Goal: Task Accomplishment & Management: Use online tool/utility

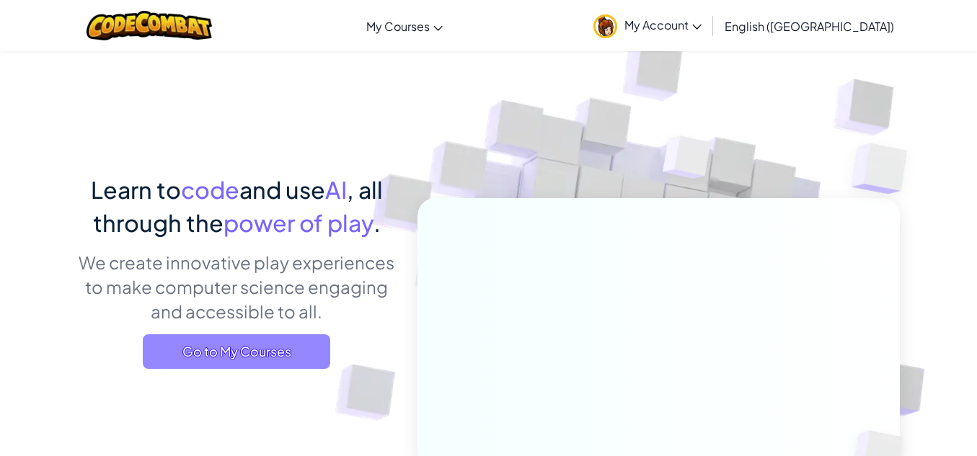
click at [301, 362] on span "Go to My Courses" at bounding box center [236, 351] width 187 height 35
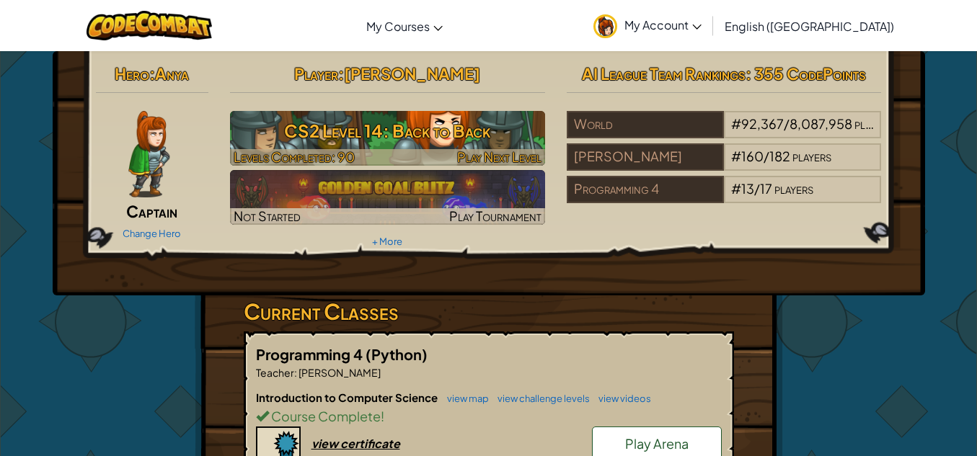
click at [396, 130] on h3 "CS2 Level 14: Back to Back" at bounding box center [387, 131] width 315 height 32
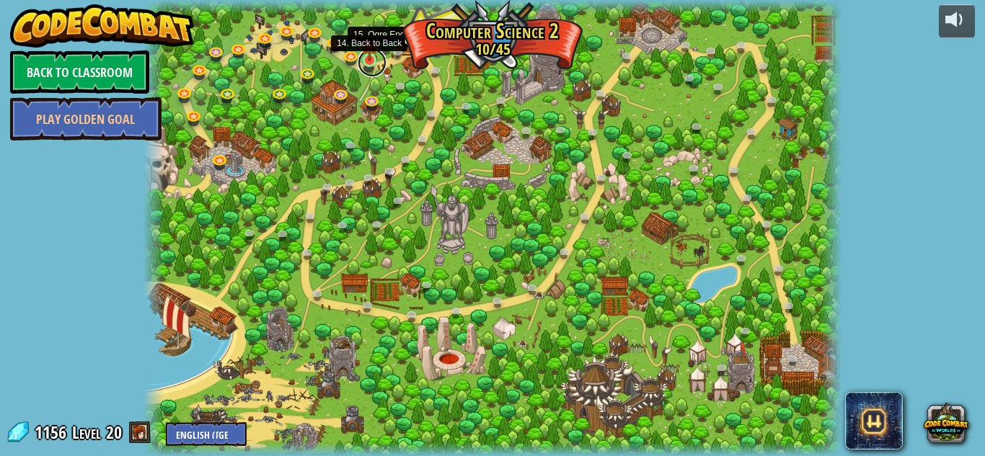
click at [367, 61] on link at bounding box center [372, 62] width 29 height 29
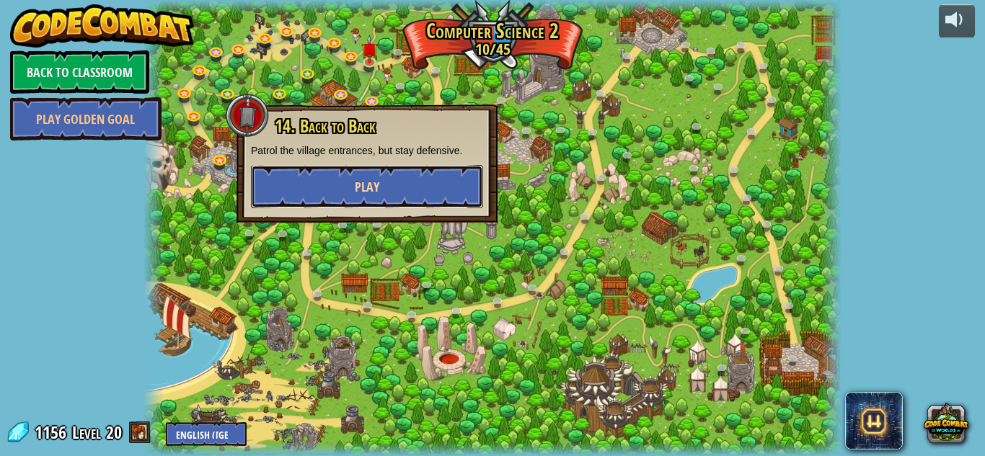
click at [422, 200] on button "Play" at bounding box center [367, 186] width 232 height 43
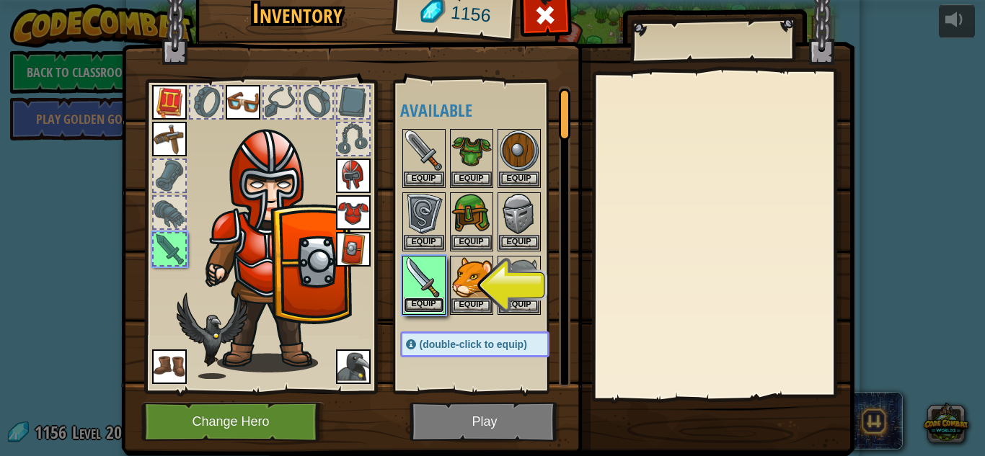
click at [420, 308] on button "Equip" at bounding box center [424, 305] width 40 height 15
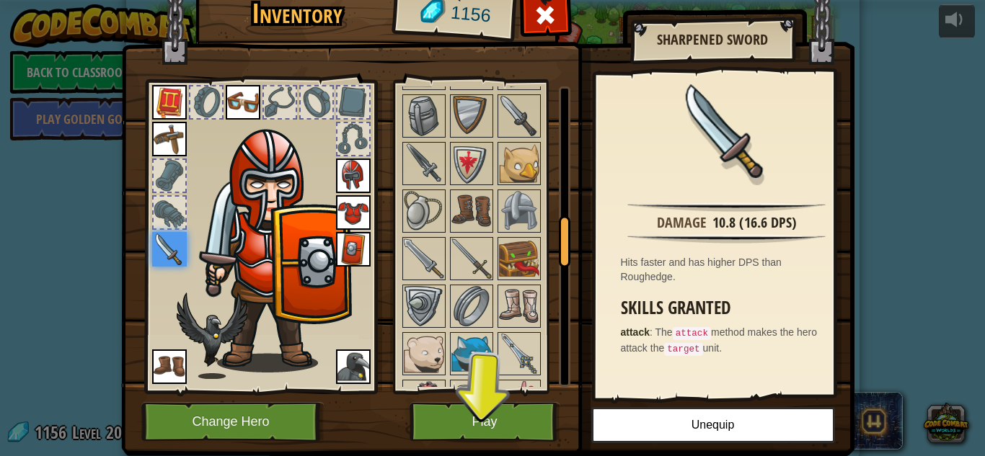
scroll to position [806, 0]
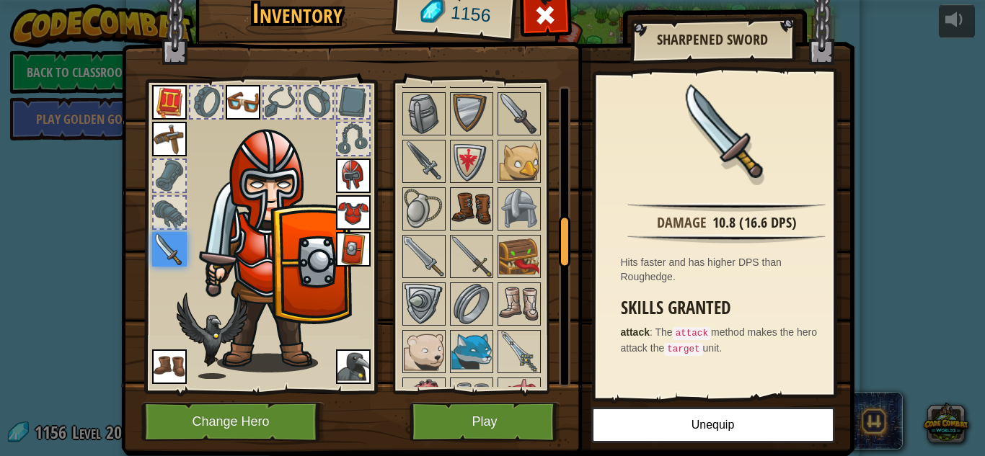
click at [480, 204] on img at bounding box center [471, 209] width 40 height 40
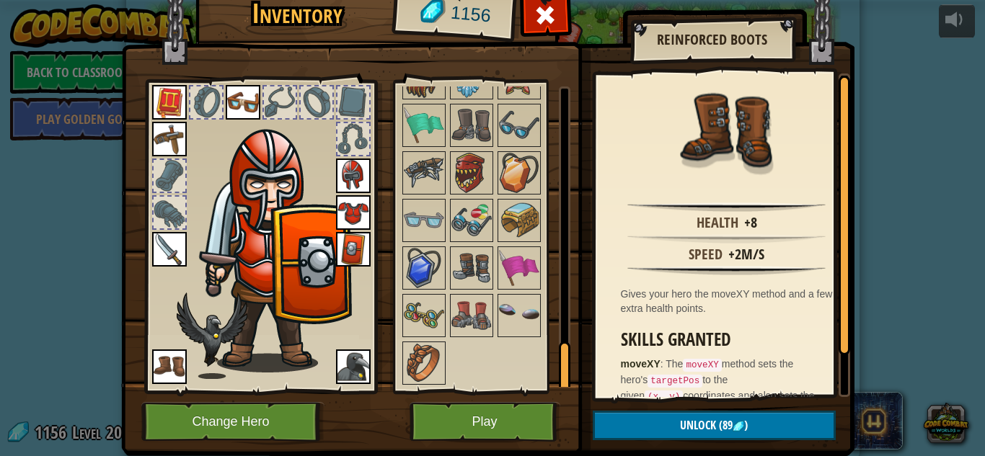
scroll to position [41, 0]
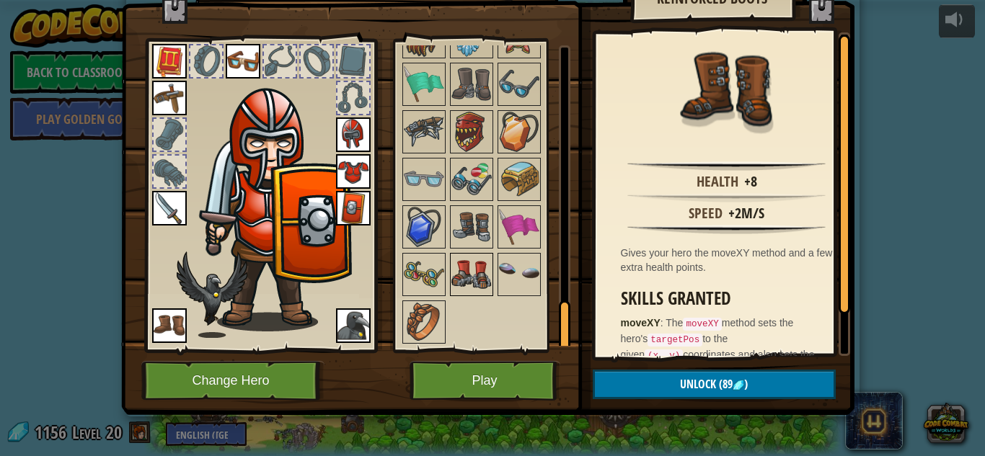
click at [475, 275] on img at bounding box center [471, 274] width 40 height 40
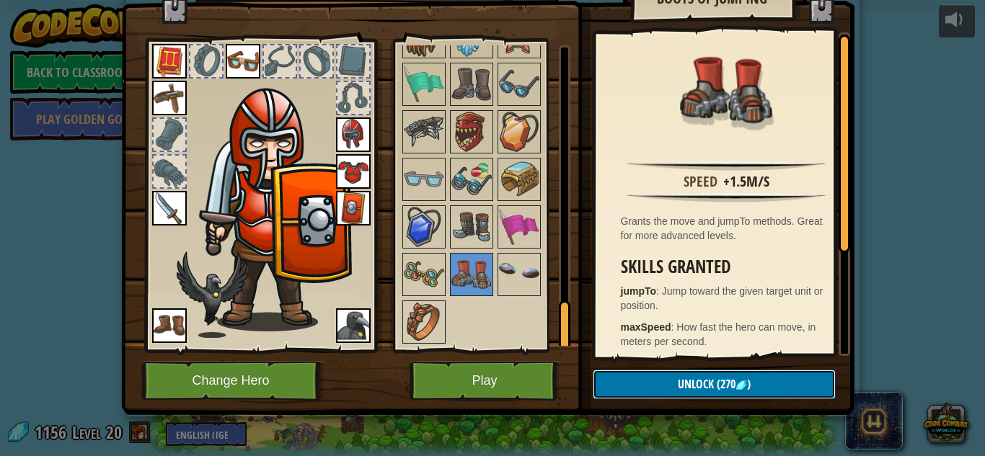
click at [636, 383] on button "Unlock (270 )" at bounding box center [713, 385] width 243 height 30
click at [636, 383] on button "Confirm" at bounding box center [713, 385] width 243 height 30
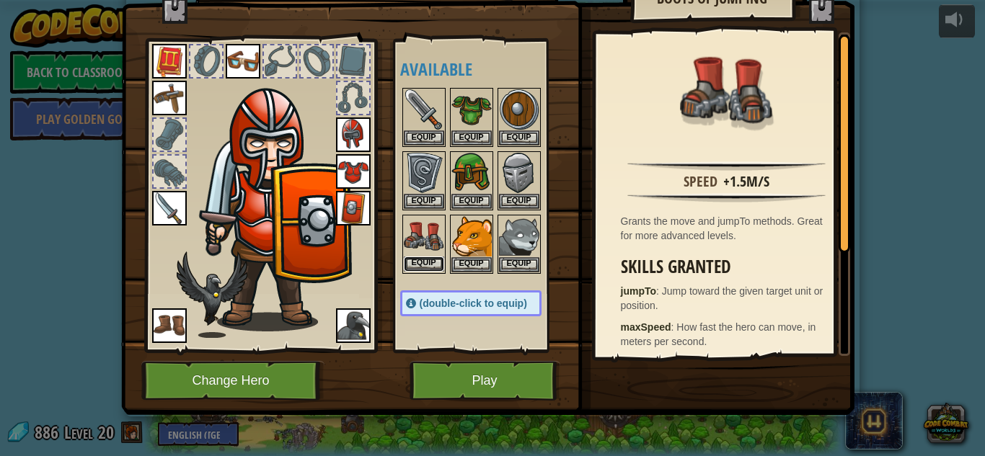
click at [429, 257] on button "Equip" at bounding box center [424, 264] width 40 height 15
click at [499, 209] on button "Equip" at bounding box center [519, 201] width 40 height 15
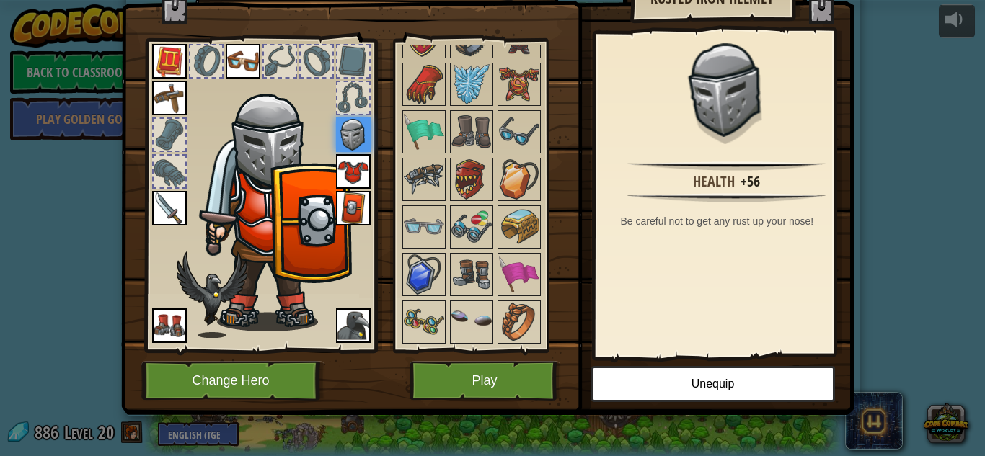
scroll to position [1426, 0]
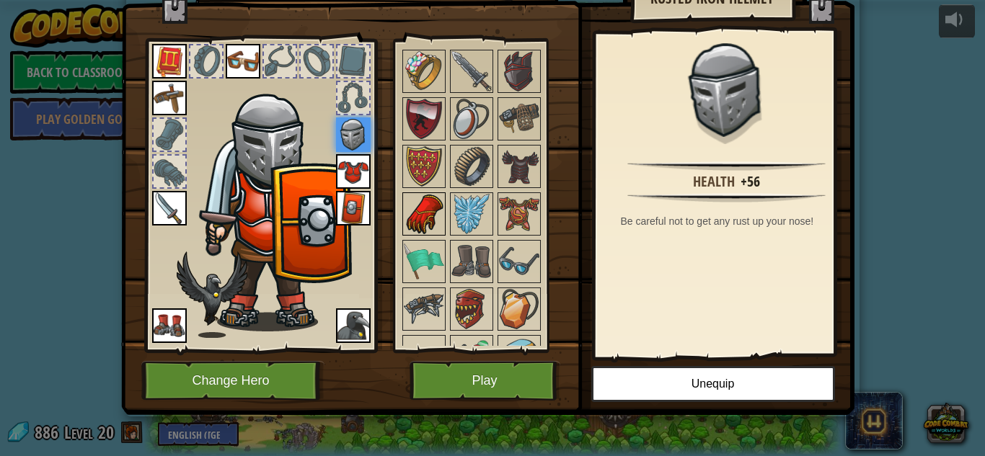
click at [425, 211] on img at bounding box center [424, 214] width 40 height 40
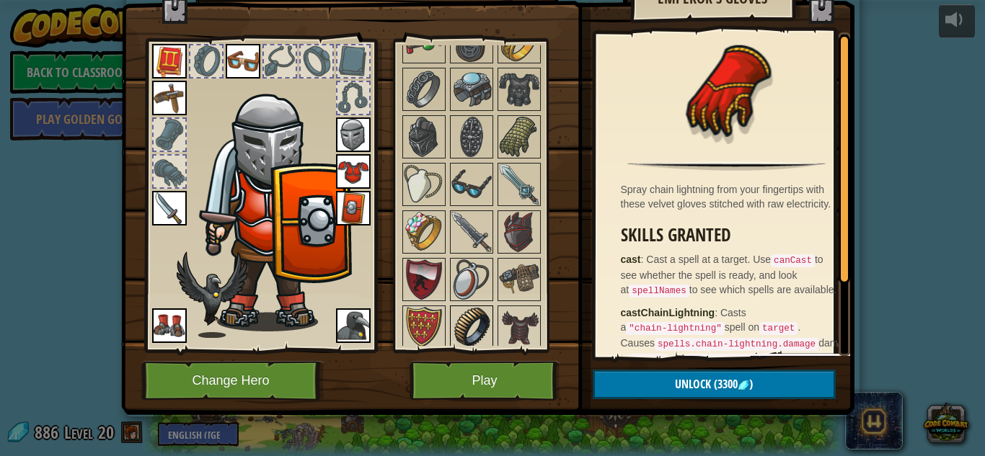
scroll to position [1262, 0]
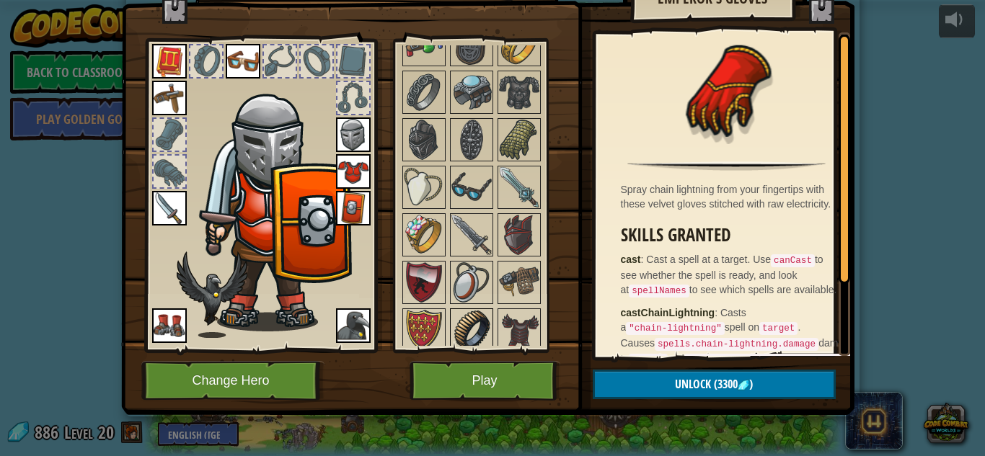
click at [476, 247] on img at bounding box center [471, 235] width 40 height 40
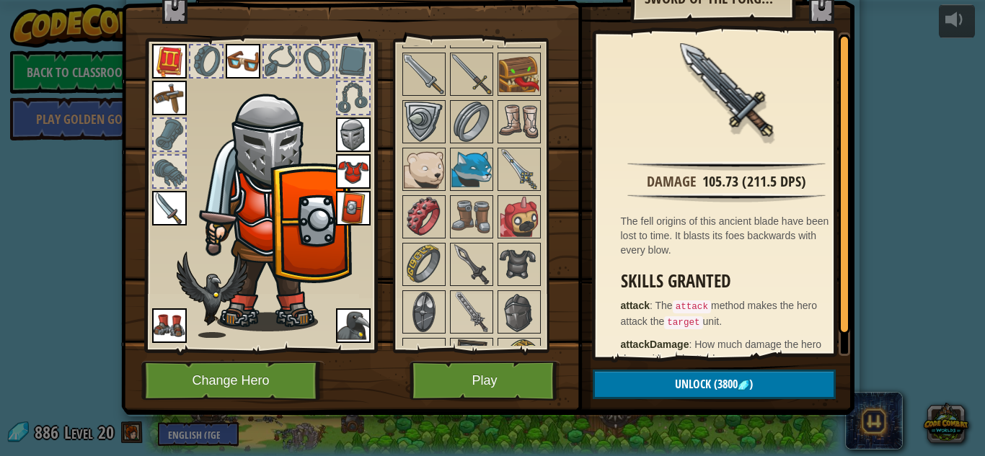
scroll to position [946, 0]
click at [515, 221] on img at bounding box center [519, 218] width 40 height 40
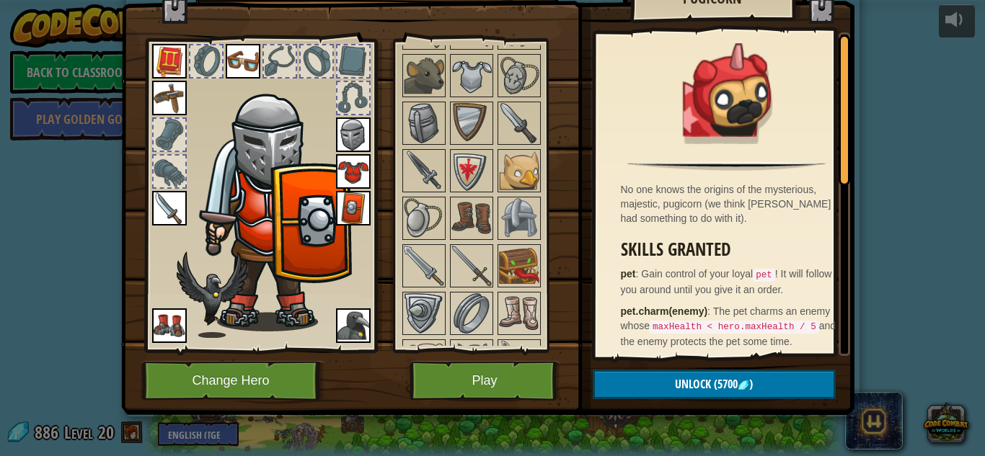
scroll to position [752, 0]
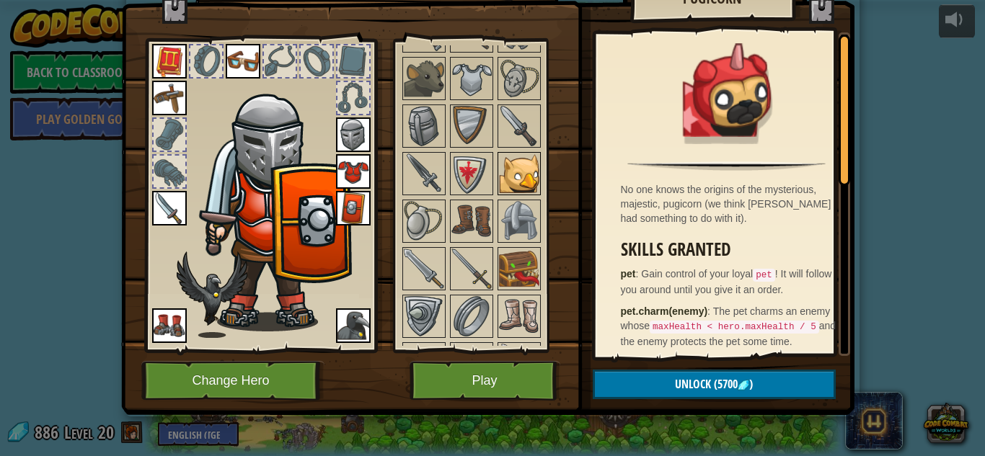
click at [520, 187] on img at bounding box center [519, 174] width 40 height 40
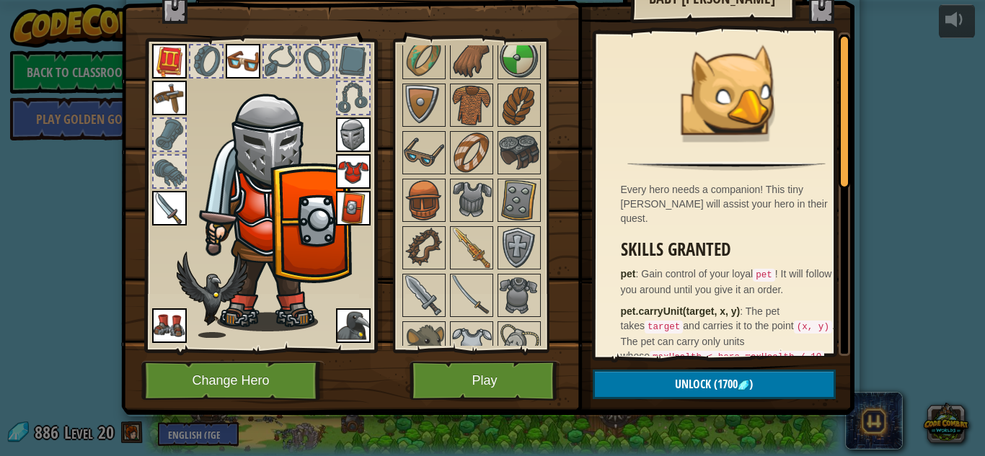
scroll to position [1555, 0]
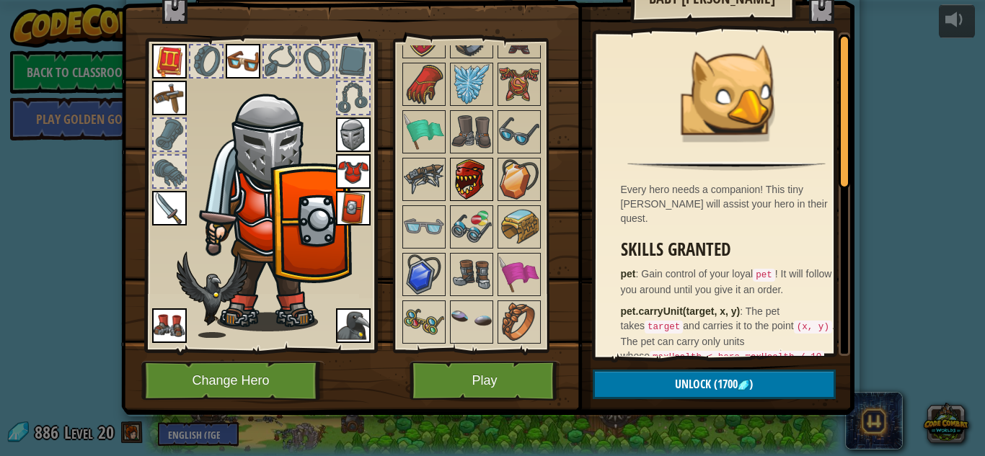
click at [453, 164] on img at bounding box center [471, 179] width 40 height 40
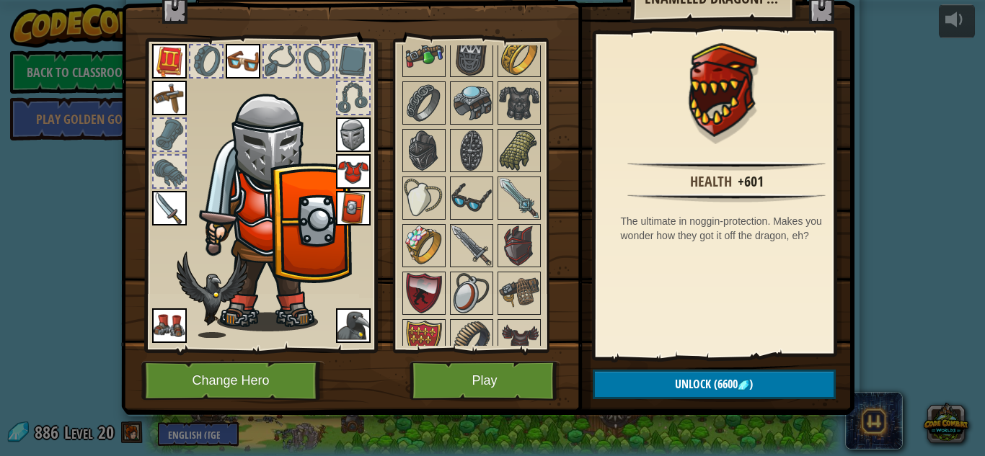
scroll to position [1248, 0]
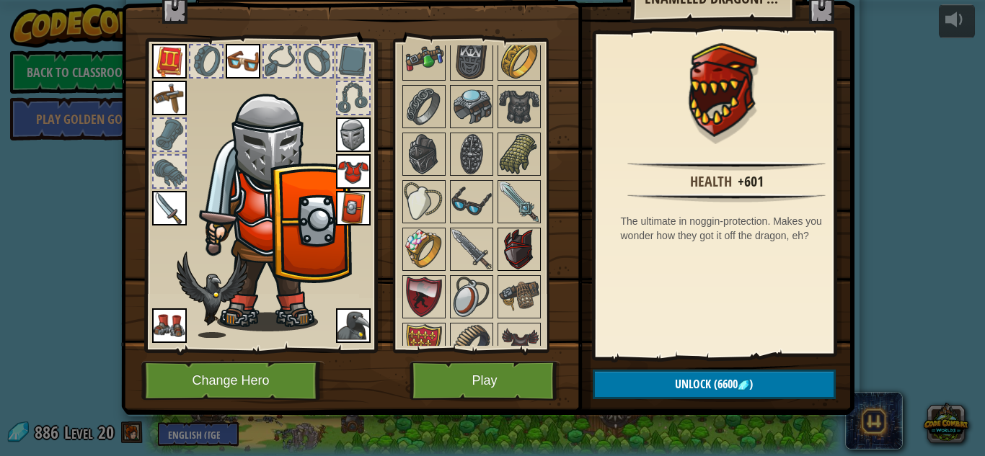
click at [519, 236] on img at bounding box center [519, 249] width 40 height 40
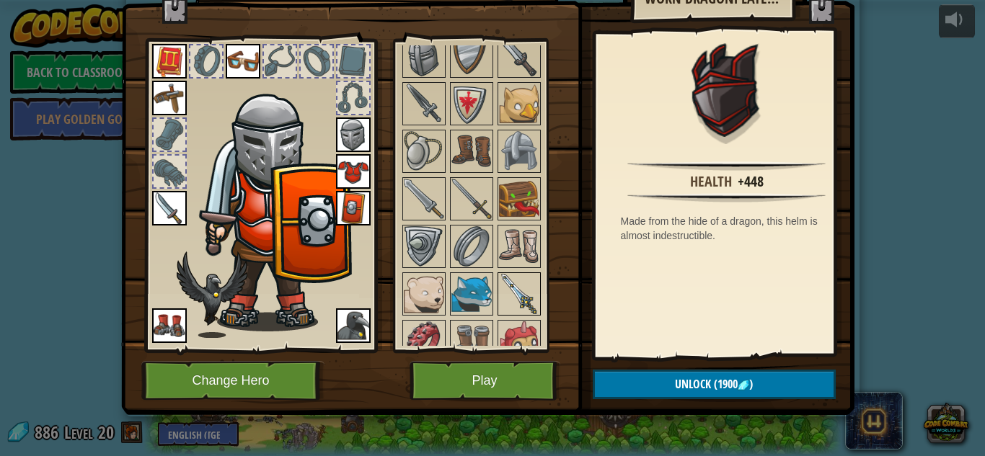
scroll to position [817, 0]
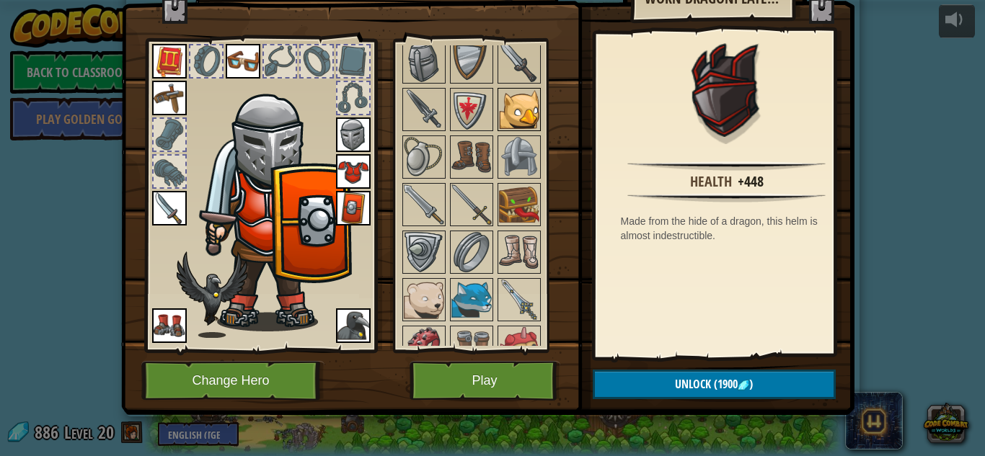
click at [512, 115] on img at bounding box center [519, 109] width 40 height 40
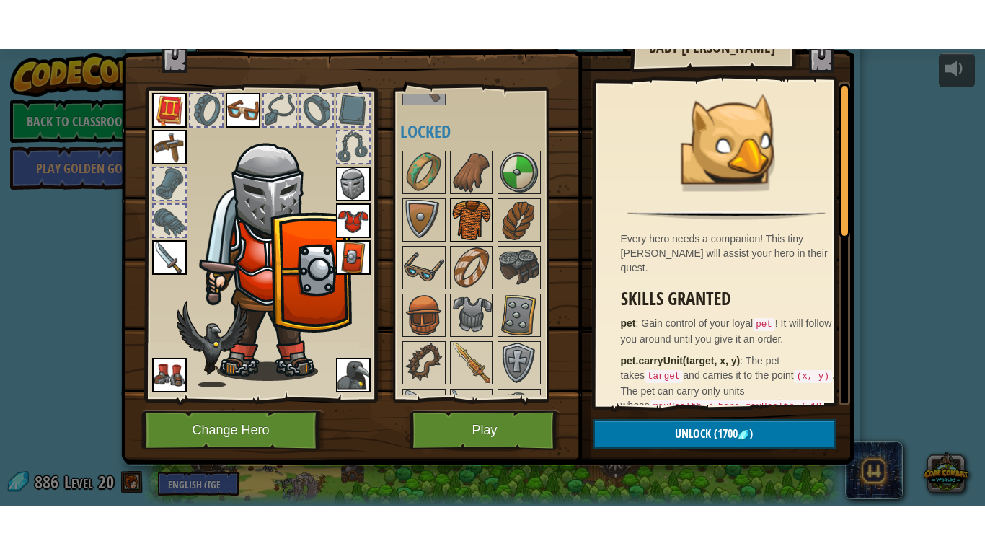
scroll to position [418, 0]
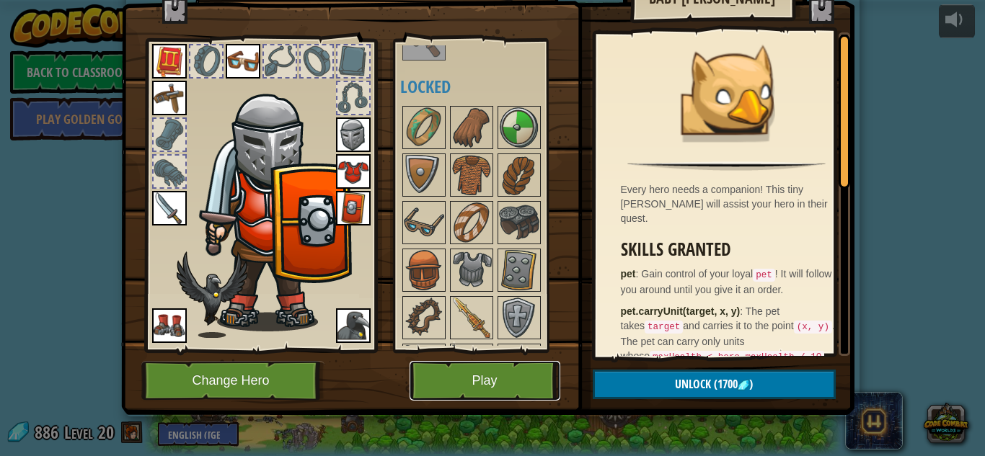
click at [424, 378] on button "Play" at bounding box center [484, 381] width 151 height 40
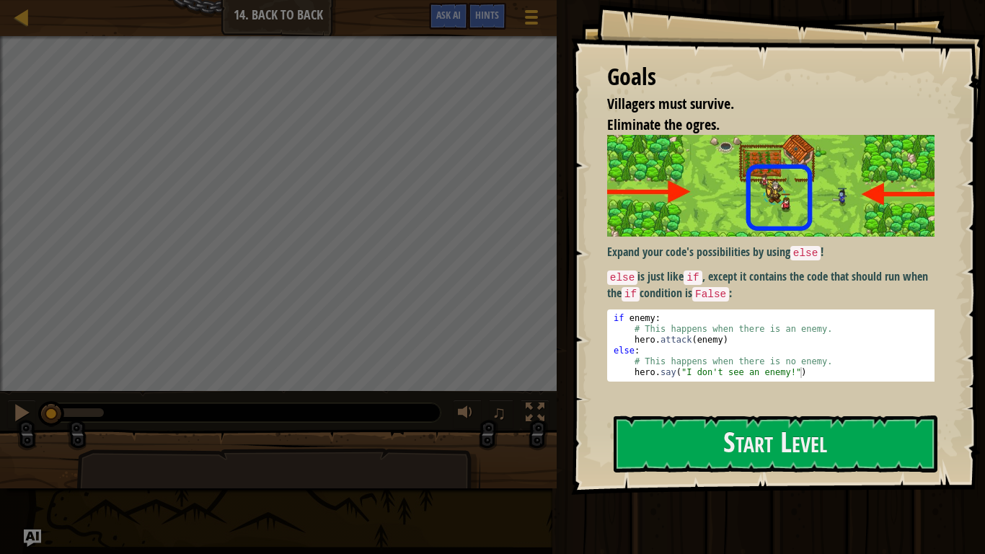
click at [745, 259] on div "Expand your code's possibilities by using else ! else is just like if , except …" at bounding box center [774, 258] width 335 height 246
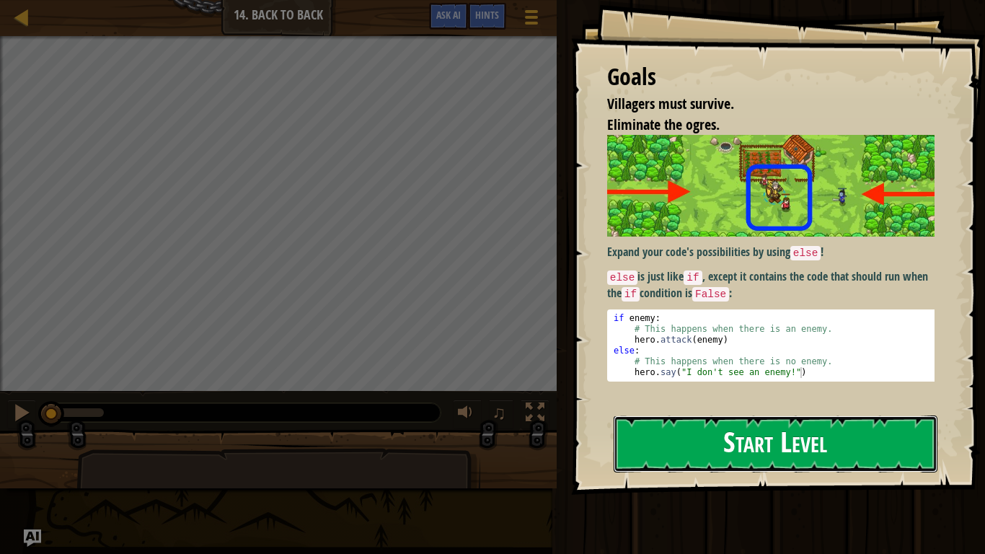
click at [744, 440] on button "Start Level" at bounding box center [775, 443] width 324 height 57
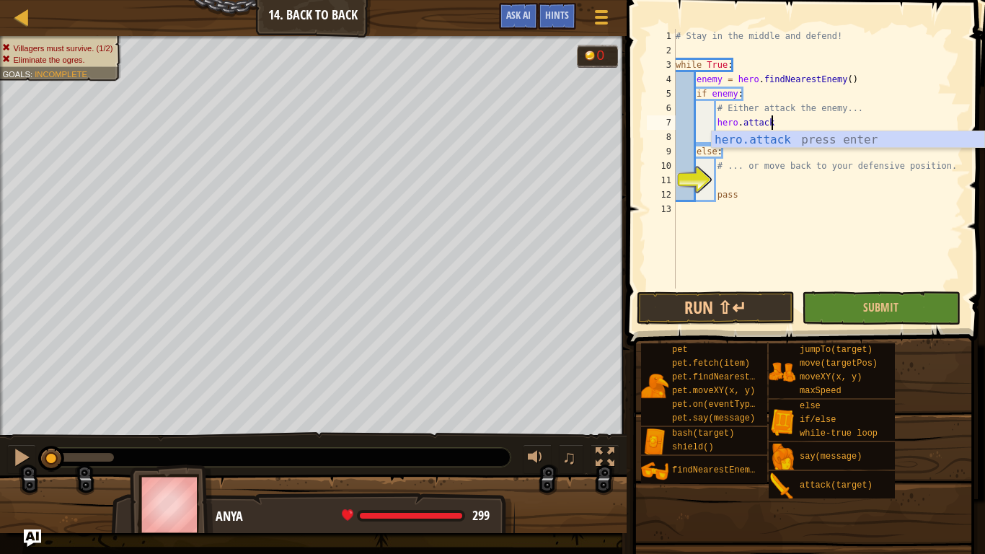
scroll to position [6, 13]
type textarea "hero.attack(enemy)"
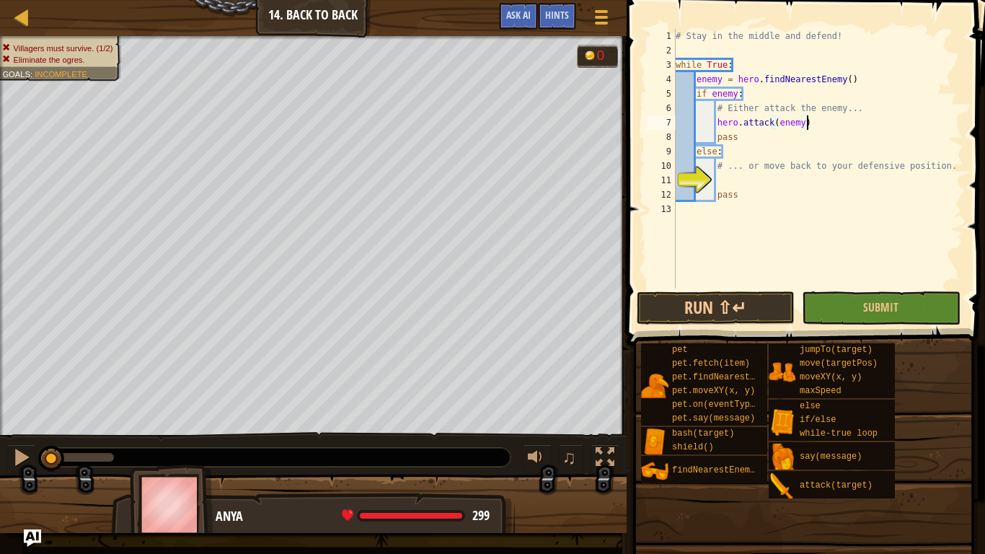
scroll to position [6, 18]
click at [744, 182] on div "# Stay in the middle and defend! while True : enemy = hero . findNearestEnemy (…" at bounding box center [817, 173] width 290 height 288
type textarea "hero.moveXY(40, 34)"
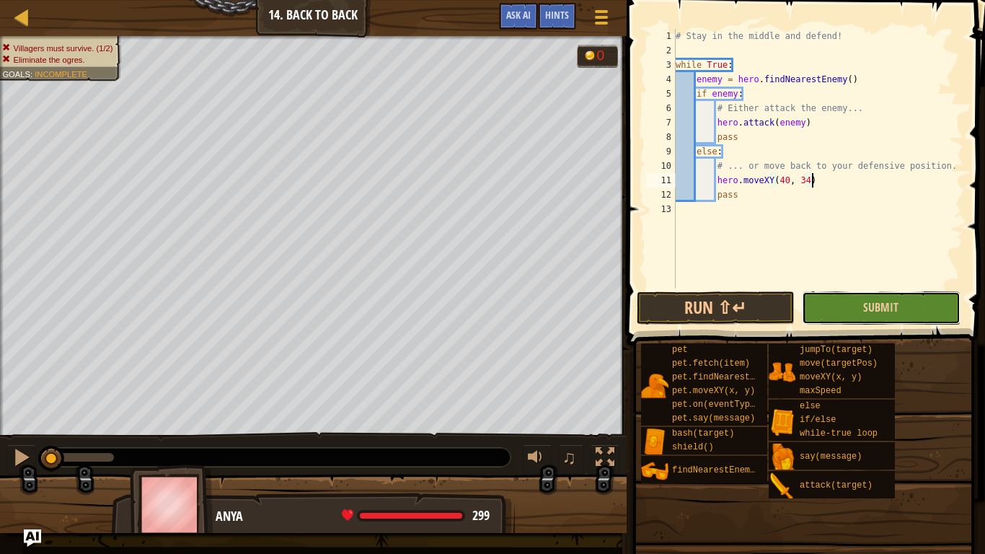
click at [843, 303] on button "Submit" at bounding box center [881, 307] width 158 height 33
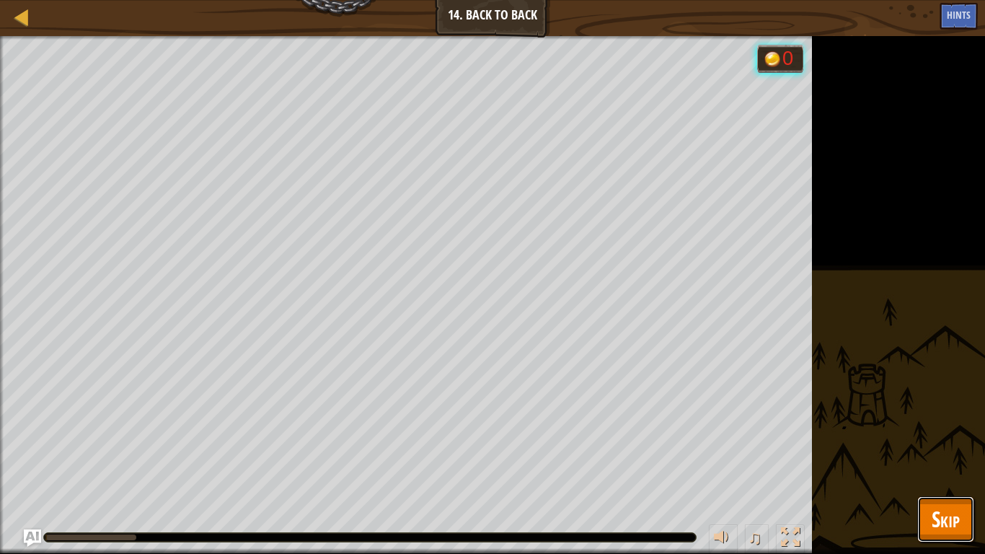
click at [931, 456] on span "Skip" at bounding box center [945, 519] width 28 height 30
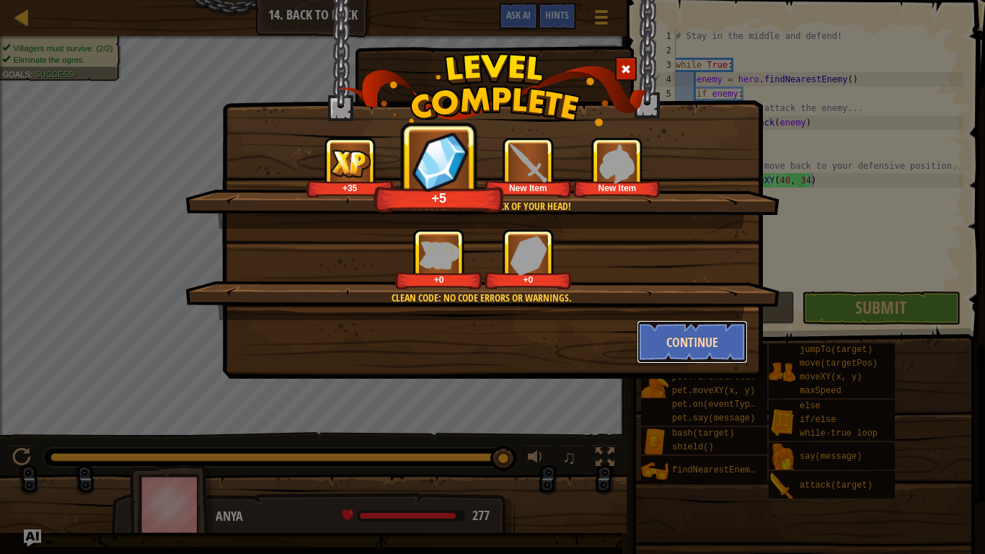
click at [693, 352] on button "Continue" at bounding box center [692, 341] width 112 height 43
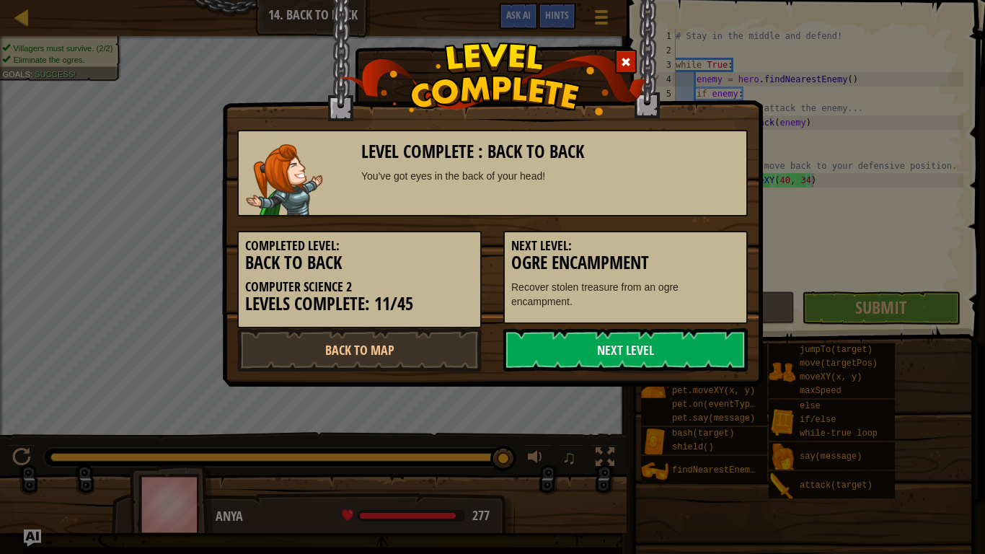
click at [693, 352] on link "Next Level" at bounding box center [625, 349] width 244 height 43
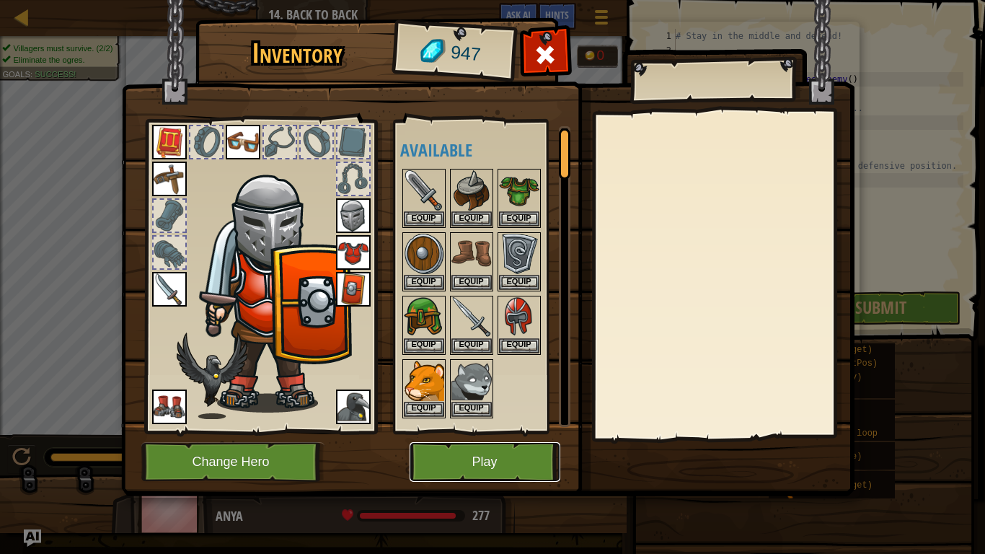
click at [446, 450] on button "Play" at bounding box center [484, 462] width 151 height 40
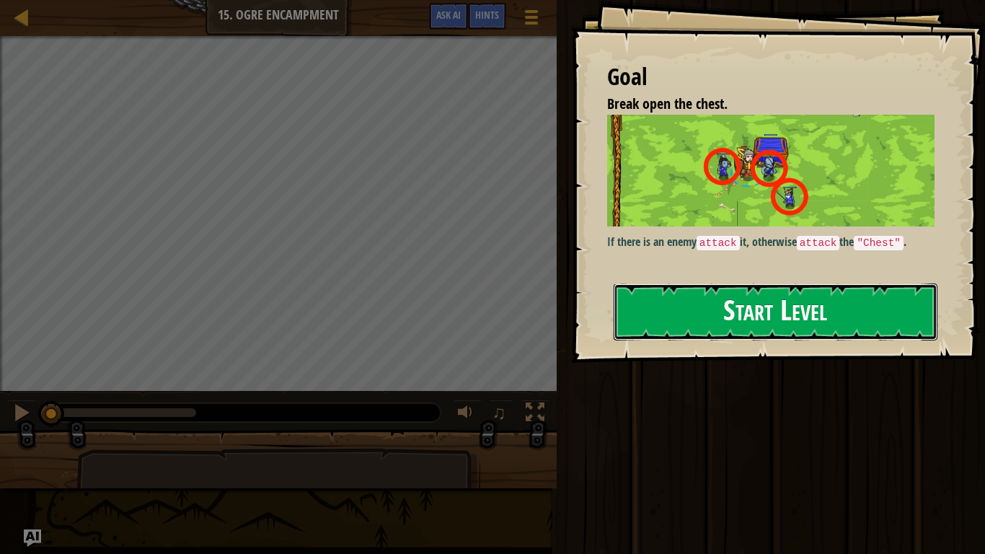
click at [736, 326] on button "Start Level" at bounding box center [775, 311] width 324 height 57
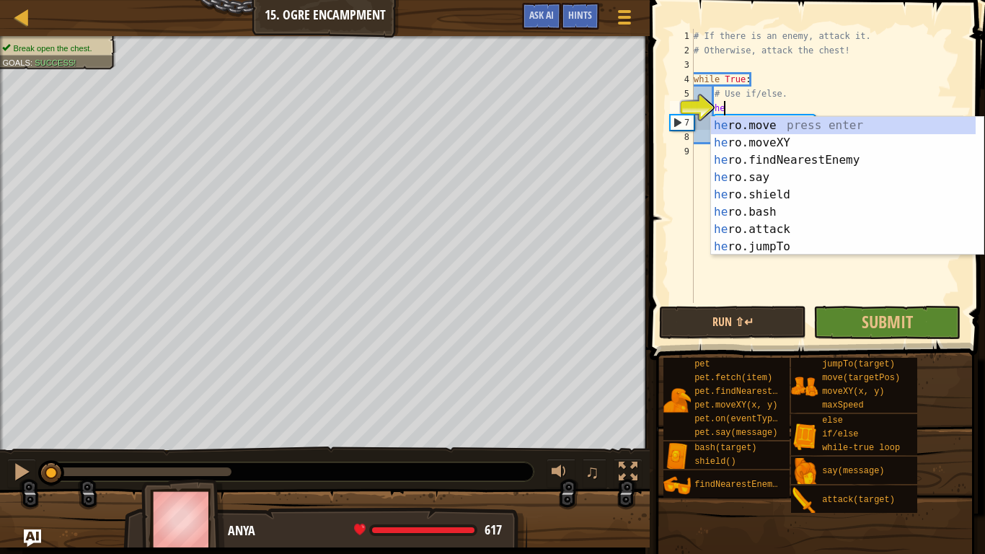
type textarea "h"
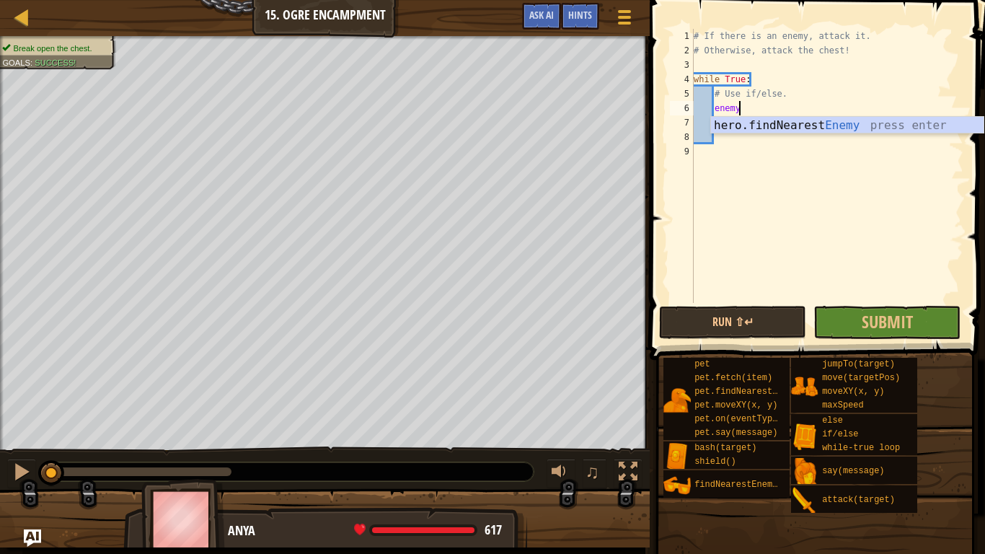
scroll to position [6, 6]
type textarea "enemy = hero.findNearestEnemy"
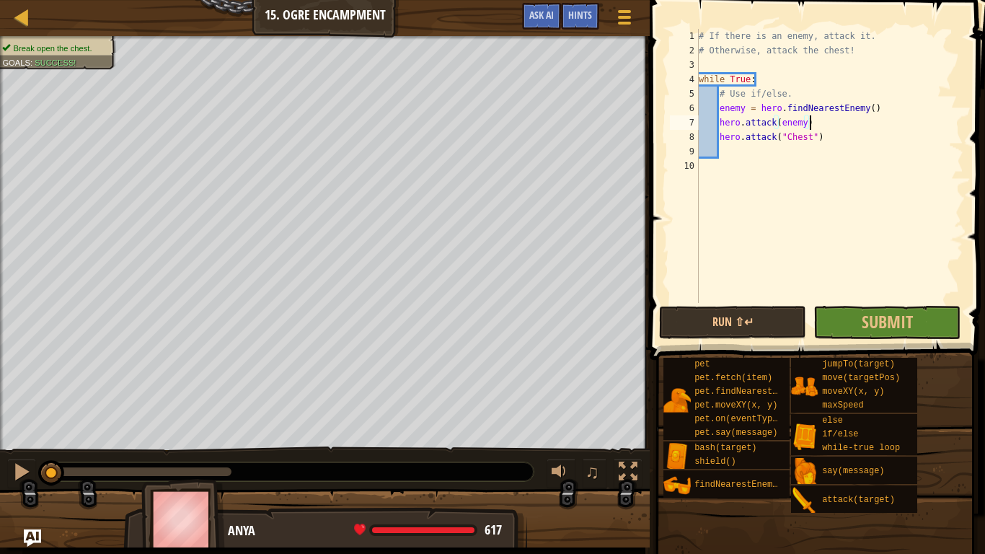
scroll to position [6, 15]
click at [799, 89] on div "# If there is an enemy, attack it. # Otherwise, attack the chest! while True : …" at bounding box center [829, 180] width 267 height 303
type textarea "# Use if/else."
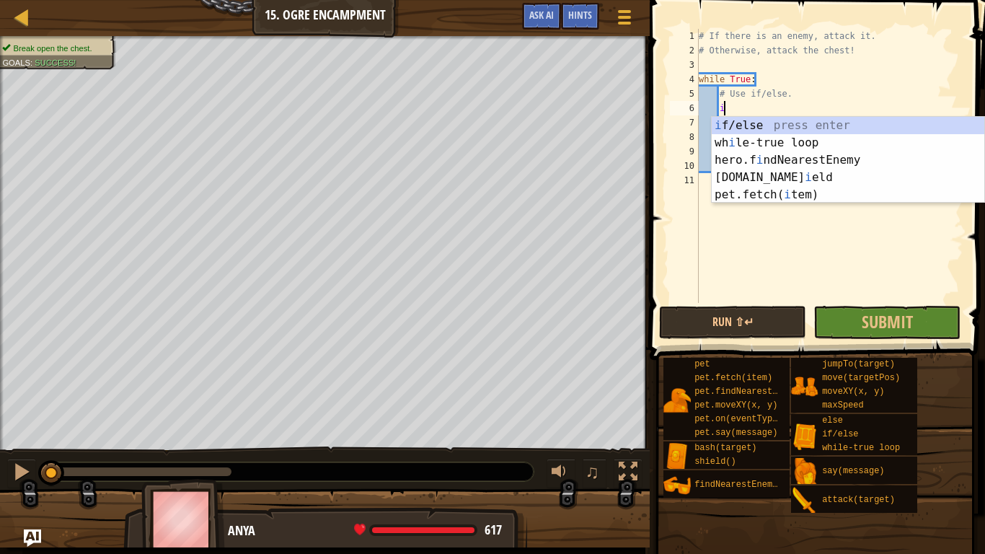
scroll to position [6, 4]
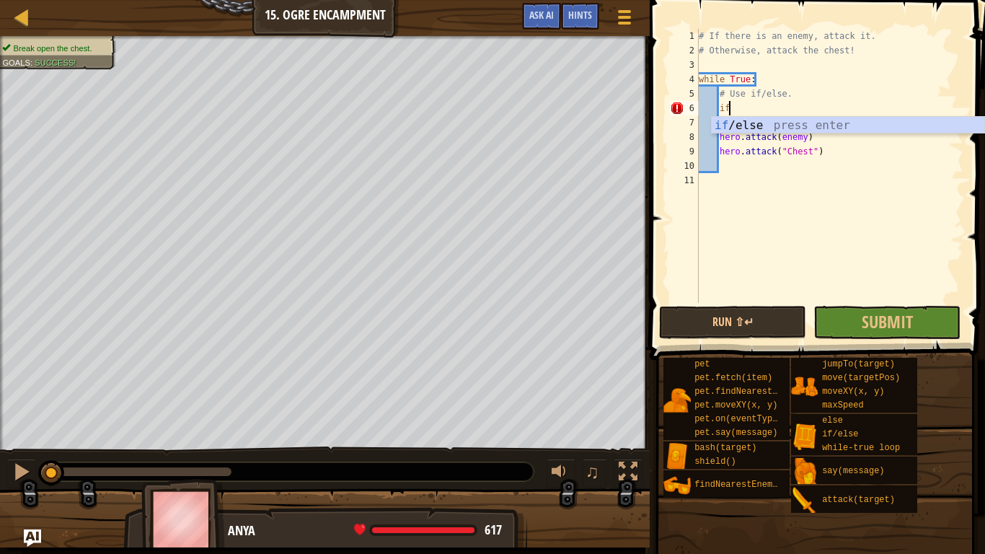
type textarea "i"
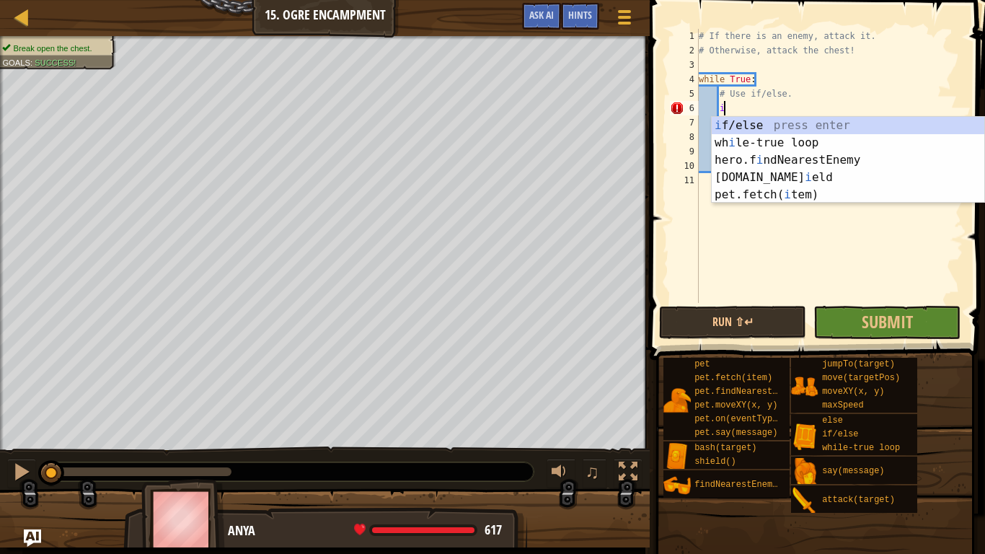
scroll to position [6, 2]
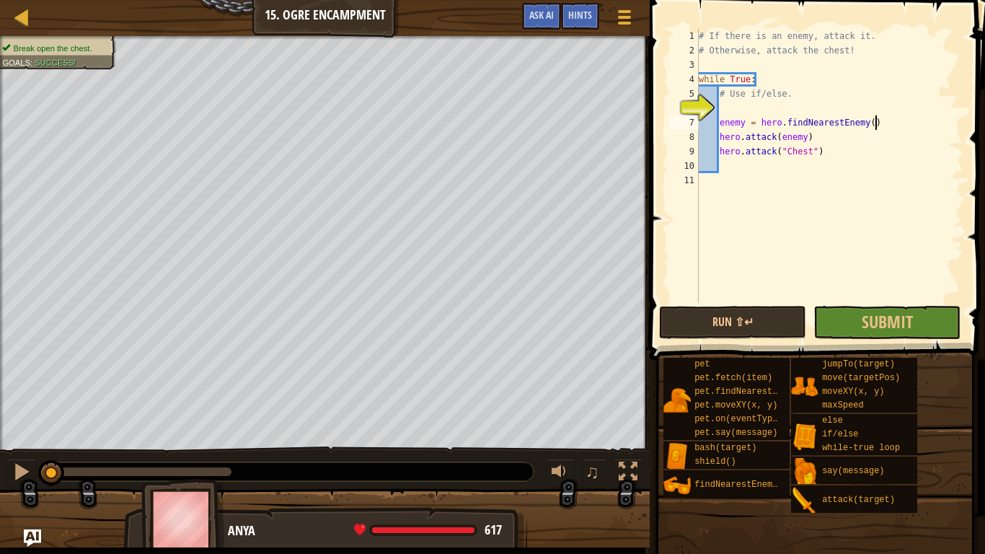
click at [892, 120] on div "# If there is an enemy, attack it. # Otherwise, attack the chest! while True : …" at bounding box center [829, 180] width 267 height 303
type textarea "enemy = hero.findNearestEnemy()"
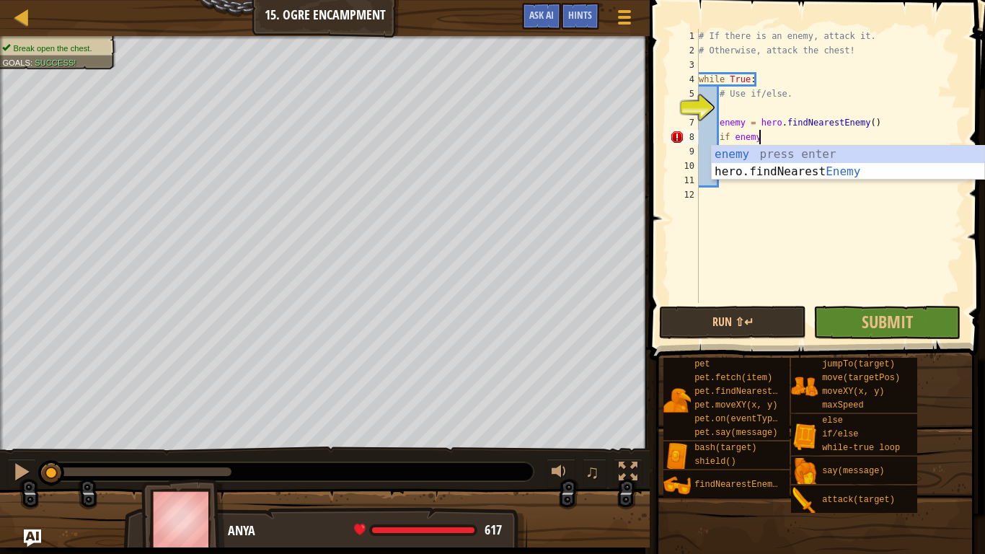
type textarea "if enemy:"
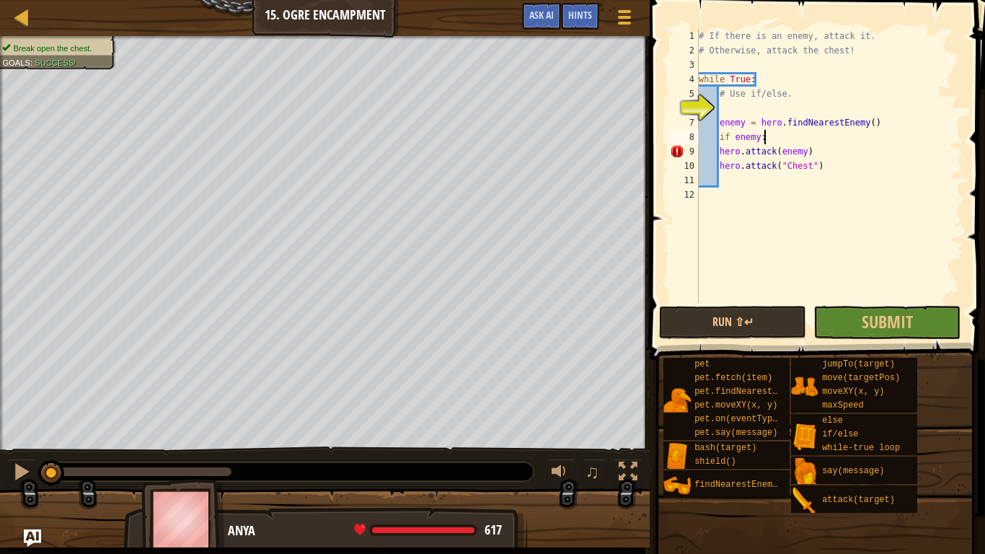
scroll to position [6, 5]
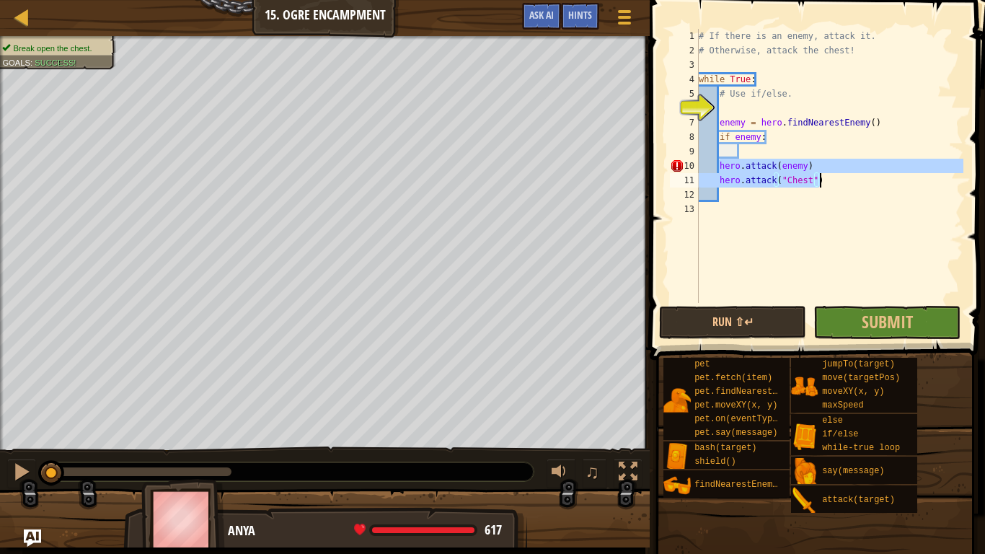
drag, startPoint x: 720, startPoint y: 161, endPoint x: 825, endPoint y: 182, distance: 106.7
click at [825, 182] on div "# If there is an enemy, attack it. # Otherwise, attack the chest! while True : …" at bounding box center [829, 180] width 267 height 303
type textarea "hero.attack(enemy) hero.attack("Chest")"
click at [802, 151] on div "# If there is an enemy, attack it. # Otherwise, attack the chest! while True : …" at bounding box center [829, 180] width 267 height 303
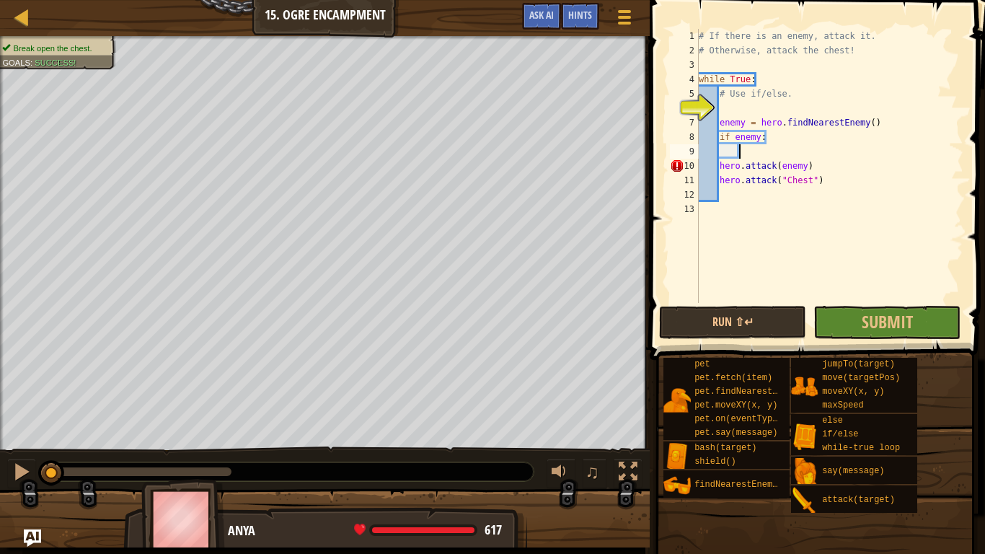
paste textarea "hero.attack("Chest")"
type textarea "hero.attack("Chest")"
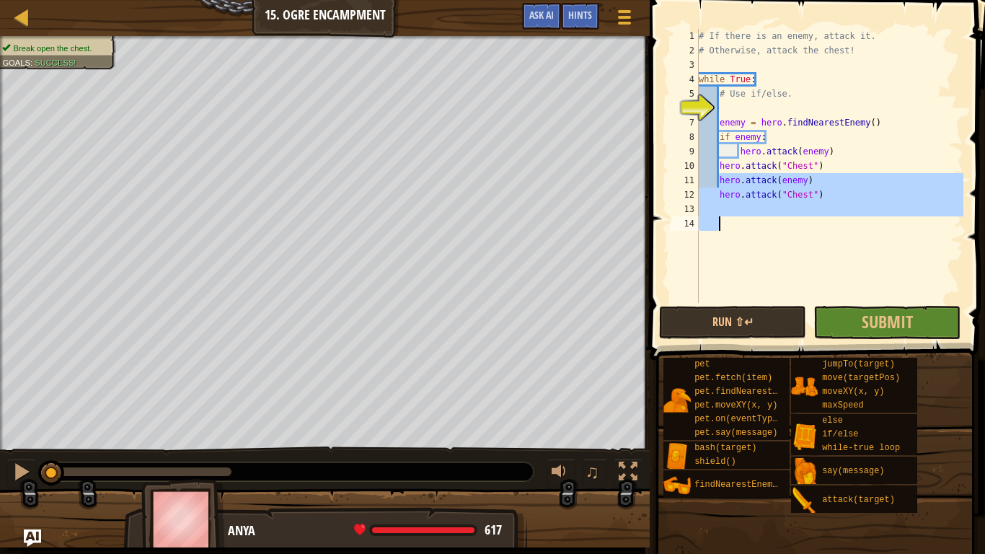
drag, startPoint x: 721, startPoint y: 180, endPoint x: 873, endPoint y: 231, distance: 160.2
click at [873, 231] on div "# If there is an enemy, attack it. # Otherwise, attack the chest! while True : …" at bounding box center [829, 180] width 267 height 303
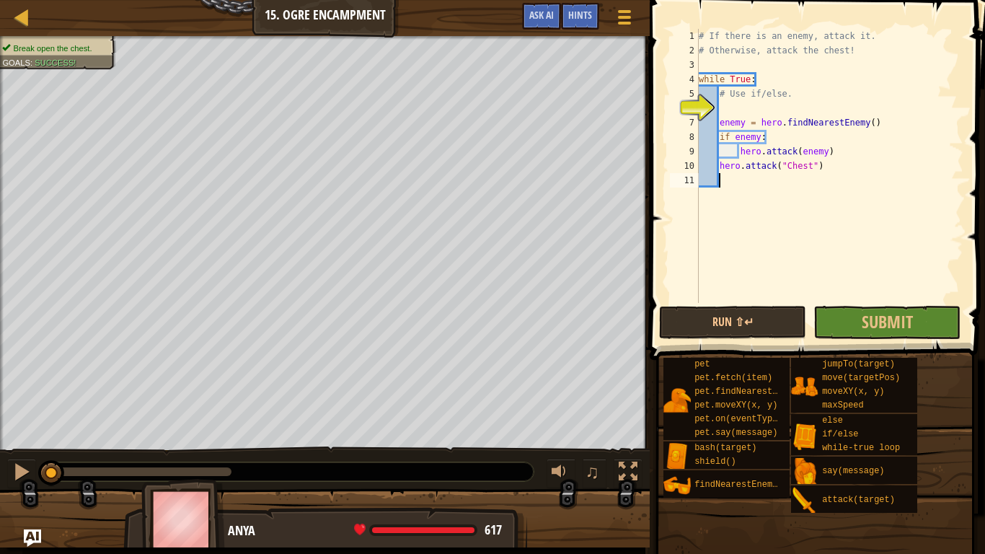
click at [844, 153] on div "# If there is an enemy, attack it. # Otherwise, attack the chest! while True : …" at bounding box center [829, 180] width 267 height 303
type textarea "hero.attack(enemy)"
type textarea "E"
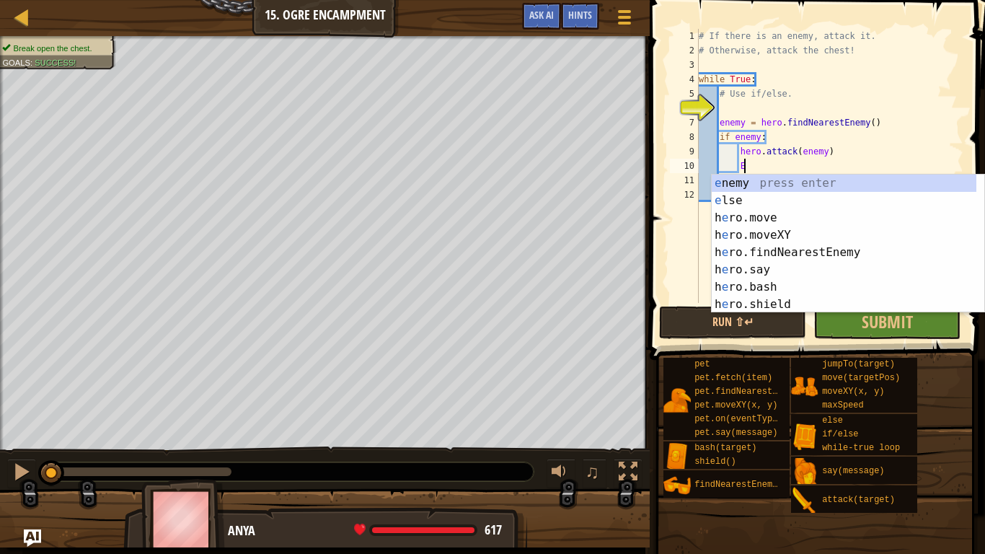
scroll to position [6, 6]
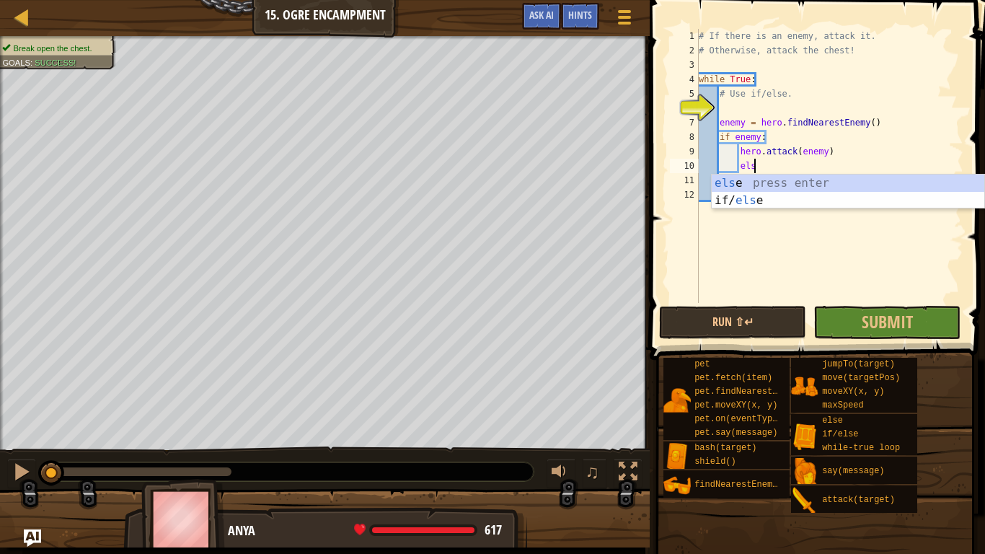
type textarea "e"
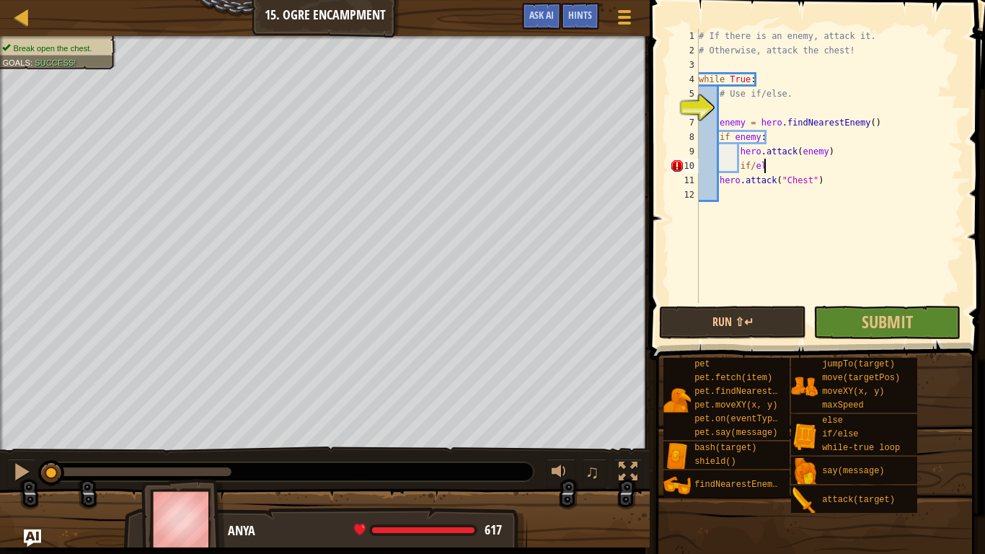
scroll to position [6, 10]
type textarea "i"
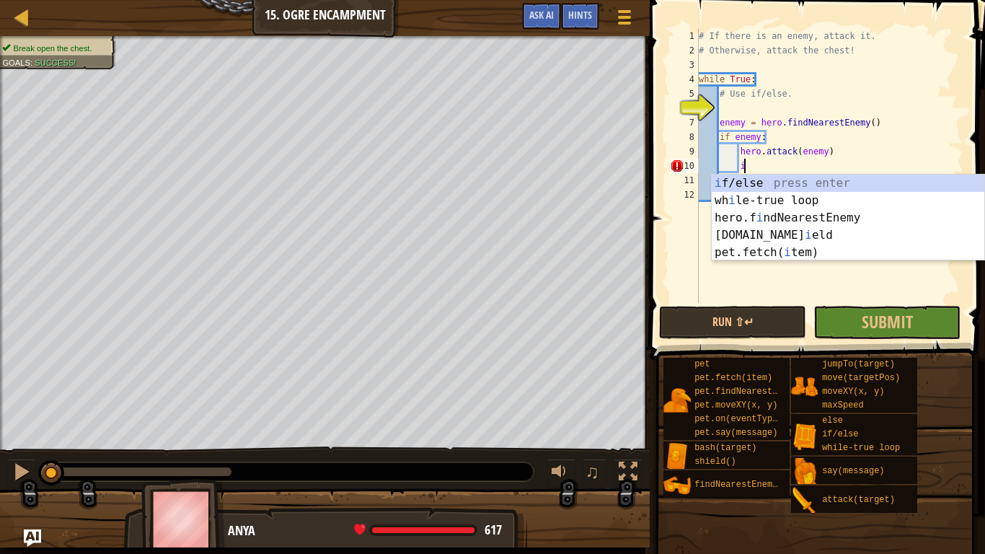
scroll to position [6, 5]
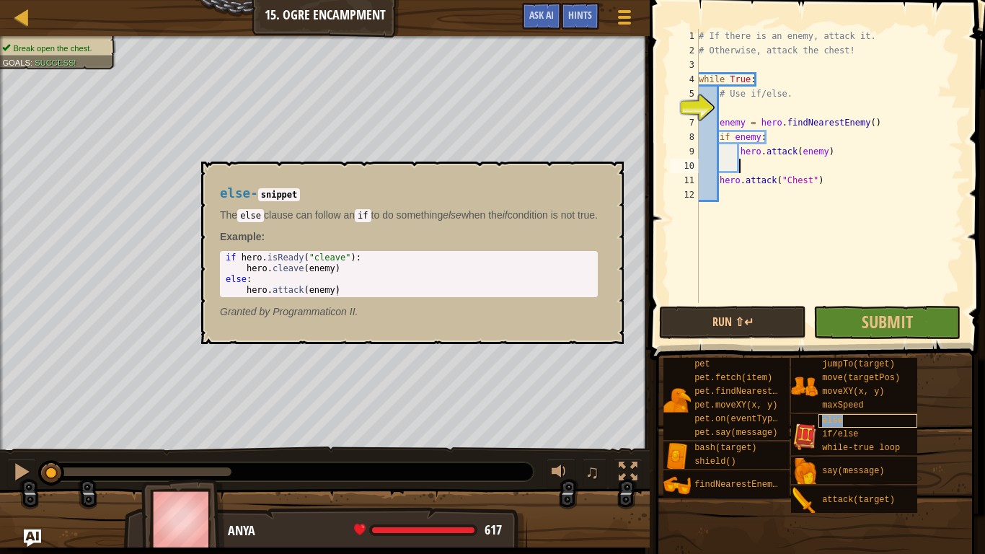
click at [840, 422] on span "else" at bounding box center [832, 420] width 21 height 10
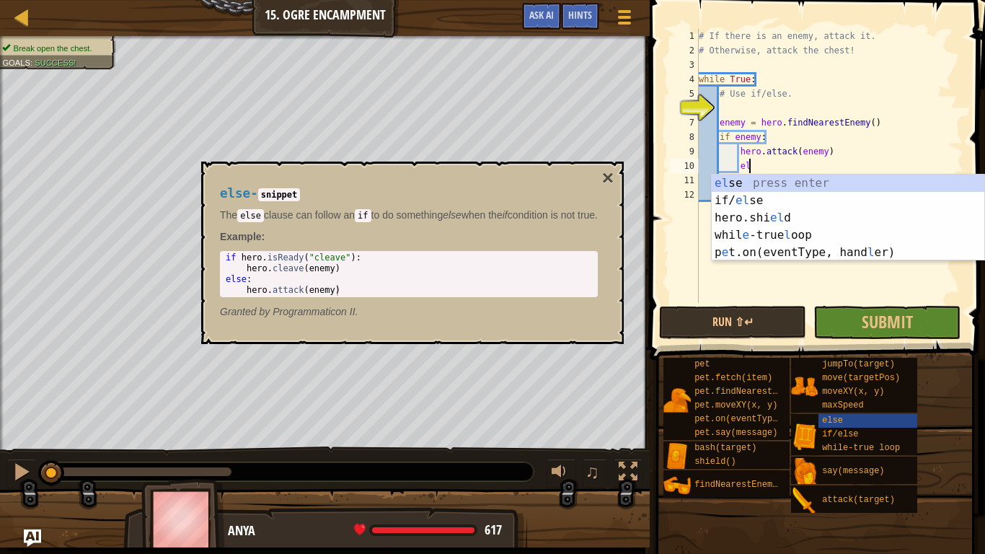
scroll to position [6, 8]
type textarea "else"
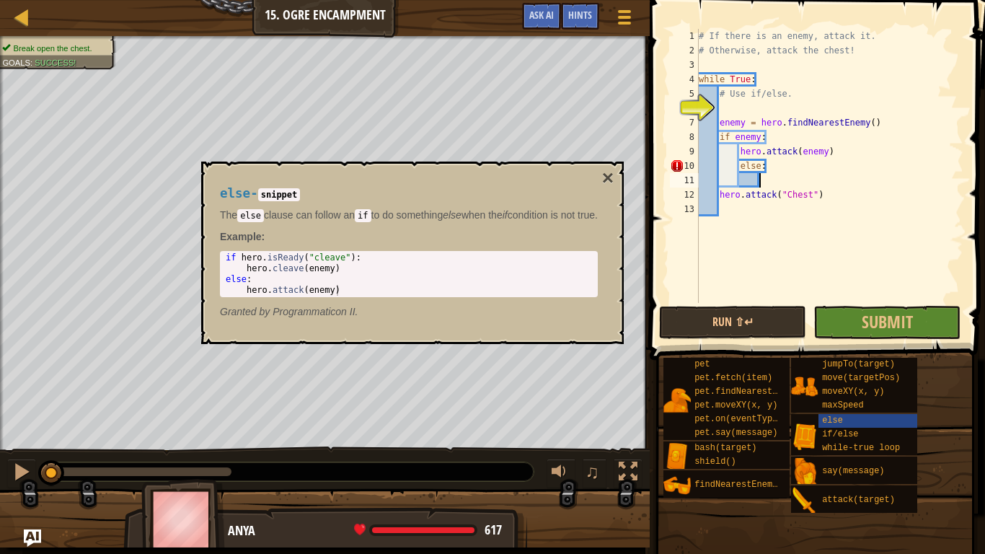
click at [739, 166] on div "# If there is an enemy, attack it. # Otherwise, attack the chest! while True : …" at bounding box center [829, 180] width 267 height 303
type textarea "else:"
click at [748, 182] on div "# If there is an enemy, attack it. # Otherwise, attack the chest! while True : …" at bounding box center [829, 180] width 267 height 303
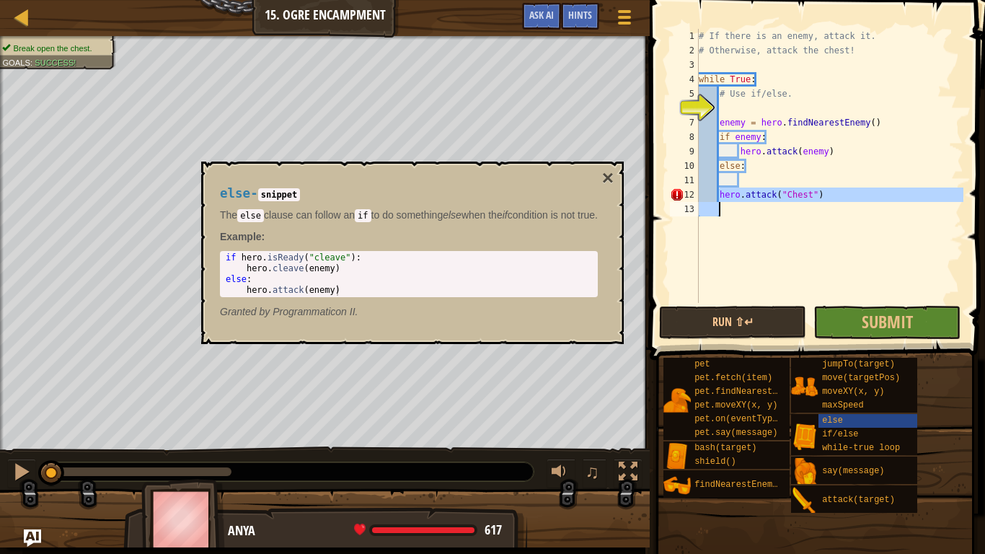
drag, startPoint x: 718, startPoint y: 197, endPoint x: 874, endPoint y: 221, distance: 157.6
click at [874, 221] on div "# If there is an enemy, attack it. # Otherwise, attack the chest! while True : …" at bounding box center [829, 180] width 267 height 303
type textarea "hero.attack("Chest")"
click at [849, 182] on div "# If there is an enemy, attack it. # Otherwise, attack the chest! while True : …" at bounding box center [829, 180] width 267 height 303
paste textarea
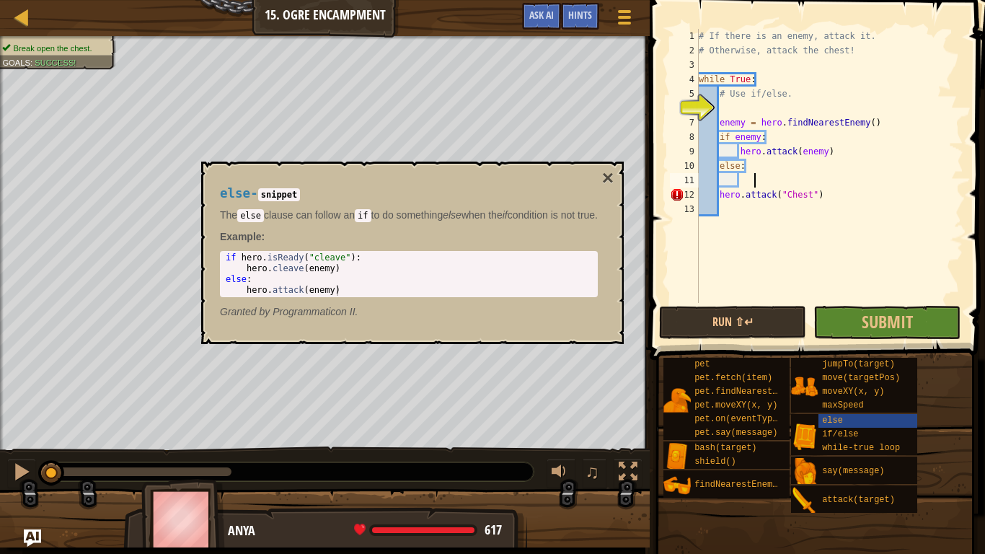
scroll to position [6, 2]
drag, startPoint x: 825, startPoint y: 215, endPoint x: 703, endPoint y: 214, distance: 121.8
click at [703, 214] on div "# If there is an enemy, attack it. # Otherwise, attack the chest! while True : …" at bounding box center [829, 180] width 267 height 303
type textarea "hero.attack("Chest")"
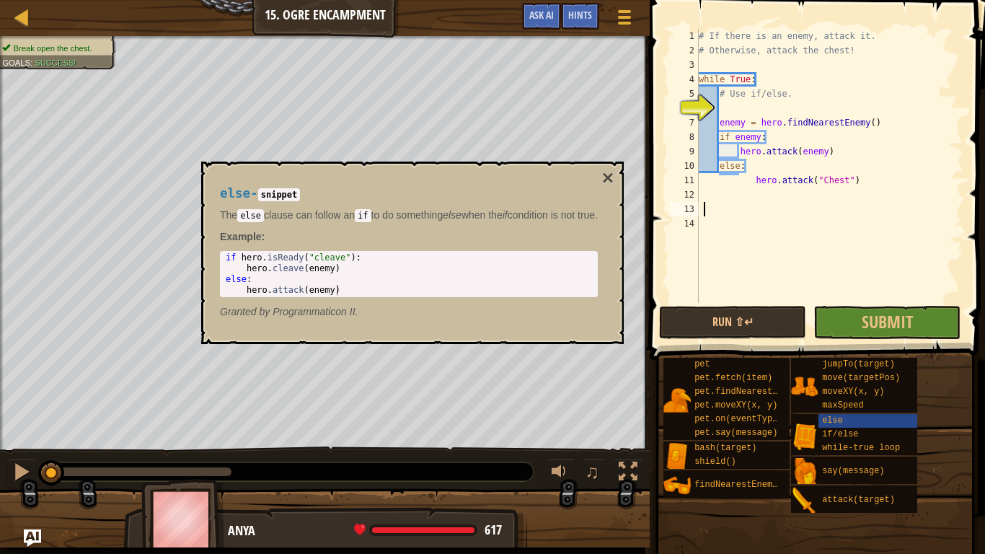
click at [755, 204] on div "# If there is an enemy, attack it. # Otherwise, attack the chest! while True : …" at bounding box center [829, 180] width 267 height 303
click at [611, 177] on button "×" at bounding box center [608, 178] width 12 height 20
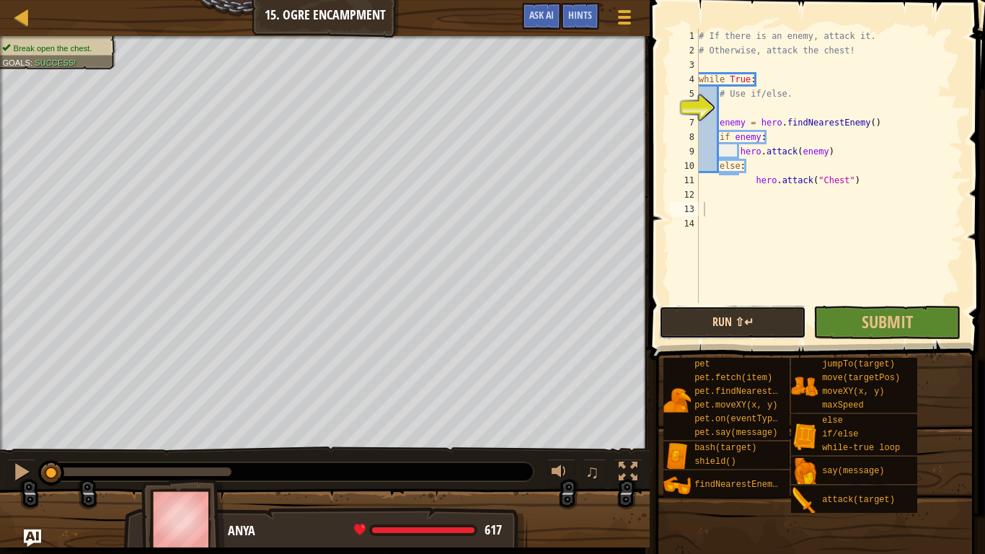
click at [754, 332] on button "Run ⇧↵" at bounding box center [732, 322] width 147 height 33
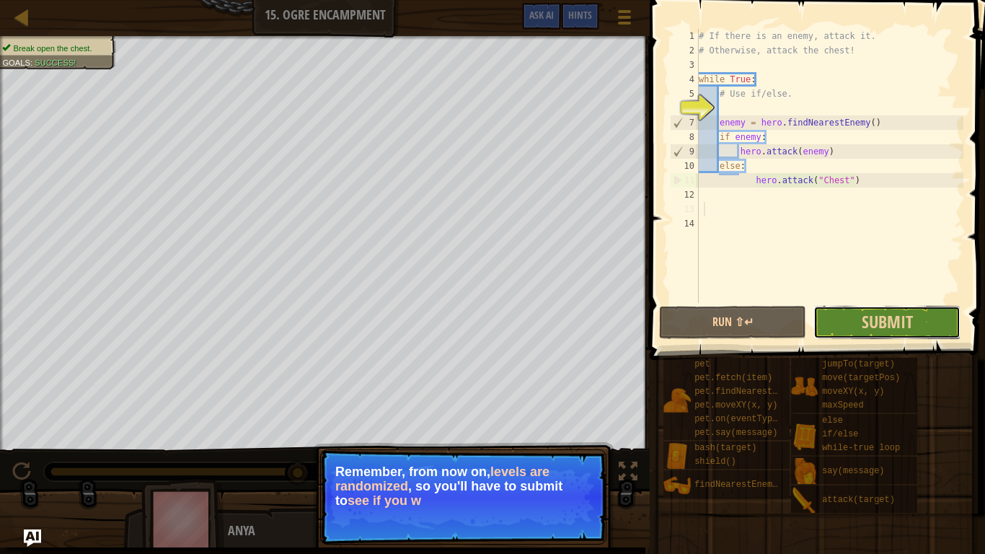
click at [852, 326] on button "Submit" at bounding box center [886, 322] width 147 height 33
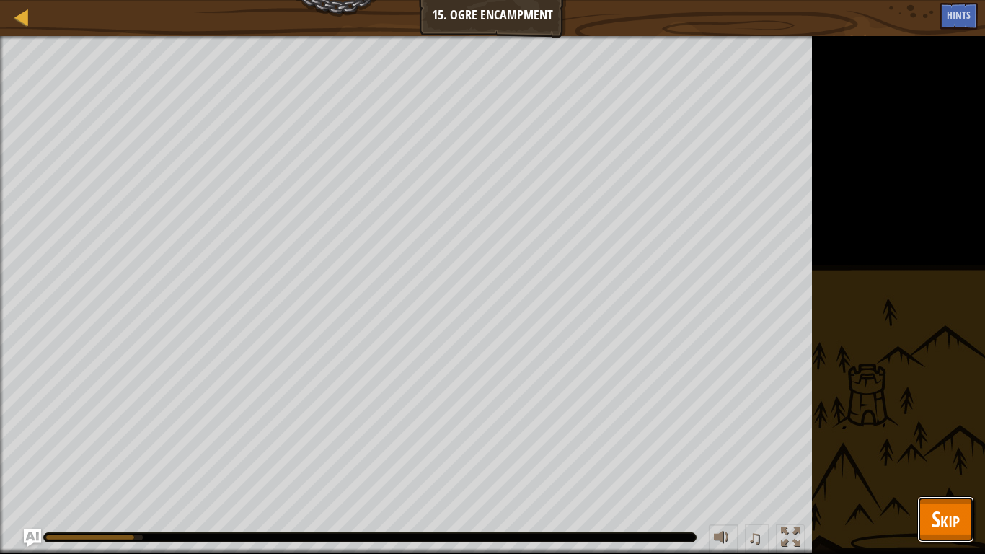
click at [941, 456] on span "Skip" at bounding box center [945, 519] width 28 height 30
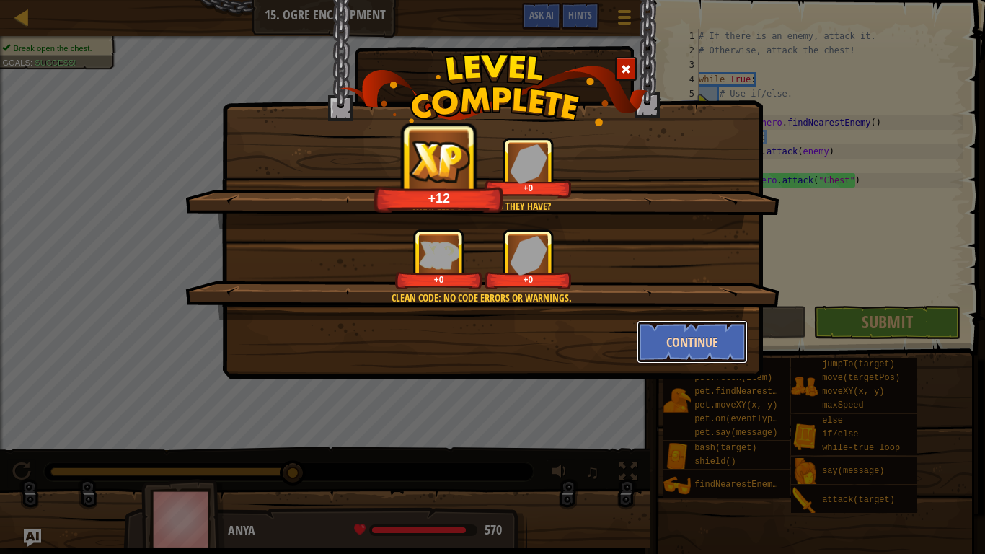
click at [709, 355] on button "Continue" at bounding box center [692, 341] width 112 height 43
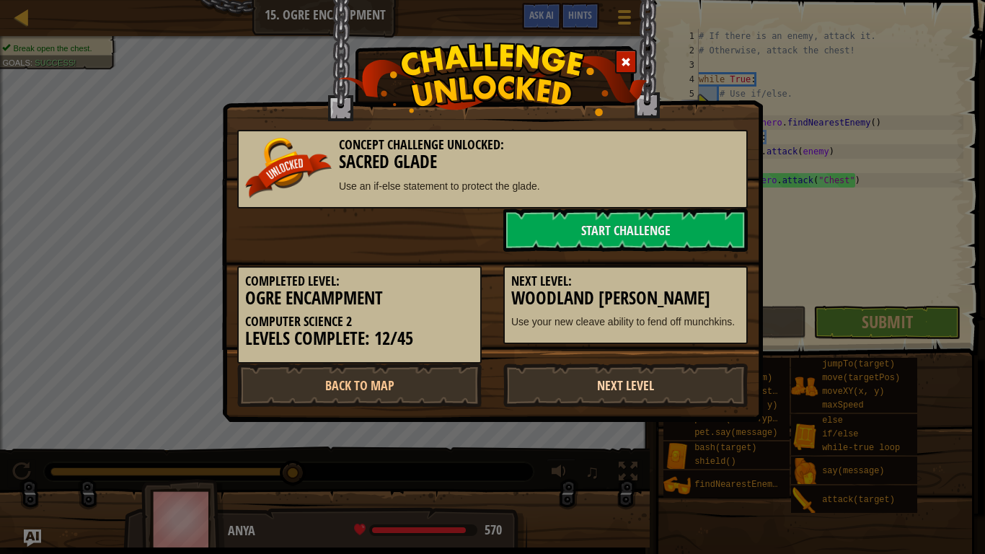
click at [628, 388] on link "Next Level" at bounding box center [625, 384] width 244 height 43
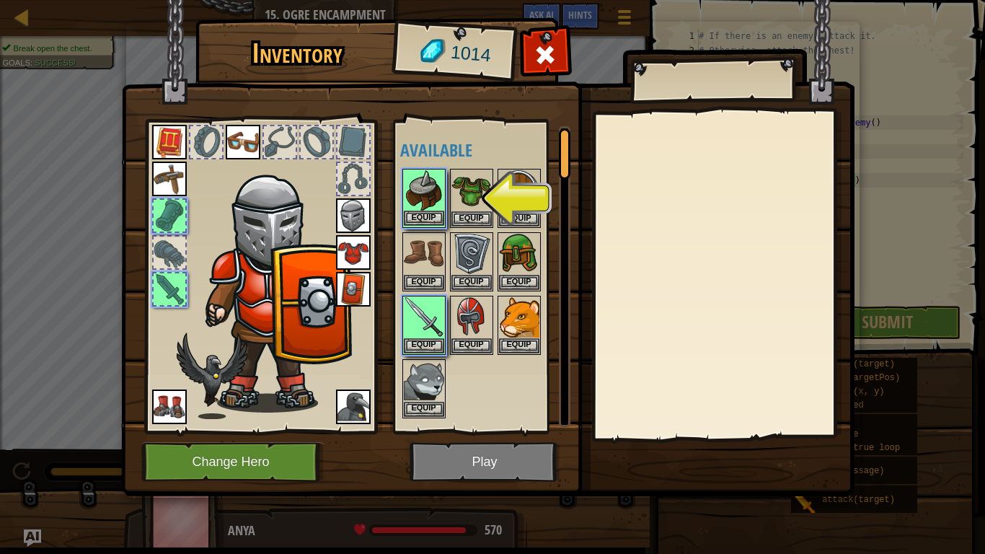
click at [430, 208] on img at bounding box center [424, 190] width 40 height 40
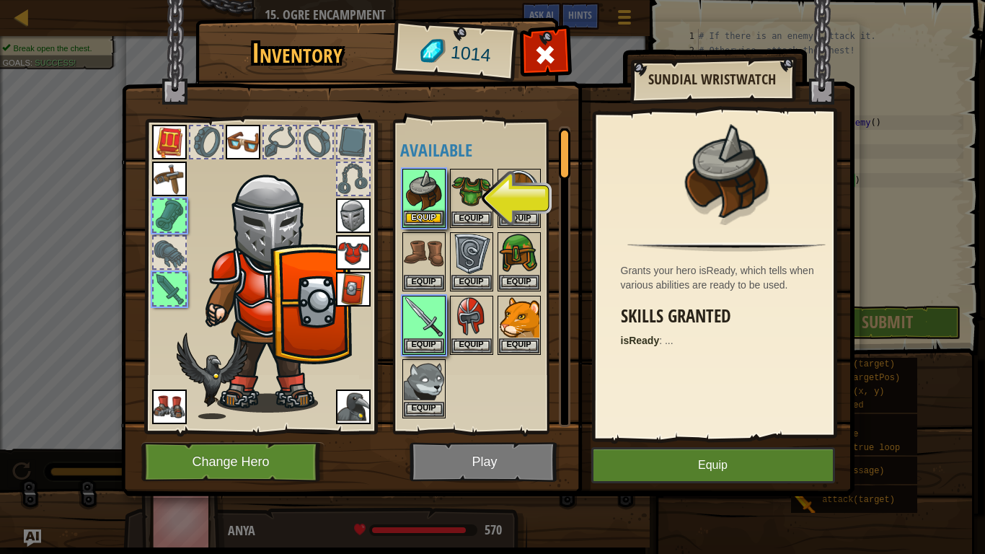
click at [430, 208] on img at bounding box center [424, 190] width 40 height 40
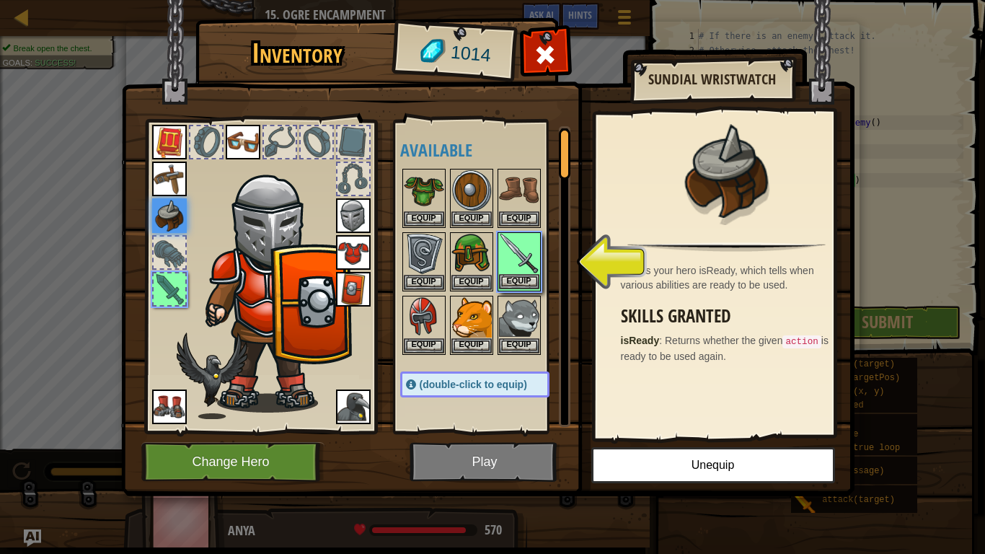
click at [525, 249] on img at bounding box center [519, 254] width 40 height 40
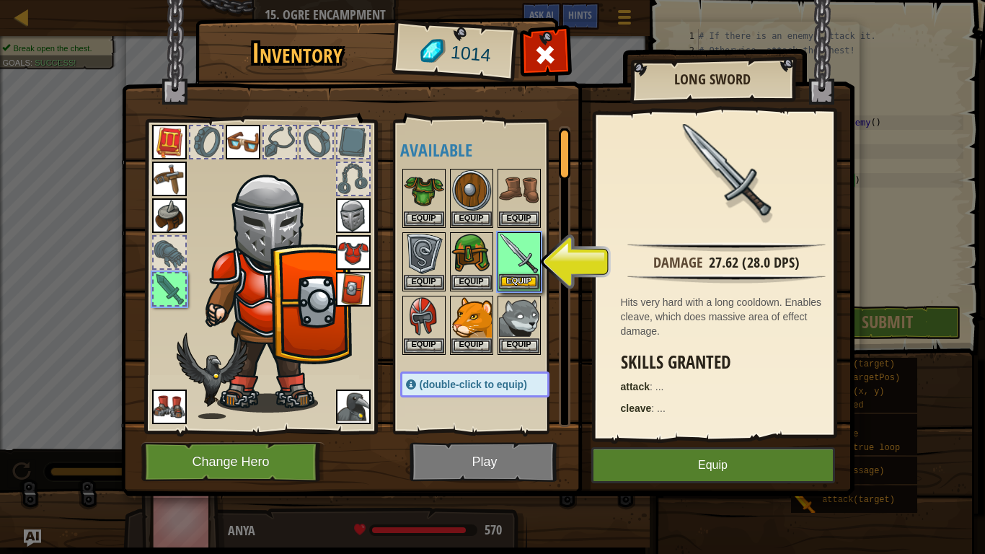
click at [525, 249] on img at bounding box center [519, 254] width 40 height 40
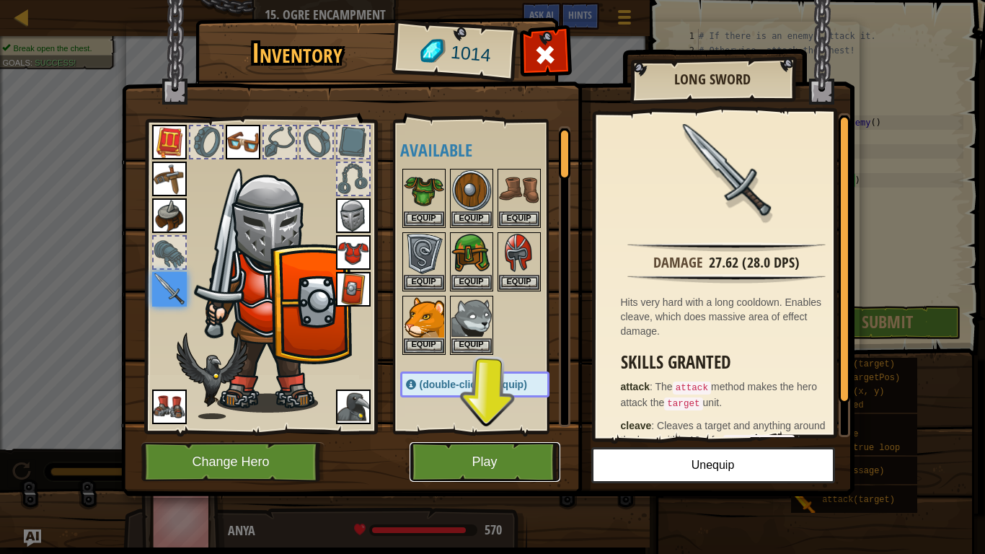
click at [507, 456] on button "Play" at bounding box center [484, 462] width 151 height 40
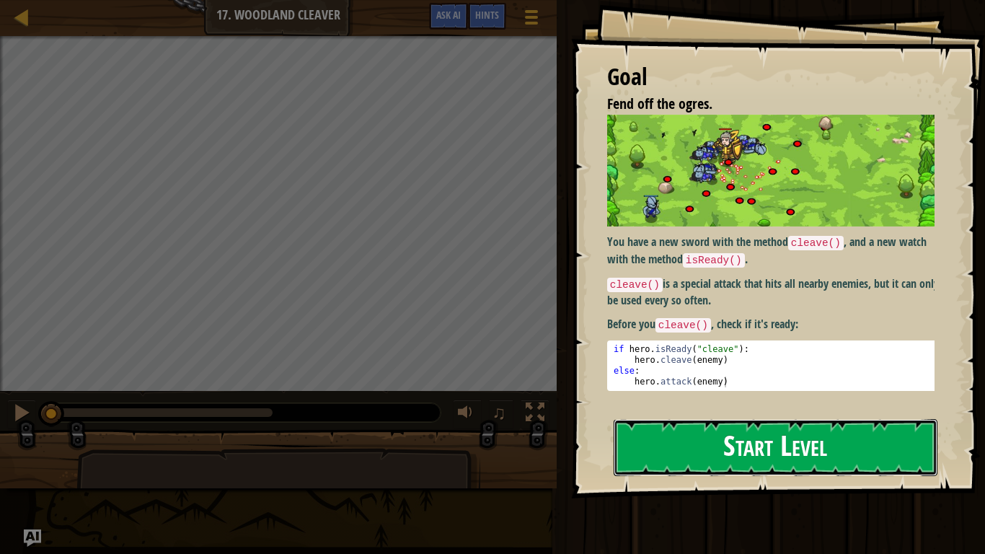
click at [753, 431] on button "Start Level" at bounding box center [775, 447] width 324 height 57
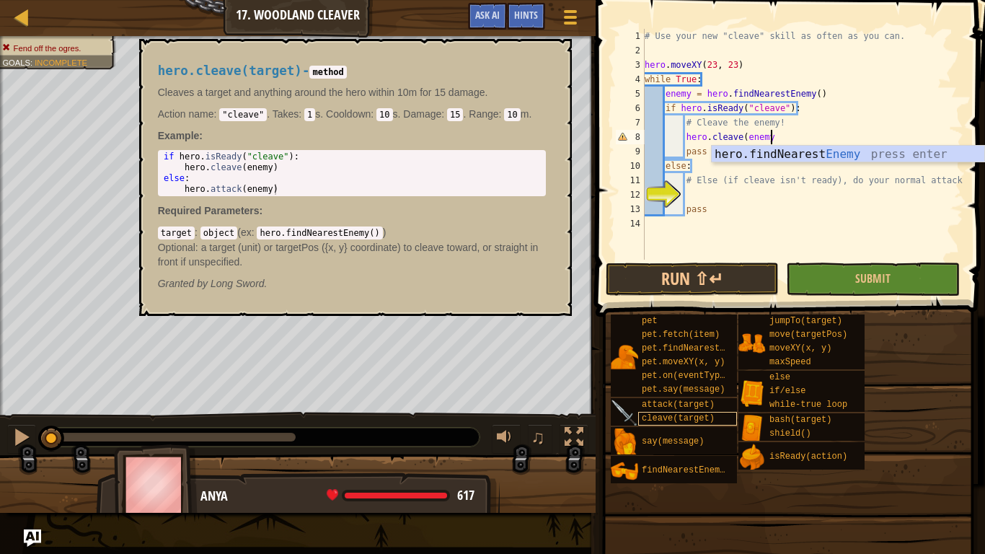
type textarea "hero.cleave(enemy)"
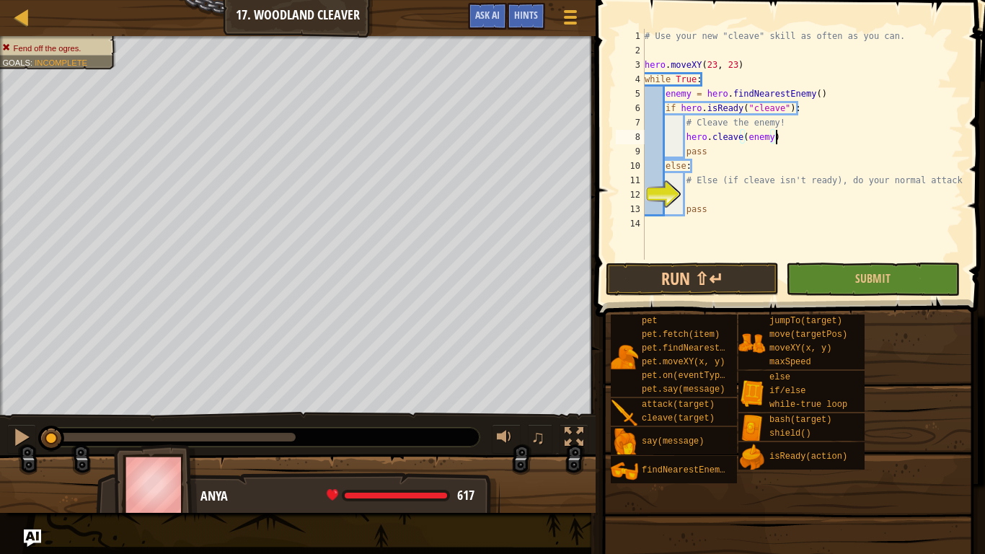
click at [750, 197] on div "# Use your new "cleave" skill as often as you can. hero . moveXY ( 23 , 23 ) wh…" at bounding box center [801, 158] width 321 height 259
type textarea "hero.attack(enemy)"
click at [693, 271] on button "Run ⇧↵" at bounding box center [691, 278] width 173 height 33
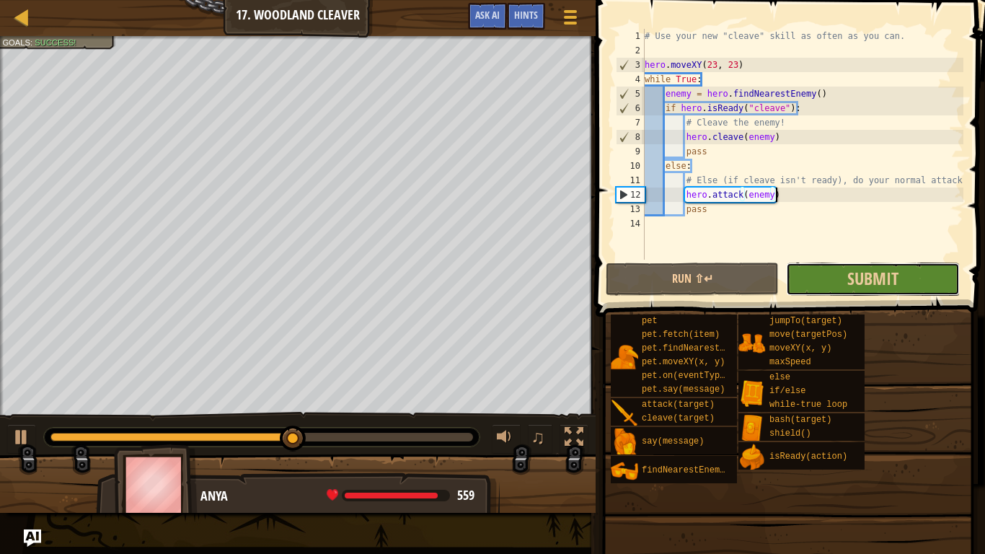
click at [807, 280] on button "Submit" at bounding box center [872, 278] width 173 height 33
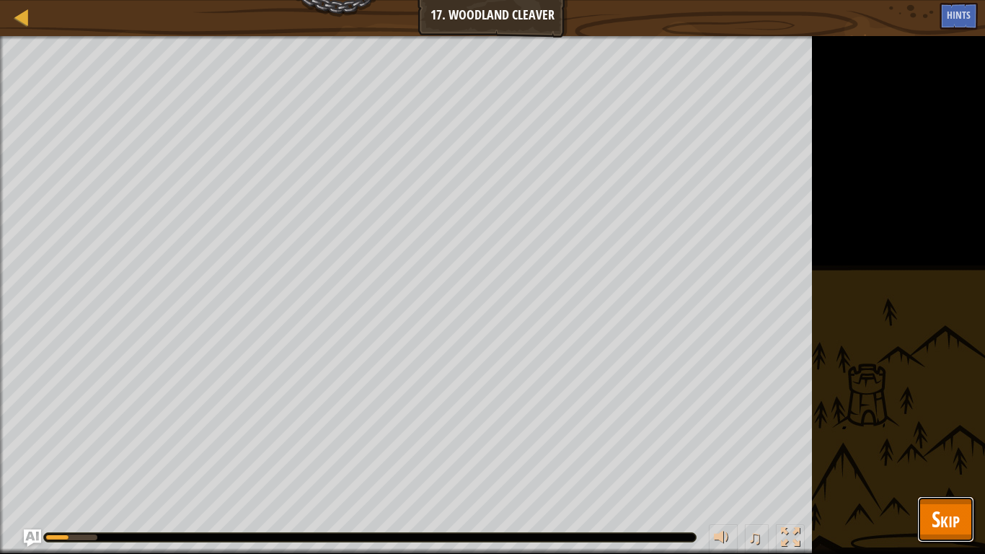
click at [940, 456] on span "Skip" at bounding box center [945, 519] width 28 height 30
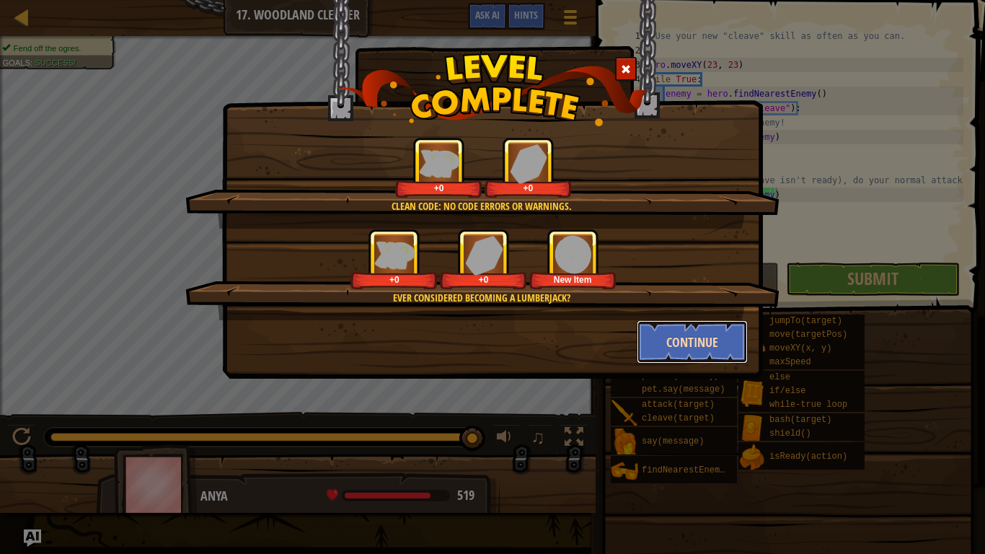
click at [702, 341] on button "Continue" at bounding box center [692, 341] width 112 height 43
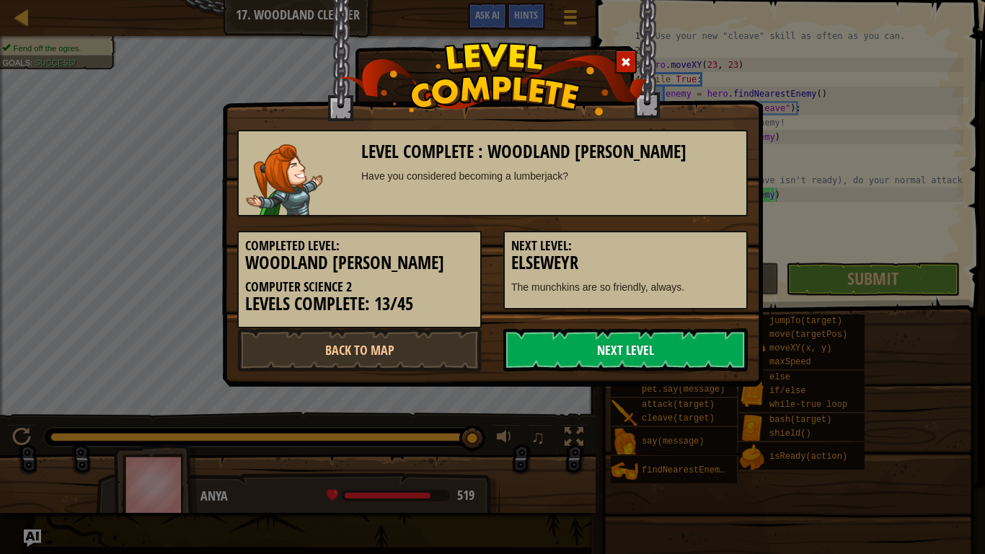
click at [701, 343] on link "Next Level" at bounding box center [625, 349] width 244 height 43
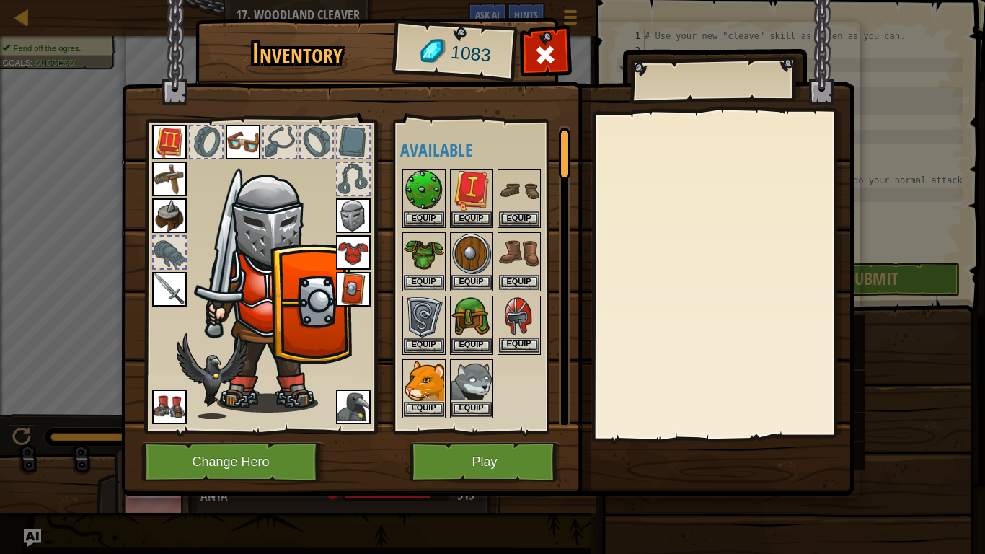
click at [513, 326] on img at bounding box center [519, 317] width 40 height 40
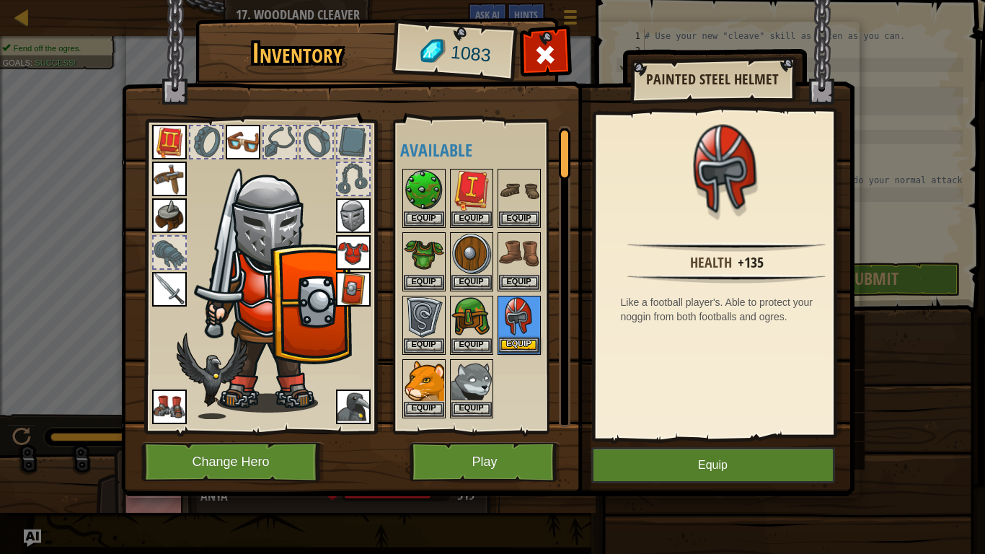
click at [513, 326] on img at bounding box center [519, 317] width 40 height 40
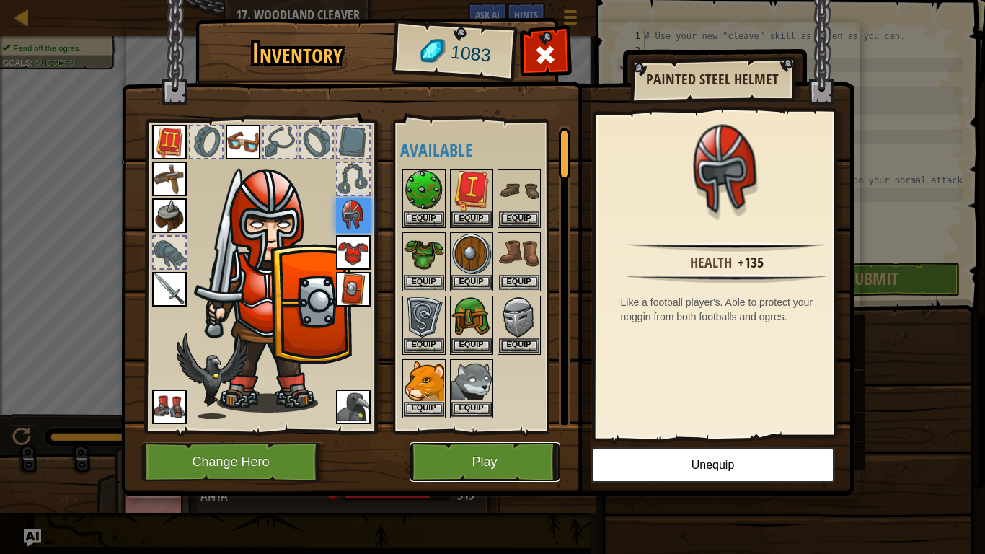
click at [484, 456] on button "Play" at bounding box center [484, 462] width 151 height 40
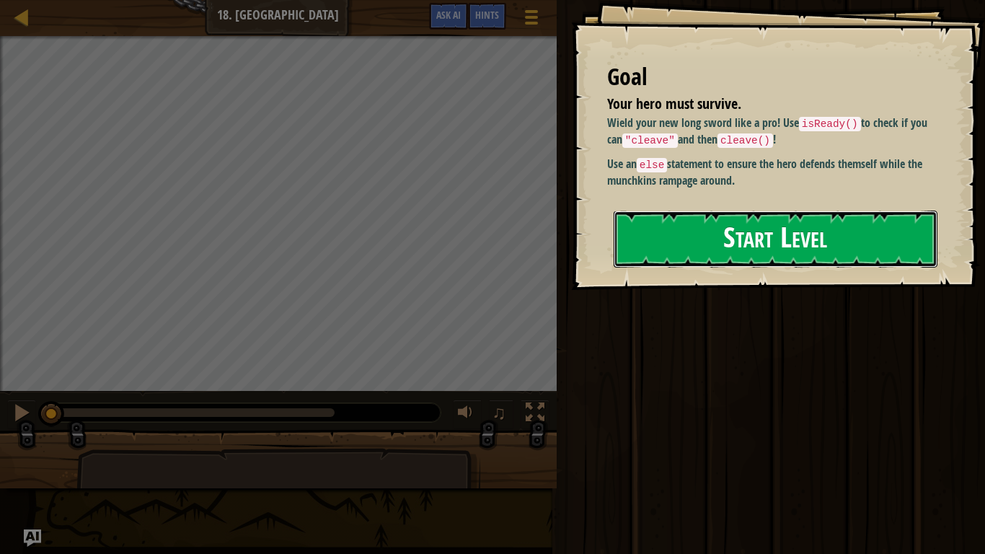
click at [739, 221] on button "Start Level" at bounding box center [775, 238] width 324 height 57
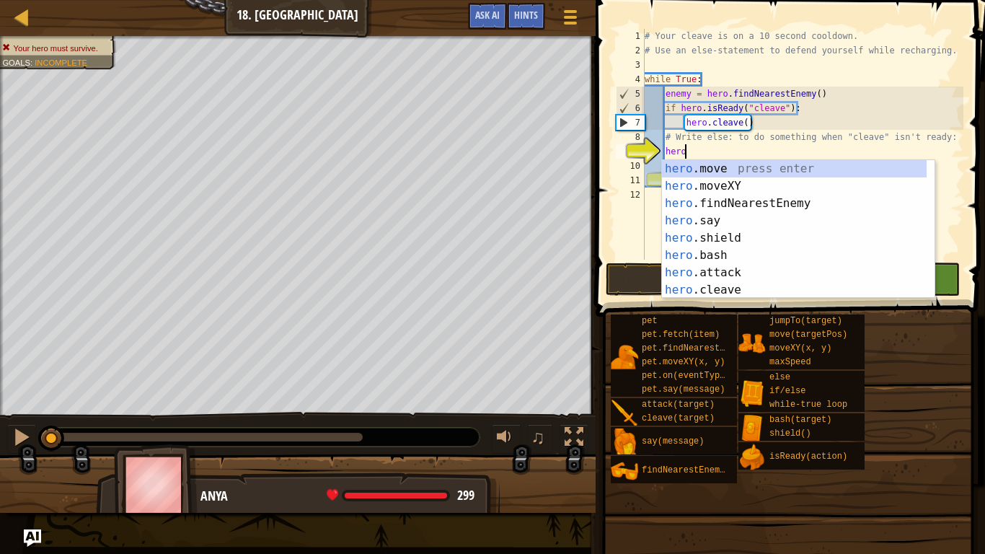
scroll to position [6, 6]
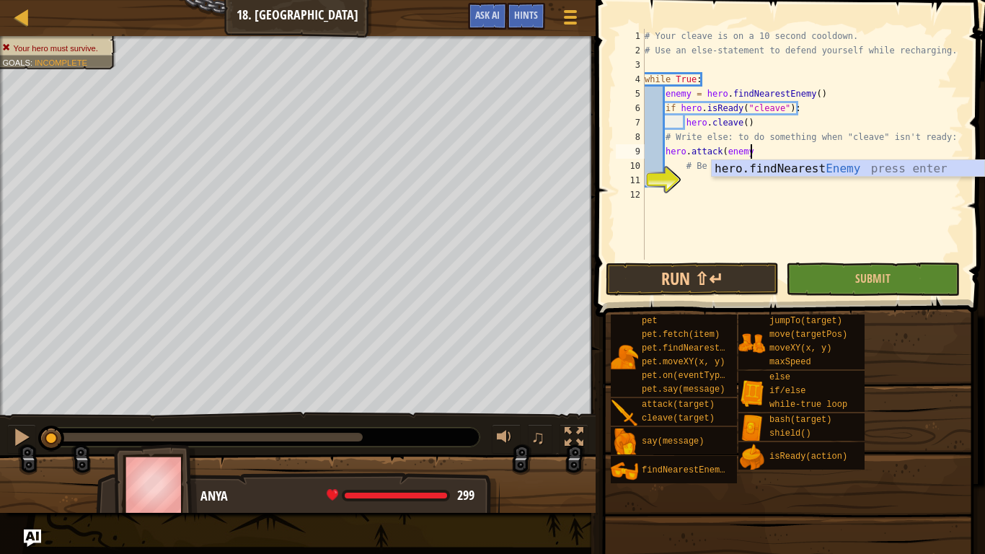
type textarea "hero.attack(enemy)"
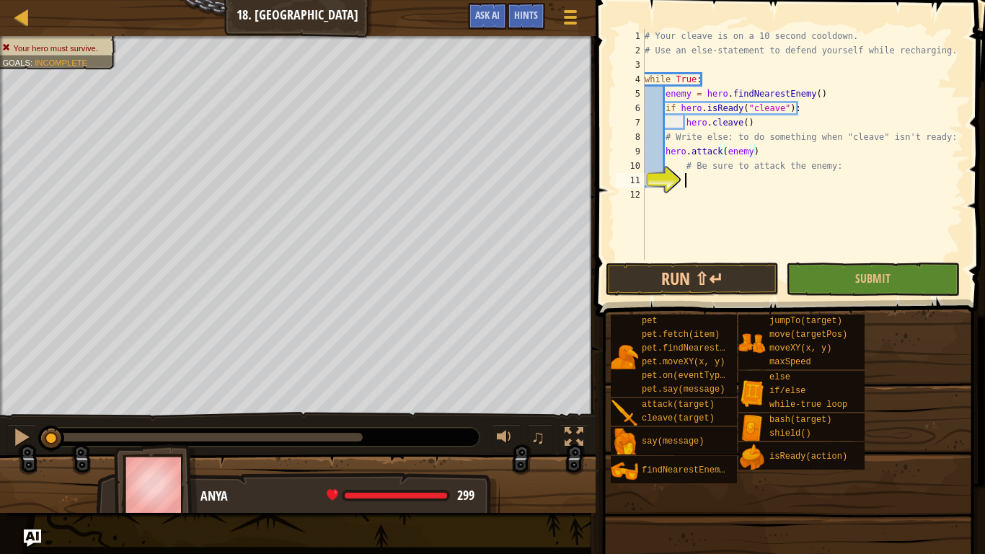
click at [714, 178] on div "# Your cleave is on a 10 second cooldown. # Use an else-statement to defend you…" at bounding box center [801, 158] width 321 height 259
click at [702, 273] on button "Run ⇧↵" at bounding box center [691, 278] width 173 height 33
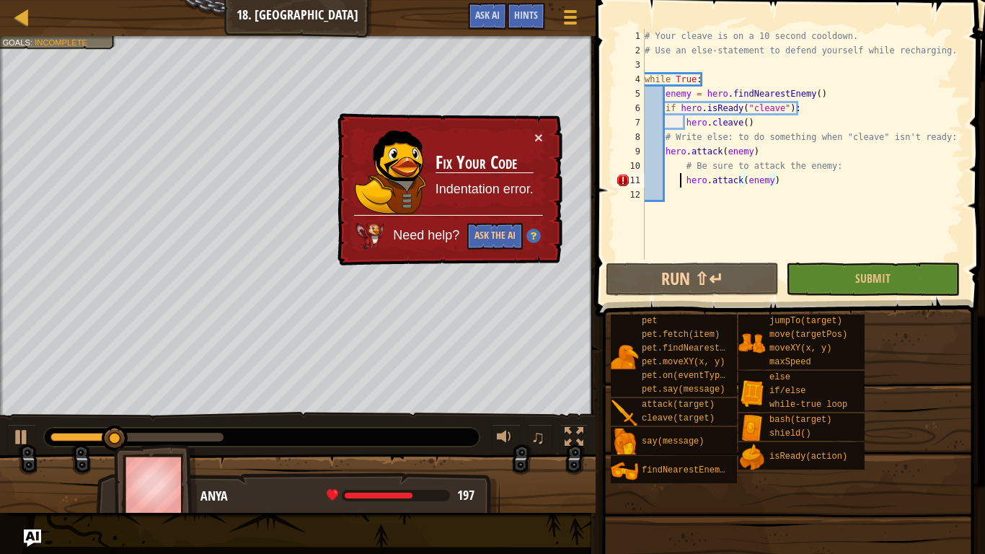
click at [682, 182] on div "# Your cleave is on a 10 second cooldown. # Use an else-statement to defend you…" at bounding box center [801, 158] width 321 height 259
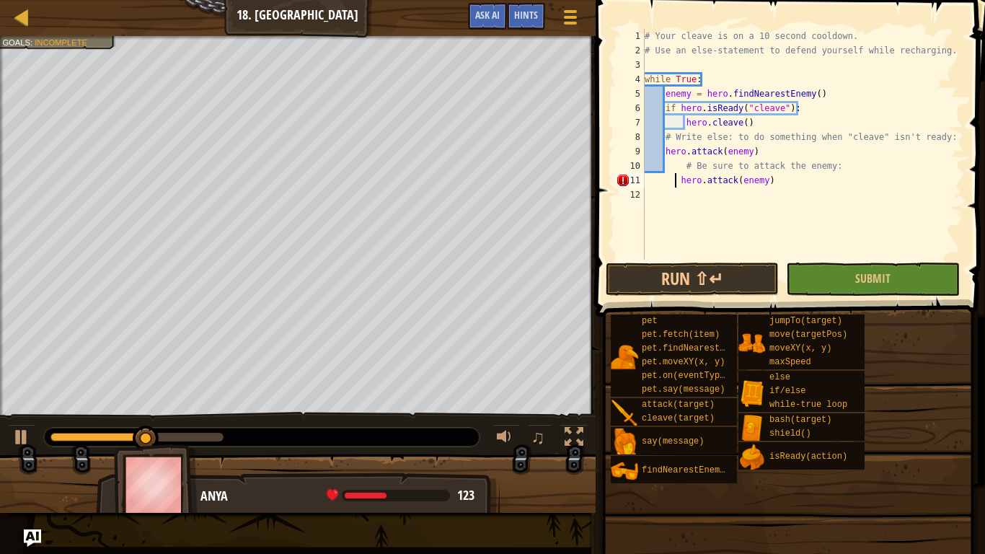
type textarea "hero.attack(enemy)"
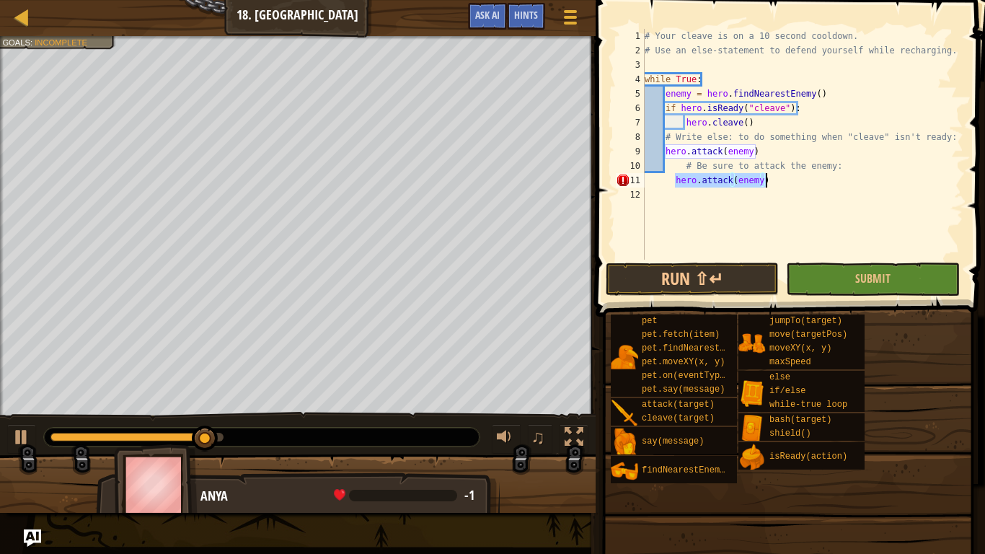
drag, startPoint x: 673, startPoint y: 182, endPoint x: 782, endPoint y: 187, distance: 109.0
click at [782, 187] on div "# Your cleave is on a 10 second cooldown. # Use an else-statement to defend you…" at bounding box center [801, 158] width 321 height 259
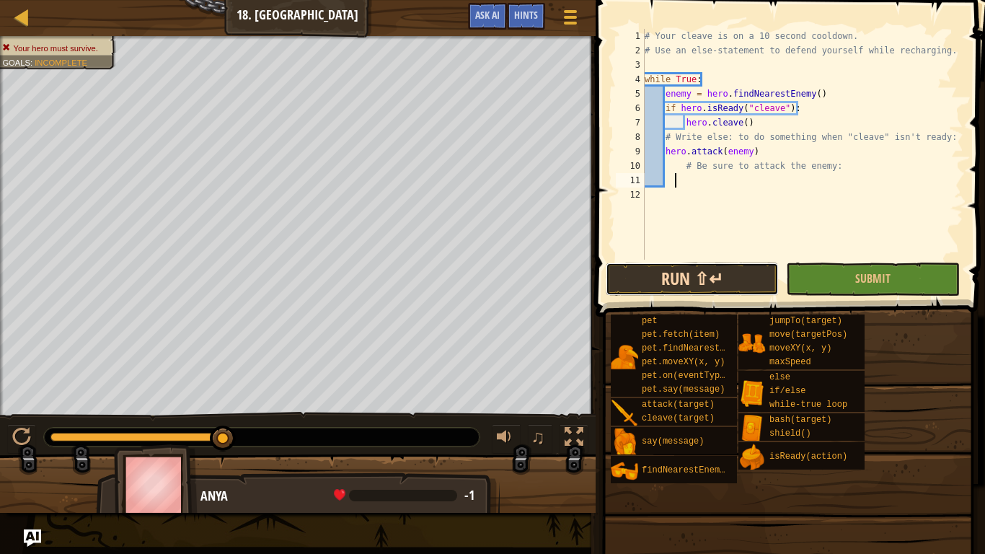
click at [718, 283] on button "Run ⇧↵" at bounding box center [691, 278] width 173 height 33
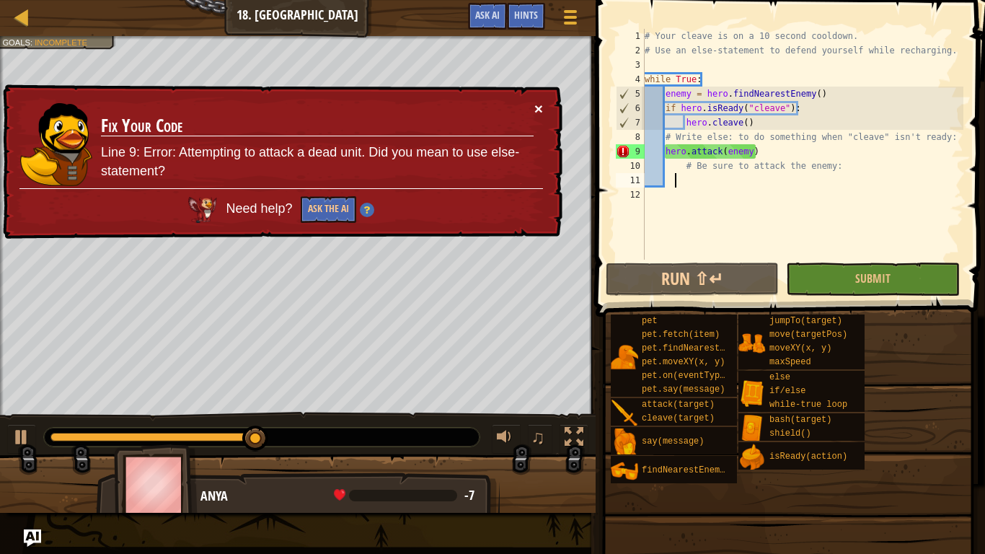
click at [541, 110] on button "×" at bounding box center [538, 108] width 9 height 15
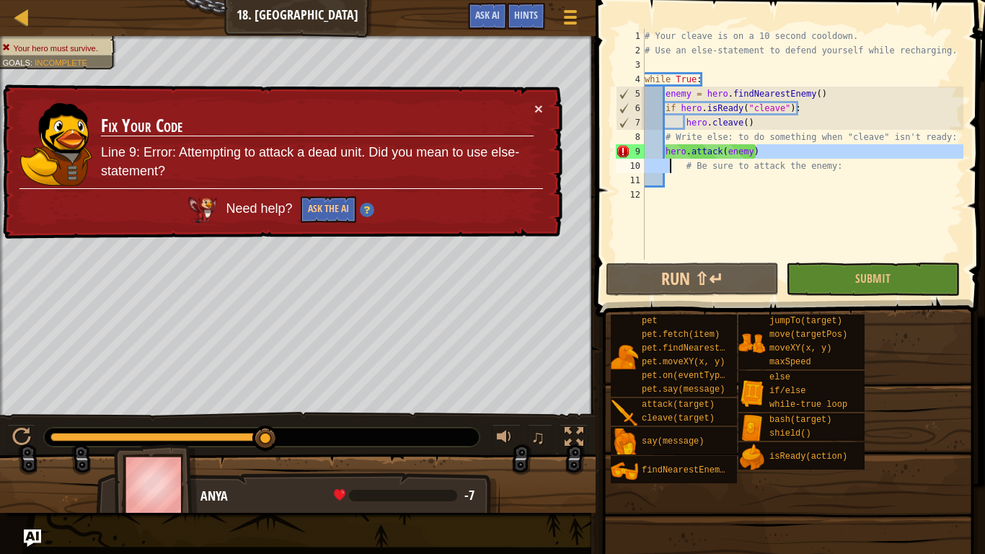
drag, startPoint x: 762, startPoint y: 151, endPoint x: 670, endPoint y: 163, distance: 92.4
click at [670, 163] on div "# Your cleave is on a 10 second cooldown. # Use an else-statement to defend you…" at bounding box center [801, 158] width 321 height 259
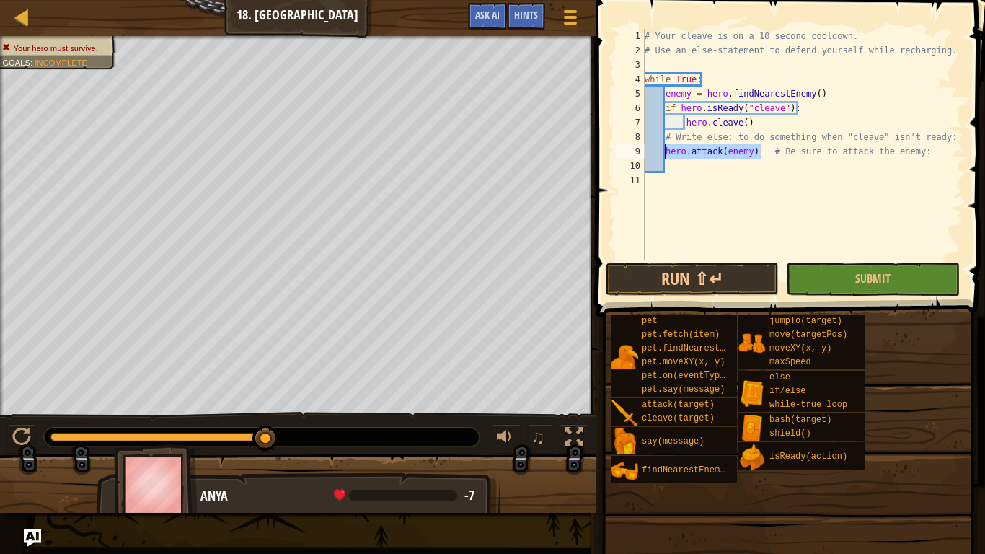
drag, startPoint x: 761, startPoint y: 154, endPoint x: 665, endPoint y: 148, distance: 96.8
click at [665, 148] on div "# Your cleave is on a 10 second cooldown. # Use an else-statement to defend you…" at bounding box center [801, 158] width 321 height 259
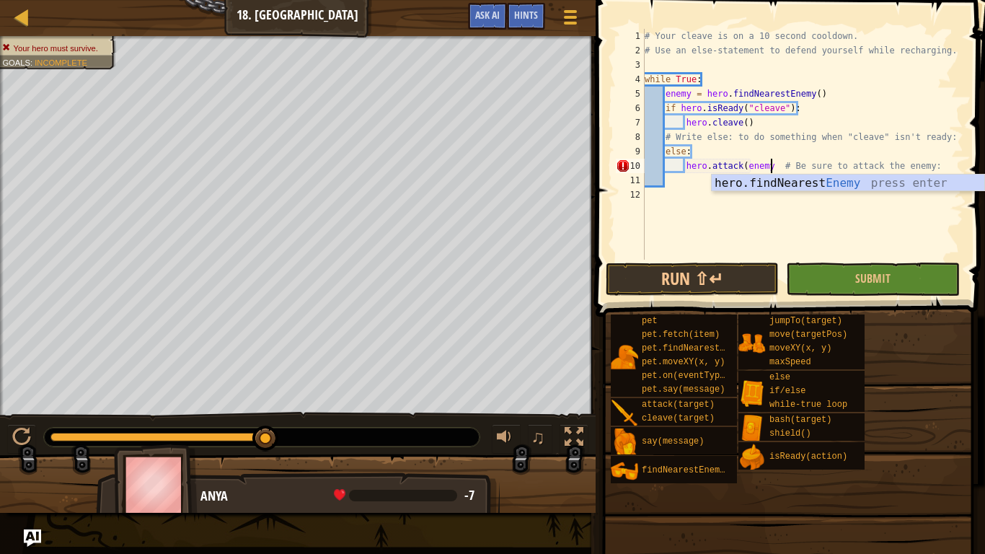
scroll to position [6, 19]
type textarea "hero.attack(enemy) # Be sure to attack the enemy:"
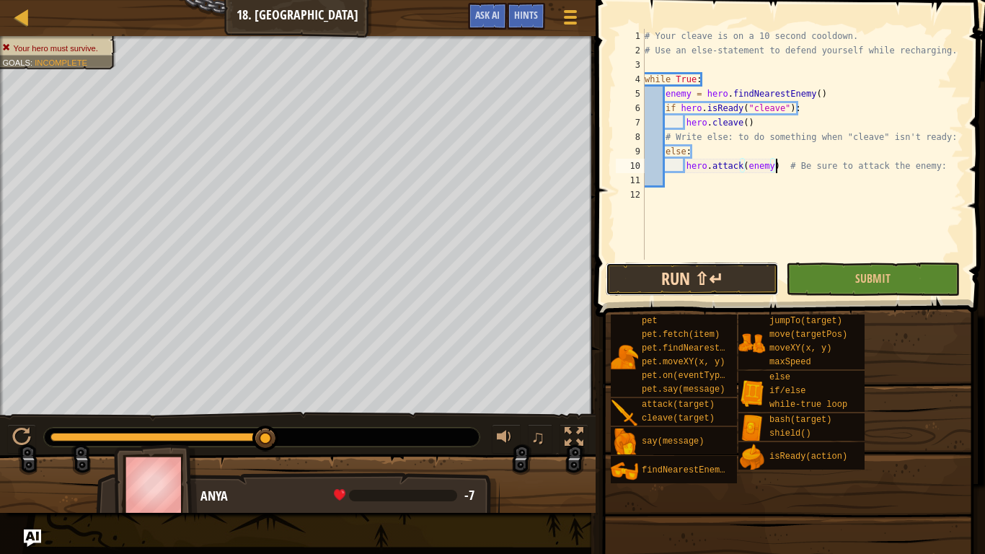
click at [698, 270] on button "Run ⇧↵" at bounding box center [691, 278] width 173 height 33
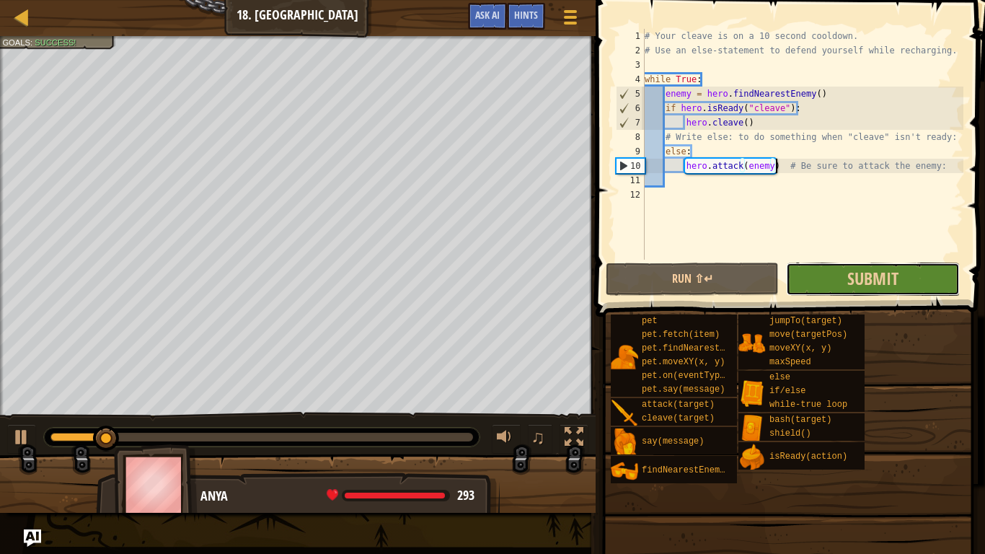
click at [815, 276] on button "Submit" at bounding box center [872, 278] width 173 height 33
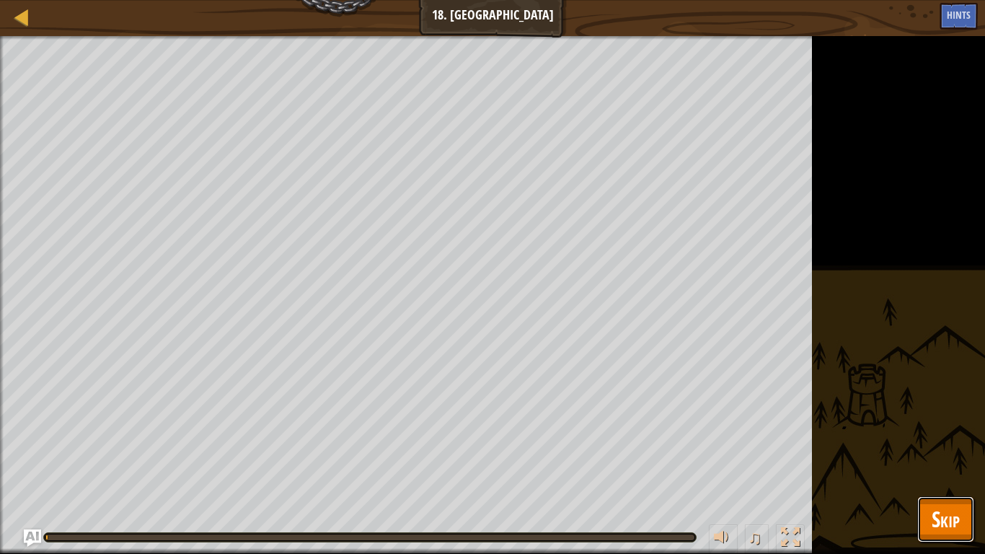
click at [967, 456] on button "Skip" at bounding box center [945, 519] width 57 height 46
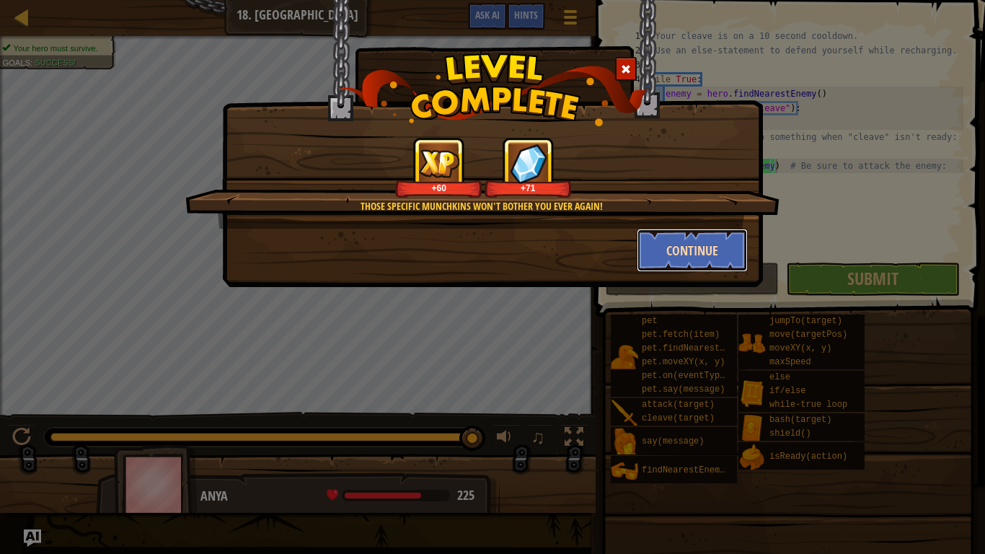
click at [695, 254] on button "Continue" at bounding box center [692, 249] width 112 height 43
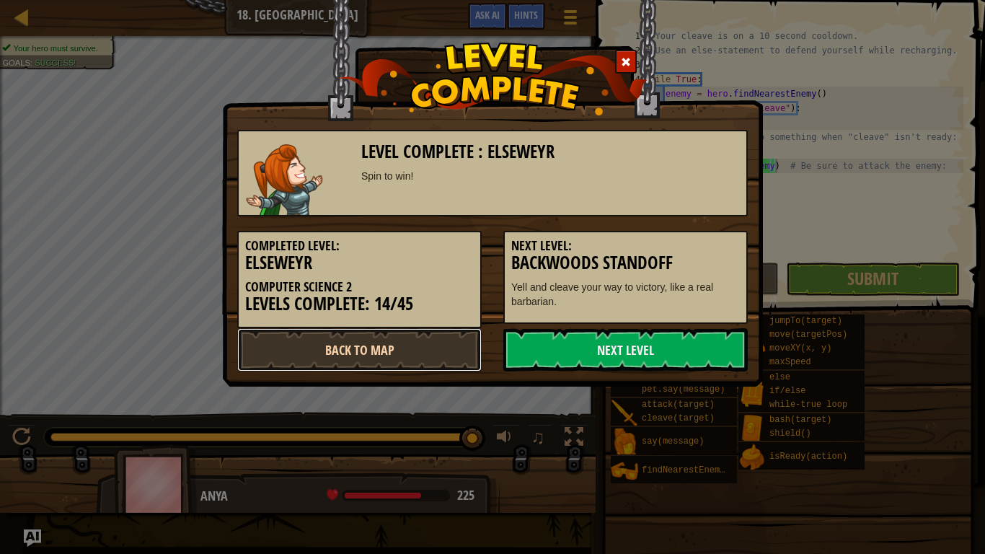
click at [453, 350] on link "Back to Map" at bounding box center [359, 349] width 244 height 43
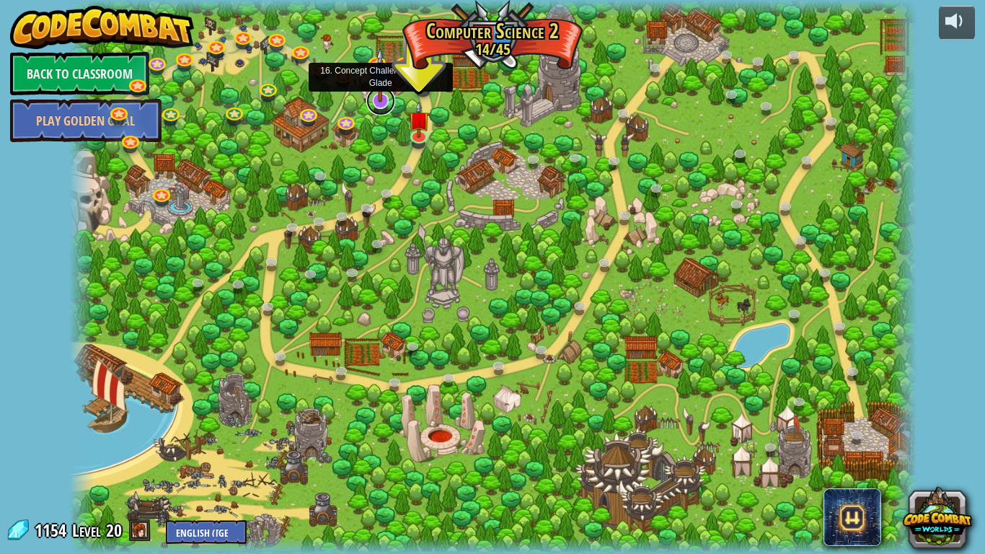
click at [376, 103] on link at bounding box center [380, 100] width 29 height 29
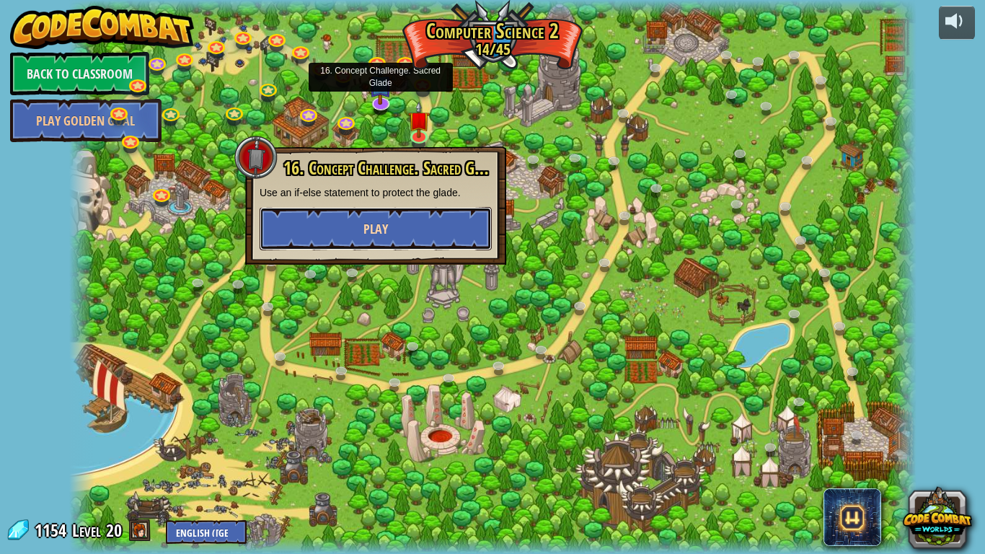
click at [430, 231] on button "Play" at bounding box center [375, 228] width 232 height 43
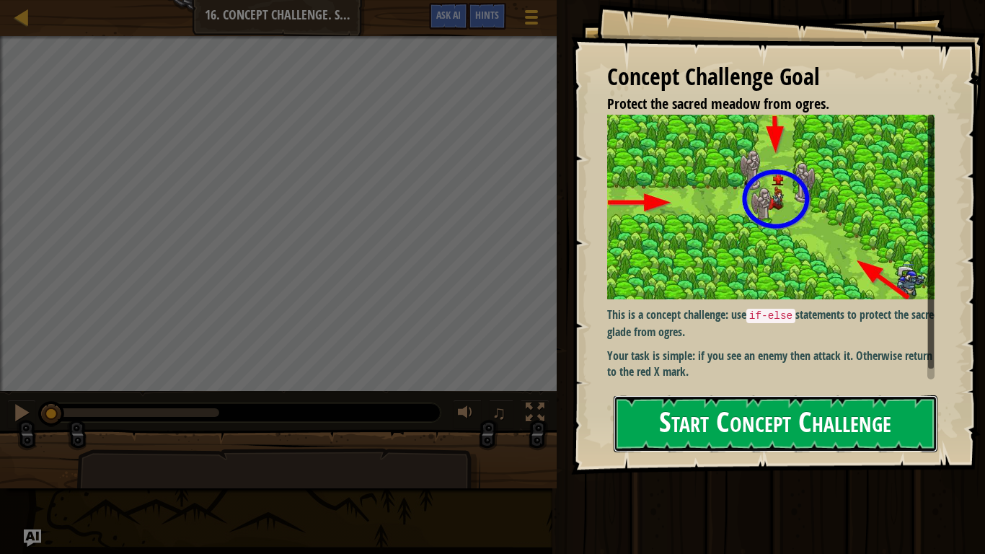
click at [658, 417] on button "Start Concept Challenge" at bounding box center [775, 423] width 324 height 57
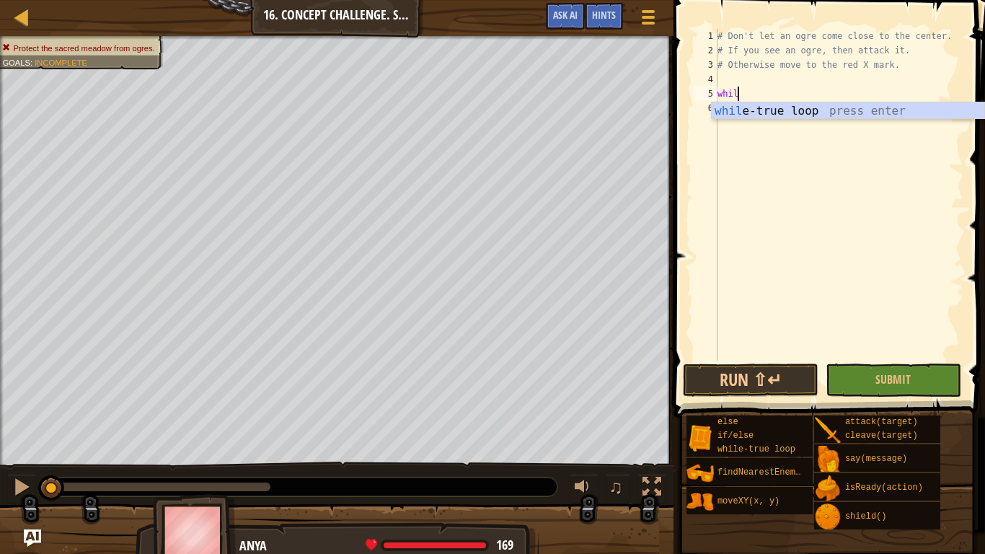
type textarea "while"
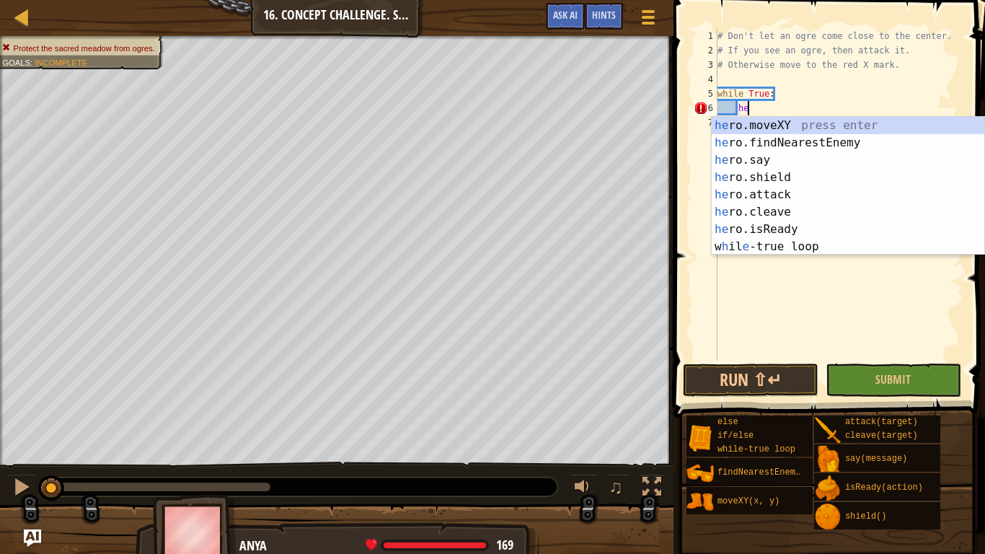
type textarea "h"
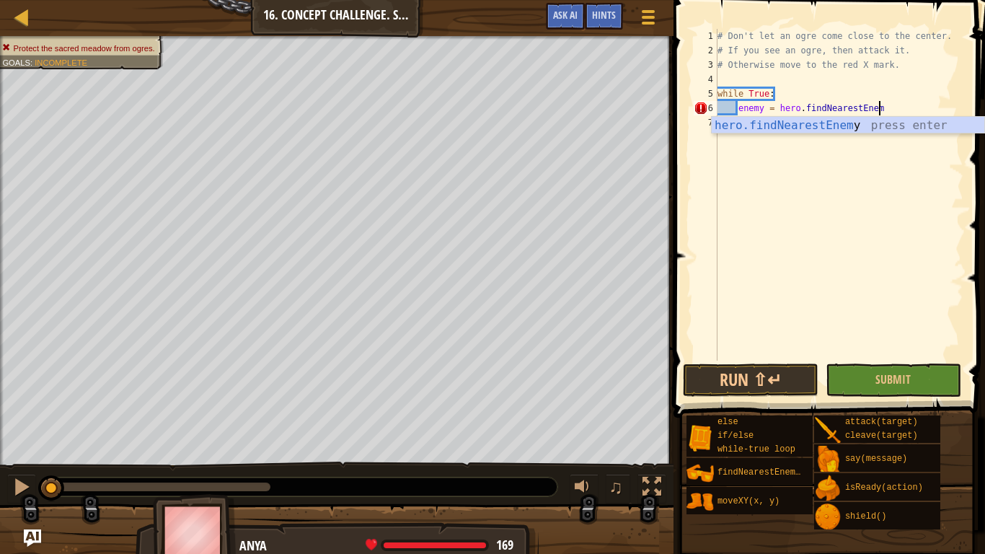
type textarea "enemy = hero.findNearestEnemy"
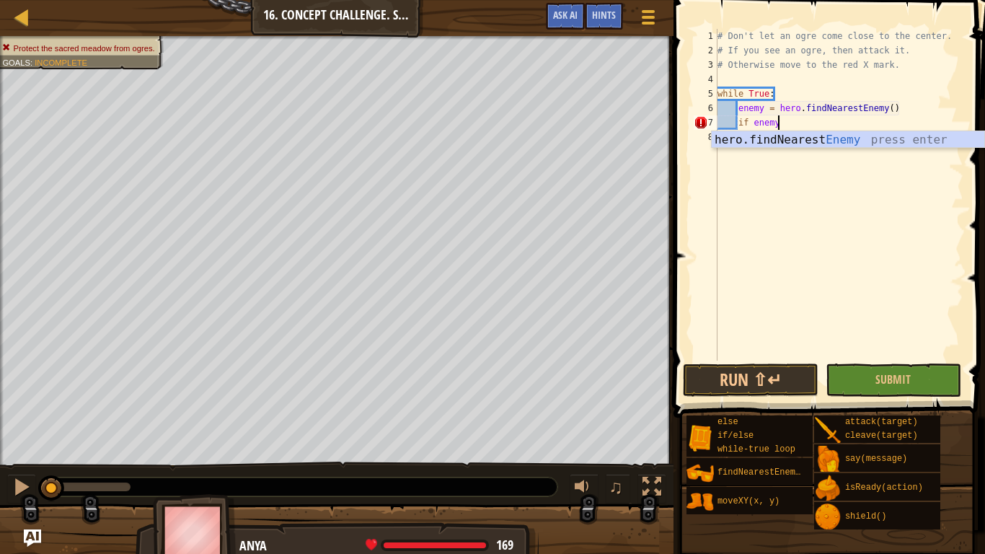
scroll to position [6, 8]
type textarea "if enemy:"
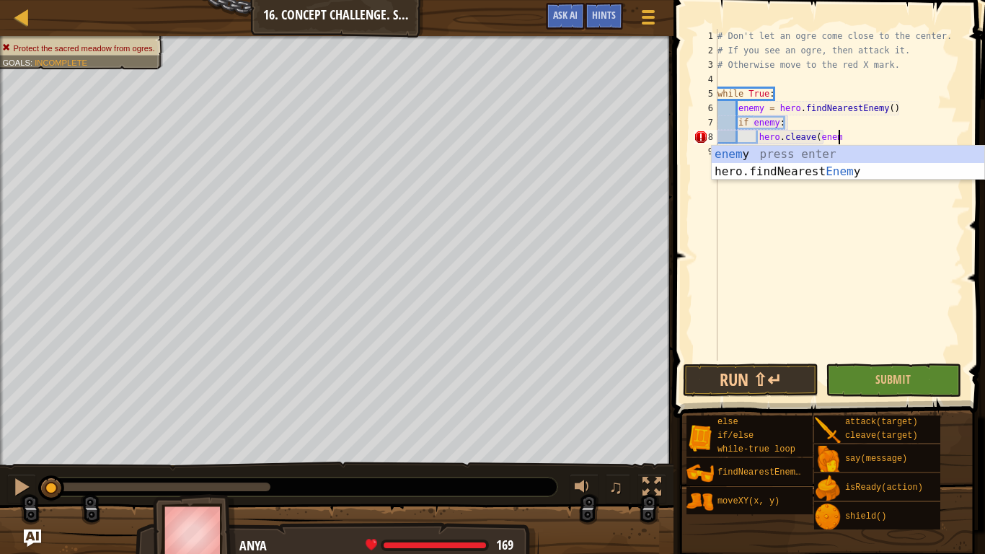
scroll to position [6, 17]
type textarea "hero.cleave(enemy)"
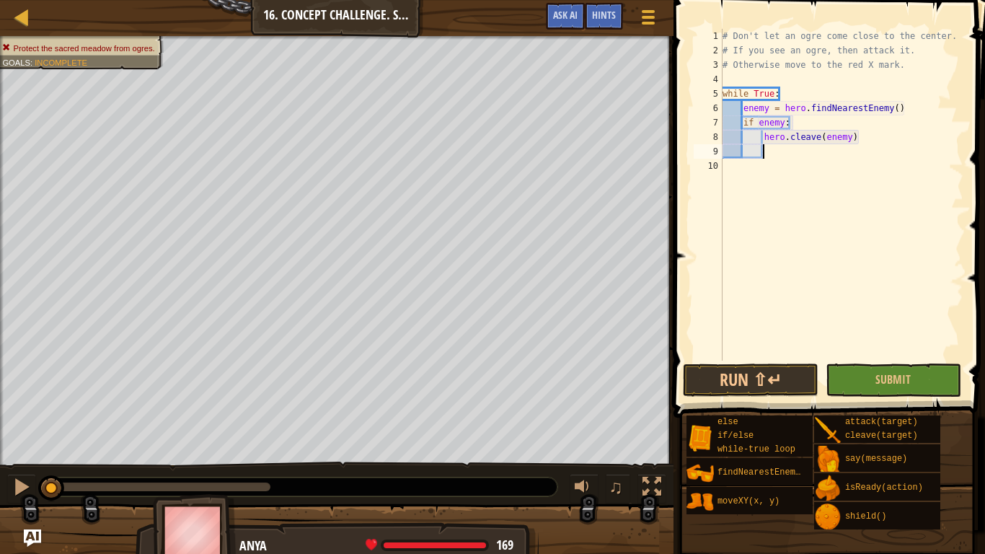
scroll to position [6, 5]
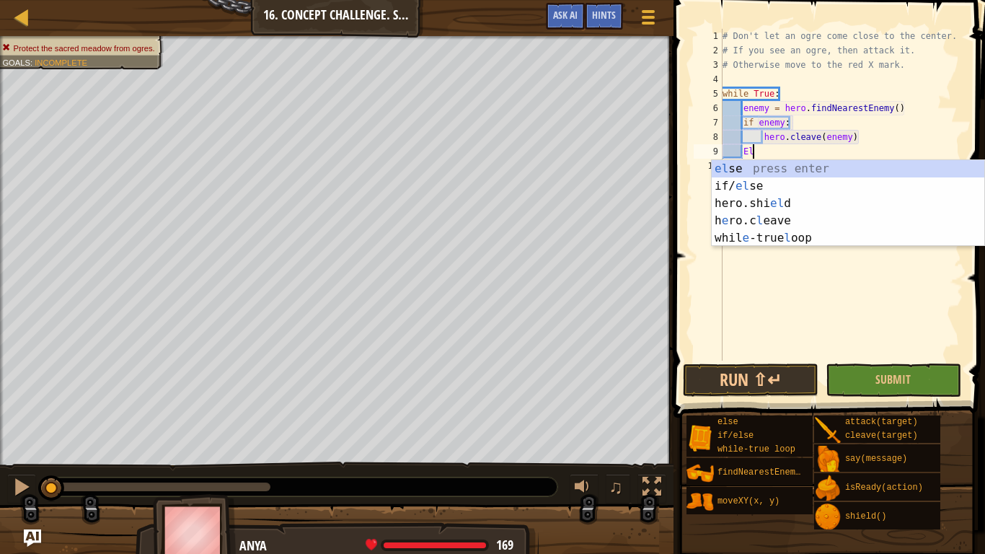
type textarea "Else"
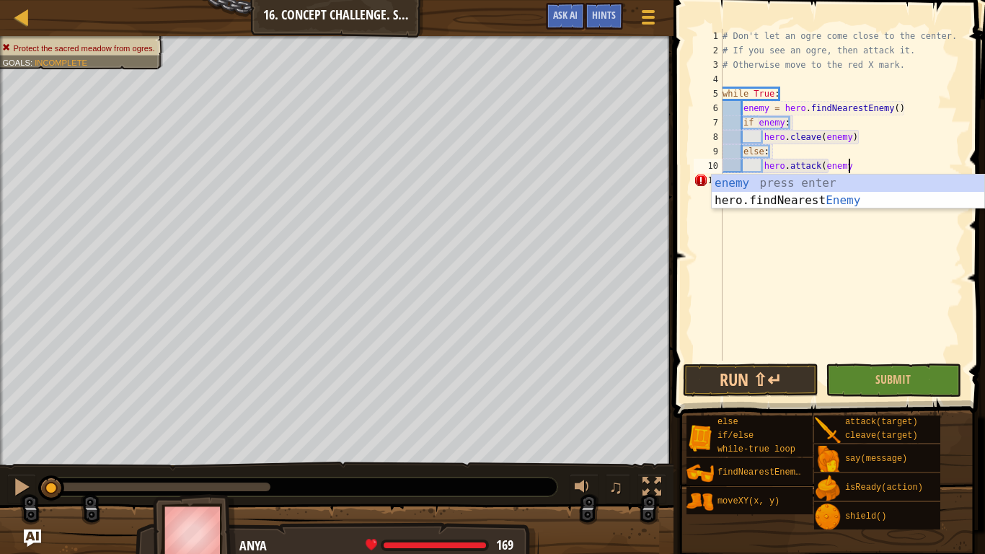
scroll to position [6, 18]
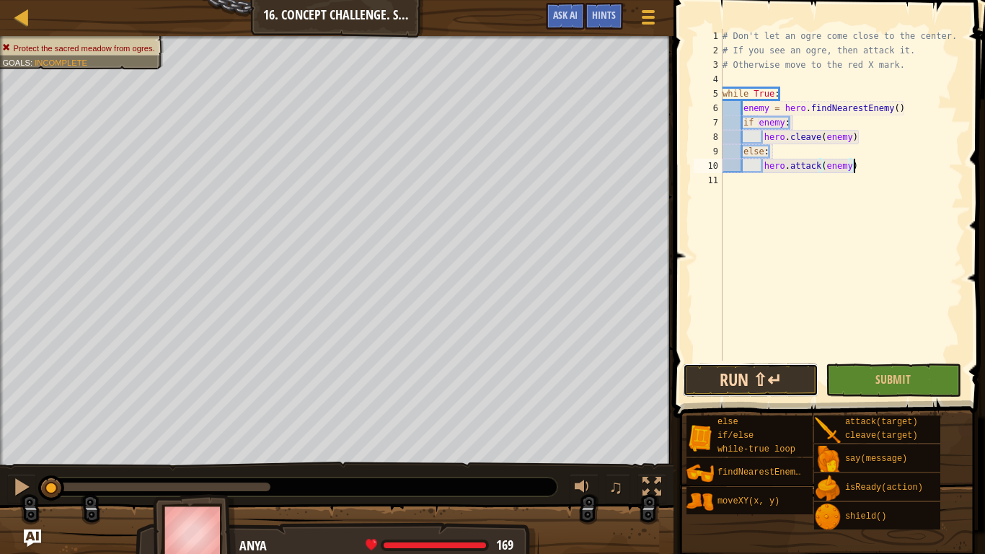
click at [721, 370] on button "Run ⇧↵" at bounding box center [751, 379] width 136 height 33
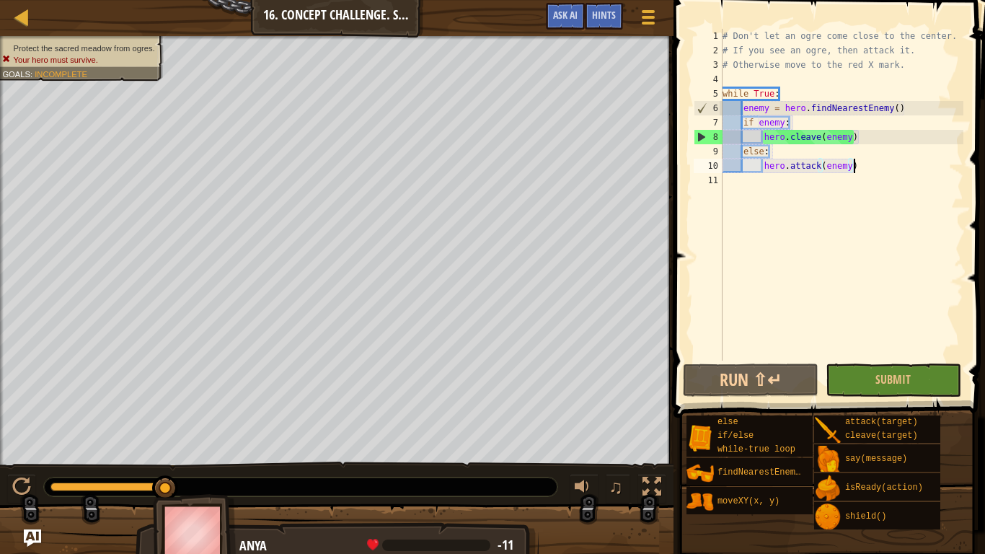
click at [786, 125] on div "# Don't let an ogre come close to the center. # If you see an ogre, then attack…" at bounding box center [841, 209] width 244 height 360
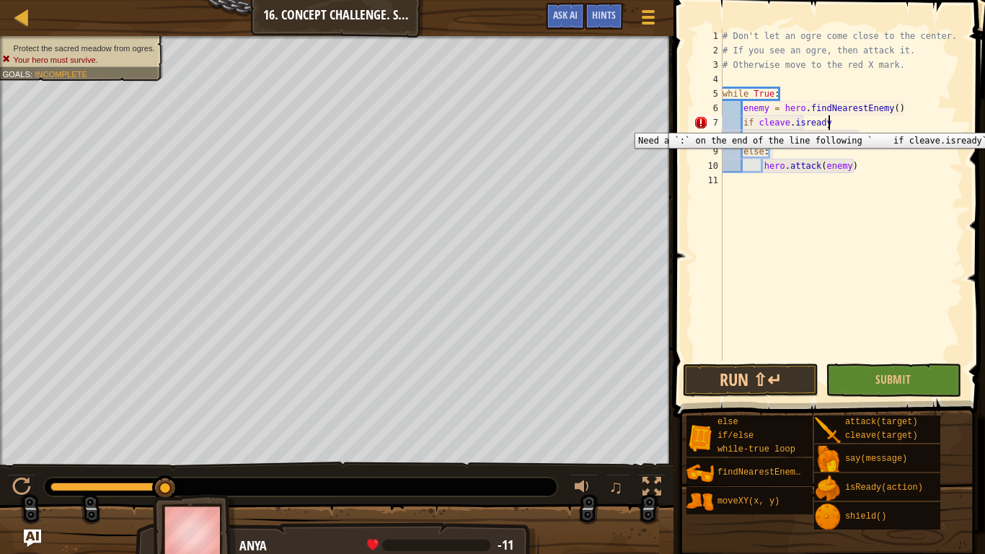
scroll to position [6, 15]
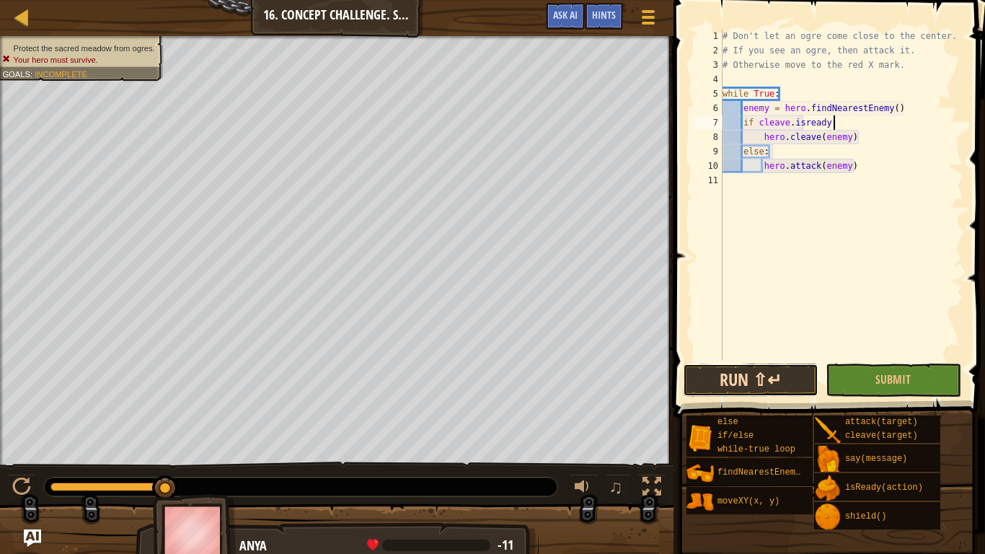
click at [766, 376] on button "Run ⇧↵" at bounding box center [751, 379] width 136 height 33
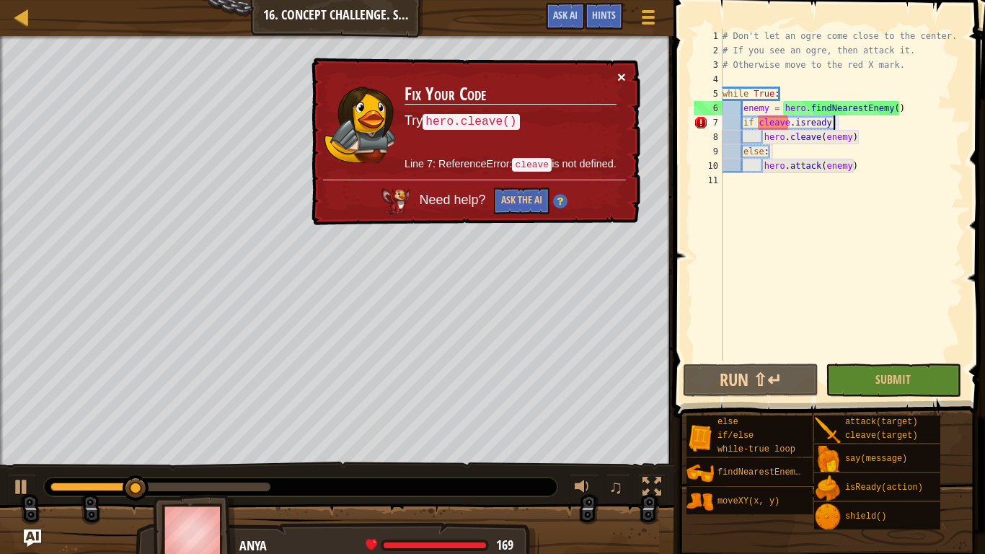
click at [618, 77] on button "×" at bounding box center [621, 76] width 9 height 15
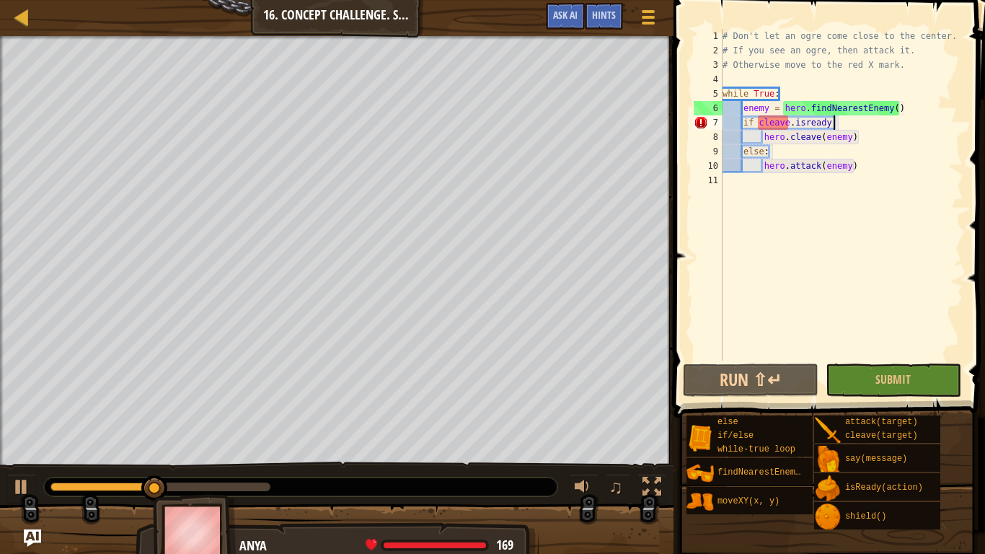
click at [759, 118] on div "# Don't let an ogre come close to the center. # If you see an ogre, then attack…" at bounding box center [841, 209] width 244 height 360
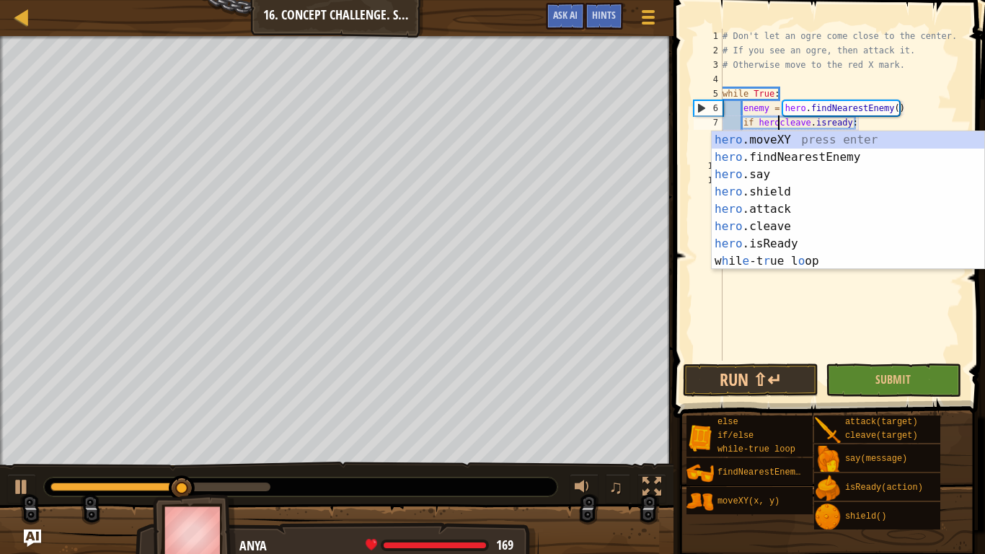
scroll to position [6, 9]
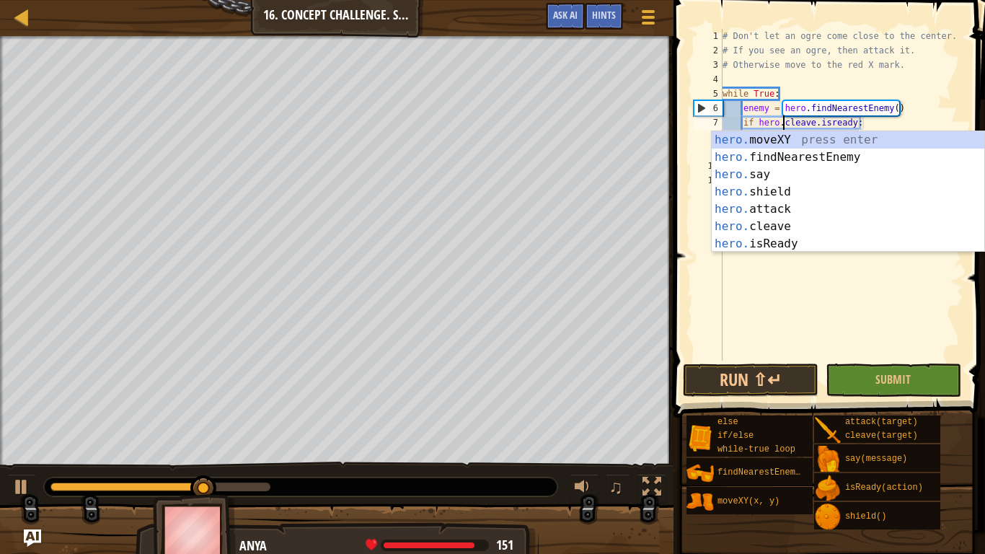
click at [818, 123] on div "# Don't let an ogre come close to the center. # If you see an ogre, then attack…" at bounding box center [841, 209] width 244 height 360
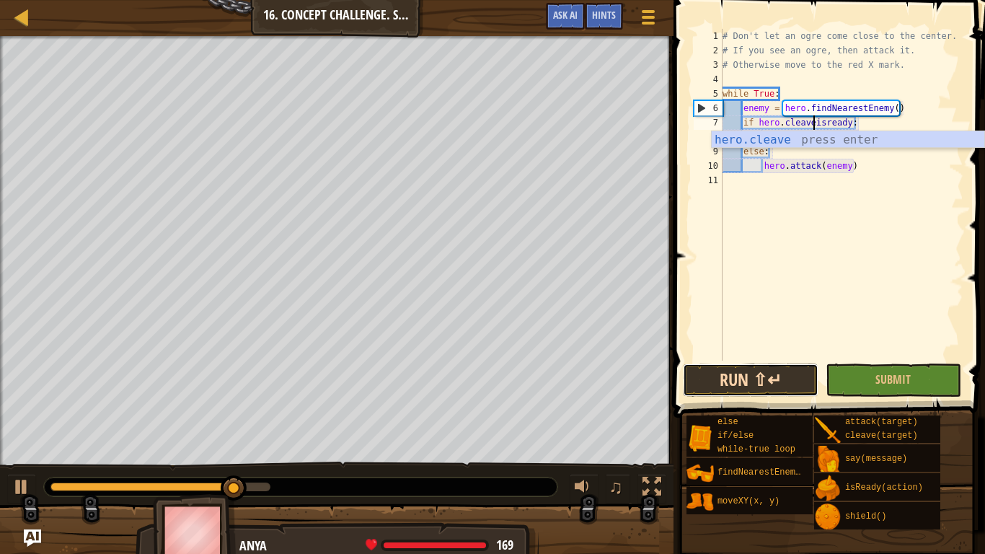
click at [788, 381] on button "Run ⇧↵" at bounding box center [751, 379] width 136 height 33
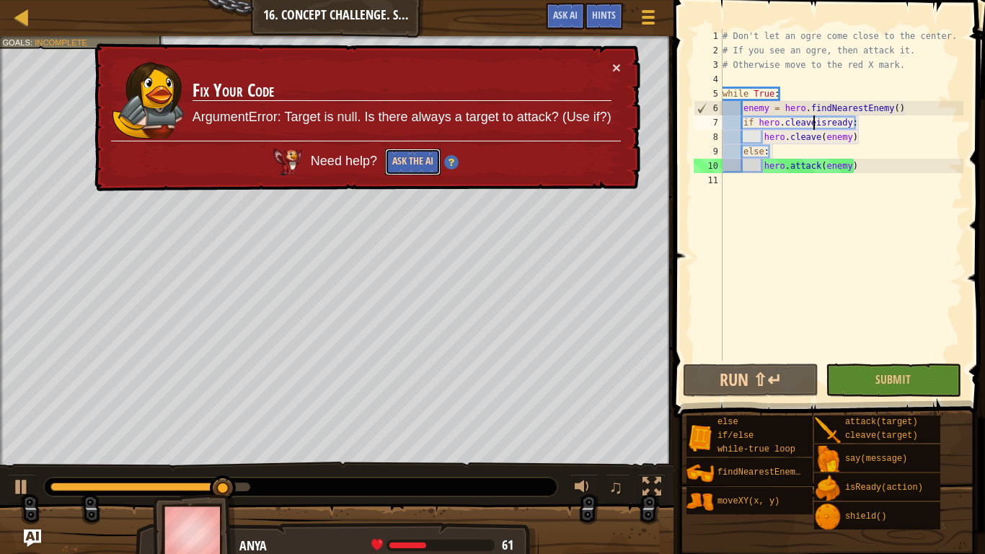
click at [407, 163] on button "Ask the AI" at bounding box center [413, 161] width 56 height 27
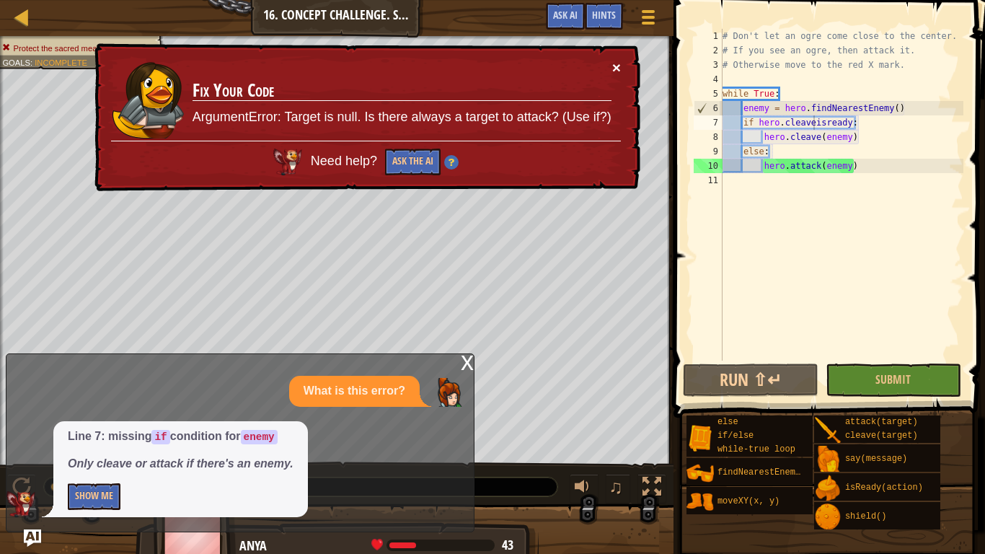
click at [619, 69] on button "×" at bounding box center [616, 67] width 9 height 15
click at [101, 456] on button "Show Me" at bounding box center [94, 496] width 53 height 27
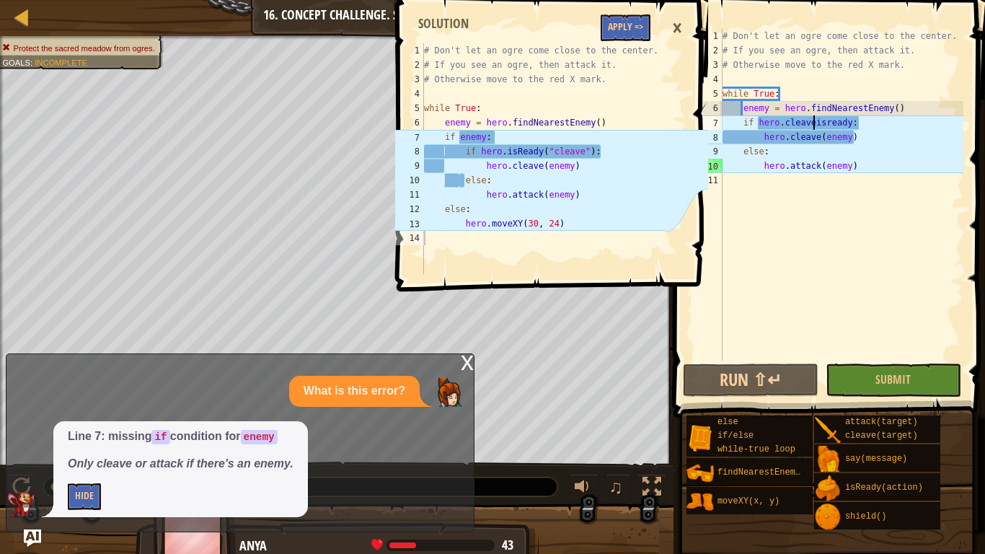
click at [915, 111] on div "# Don't let an ogre come close to the center. # If you see an ogre, then attack…" at bounding box center [841, 209] width 244 height 360
type textarea "enemy = hero.findNearestEnemy()"
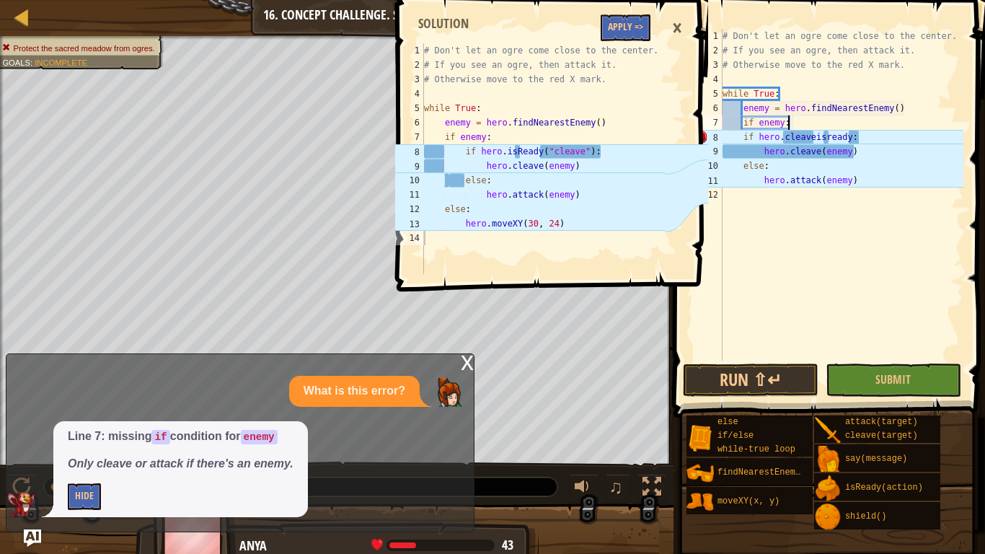
click at [853, 134] on div "# Don't let an ogre come close to the center. # If you see an ogre, then attack…" at bounding box center [841, 209] width 244 height 360
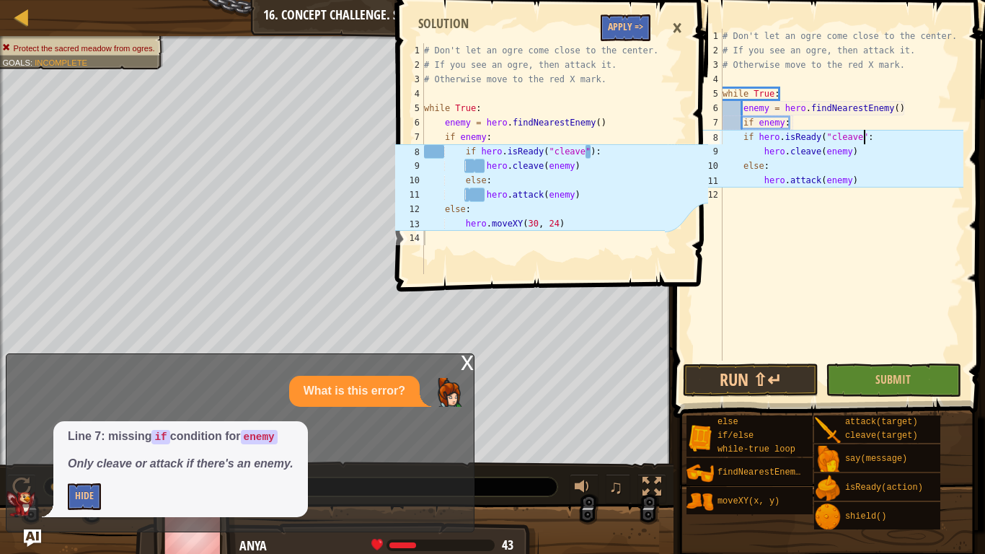
scroll to position [6, 21]
click at [735, 137] on div "# Don't let an ogre come close to the center. # If you see an ogre, then attack…" at bounding box center [841, 209] width 244 height 360
click at [736, 140] on div "# Don't let an ogre come close to the center. # If you see an ogre, then attack…" at bounding box center [841, 209] width 244 height 360
click at [742, 141] on div "# Don't let an ogre come close to the center. # If you see an ogre, then attack…" at bounding box center [841, 209] width 244 height 360
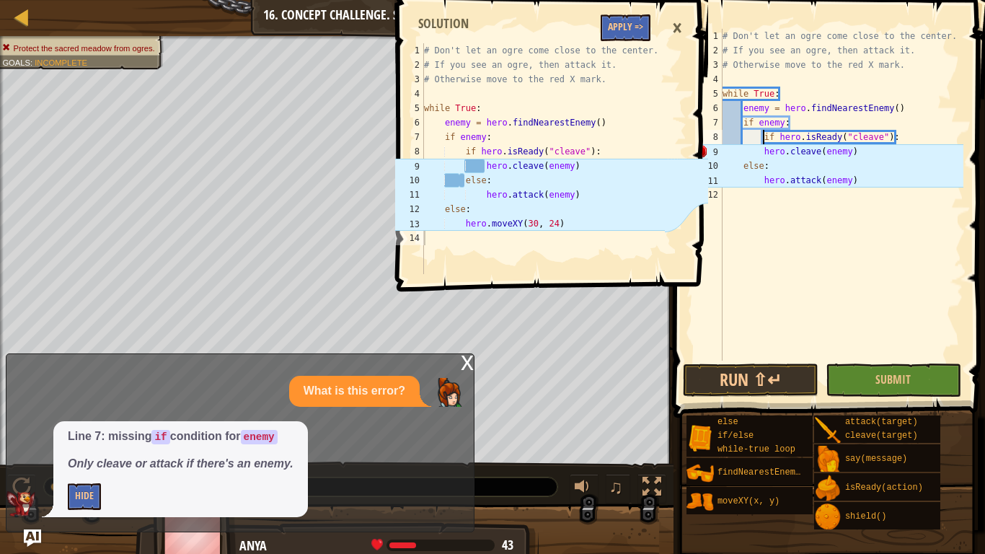
click at [761, 153] on div "# Don't let an ogre come close to the center. # If you see an ogre, then attack…" at bounding box center [841, 209] width 244 height 360
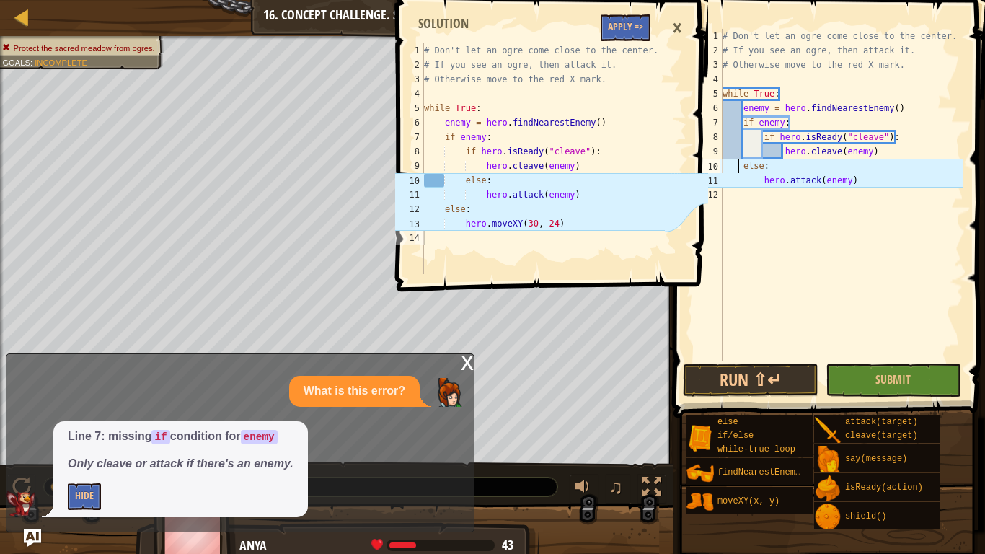
click at [739, 167] on div "# Don't let an ogre come close to the center. # If you see an ogre, then attack…" at bounding box center [841, 209] width 244 height 360
type textarea "else:"
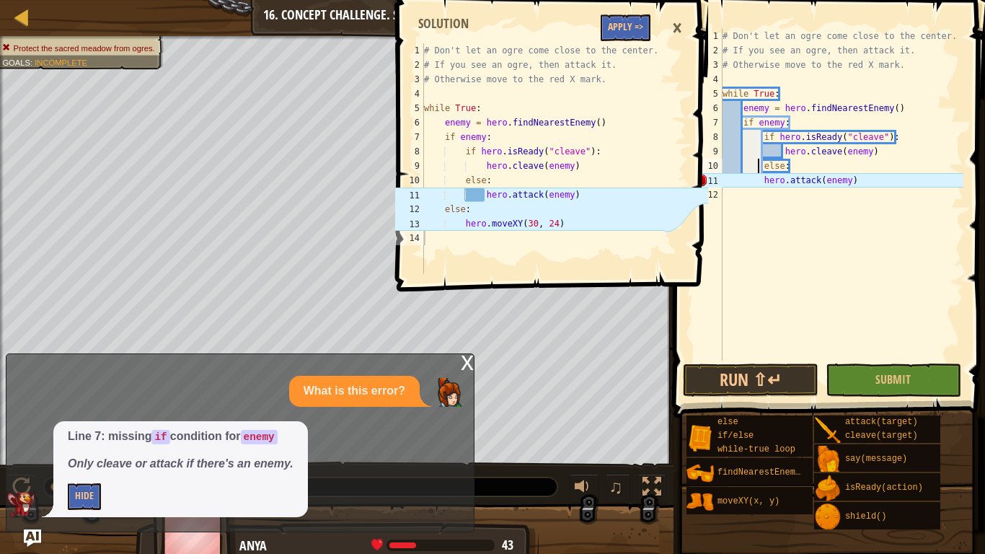
click at [759, 187] on div "# Don't let an ogre come close to the center. # If you see an ogre, then attack…" at bounding box center [841, 209] width 244 height 360
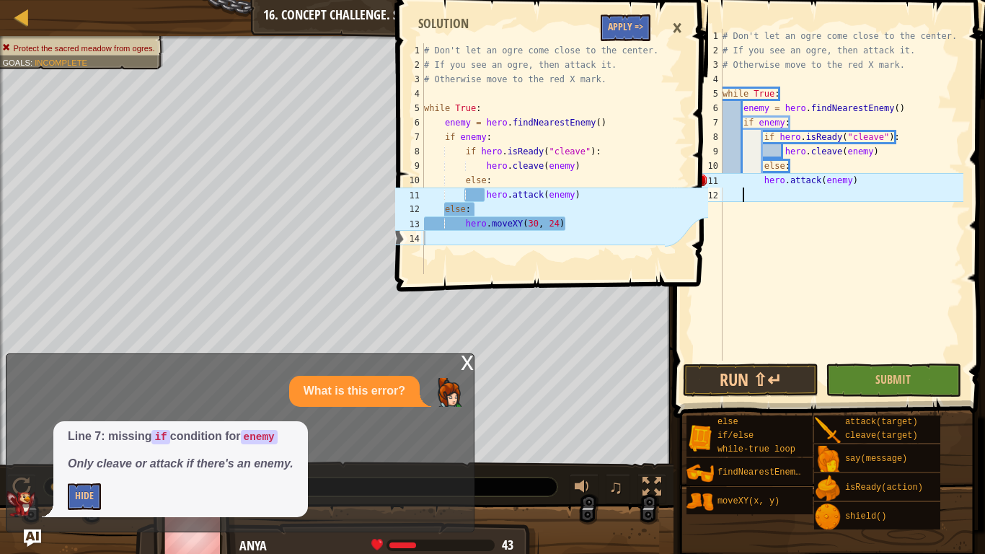
click at [760, 179] on div "# Don't let an ogre come close to the center. # If you see an ogre, then attack…" at bounding box center [841, 209] width 244 height 360
type textarea "hero.attack(enemy)"
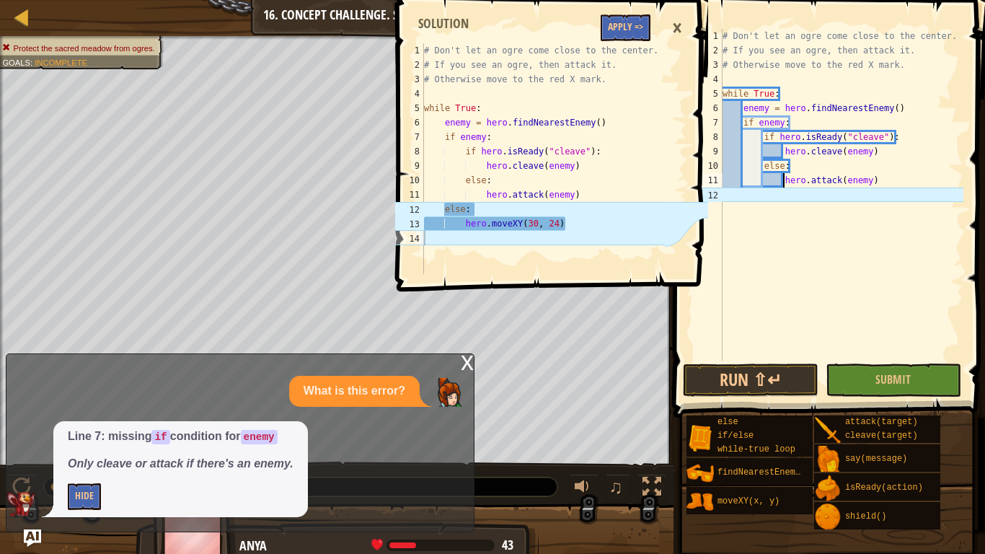
click at [893, 176] on div "# Don't let an ogre come close to the center. # If you see an ogre, then attack…" at bounding box center [841, 209] width 244 height 360
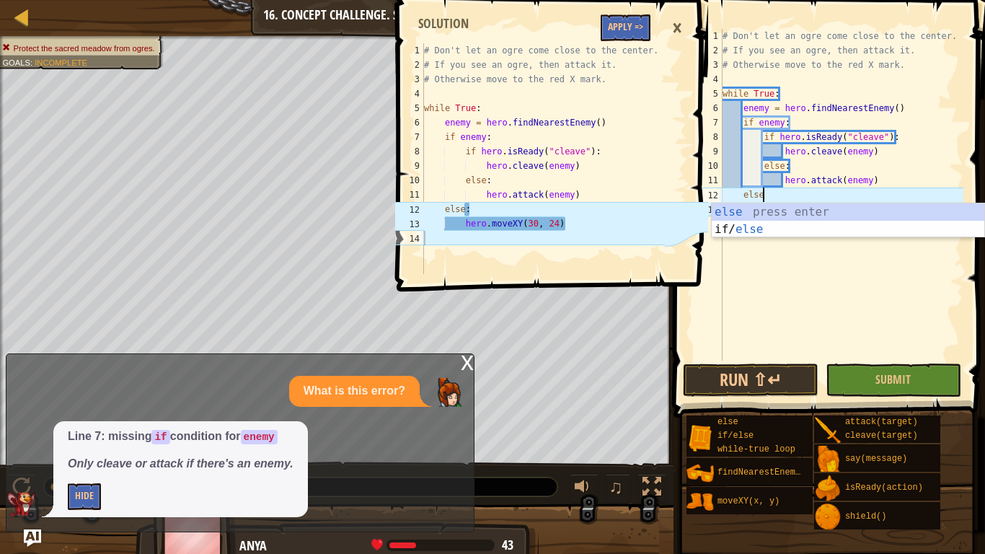
scroll to position [6, 5]
type textarea "else:"
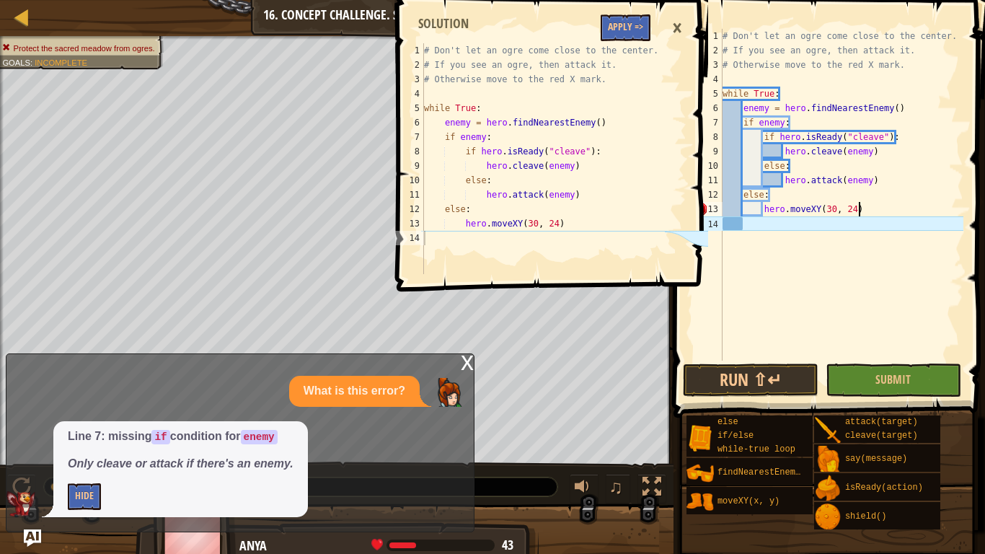
scroll to position [6, 19]
type textarea "hero.moveXY(30, 24)"
click at [669, 20] on div "×" at bounding box center [677, 28] width 25 height 33
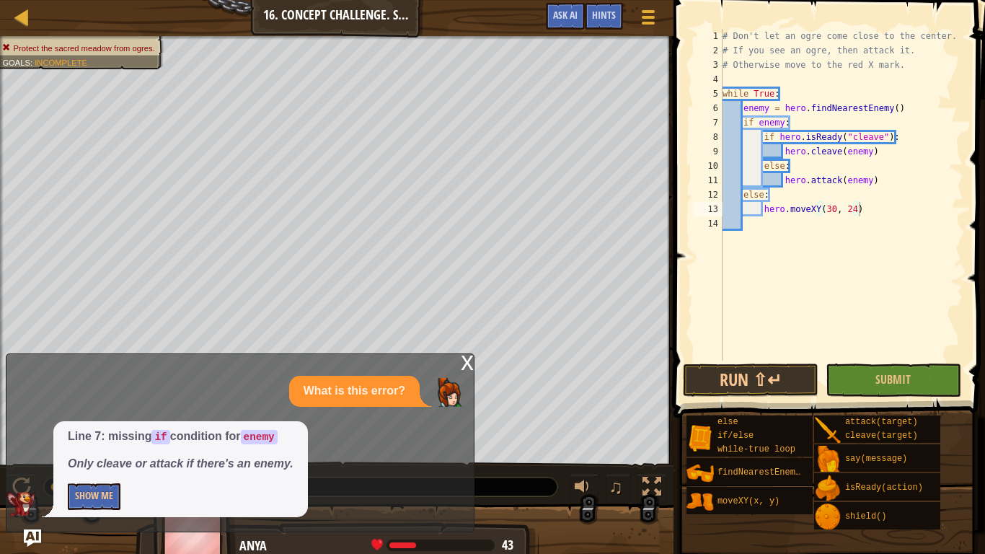
click at [459, 363] on div "x What is this error? Line 7: missing if condition for enemy Only cleave or att…" at bounding box center [240, 442] width 469 height 179
click at [472, 365] on div "x" at bounding box center [467, 361] width 13 height 14
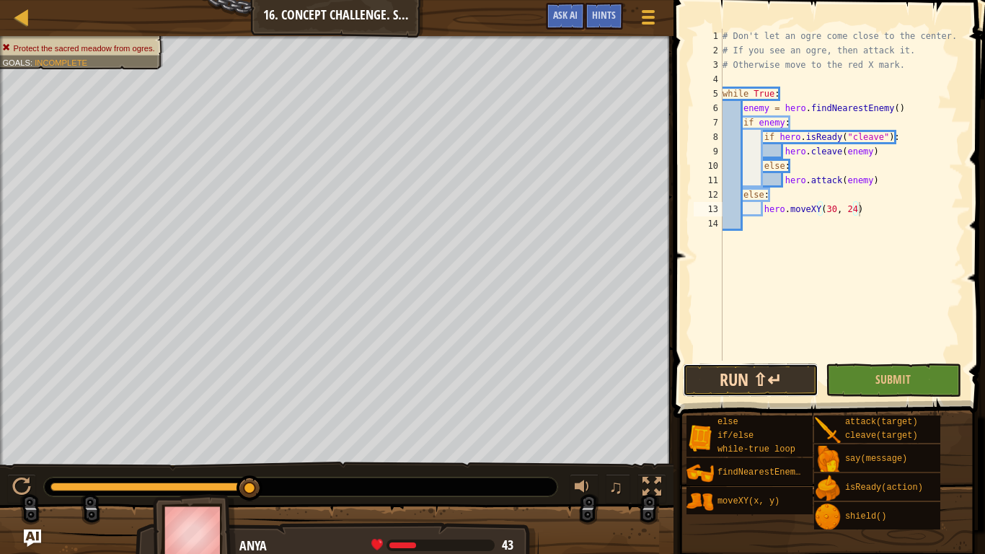
click at [731, 383] on button "Run ⇧↵" at bounding box center [751, 379] width 136 height 33
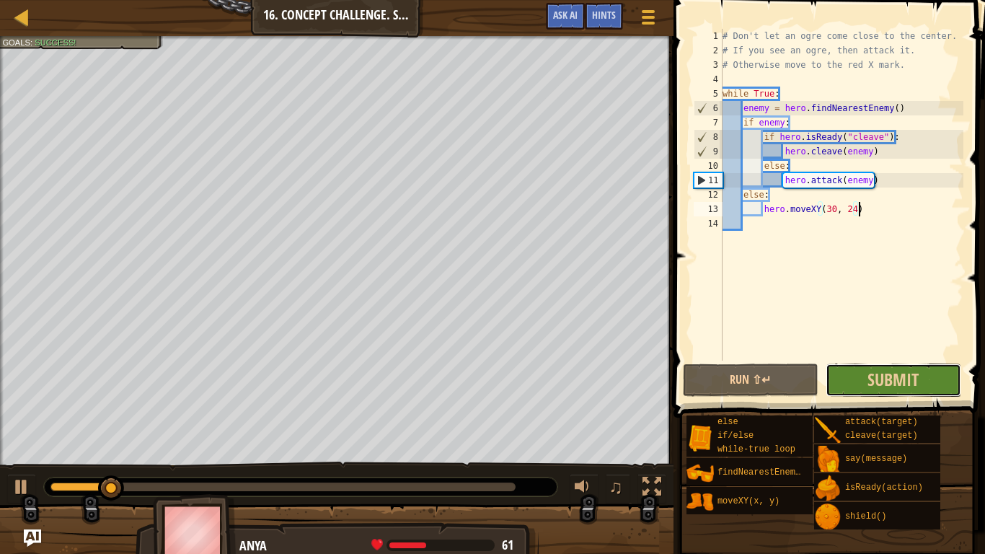
click at [956, 370] on button "Submit" at bounding box center [893, 379] width 136 height 33
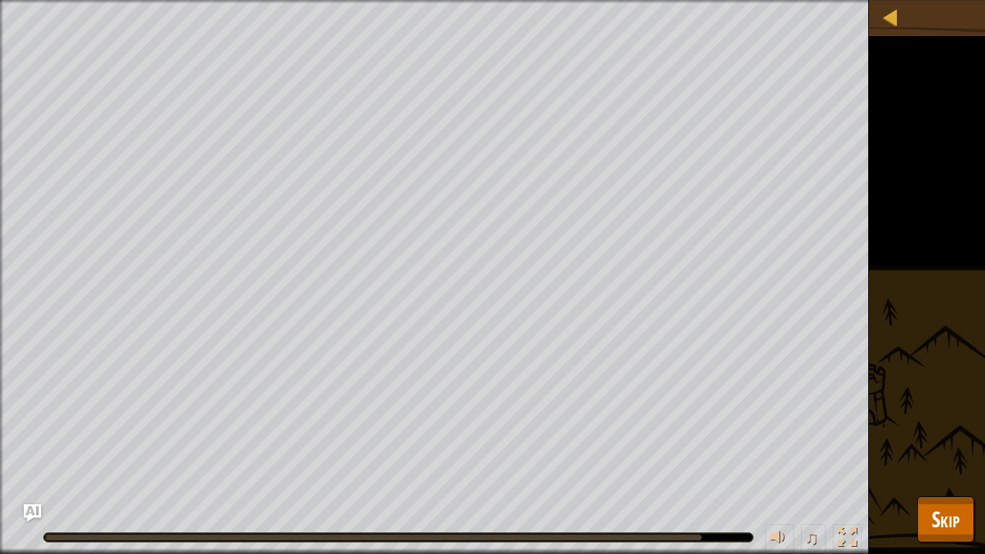
click at [956, 370] on div "Protect the sacred meadow from ogres. Goals : Running... ♫ Anya 169 x: 29 y: 24…" at bounding box center [492, 277] width 985 height 554
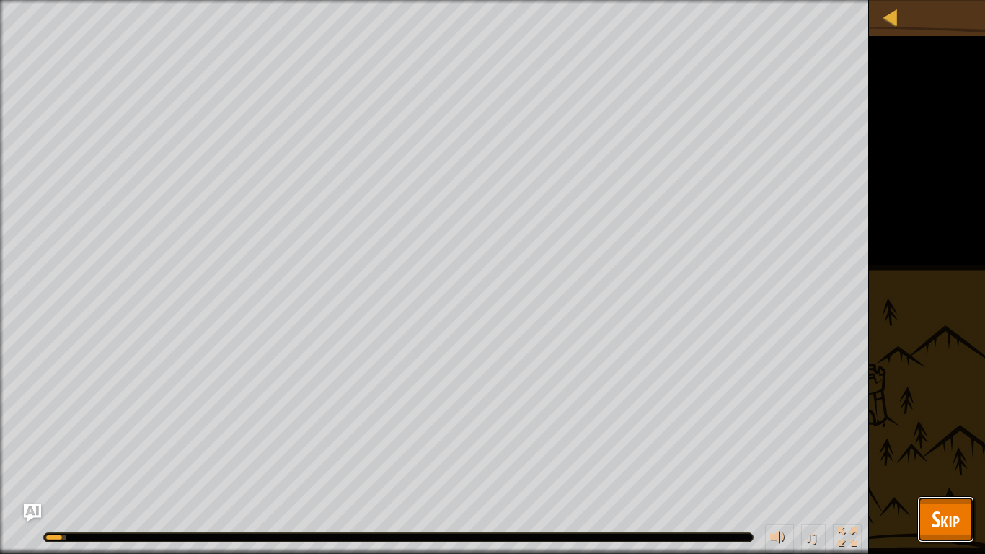
click at [958, 456] on span "Skip" at bounding box center [945, 519] width 28 height 30
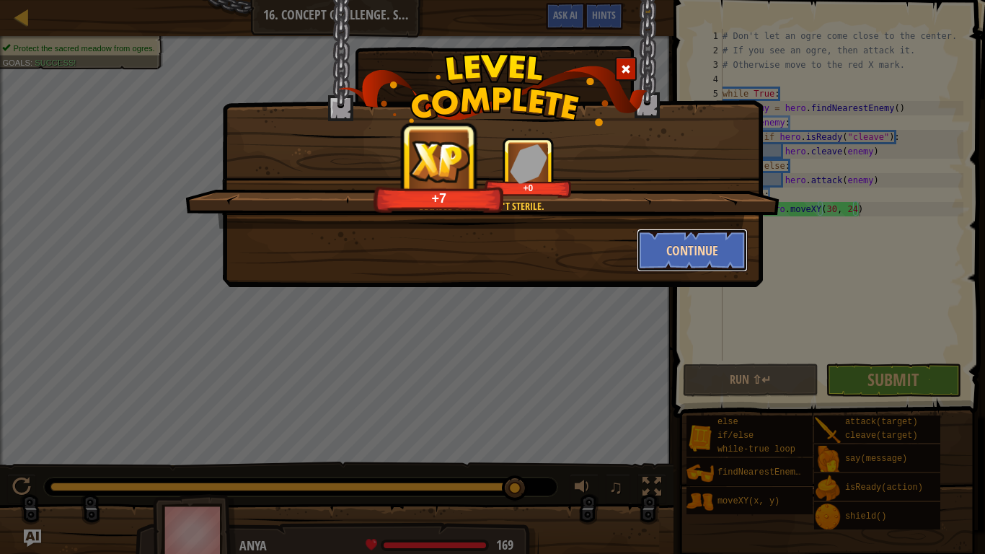
click at [684, 259] on button "Continue" at bounding box center [692, 249] width 112 height 43
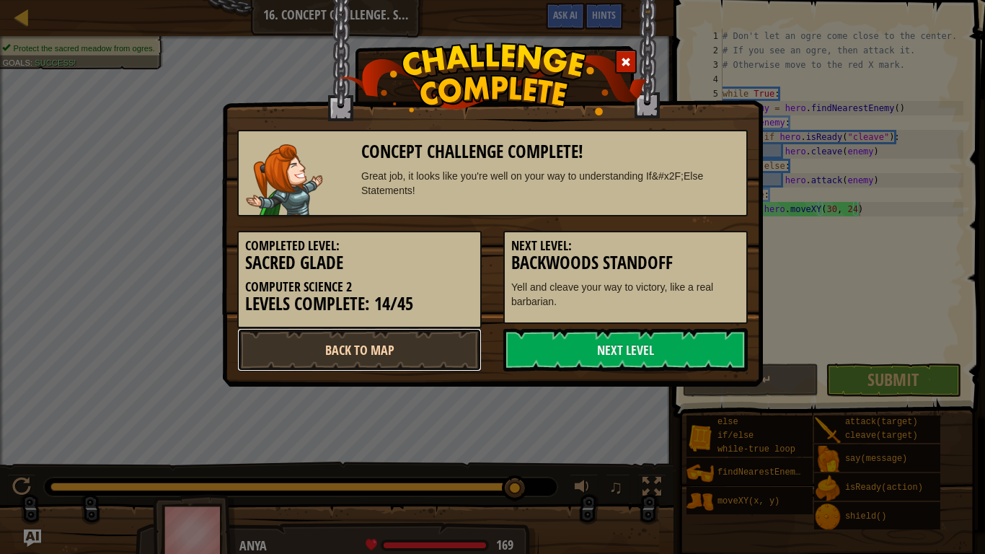
click at [456, 348] on link "Back to Map" at bounding box center [359, 349] width 244 height 43
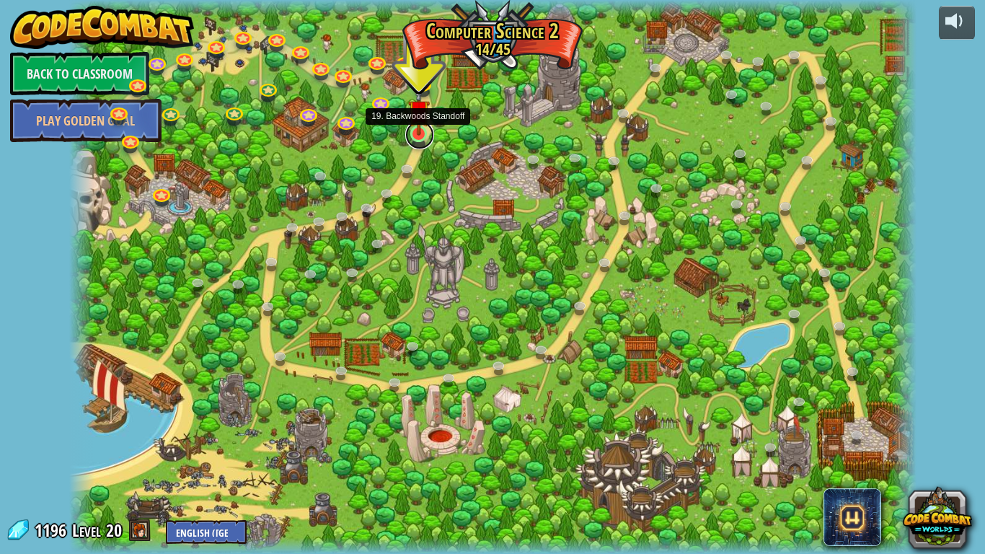
click at [426, 143] on link at bounding box center [419, 134] width 29 height 29
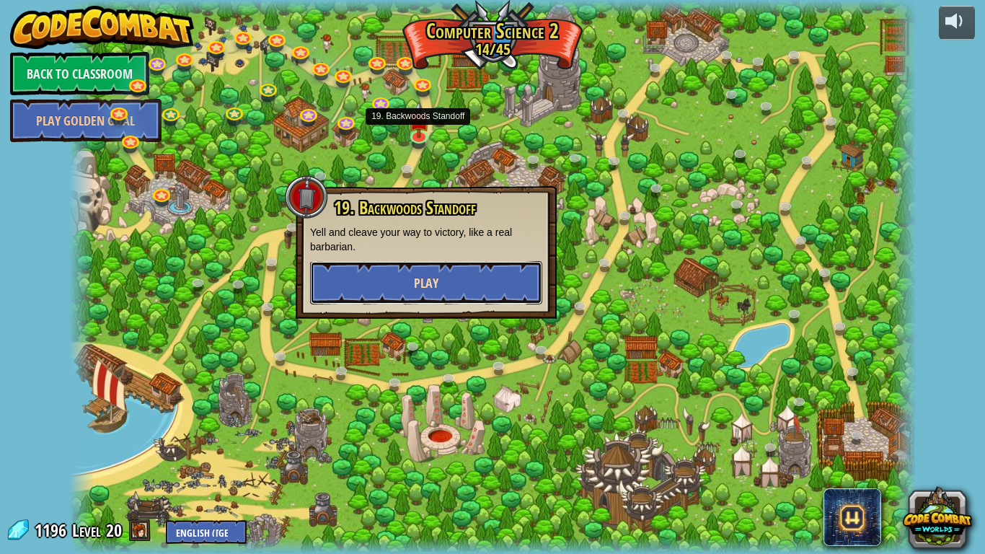
click at [437, 282] on span "Play" at bounding box center [426, 283] width 25 height 18
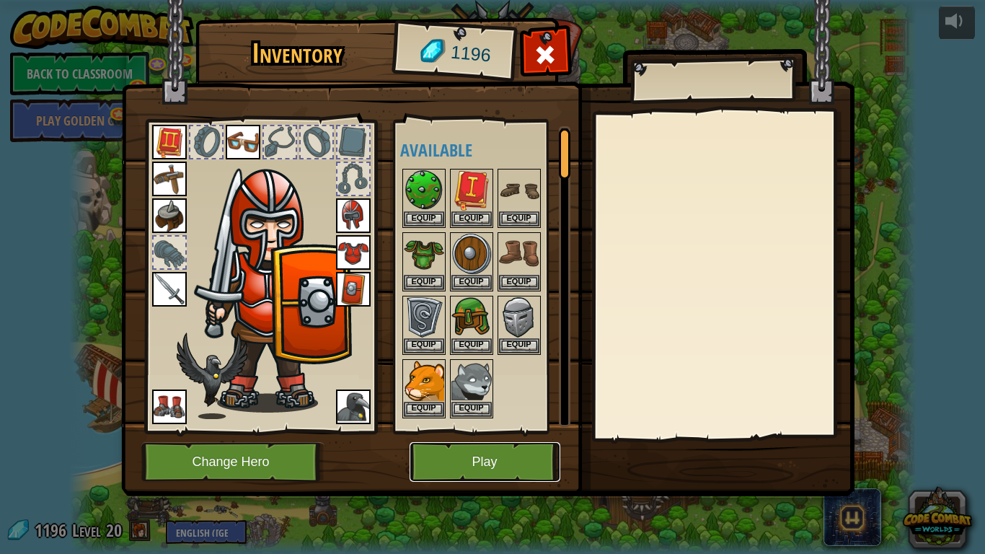
click at [487, 456] on button "Play" at bounding box center [484, 462] width 151 height 40
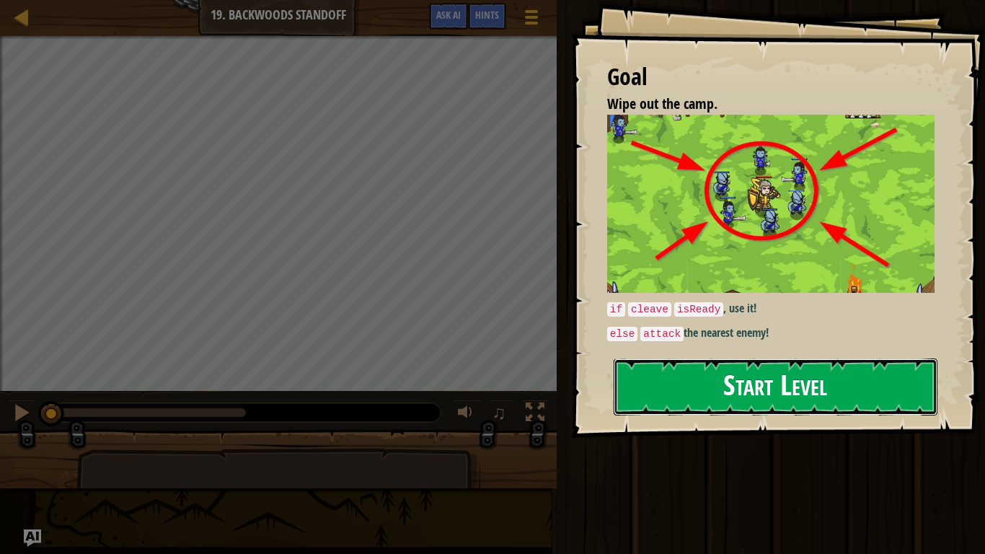
click at [649, 386] on button "Start Level" at bounding box center [775, 386] width 324 height 57
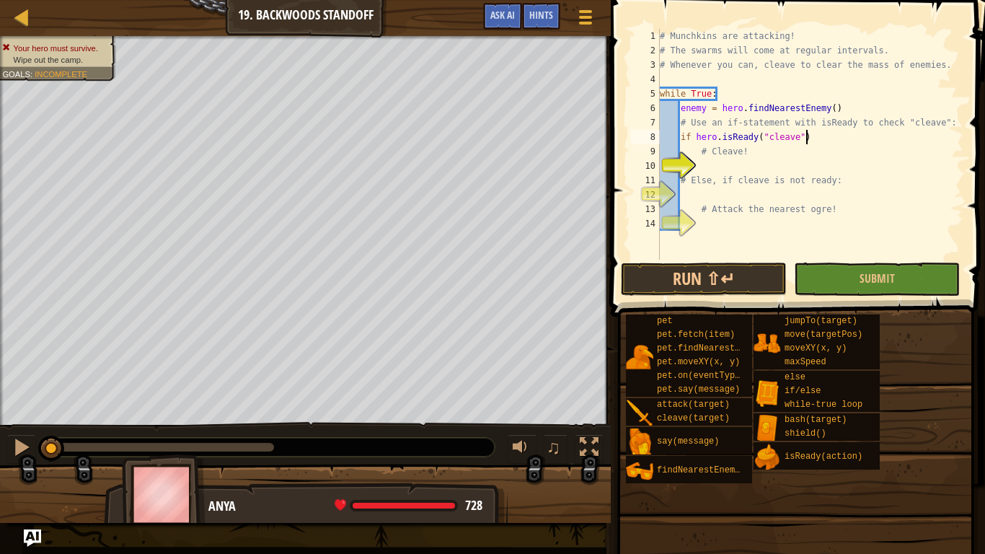
scroll to position [6, 20]
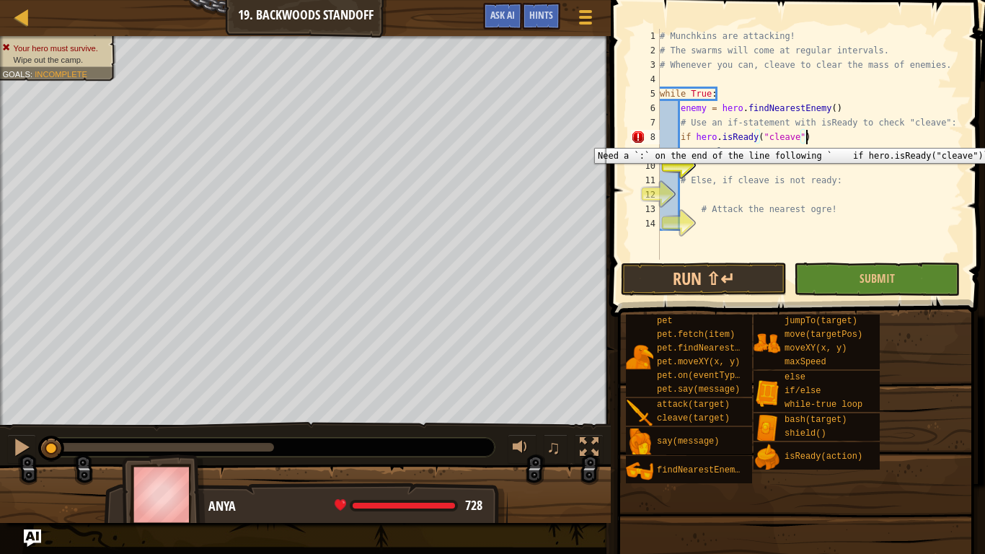
type textarea "if hero.isReady("cleave"):"
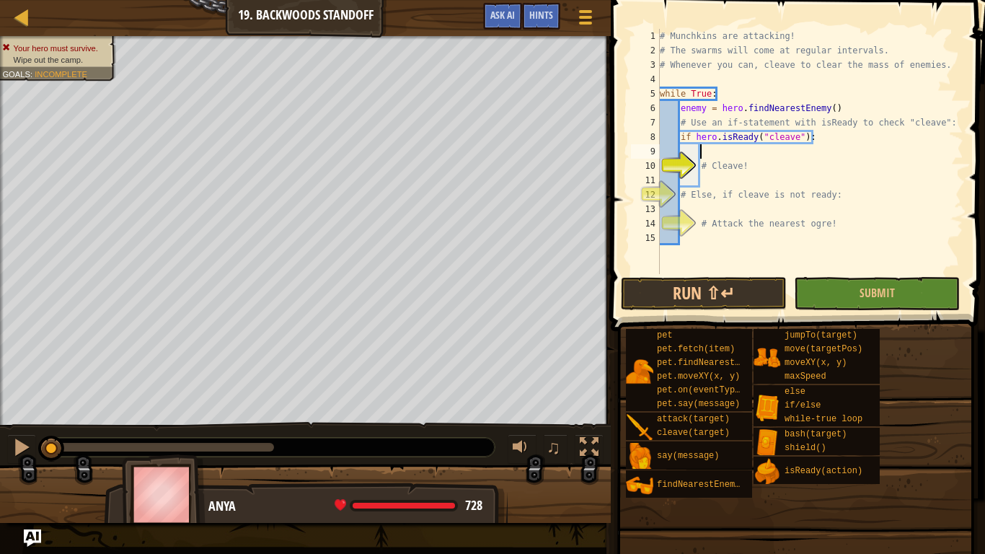
scroll to position [6, 5]
click at [743, 174] on div "# Munchkins are attacking! # The swarms will come at regular intervals. # Whene…" at bounding box center [810, 166] width 306 height 274
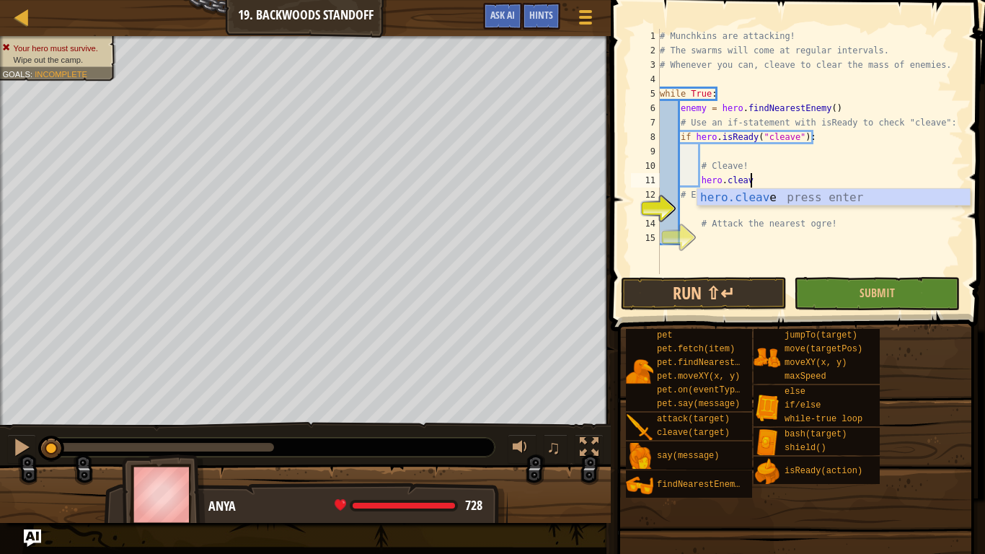
scroll to position [6, 13]
type textarea "hero.cleave"
click at [791, 154] on div "# Munchkins are attacking! # The swarms will come at regular intervals. # Whene…" at bounding box center [810, 166] width 306 height 274
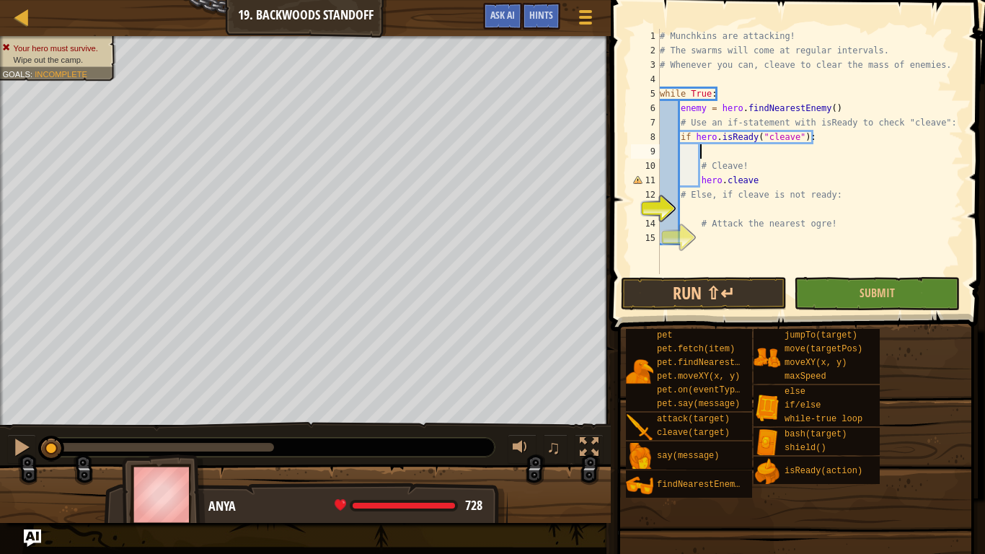
scroll to position [6, 5]
click at [755, 185] on div "# Munchkins are attacking! # The swarms will come at regular intervals. # Whene…" at bounding box center [810, 166] width 306 height 274
type textarea "hero.cleave()"
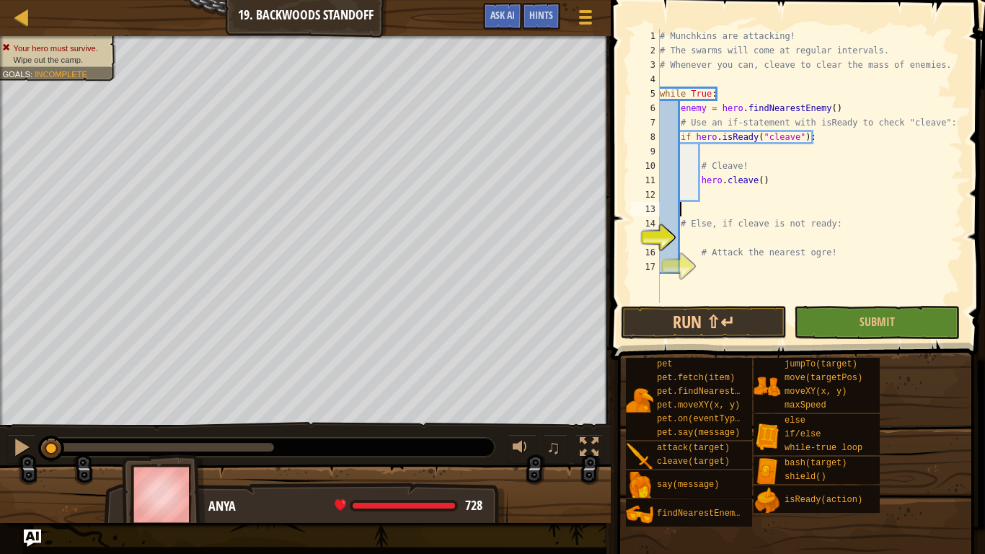
scroll to position [6, 0]
click at [763, 195] on div "# Munchkins are attacking! # The swarms will come at regular intervals. # Whene…" at bounding box center [810, 180] width 306 height 303
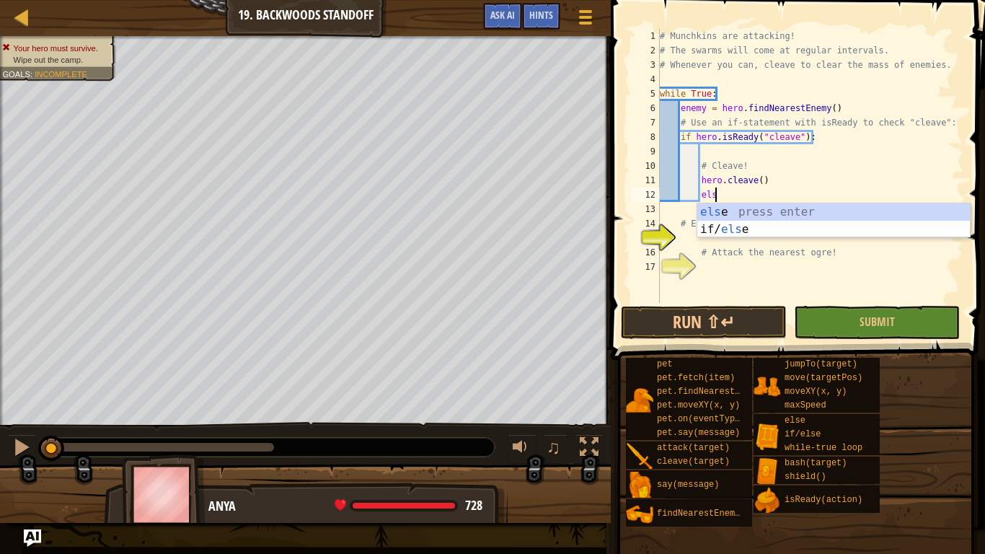
type textarea "else"
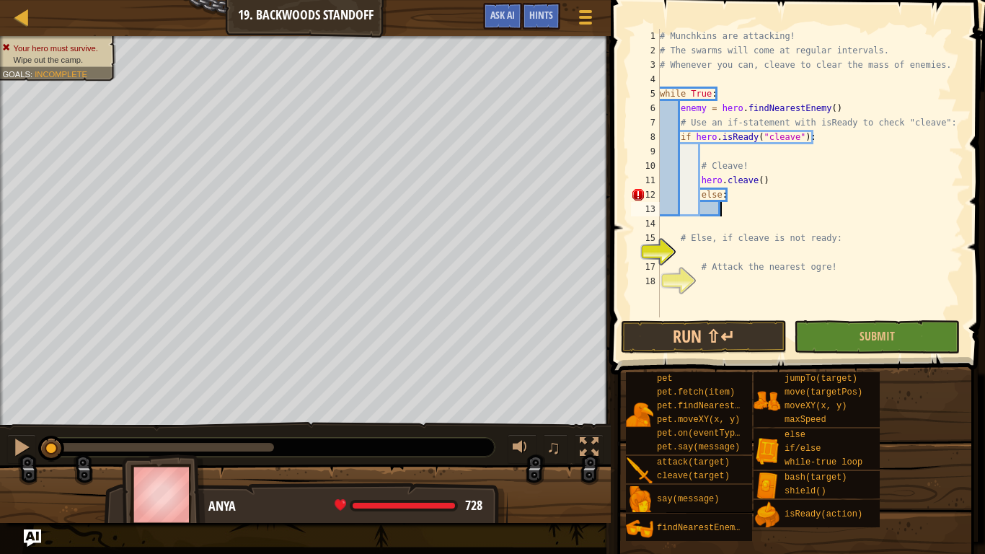
click at [735, 198] on div "# Munchkins are attacking! # The swarms will come at regular intervals. # Whene…" at bounding box center [810, 187] width 306 height 317
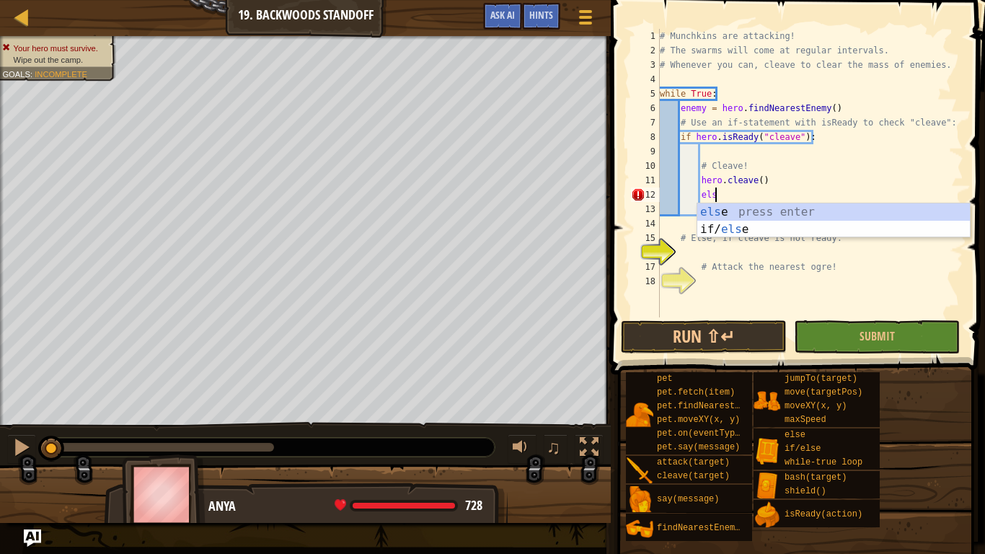
type textarea "e"
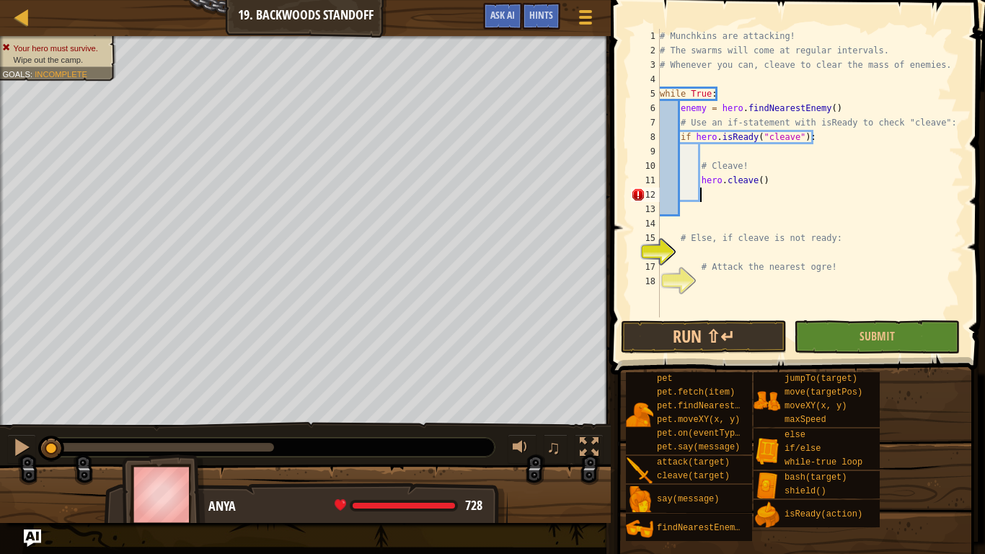
scroll to position [6, 5]
click at [720, 257] on div "# Munchkins are attacking! # The swarms will come at regular intervals. # Whene…" at bounding box center [810, 187] width 306 height 317
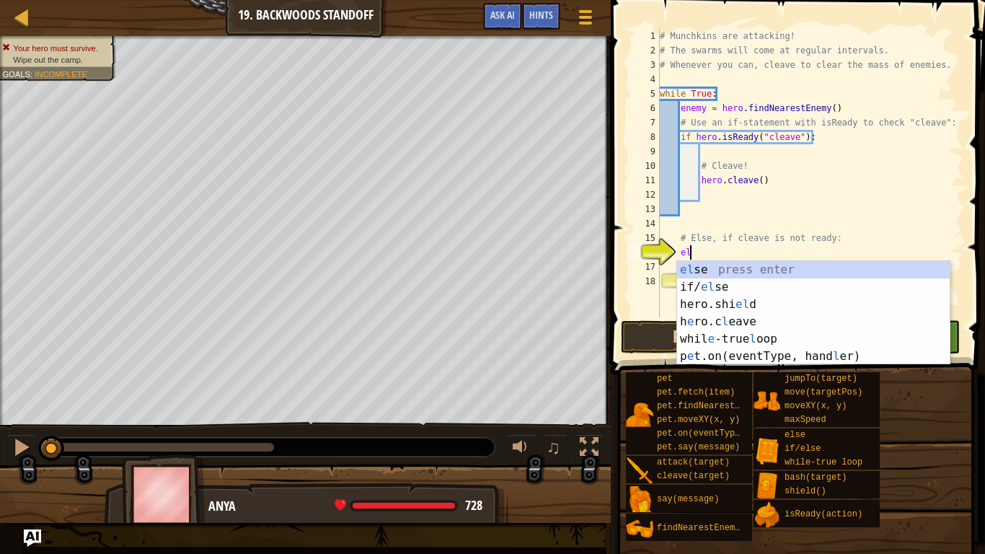
type textarea "else"
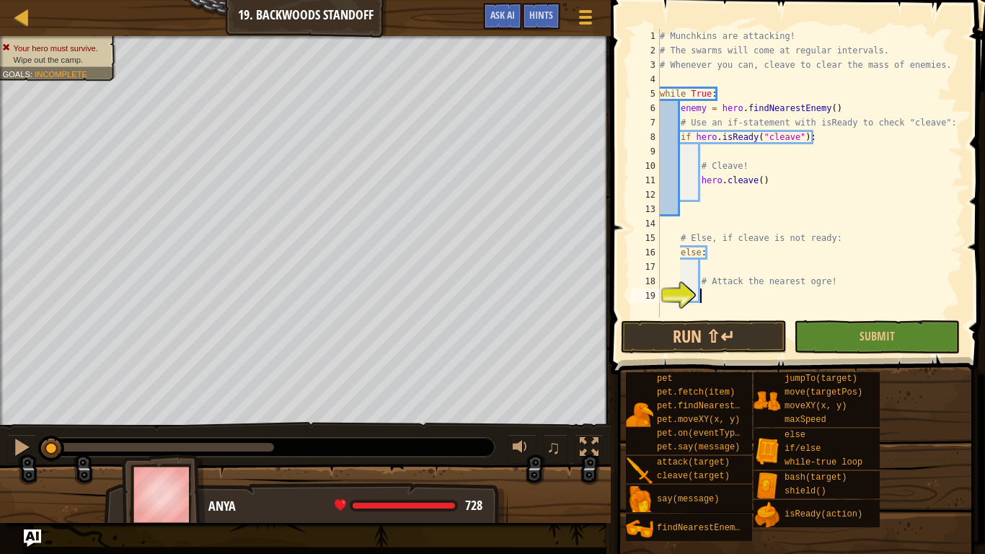
click at [717, 301] on div "# Munchkins are attacking! # The swarms will come at regular intervals. # Whene…" at bounding box center [810, 187] width 306 height 317
type textarea "hero.attack(enemy)"
click at [811, 334] on button "Submit" at bounding box center [877, 336] width 166 height 33
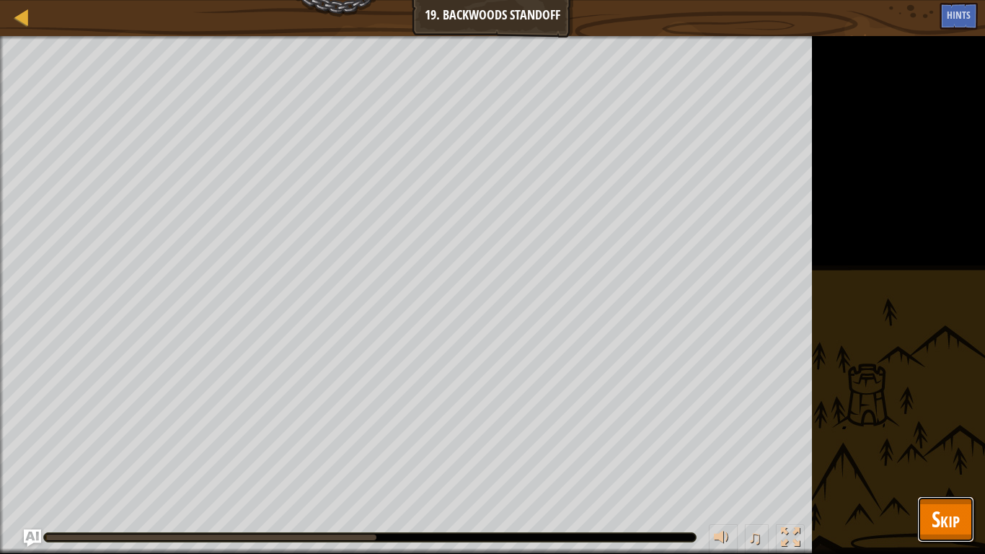
click at [944, 456] on button "Skip" at bounding box center [945, 519] width 57 height 46
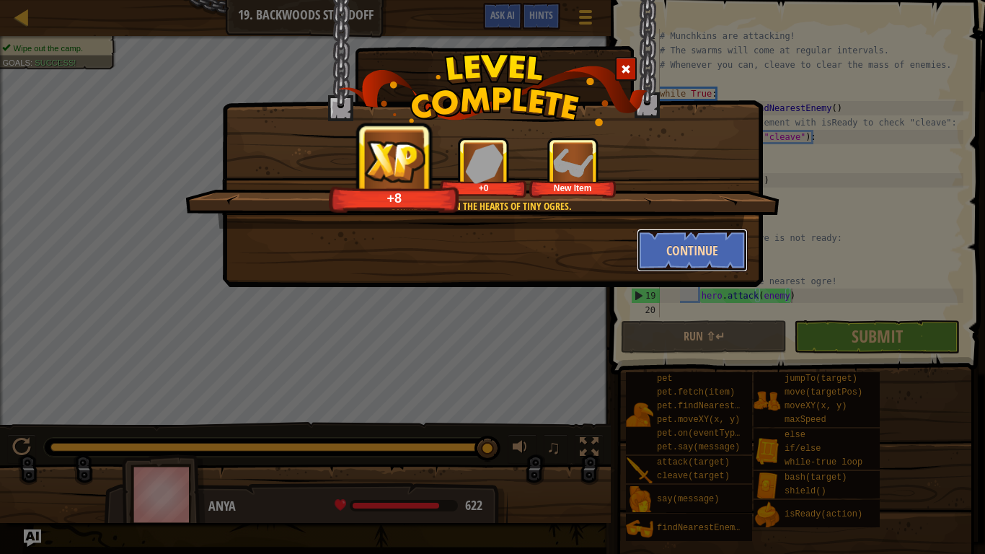
click at [698, 241] on button "Continue" at bounding box center [692, 249] width 112 height 43
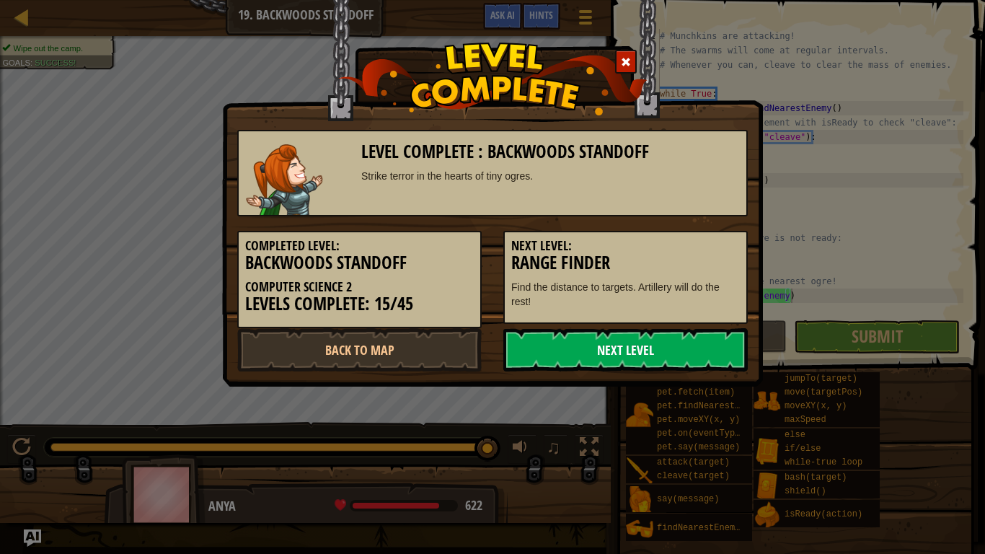
click at [681, 341] on link "Next Level" at bounding box center [625, 349] width 244 height 43
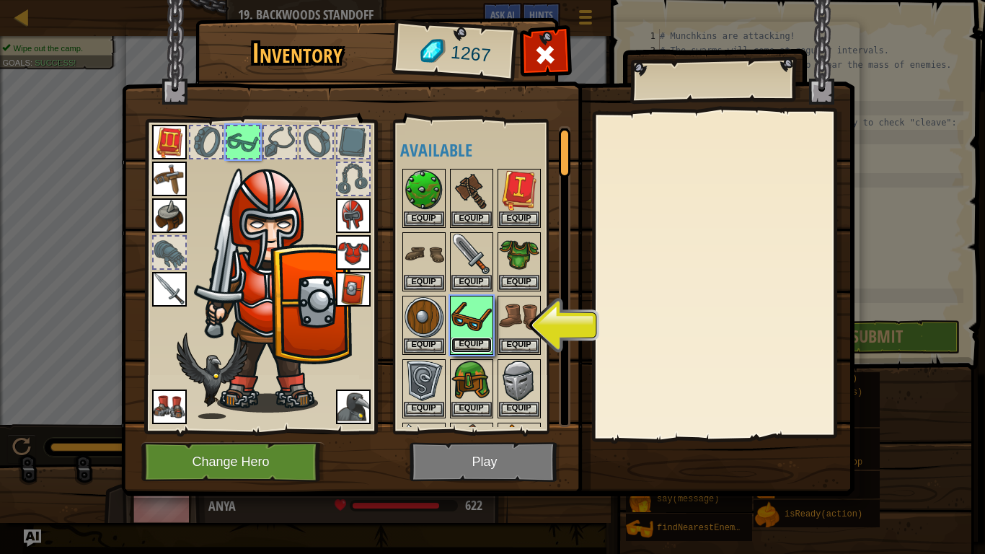
click at [479, 343] on button "Equip" at bounding box center [471, 344] width 40 height 15
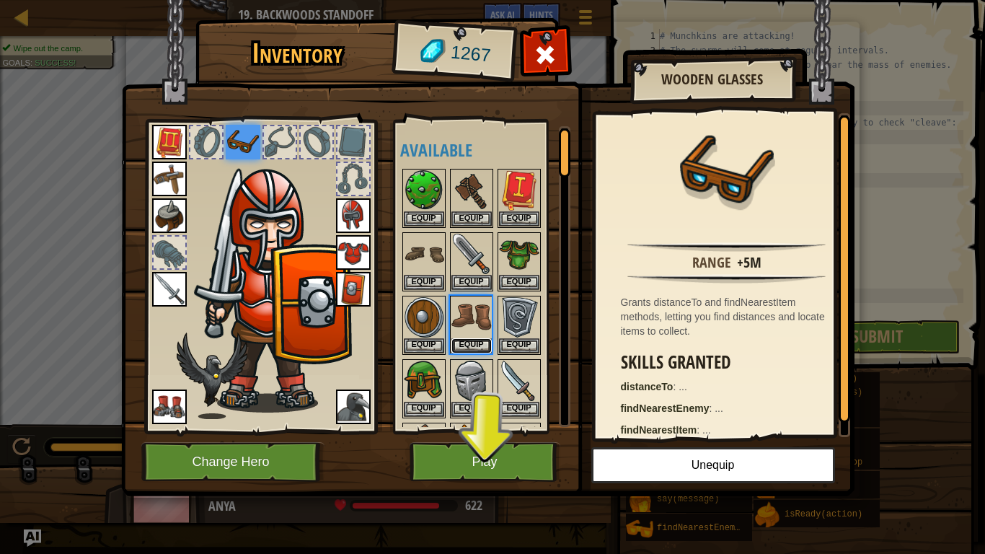
click at [479, 343] on button "Equip" at bounding box center [471, 345] width 40 height 15
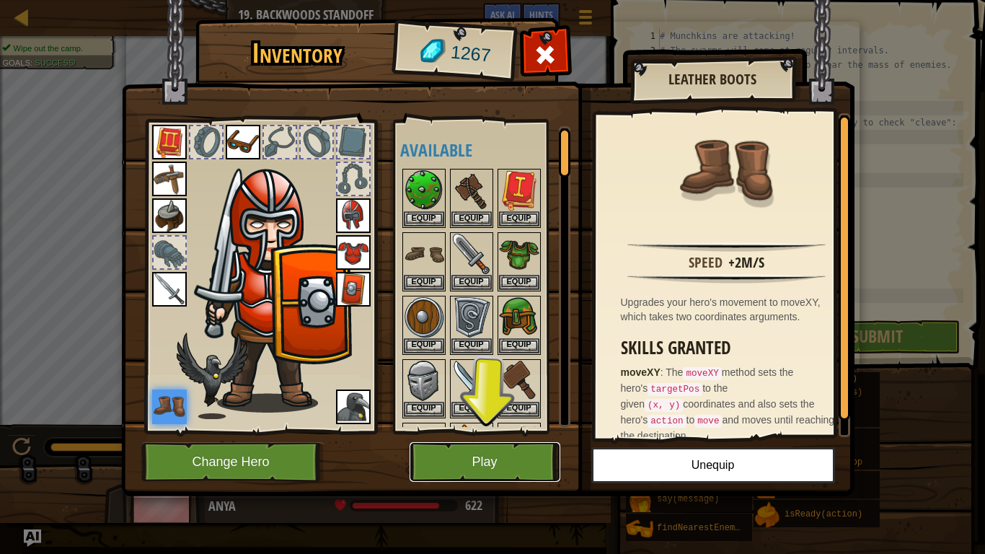
click at [484, 452] on button "Play" at bounding box center [484, 462] width 151 height 40
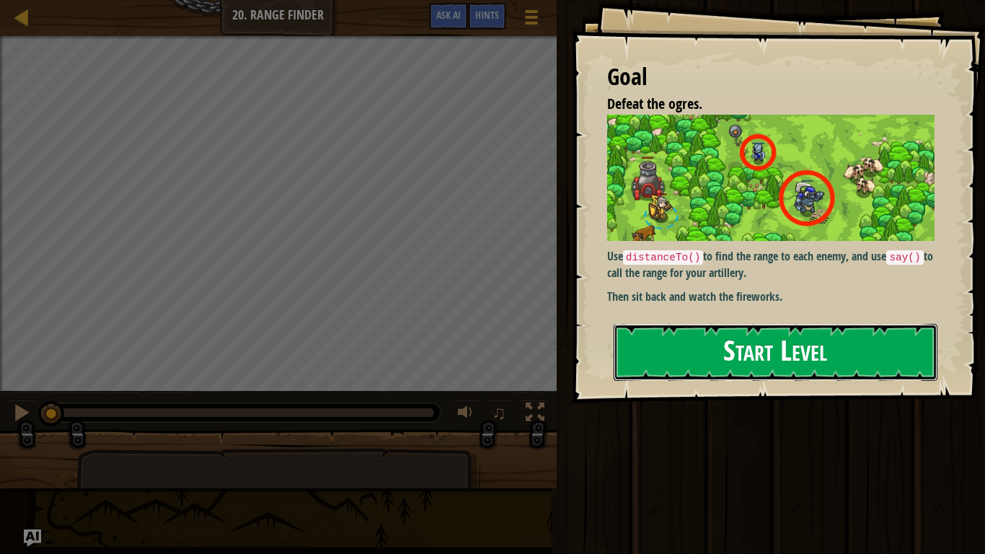
click at [750, 345] on button "Start Level" at bounding box center [775, 352] width 324 height 57
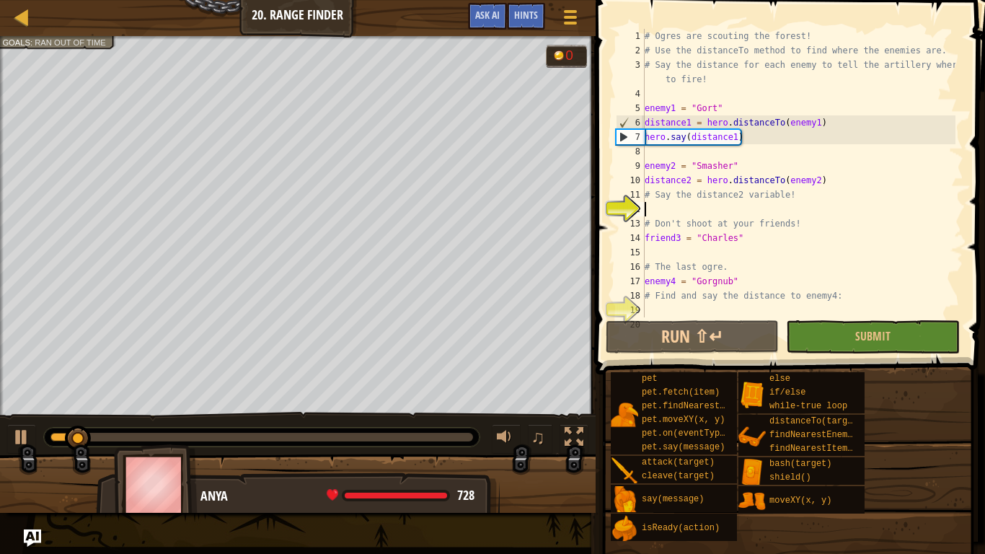
click at [776, 205] on div "# Ogres are scouting the forest! # Use the distanceTo method to find where the …" at bounding box center [798, 187] width 314 height 317
type textarea "# Don't shoot at your friends!"
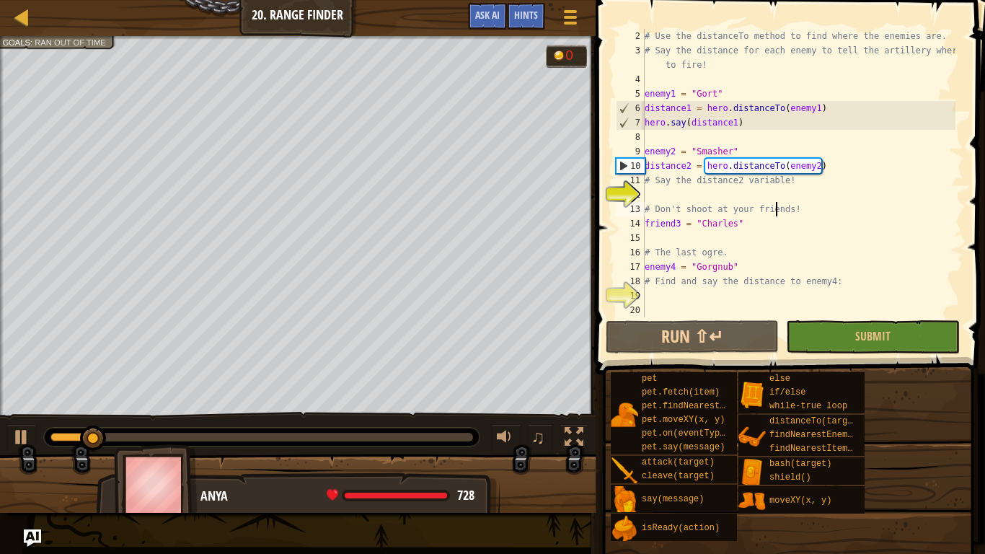
scroll to position [14, 0]
click at [789, 193] on div "# Use the distanceTo method to find where the enemies are. # Say the distance f…" at bounding box center [798, 187] width 314 height 317
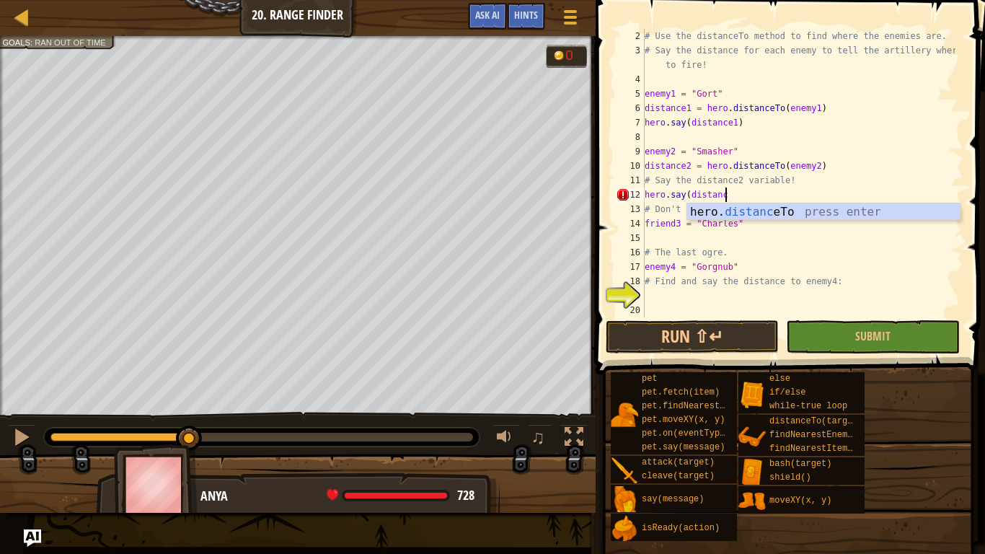
scroll to position [6, 12]
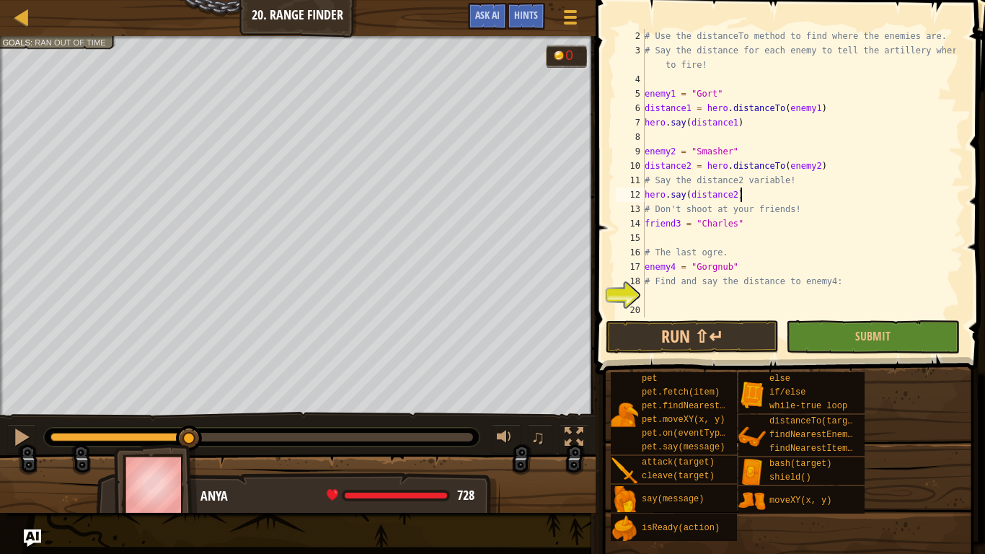
type textarea "hero.say(distance2)"
click at [725, 302] on div "# Use the distanceTo method to find where the enemies are. # Say the distance f…" at bounding box center [798, 187] width 314 height 317
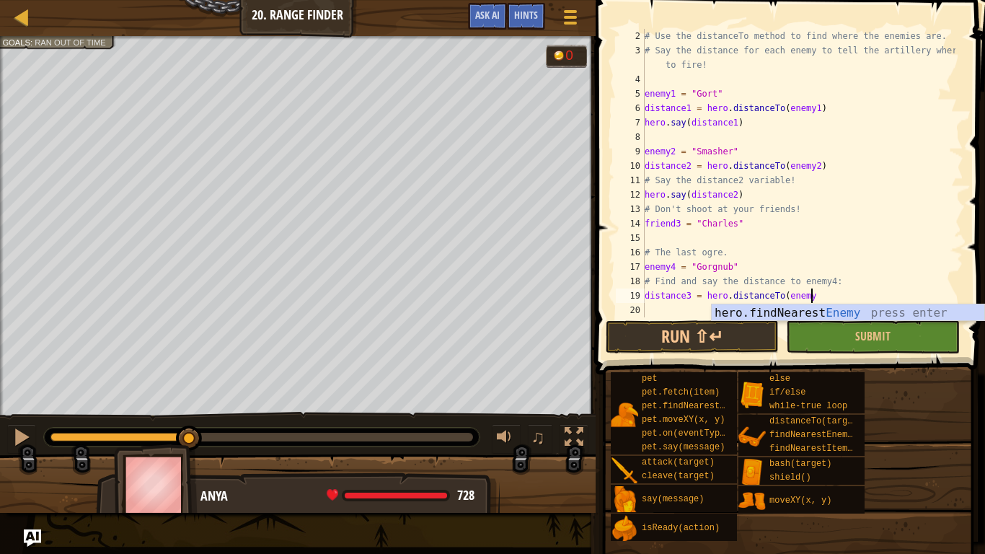
scroll to position [6, 24]
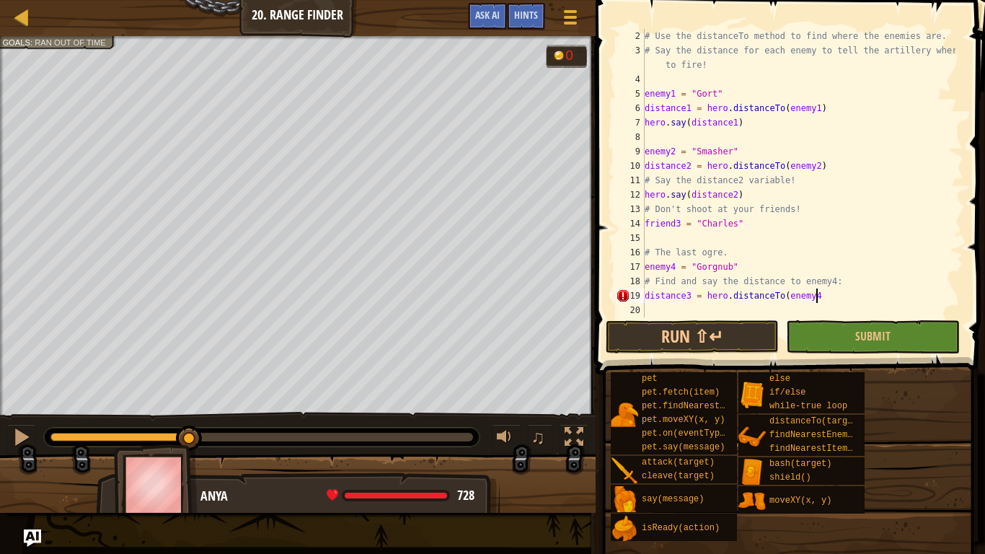
type textarea "distance3 = hero.distanceTo(enemy4)"
type textarea "hero.say(distance3)"
click at [689, 330] on button "Run ⇧↵" at bounding box center [691, 336] width 173 height 33
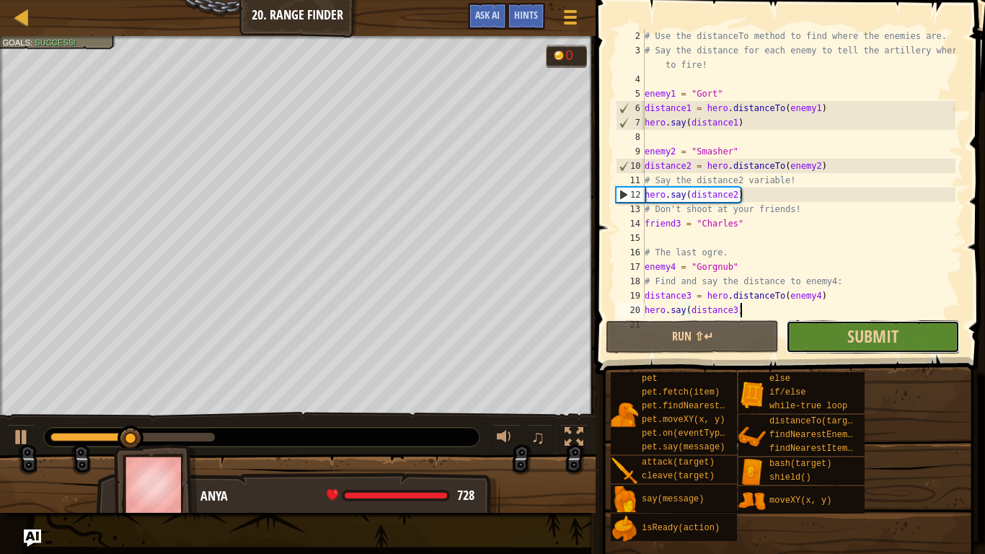
click at [821, 347] on button "Submit" at bounding box center [872, 336] width 173 height 33
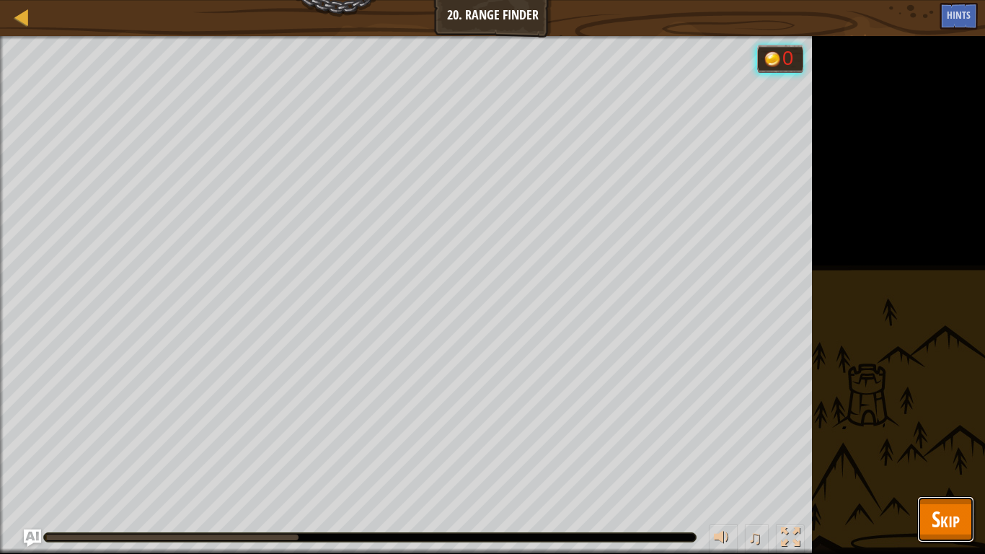
click at [947, 456] on span "Skip" at bounding box center [945, 519] width 28 height 30
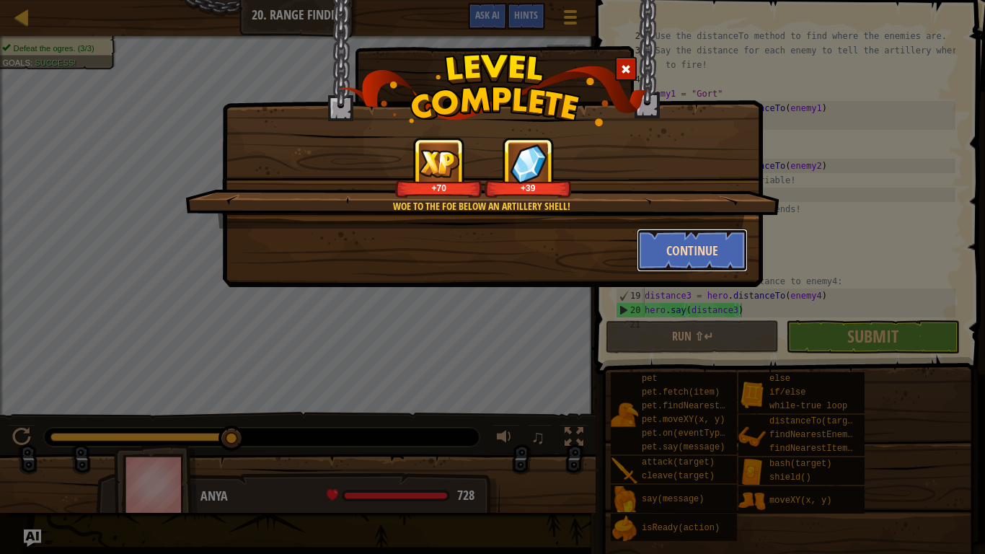
click at [712, 254] on button "Continue" at bounding box center [692, 249] width 112 height 43
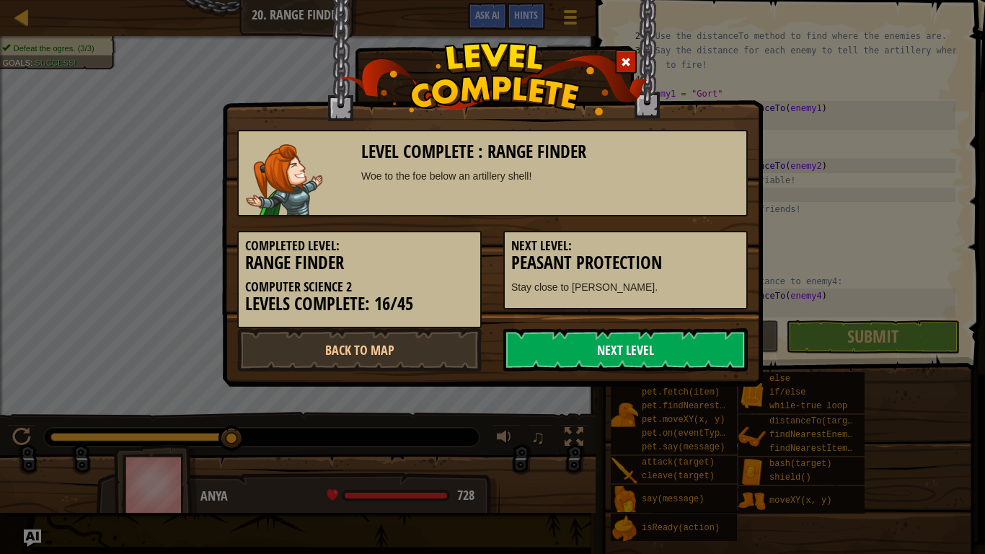
click at [697, 344] on link "Next Level" at bounding box center [625, 349] width 244 height 43
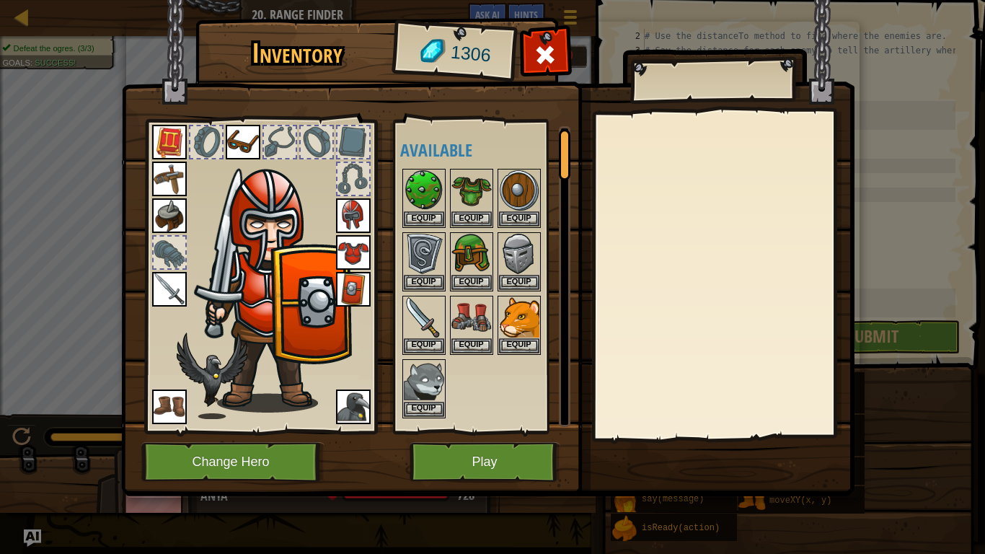
scroll to position [6, 0]
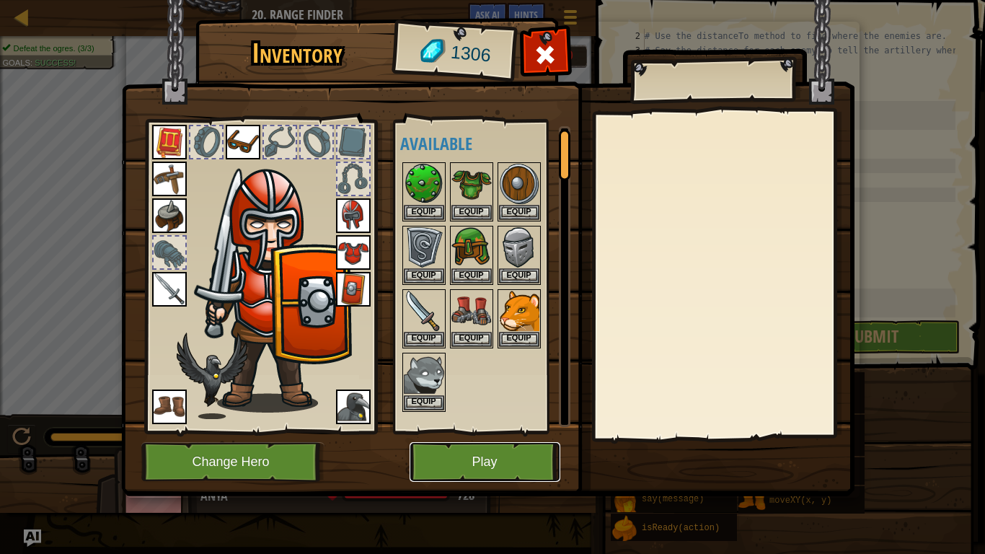
click at [469, 453] on button "Play" at bounding box center [484, 462] width 151 height 40
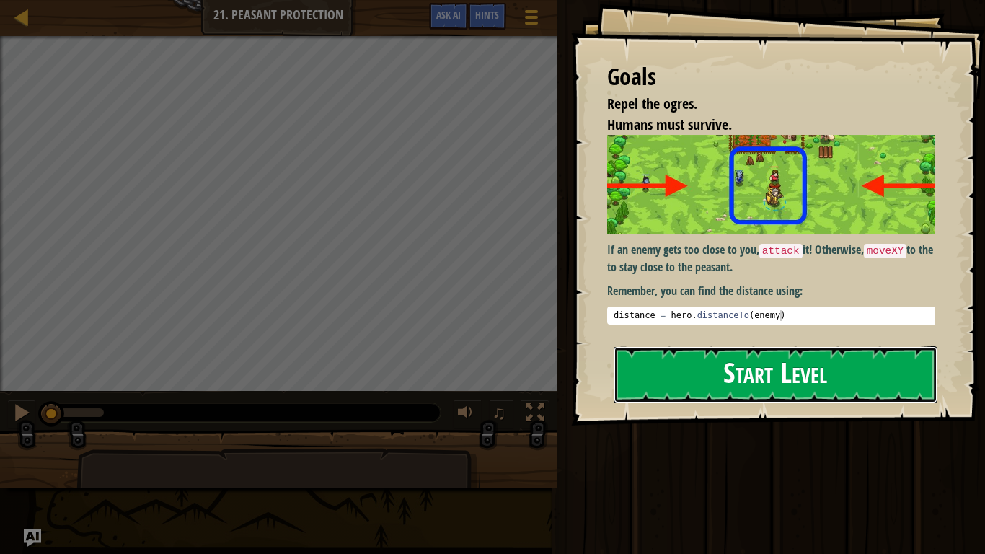
click at [757, 266] on div "Goals Repel the ogres. Humans must survive. If an enemy gets too close to you, …" at bounding box center [778, 212] width 414 height 425
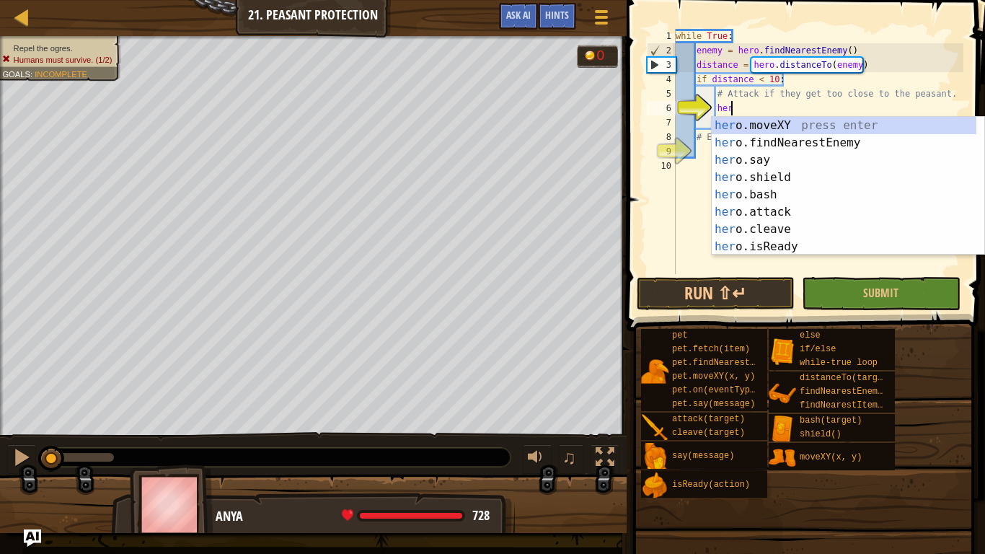
scroll to position [6, 8]
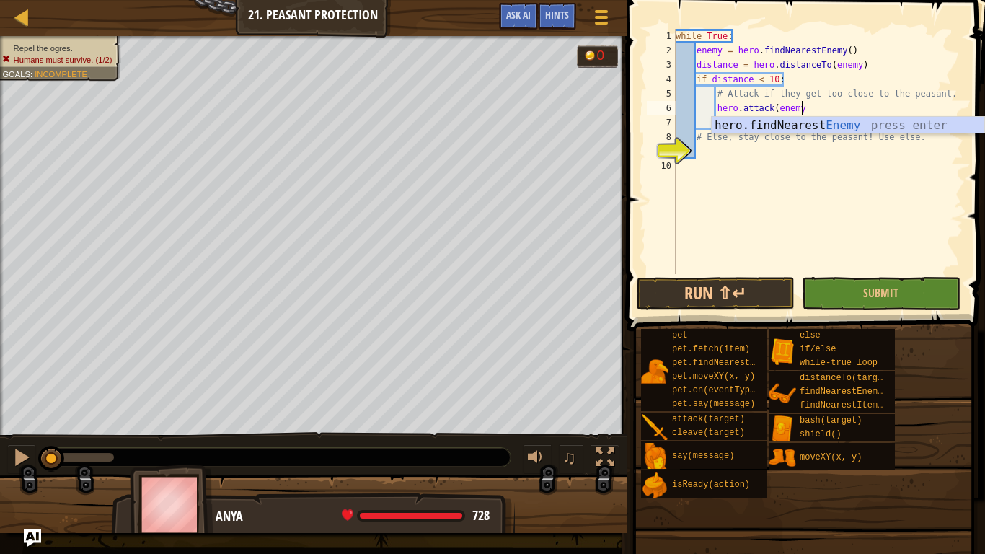
type textarea "hero.attack(enemy)"
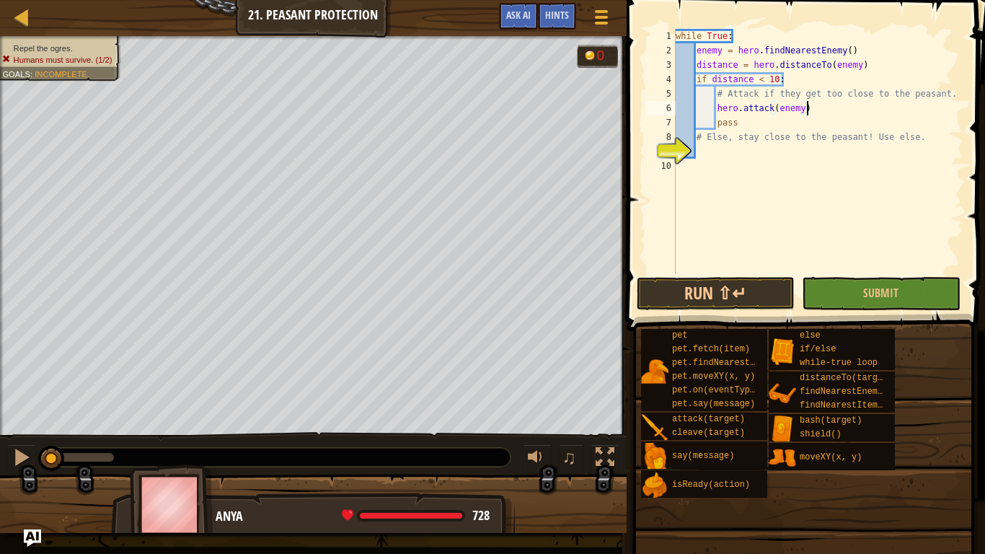
click at [774, 155] on div "while True : enemy = hero . findNearestEnemy ( ) distance = hero . distanceTo (…" at bounding box center [817, 166] width 290 height 274
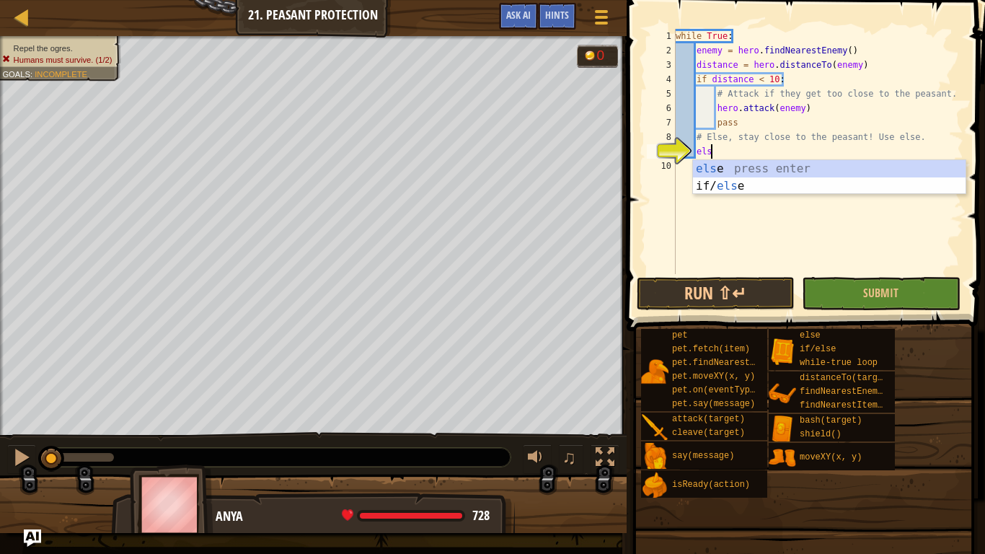
scroll to position [6, 5]
type textarea "else"
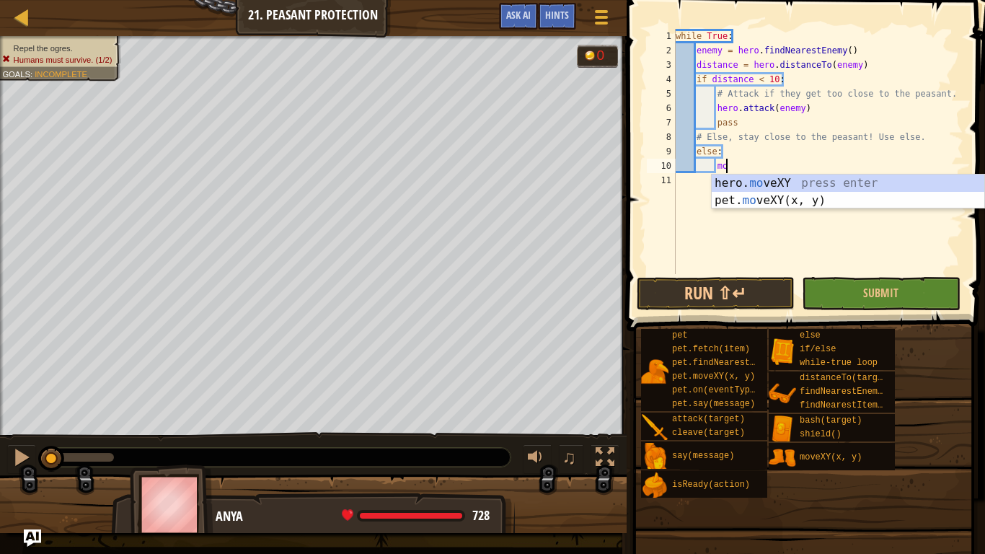
type textarea "m"
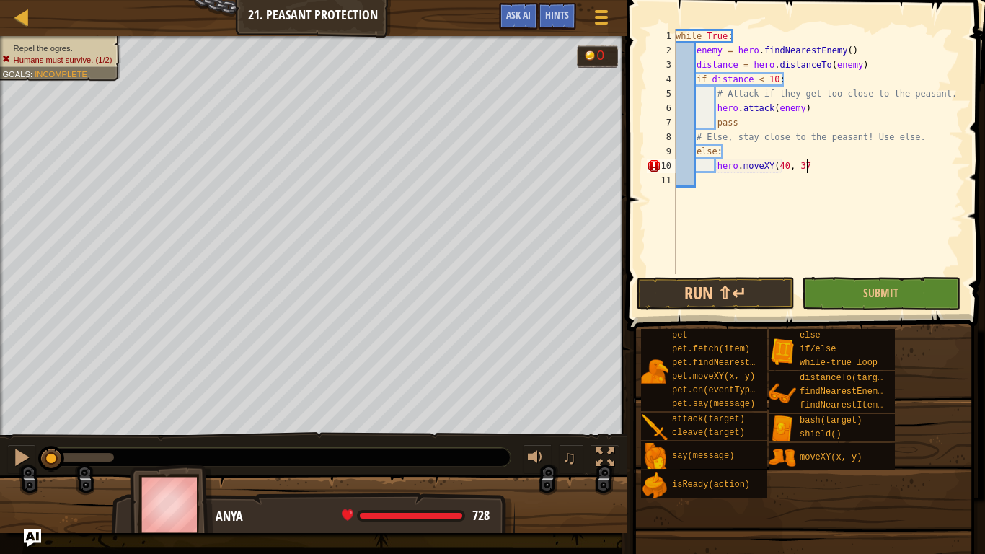
scroll to position [6, 19]
type textarea "hero.moveXY(40, 37)"
click at [693, 277] on button "Run ⇧↵" at bounding box center [715, 293] width 158 height 33
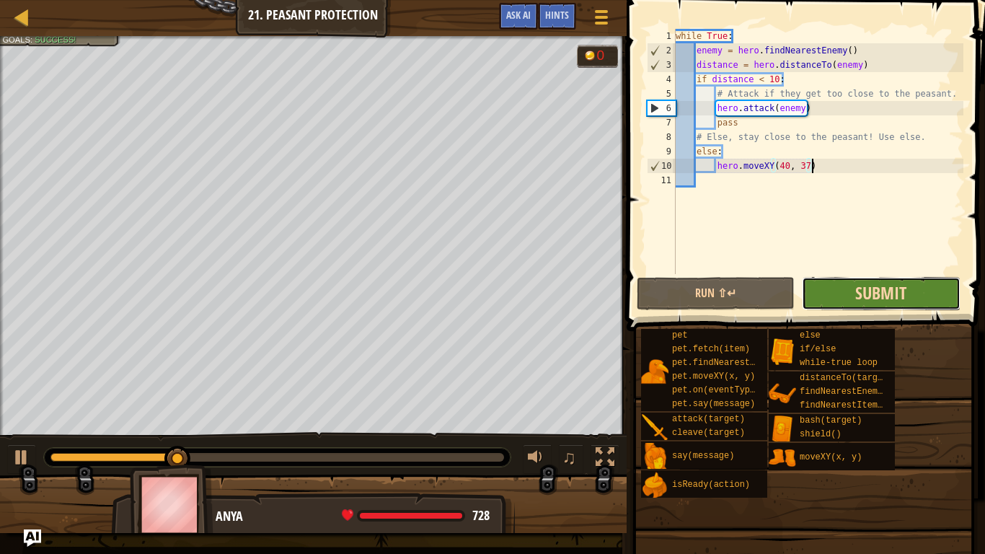
click at [858, 288] on span "Submit" at bounding box center [880, 292] width 51 height 23
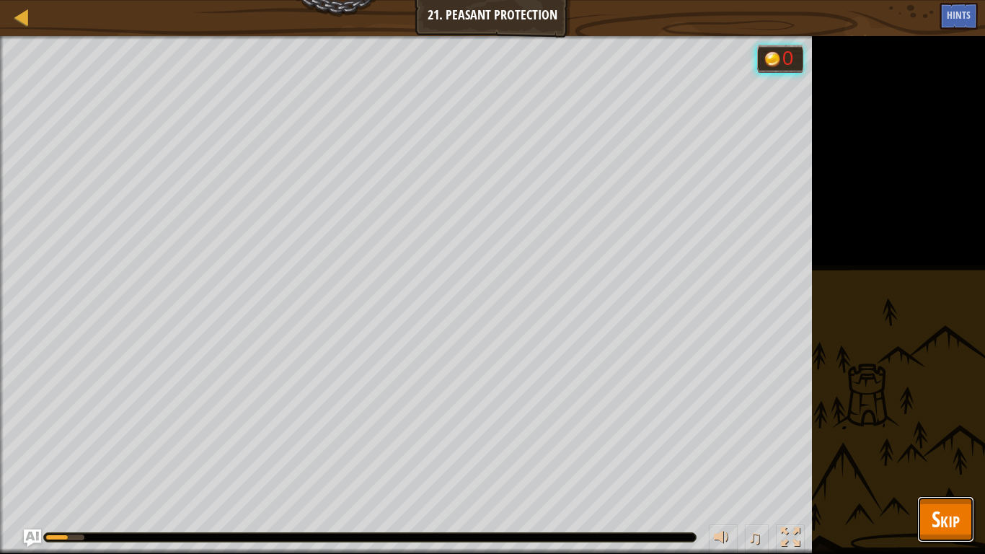
click at [954, 456] on span "Skip" at bounding box center [945, 519] width 28 height 30
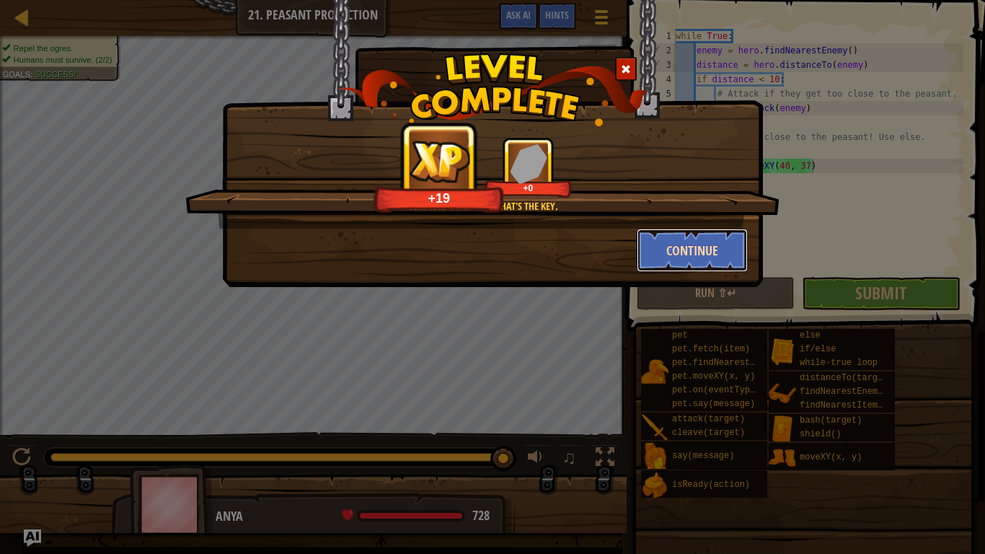
click at [709, 241] on button "Continue" at bounding box center [692, 249] width 112 height 43
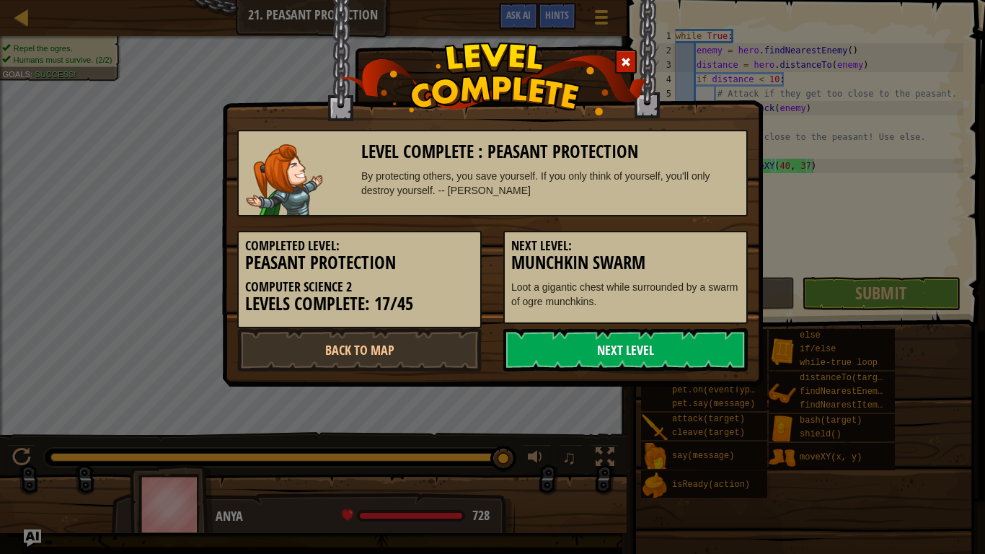
click at [649, 351] on link "Next Level" at bounding box center [625, 349] width 244 height 43
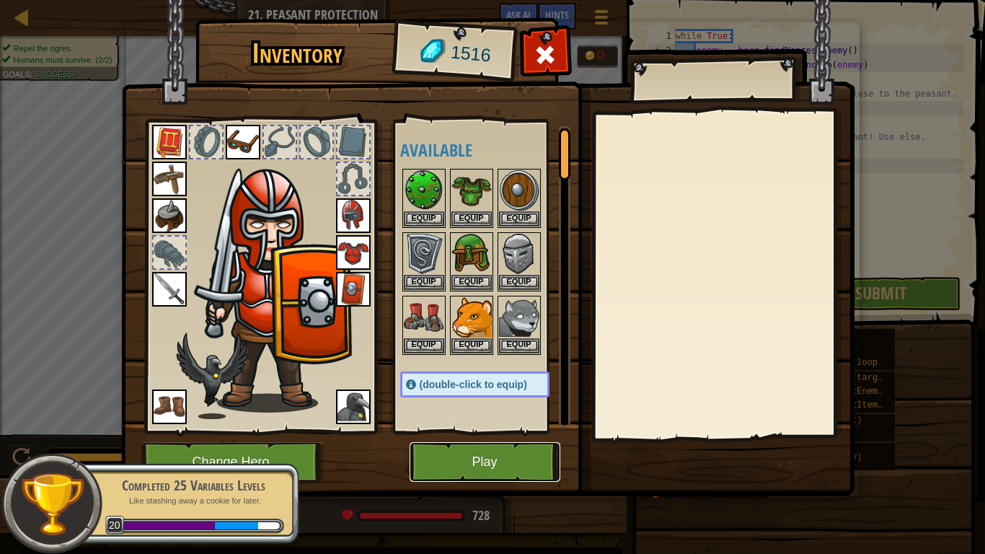
click at [513, 456] on button "Play" at bounding box center [484, 462] width 151 height 40
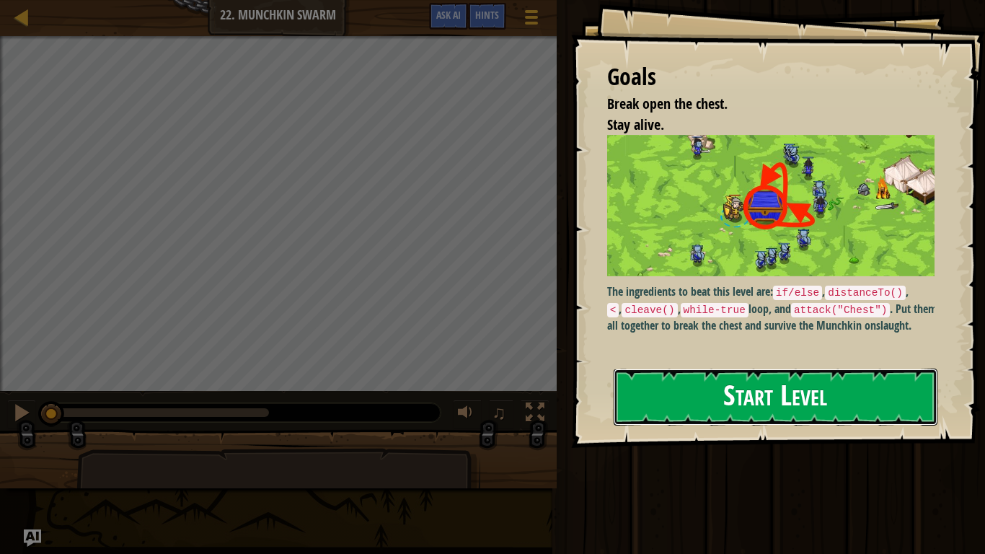
click at [670, 402] on button "Start Level" at bounding box center [775, 396] width 324 height 57
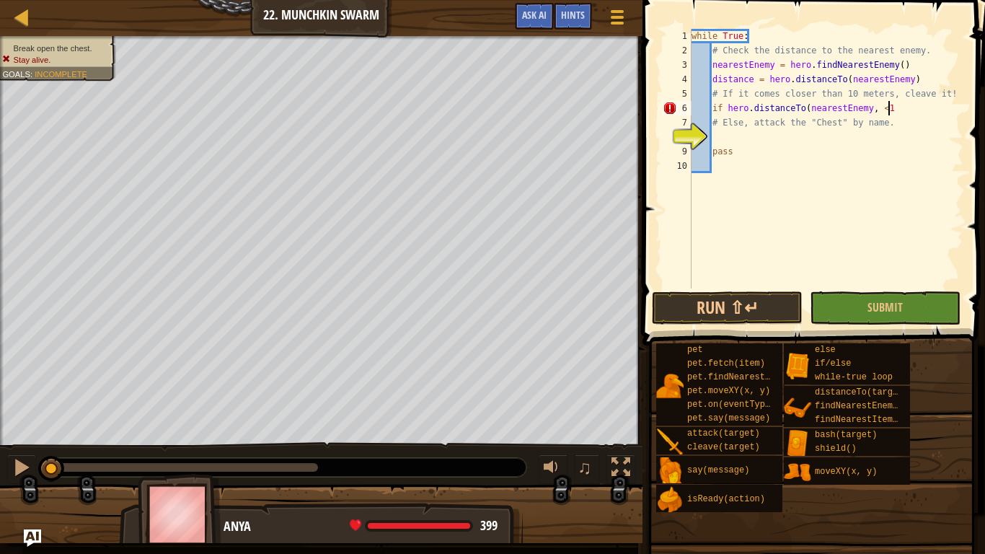
scroll to position [6, 28]
type textarea "if hero.distanceTo(nearestEnemy, <10)"
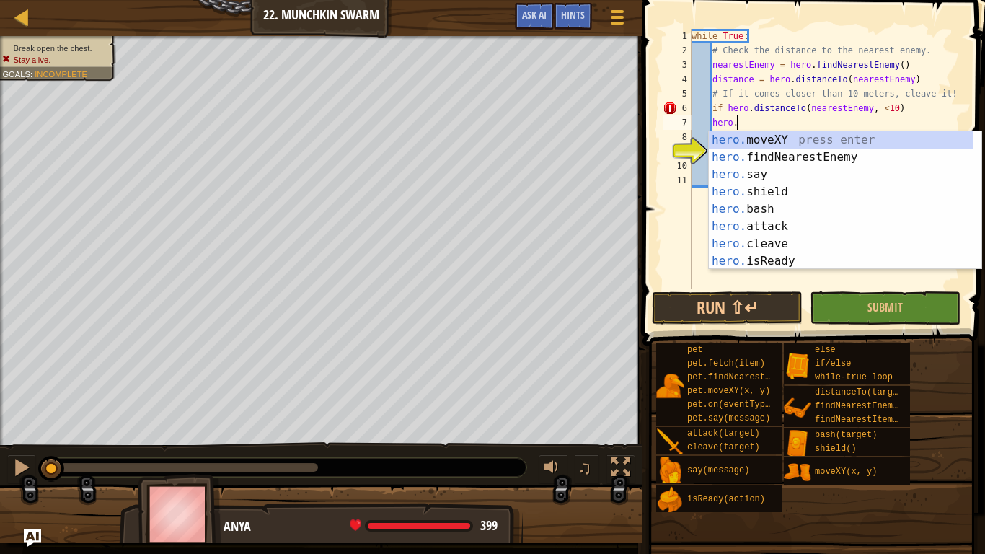
scroll to position [6, 6]
type textarea "h"
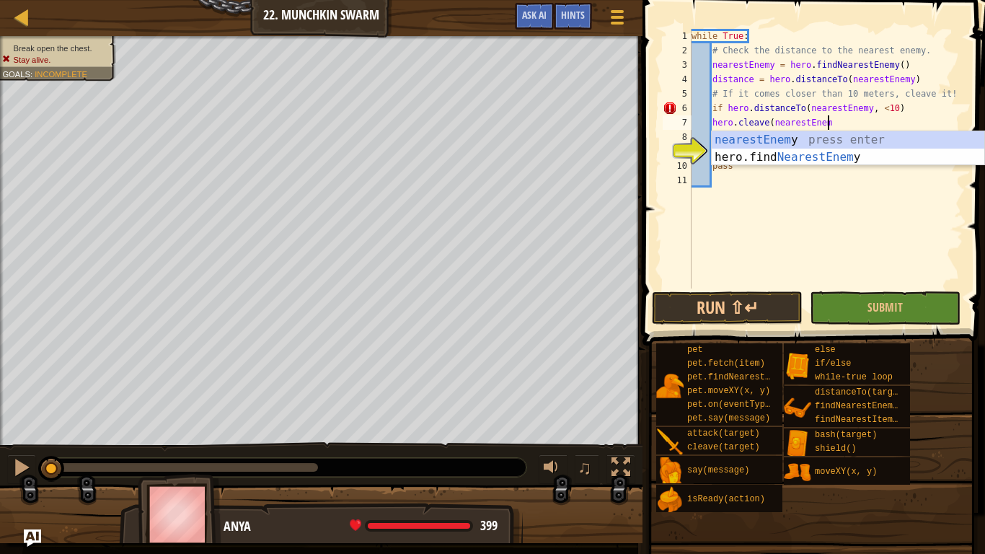
scroll to position [6, 19]
type textarea "hero.cleave(nearestEnemy)"
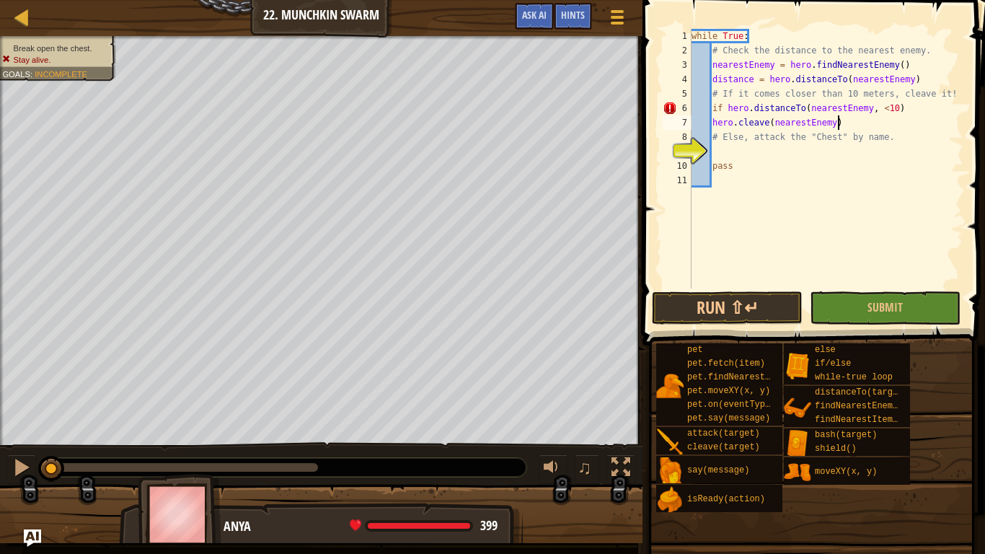
scroll to position [6, 20]
click at [840, 156] on div "while True : # Check the distance to the nearest enemy. nearestEnemy = hero . f…" at bounding box center [825, 173] width 275 height 288
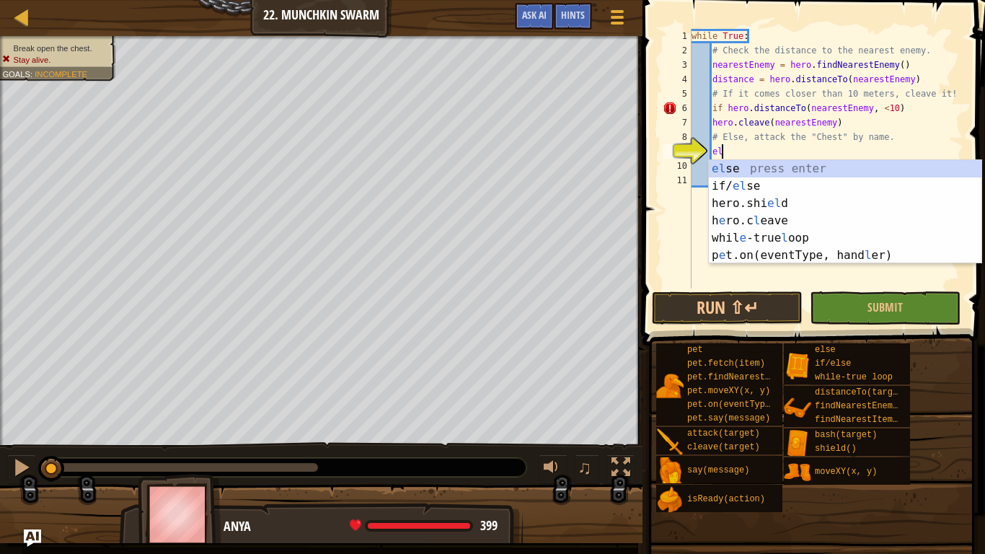
type textarea "else"
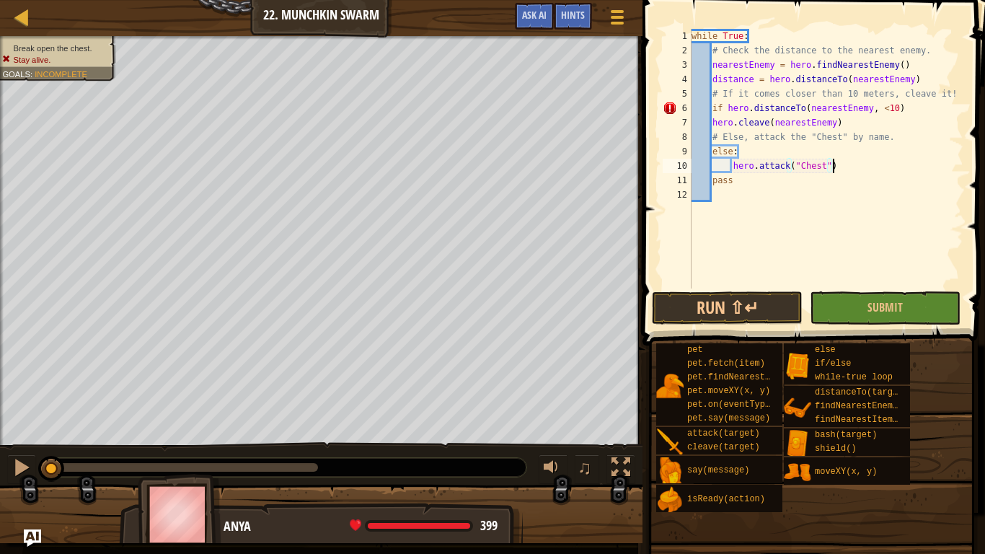
scroll to position [6, 19]
click at [667, 110] on div "6" at bounding box center [676, 108] width 29 height 14
click at [726, 112] on div "while True : # Check the distance to the nearest enemy. nearestEnemy = hero . f…" at bounding box center [825, 173] width 275 height 288
click at [539, 15] on span "Ask AI" at bounding box center [534, 15] width 25 height 14
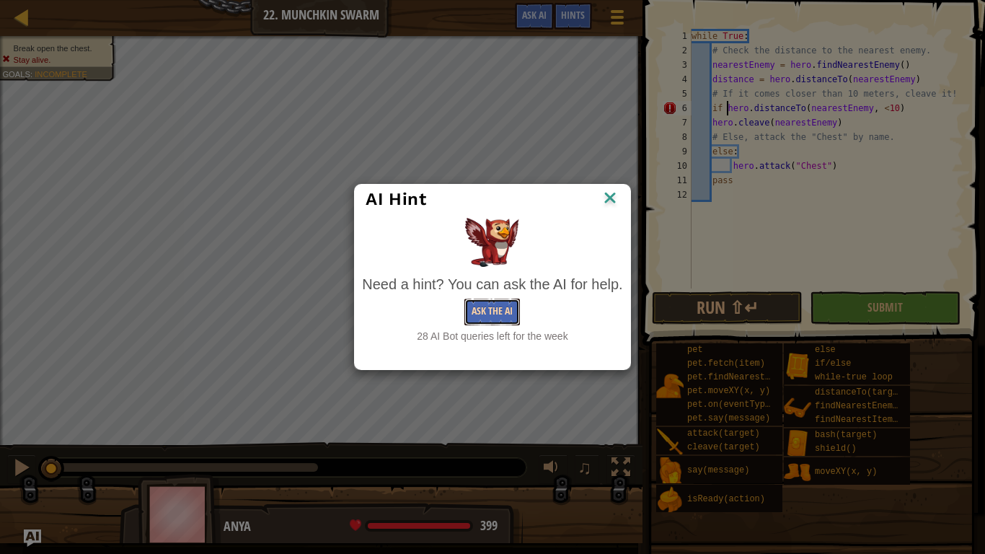
click at [507, 314] on button "Ask the AI" at bounding box center [492, 311] width 56 height 27
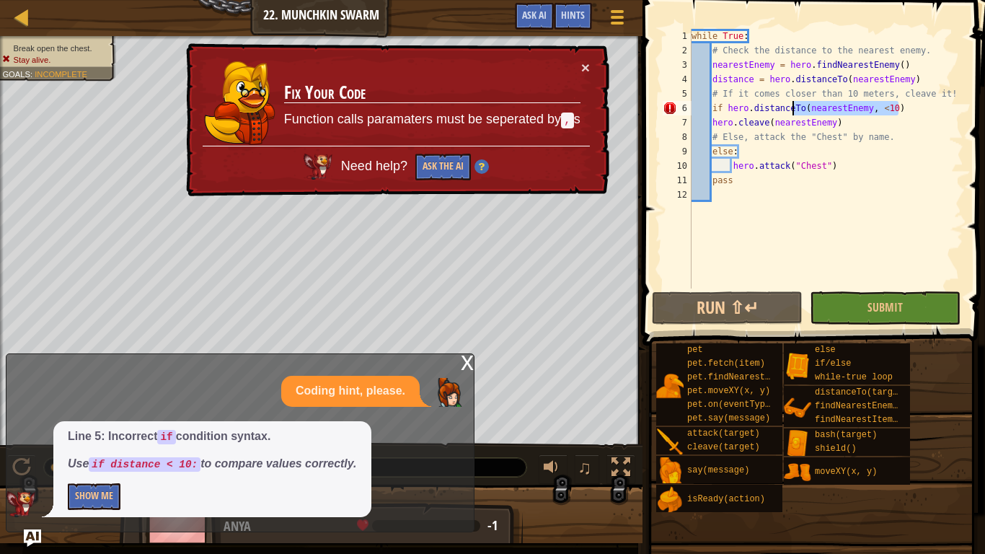
drag, startPoint x: 905, startPoint y: 104, endPoint x: 791, endPoint y: 104, distance: 114.6
click at [791, 104] on div "while True : # Check the distance to the nearest enemy. nearestEnemy = hero . f…" at bounding box center [825, 173] width 275 height 288
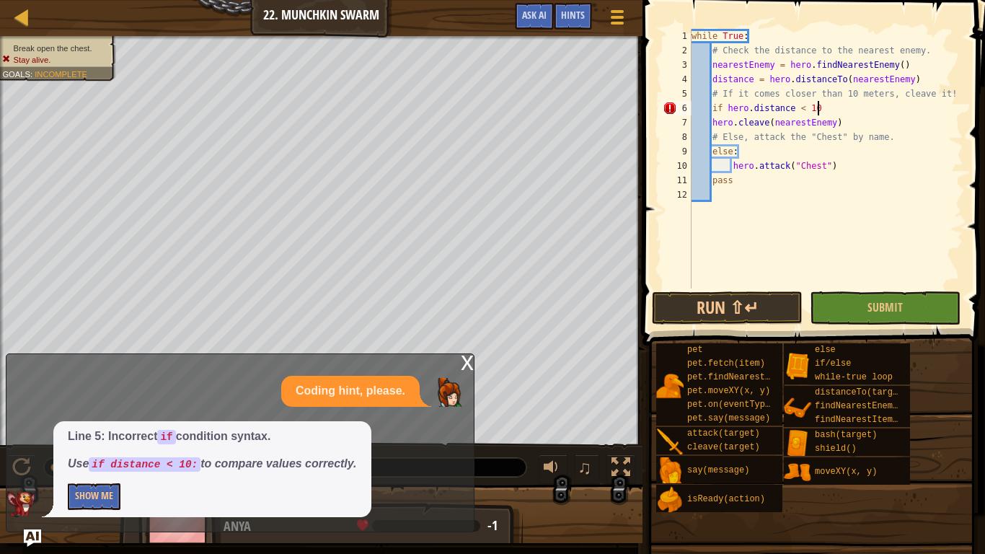
scroll to position [6, 17]
click at [755, 178] on div "while True : # Check the distance to the nearest enemy. nearestEnemy = hero . f…" at bounding box center [825, 173] width 275 height 288
click at [105, 456] on div "Line 5: Incorrect if condition syntax. Use if distance < 10: to compare values …" at bounding box center [212, 469] width 318 height 96
click at [109, 456] on button "Show Me" at bounding box center [94, 496] width 53 height 27
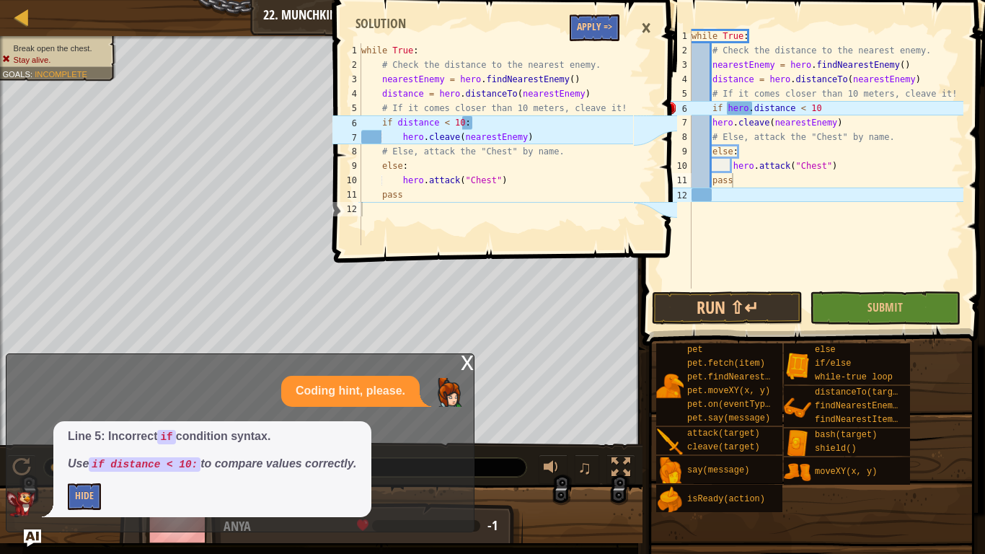
click at [750, 112] on div "while True : # Check the distance to the nearest enemy. nearestEnemy = hero . f…" at bounding box center [825, 173] width 275 height 288
click at [802, 110] on div "while True : # Check the distance to the nearest enemy. nearestEnemy = hero . f…" at bounding box center [825, 173] width 275 height 288
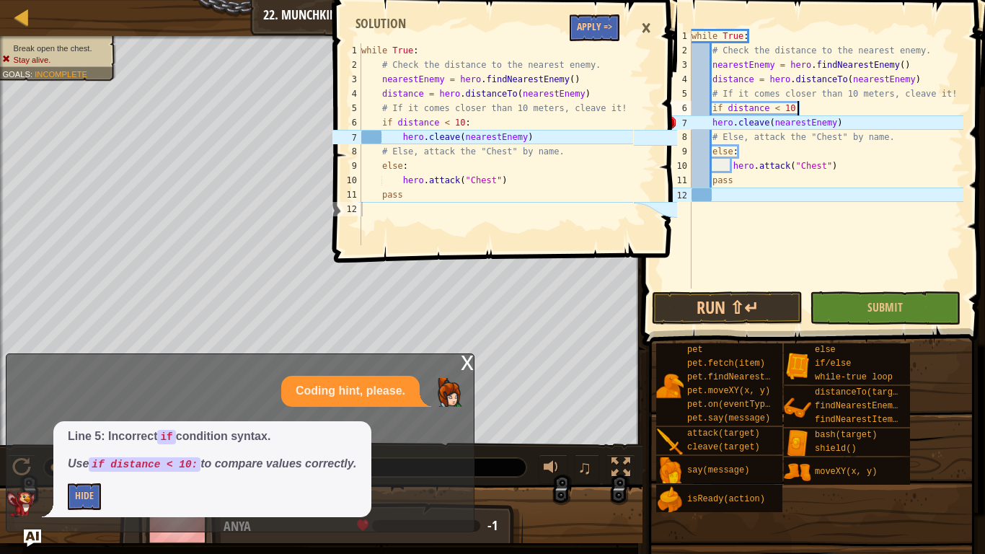
click at [712, 126] on div "while True : # Check the distance to the nearest enemy. nearestEnemy = hero . f…" at bounding box center [825, 173] width 275 height 288
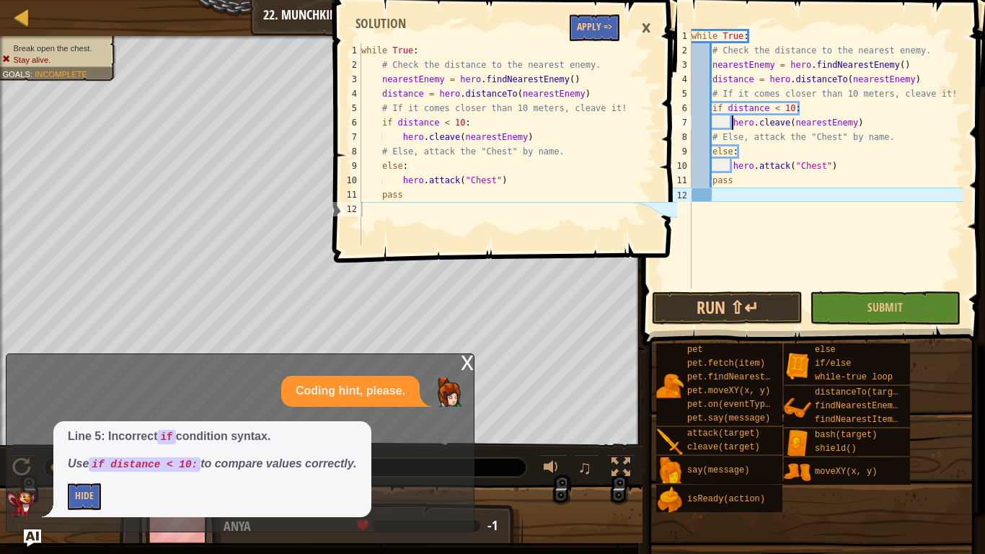
type textarea "hero.cleave(nearestEnemy)"
click at [641, 35] on div "×" at bounding box center [646, 28] width 25 height 33
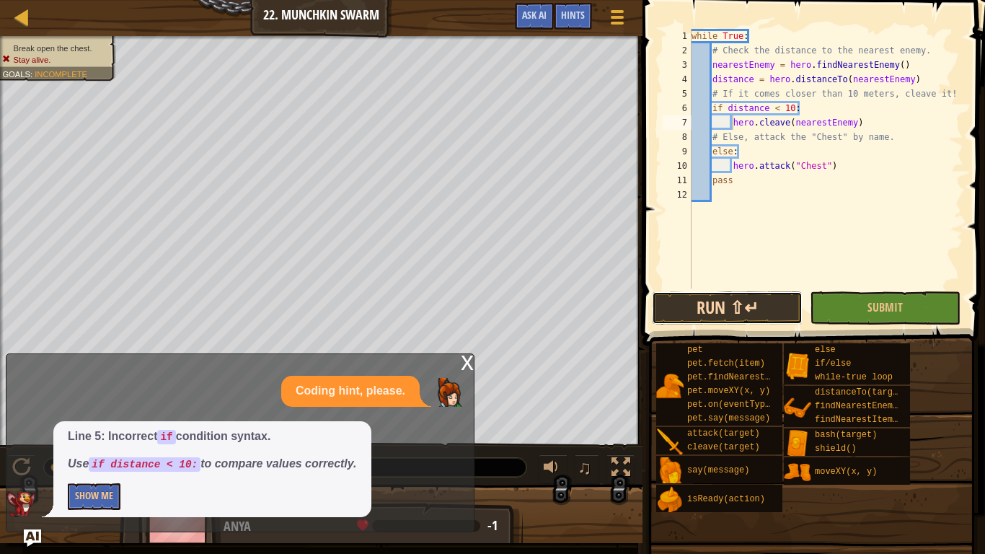
click at [719, 315] on button "Run ⇧↵" at bounding box center [727, 307] width 151 height 33
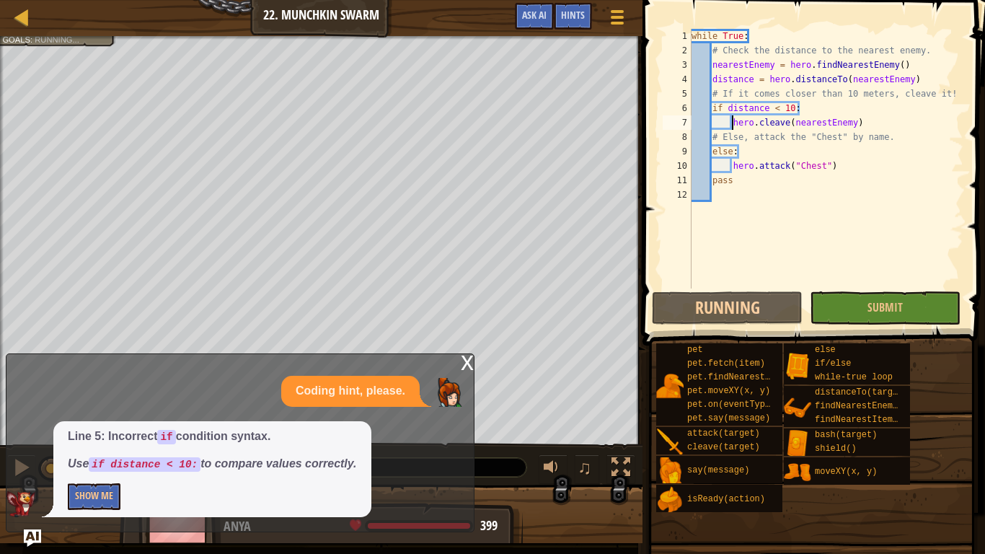
click at [466, 361] on div "x" at bounding box center [467, 361] width 13 height 14
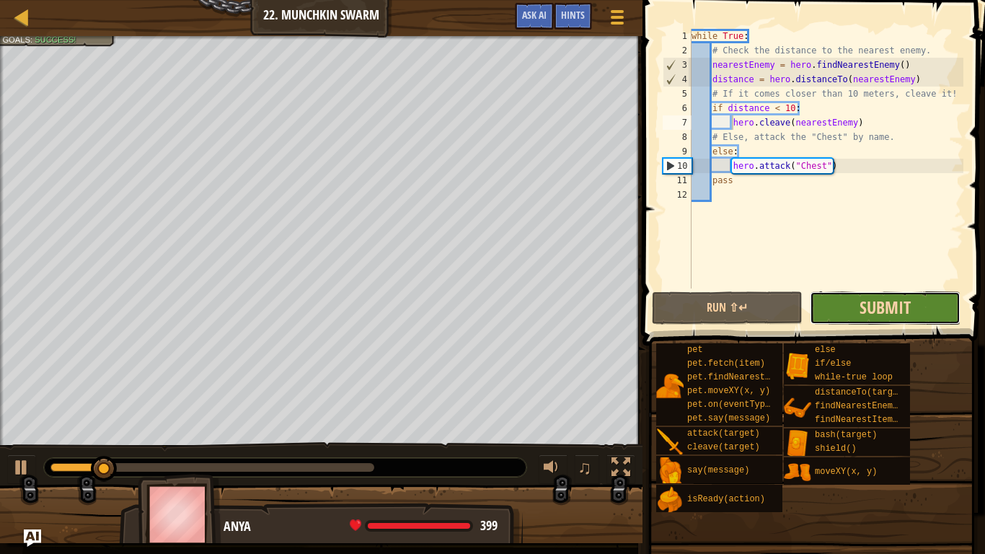
click at [898, 302] on span "Submit" at bounding box center [884, 307] width 51 height 23
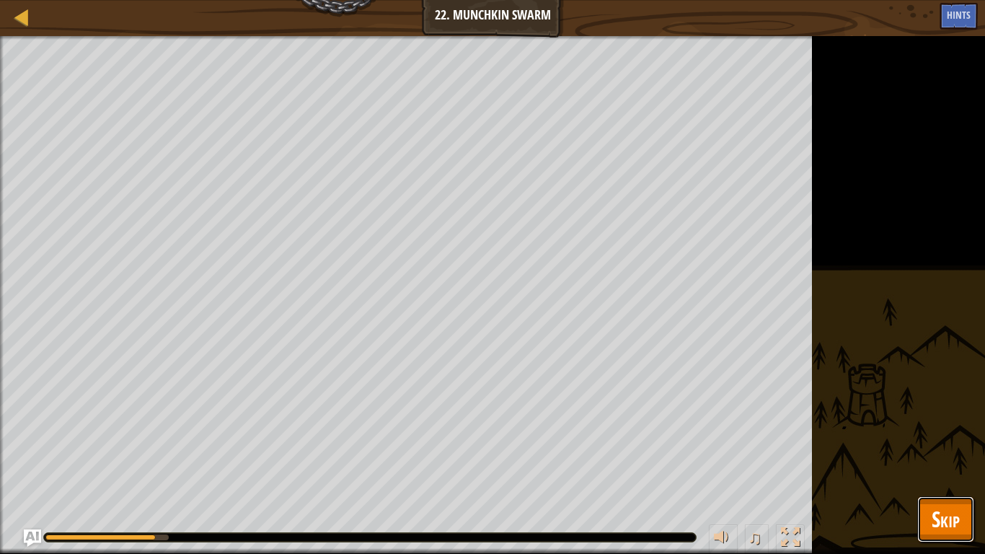
click at [941, 456] on span "Skip" at bounding box center [945, 519] width 28 height 30
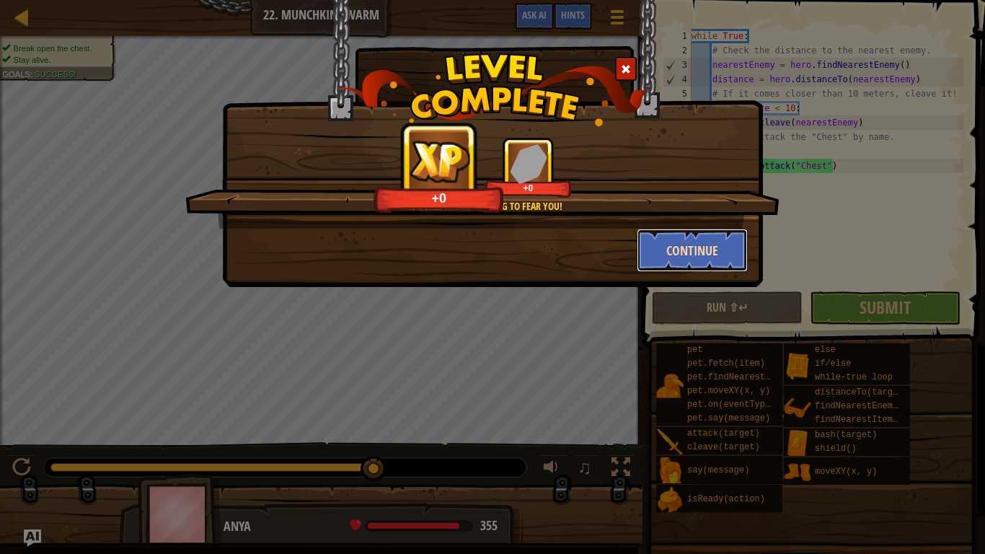
click at [675, 246] on button "Continue" at bounding box center [692, 249] width 112 height 43
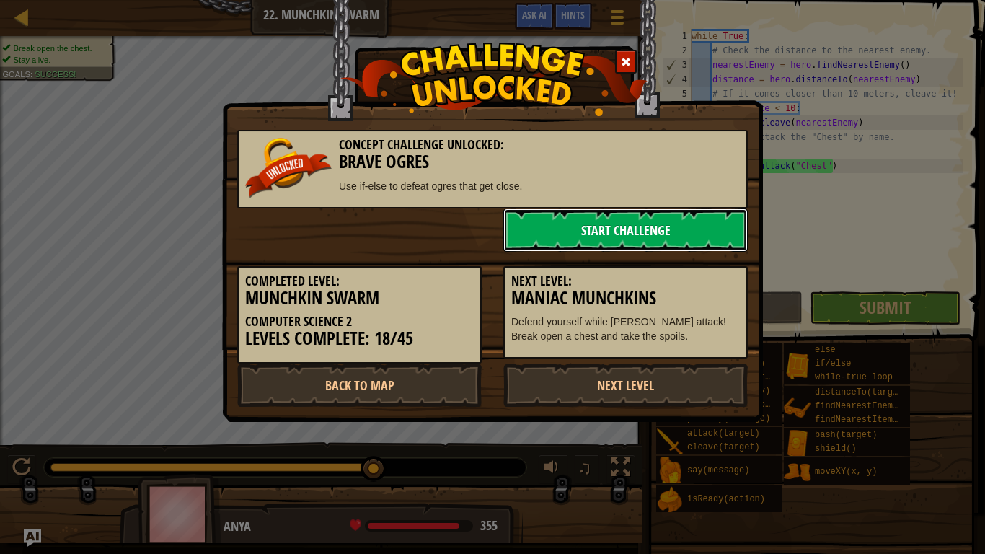
click at [560, 231] on link "Start Challenge" at bounding box center [625, 229] width 244 height 43
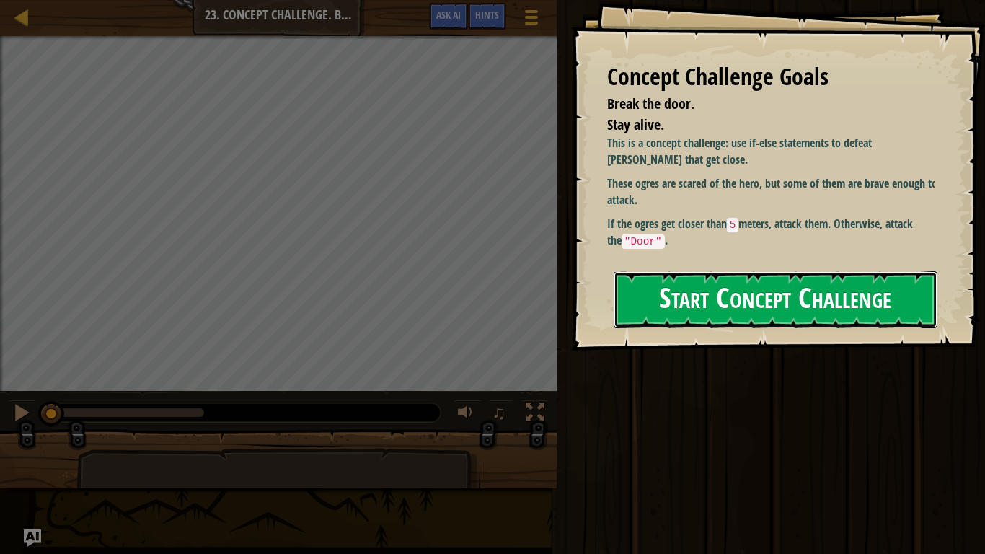
click at [693, 312] on button "Start Concept Challenge" at bounding box center [775, 299] width 324 height 57
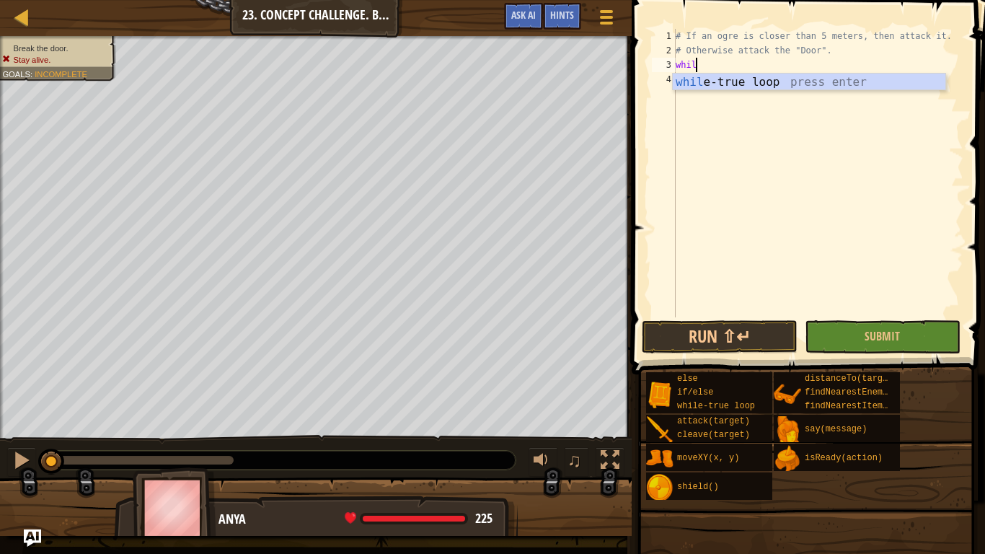
type textarea "while"
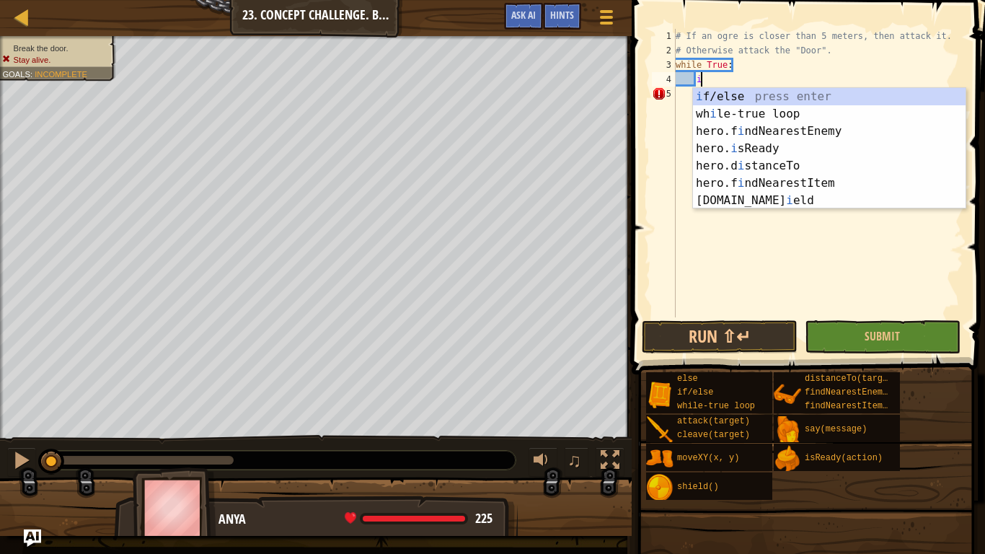
scroll to position [6, 4]
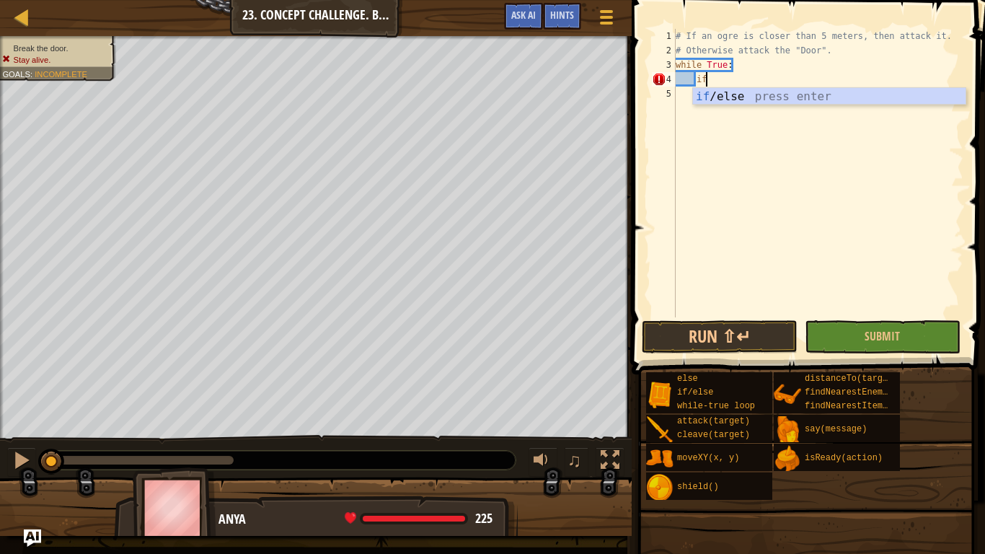
type textarea "i"
click at [693, 78] on div "# If an ogre is closer than 5 meters, then attack it. # Otherwise attack the "D…" at bounding box center [817, 187] width 290 height 317
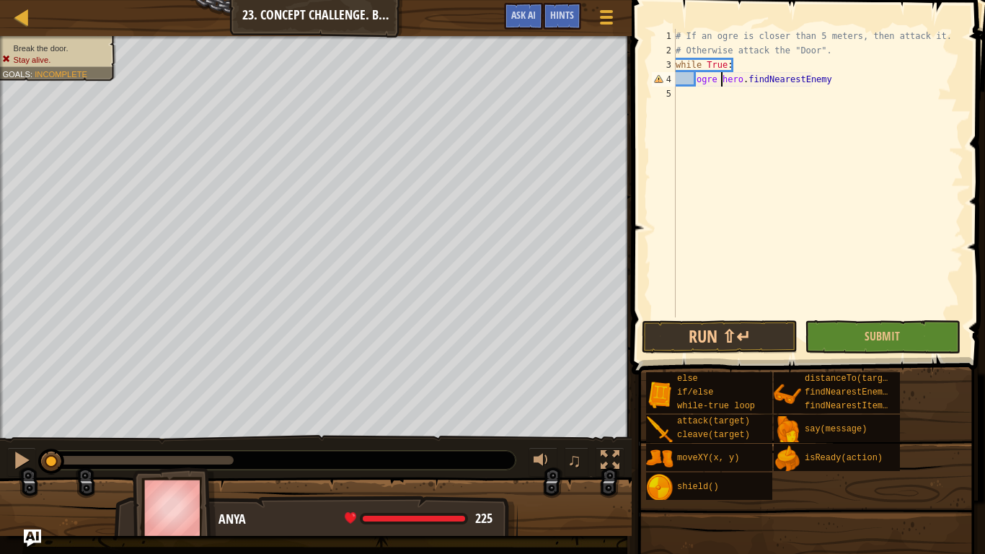
scroll to position [6, 8]
type textarea "ogre = hero.findNearestEnemy"
click at [866, 78] on div "# If an ogre is closer than 5 meters, then attack it. # Otherwise attack the "D…" at bounding box center [817, 187] width 290 height 317
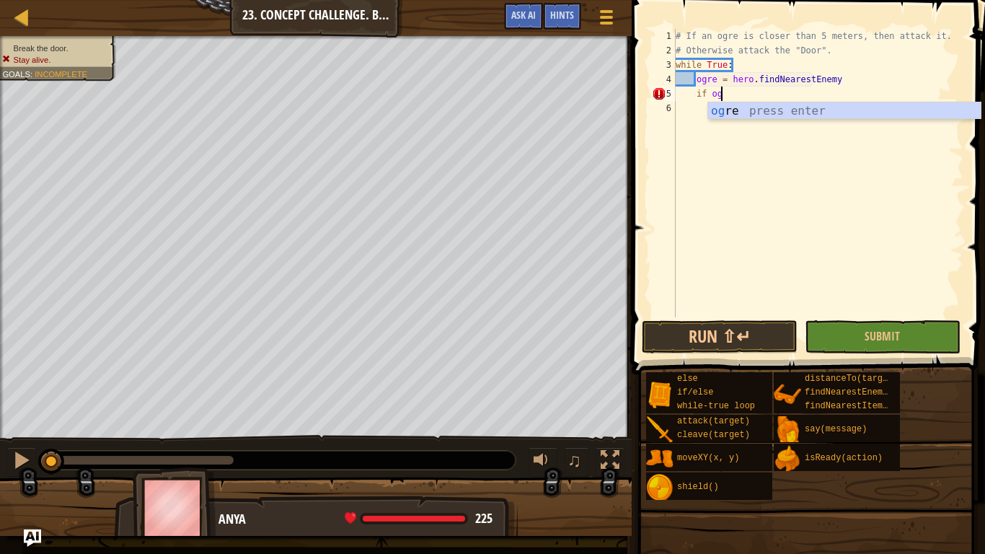
scroll to position [6, 7]
type textarea "i"
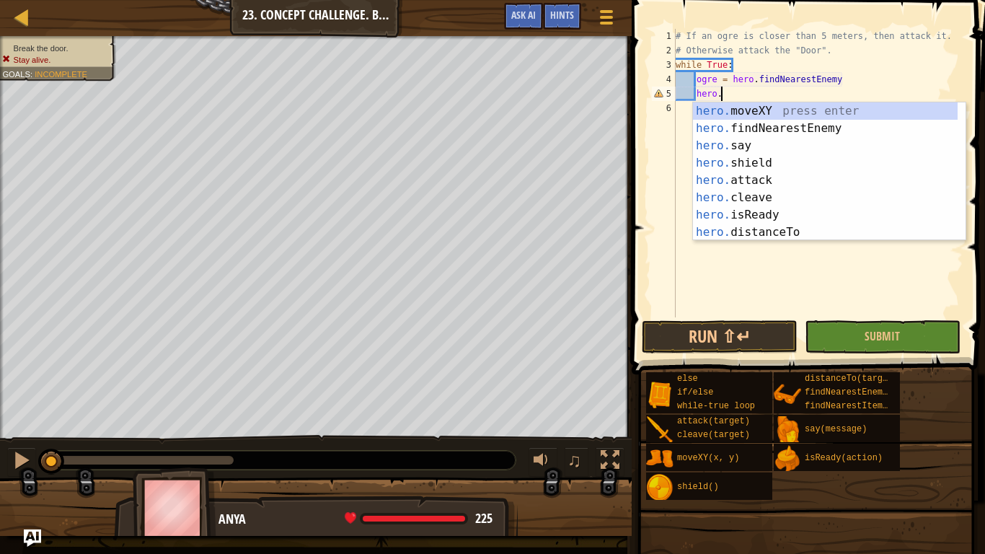
scroll to position [6, 5]
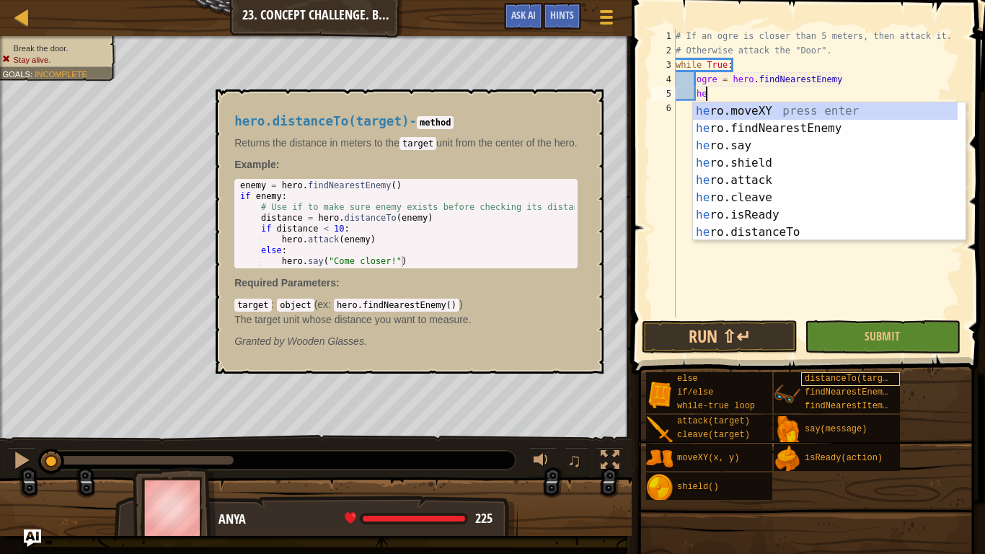
type textarea "h"
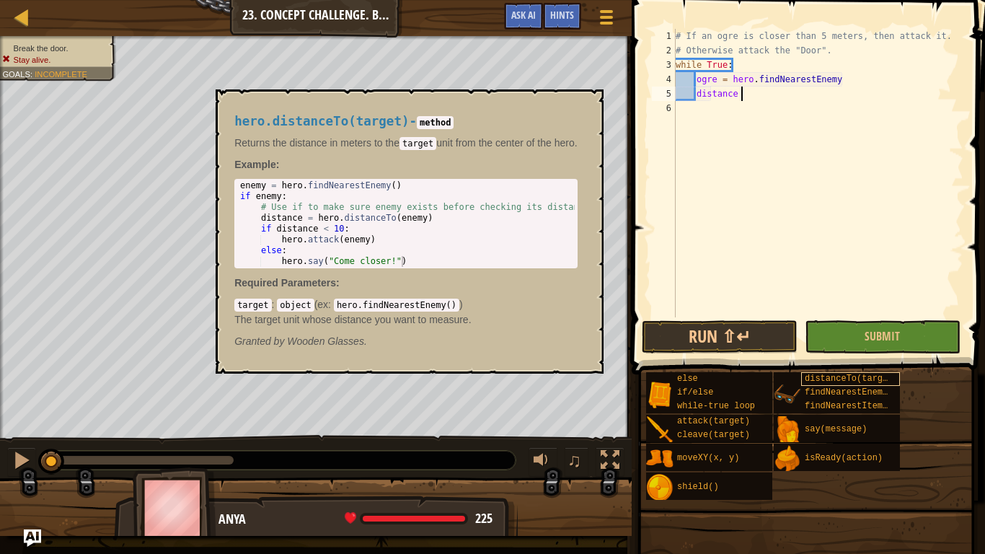
scroll to position [6, 9]
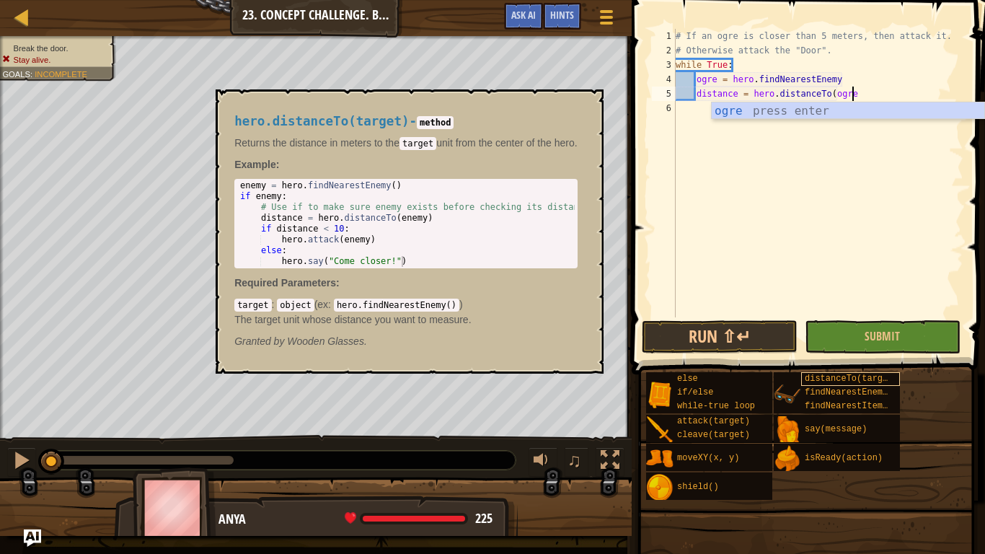
type textarea "distance = hero.distanceTo(ogre)"
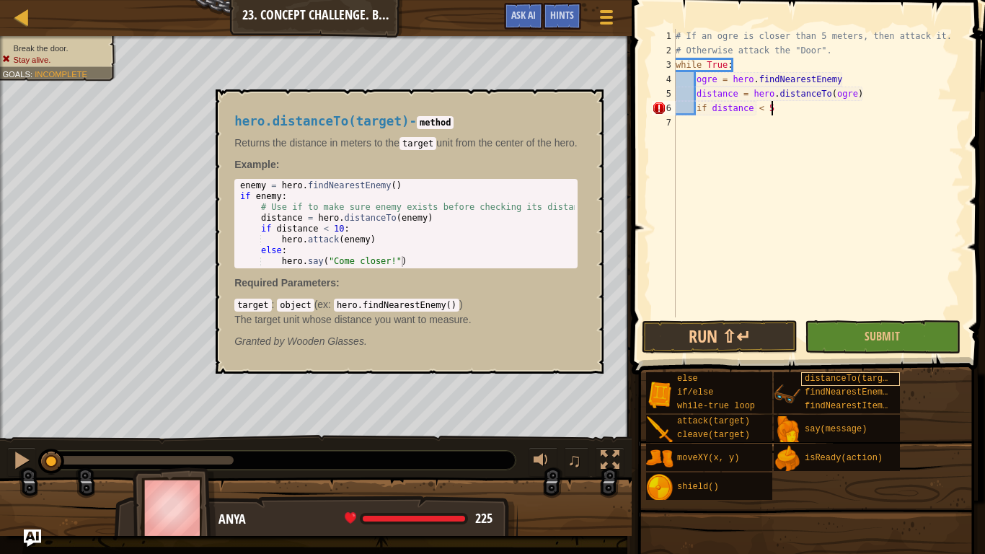
scroll to position [6, 13]
type textarea "if distance < 5:"
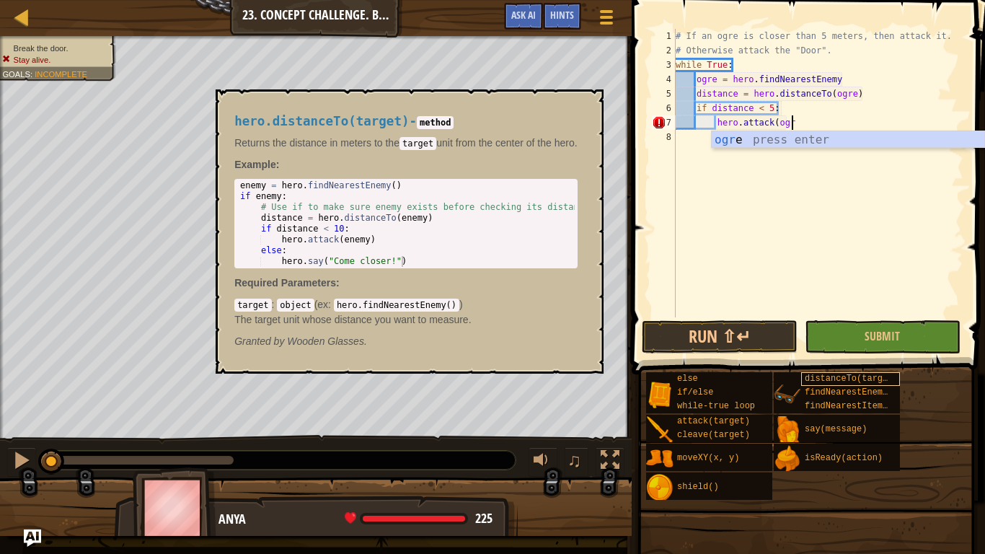
scroll to position [6, 17]
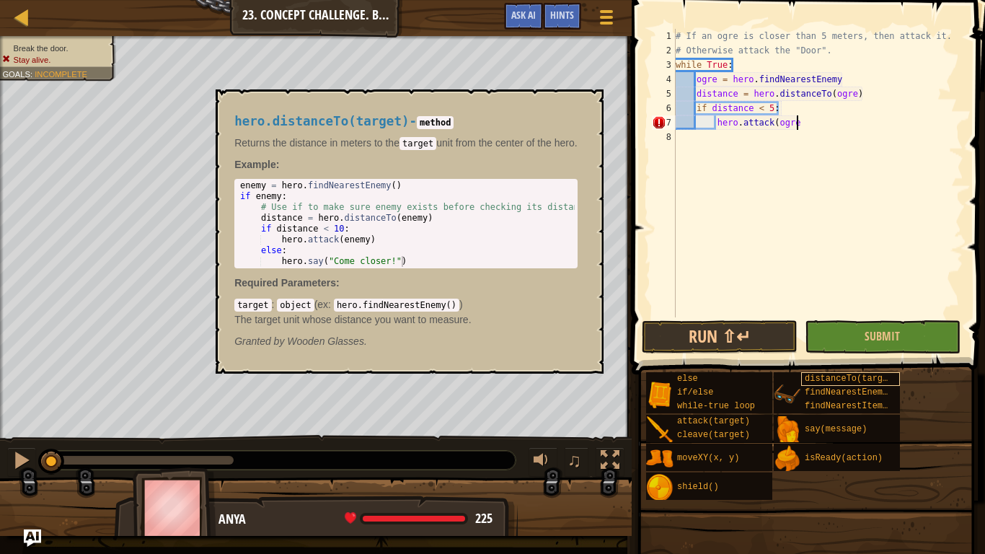
type textarea "hero.attack(ogre)"
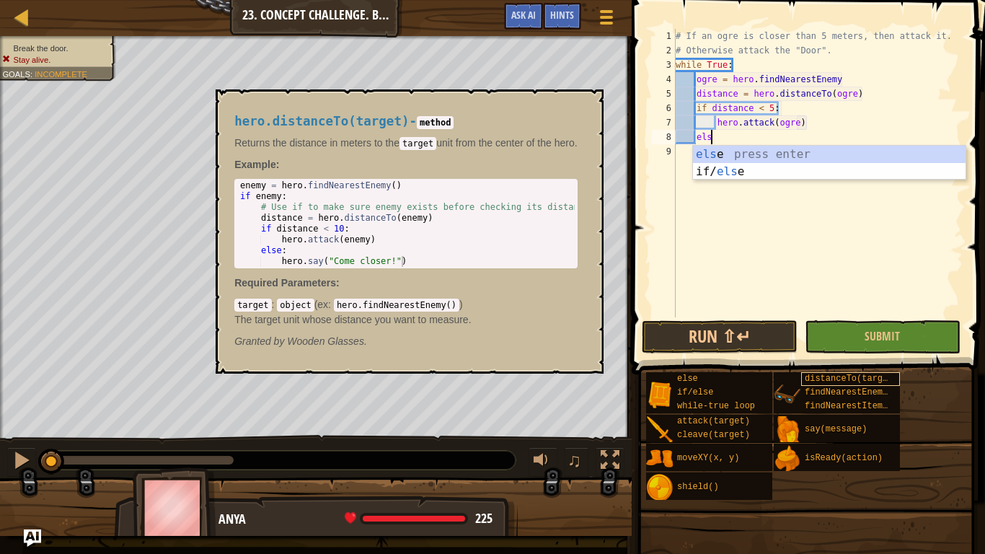
type textarea "else"
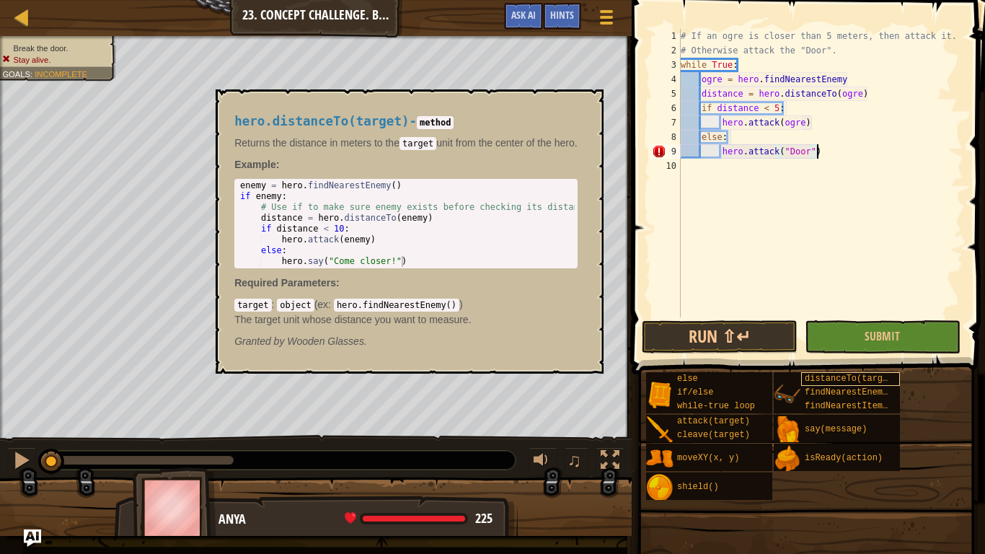
scroll to position [6, 19]
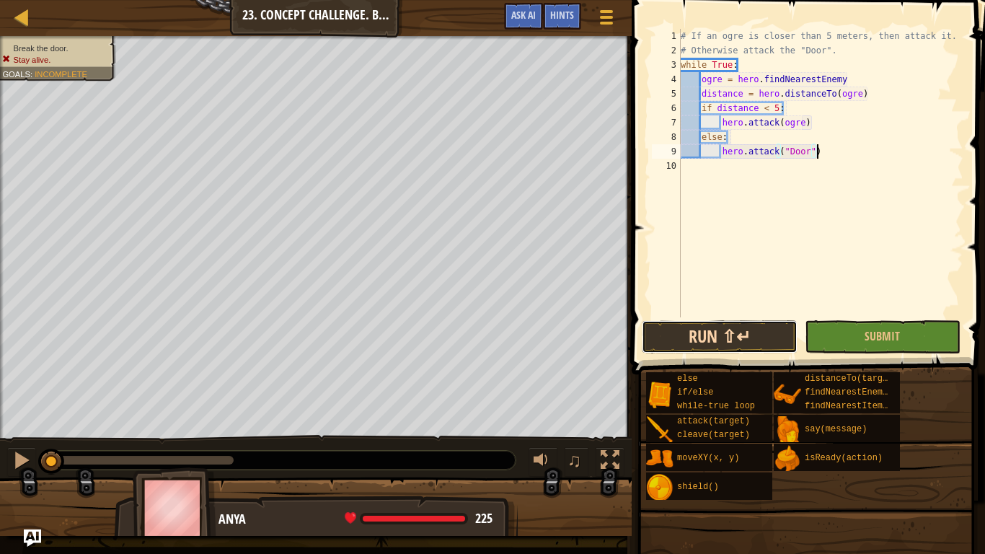
click at [736, 324] on button "Run ⇧↵" at bounding box center [719, 336] width 156 height 33
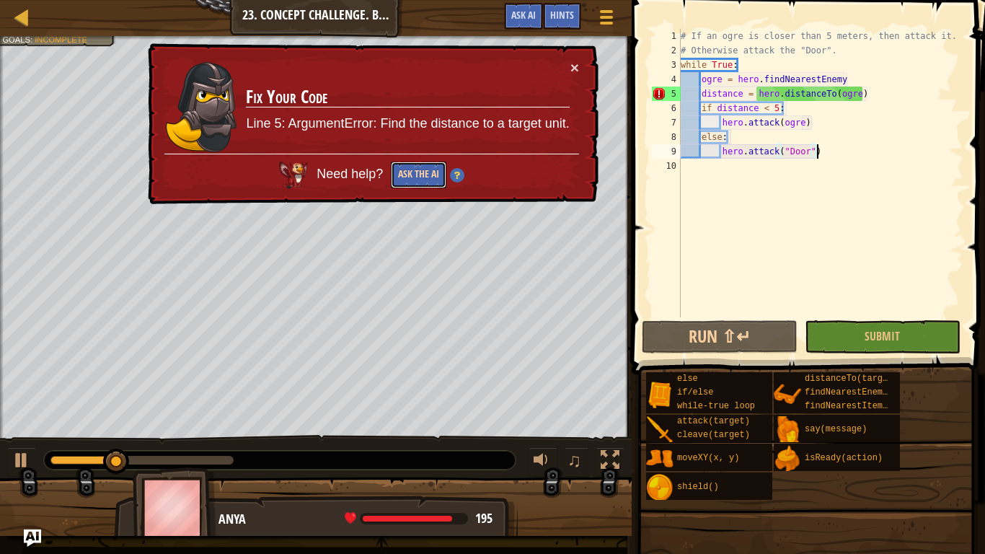
click at [440, 172] on button "Ask the AI" at bounding box center [419, 174] width 56 height 27
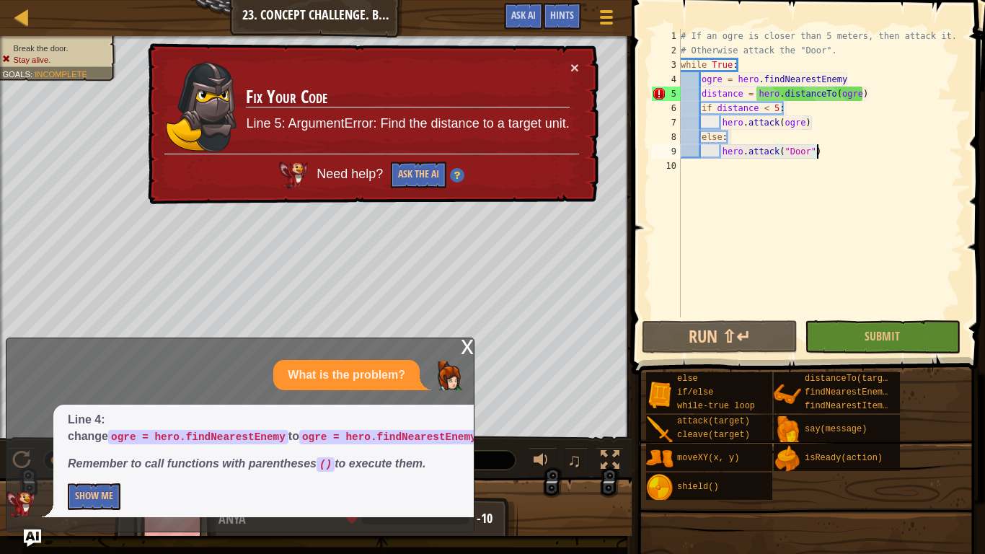
click at [848, 75] on div "# If an ogre is closer than 5 meters, then attack it. # Otherwise attack the "D…" at bounding box center [820, 187] width 285 height 317
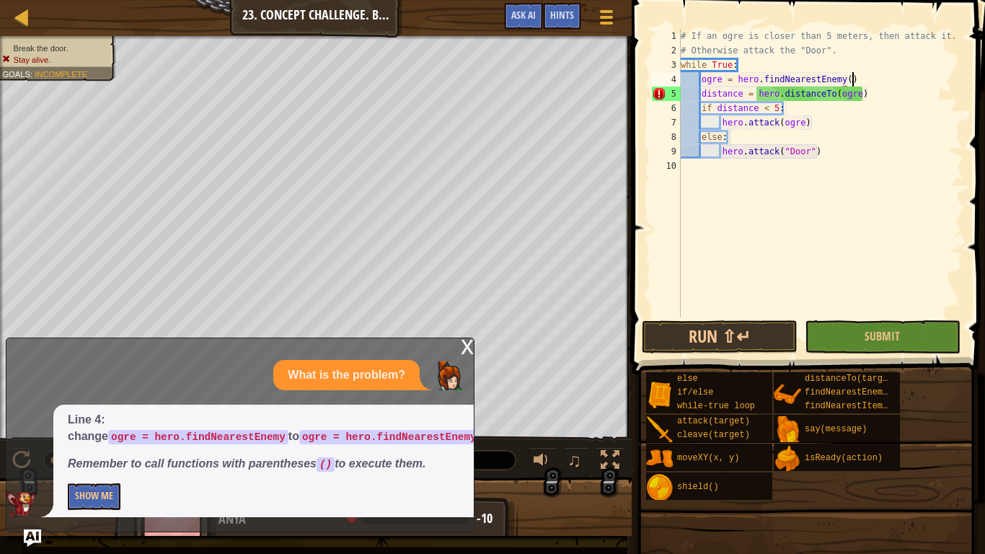
scroll to position [6, 24]
type textarea "ogre = hero.findNearestEnemy()"
click at [704, 337] on button "Run ⇧↵" at bounding box center [719, 336] width 156 height 33
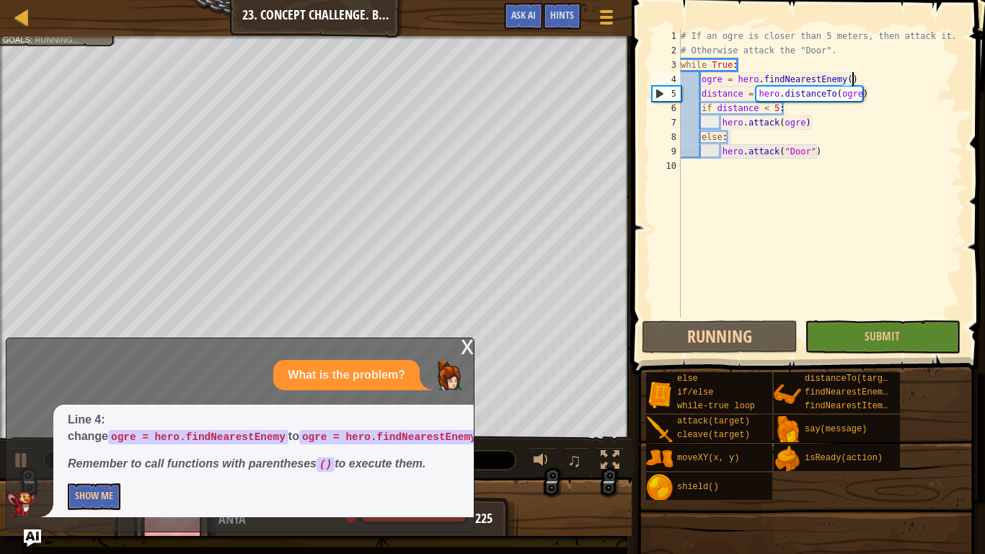
click at [465, 347] on div "x" at bounding box center [467, 345] width 13 height 14
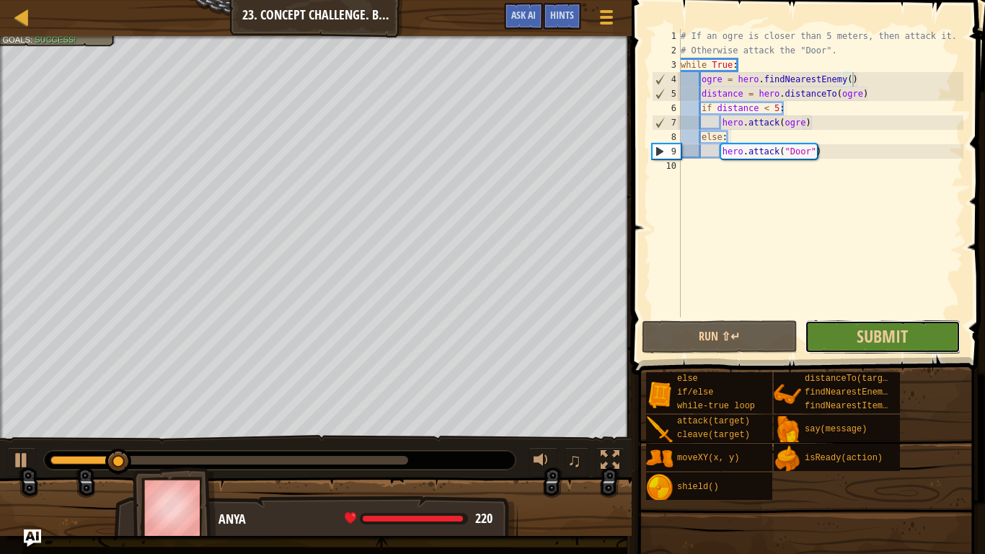
click at [845, 339] on button "Submit" at bounding box center [882, 336] width 156 height 33
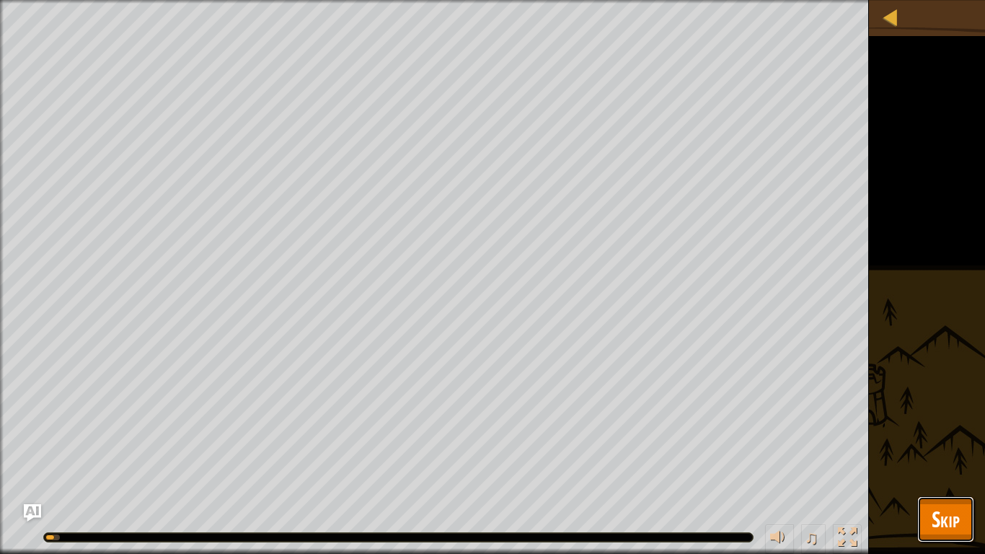
click at [944, 456] on button "Skip" at bounding box center [945, 519] width 57 height 46
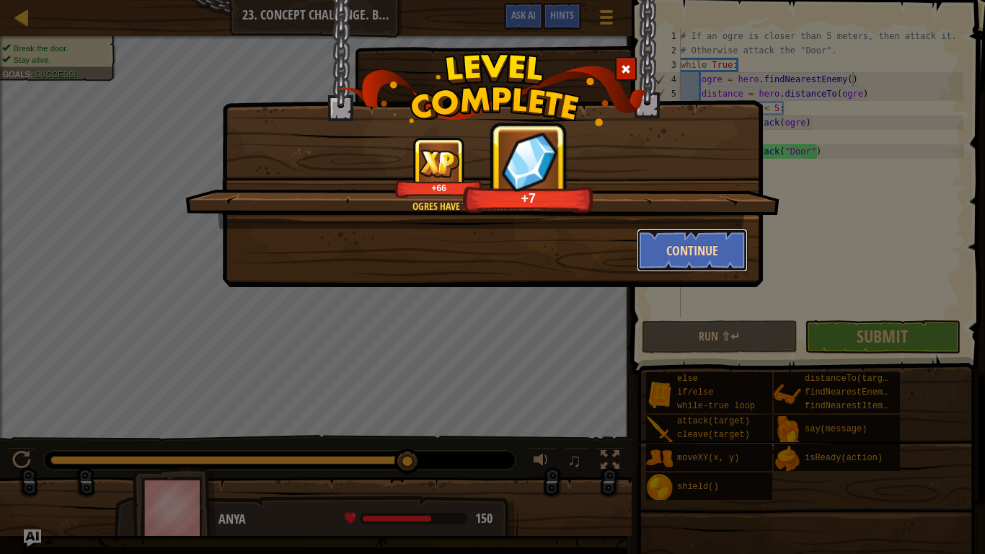
click at [699, 244] on button "Continue" at bounding box center [692, 249] width 112 height 43
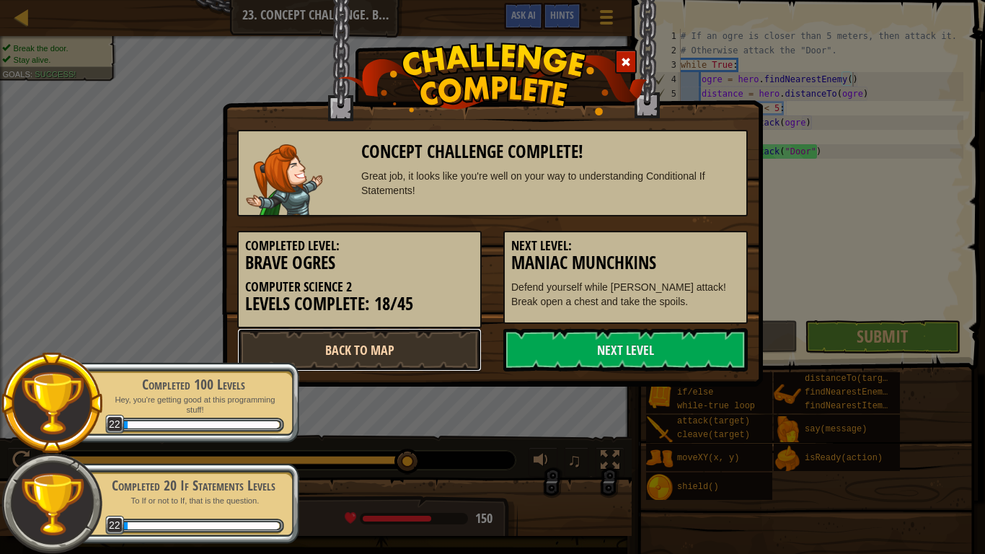
click at [443, 347] on link "Back to Map" at bounding box center [359, 349] width 244 height 43
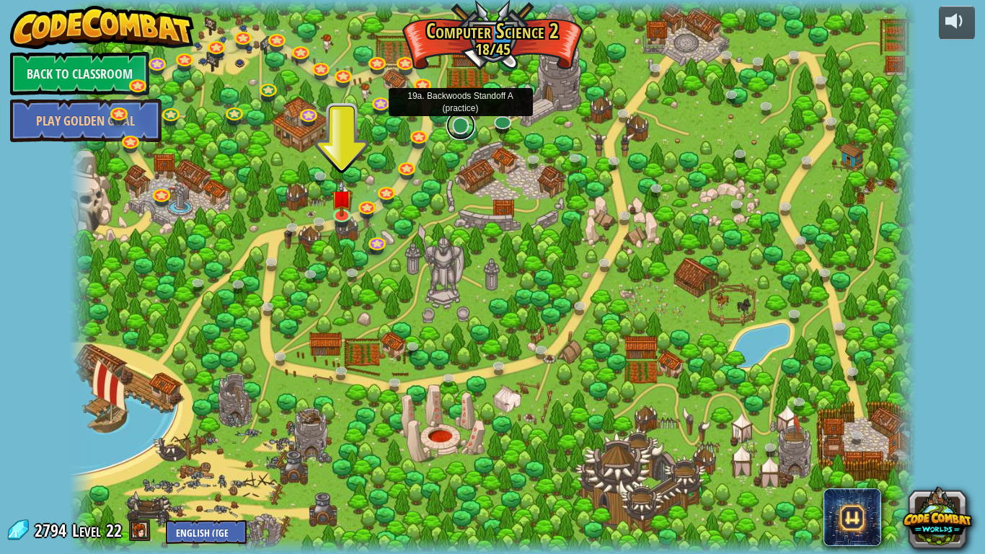
click at [453, 128] on link at bounding box center [460, 125] width 29 height 29
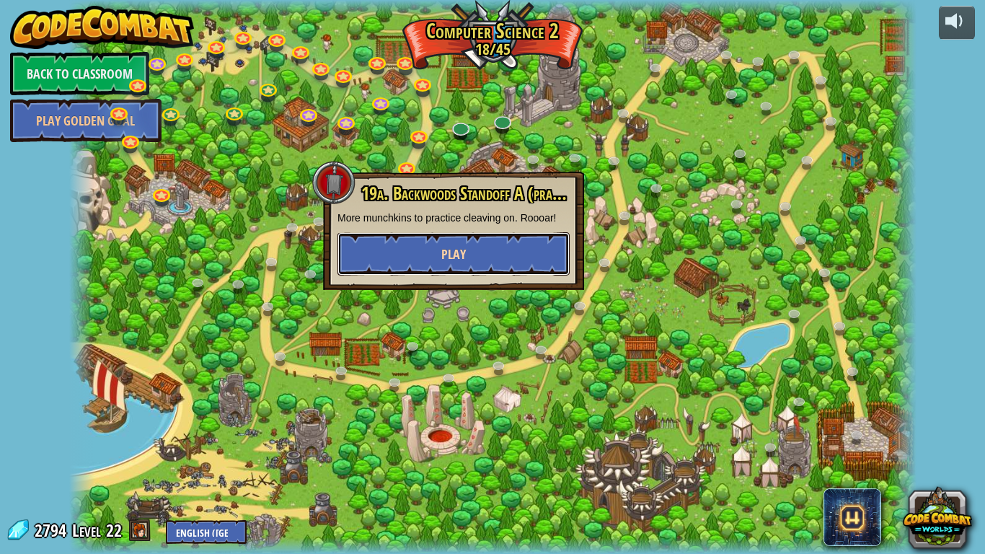
click at [471, 247] on button "Play" at bounding box center [453, 253] width 232 height 43
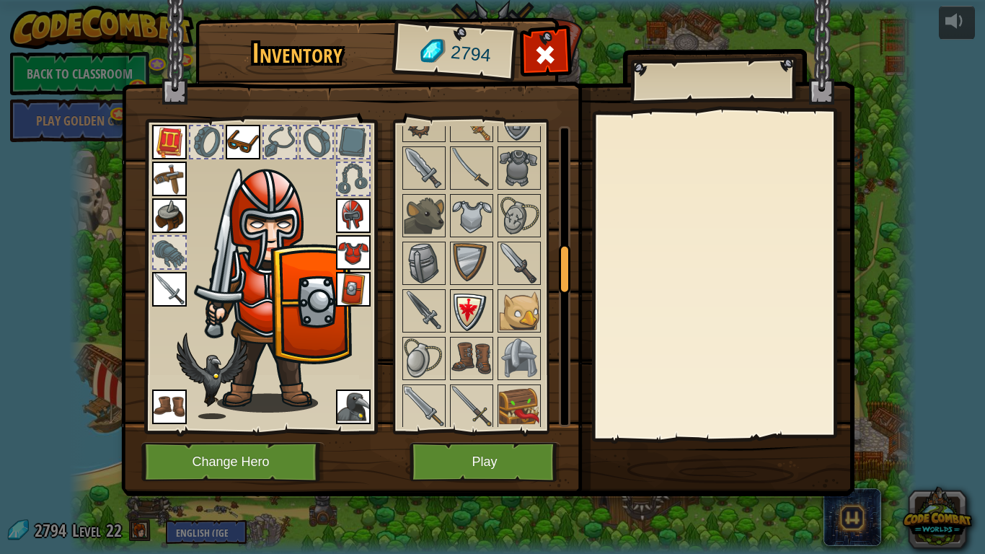
scroll to position [757, 0]
click at [507, 324] on img at bounding box center [519, 313] width 40 height 40
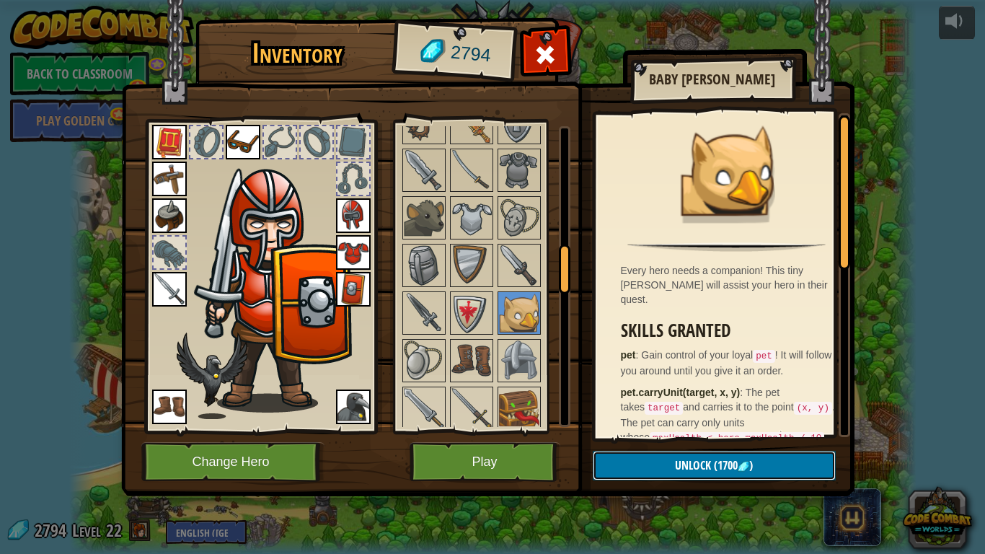
click at [701, 456] on span "Unlock" at bounding box center [693, 465] width 36 height 16
click at [701, 456] on button "Confirm" at bounding box center [713, 465] width 243 height 30
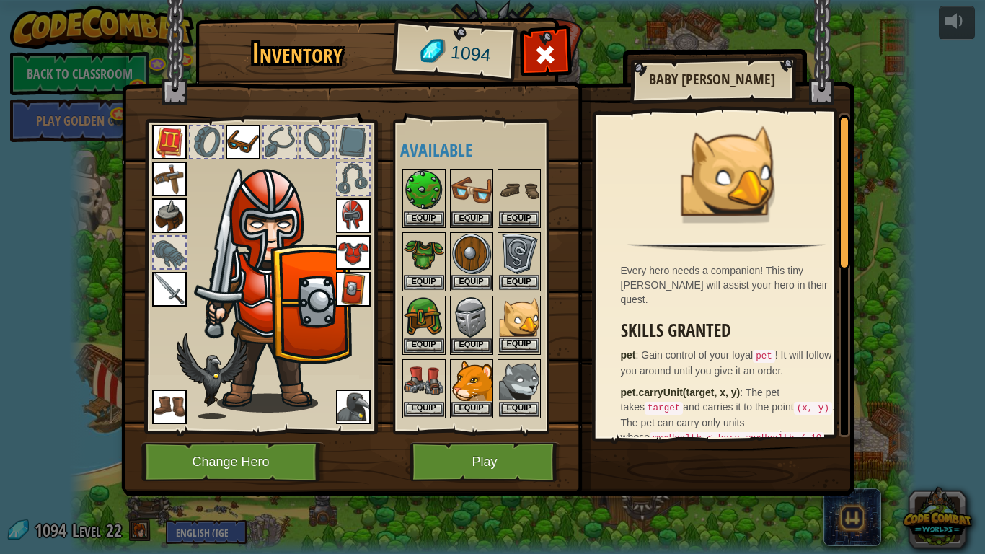
click at [530, 334] on img at bounding box center [519, 317] width 40 height 40
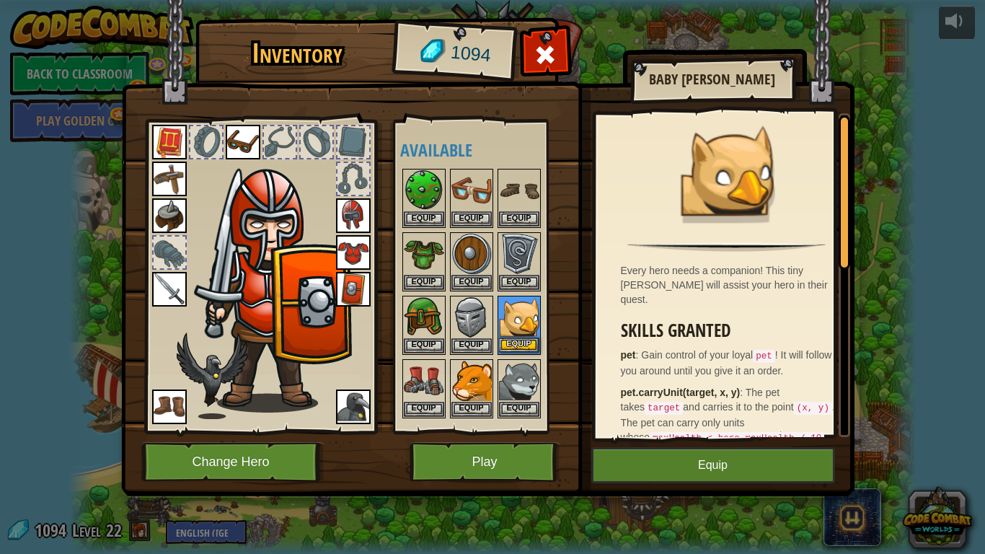
click at [530, 334] on img at bounding box center [519, 317] width 40 height 40
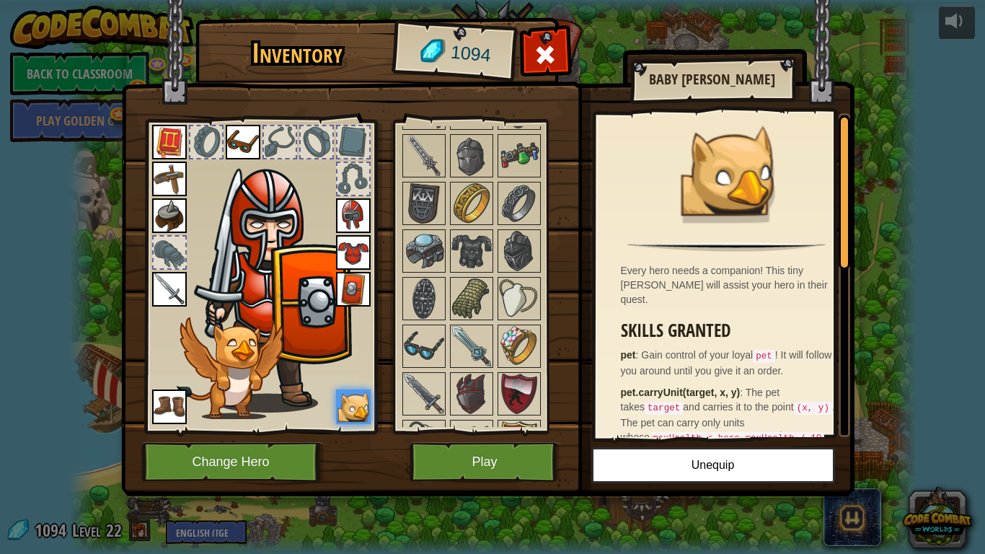
scroll to position [1666, 0]
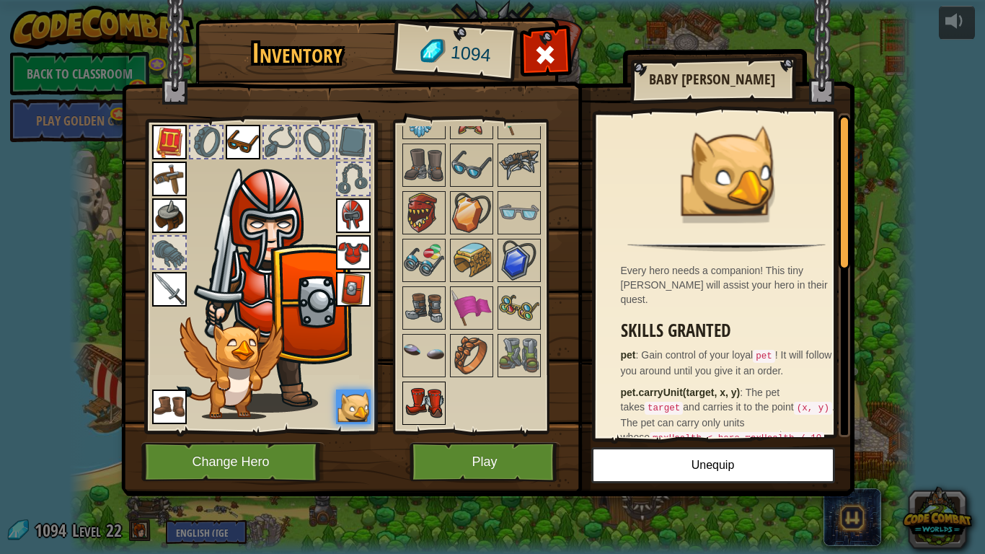
click at [438, 391] on img at bounding box center [424, 403] width 40 height 40
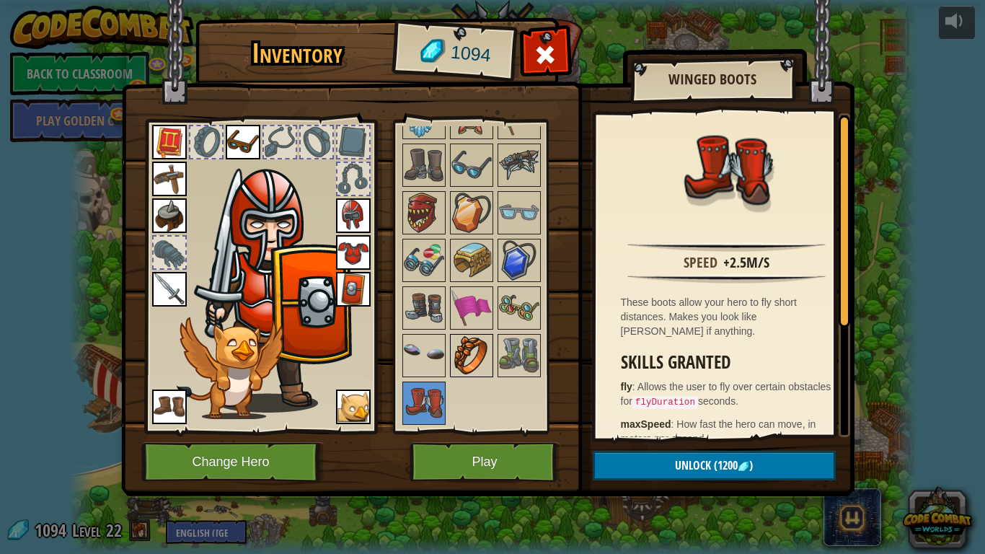
click at [460, 366] on img at bounding box center [471, 355] width 40 height 40
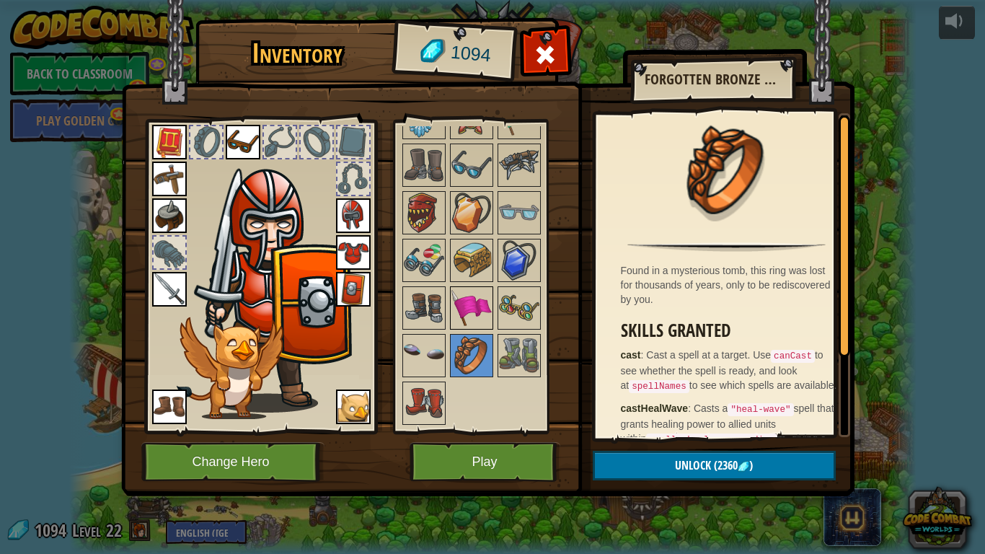
click at [462, 298] on img at bounding box center [471, 308] width 40 height 40
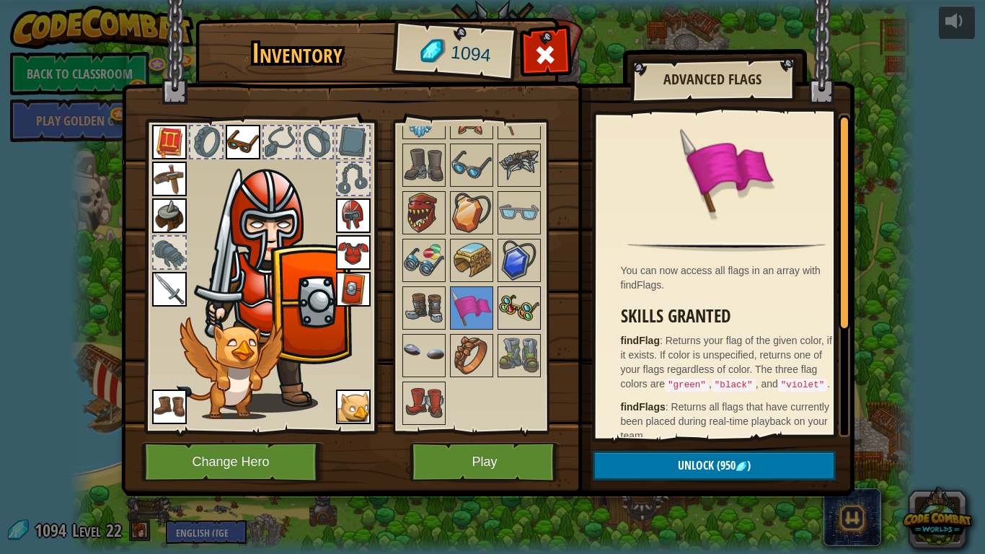
click at [518, 308] on img at bounding box center [519, 308] width 40 height 40
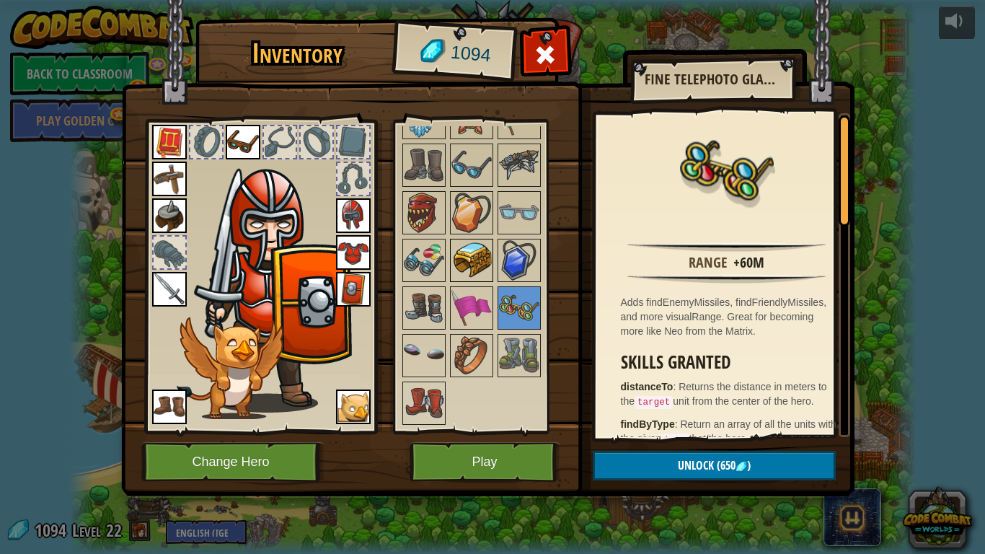
click at [486, 250] on img at bounding box center [471, 260] width 40 height 40
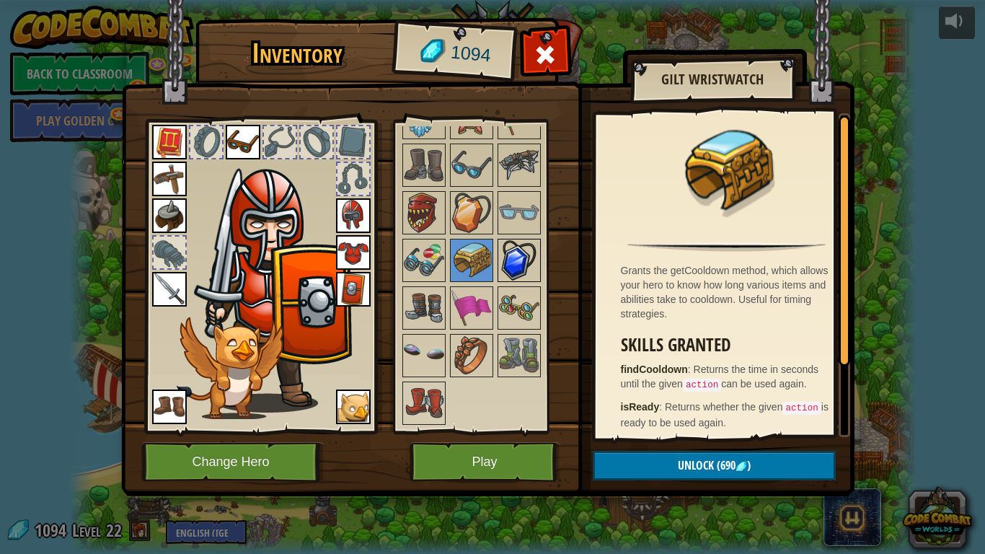
click at [507, 252] on img at bounding box center [519, 260] width 40 height 40
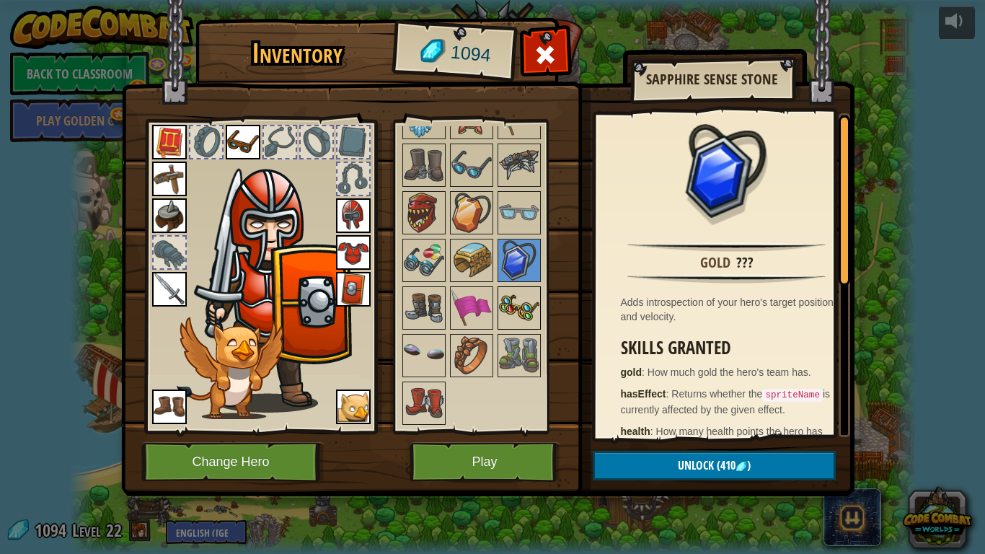
click at [510, 308] on img at bounding box center [519, 308] width 40 height 40
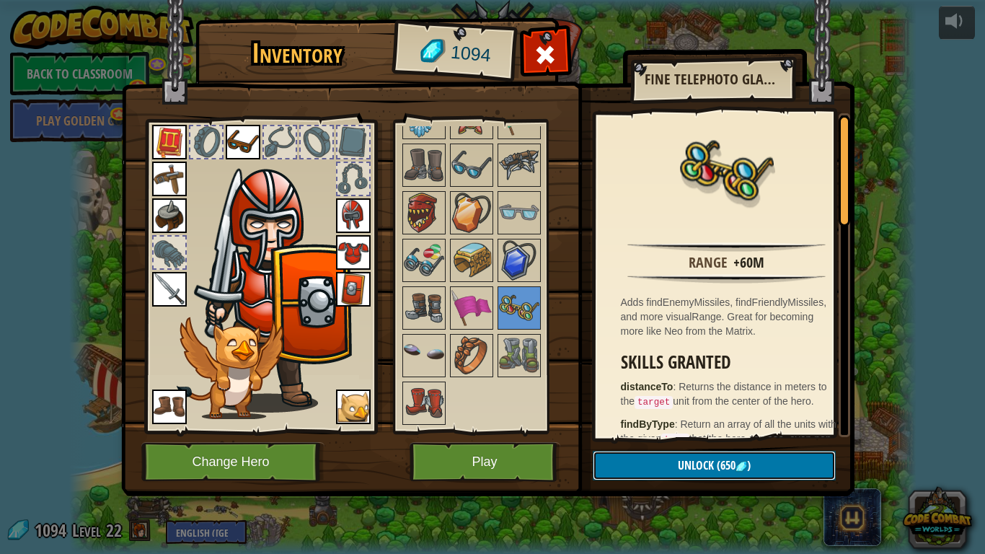
click at [660, 456] on button "Unlock (650 )" at bounding box center [713, 465] width 243 height 30
click at [660, 456] on button "Confirm" at bounding box center [713, 465] width 243 height 30
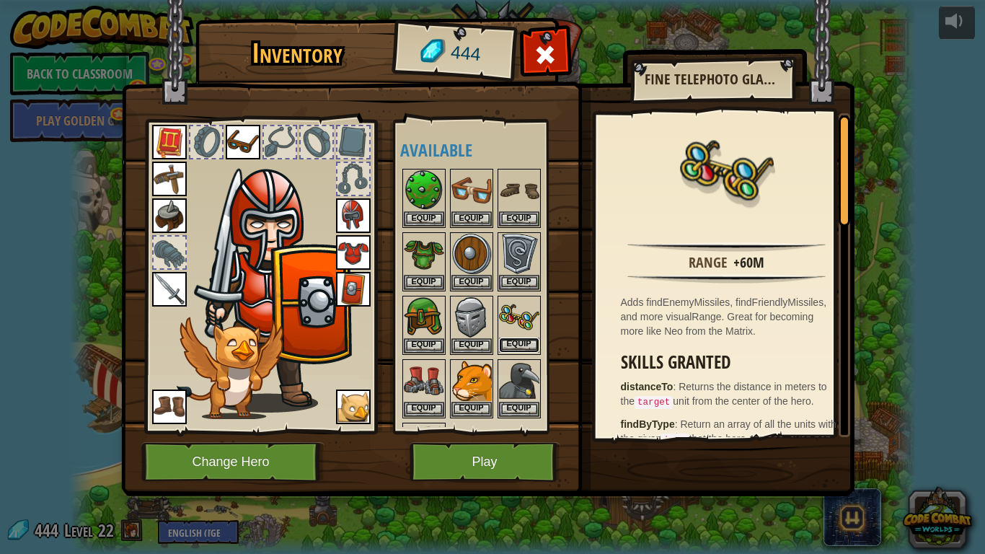
click at [523, 337] on button "Equip" at bounding box center [519, 344] width 40 height 15
click at [492, 338] on button "Equip" at bounding box center [471, 345] width 40 height 15
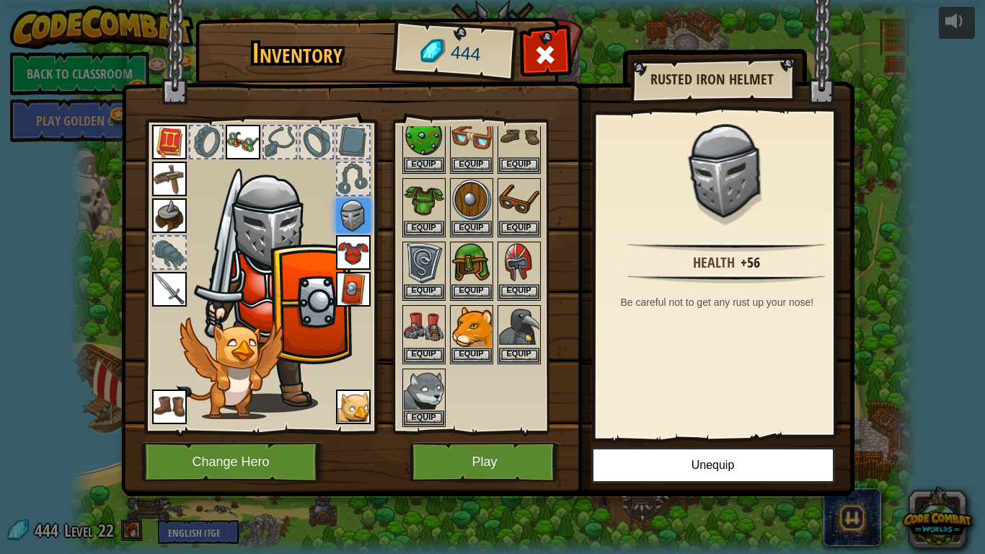
scroll to position [56, 0]
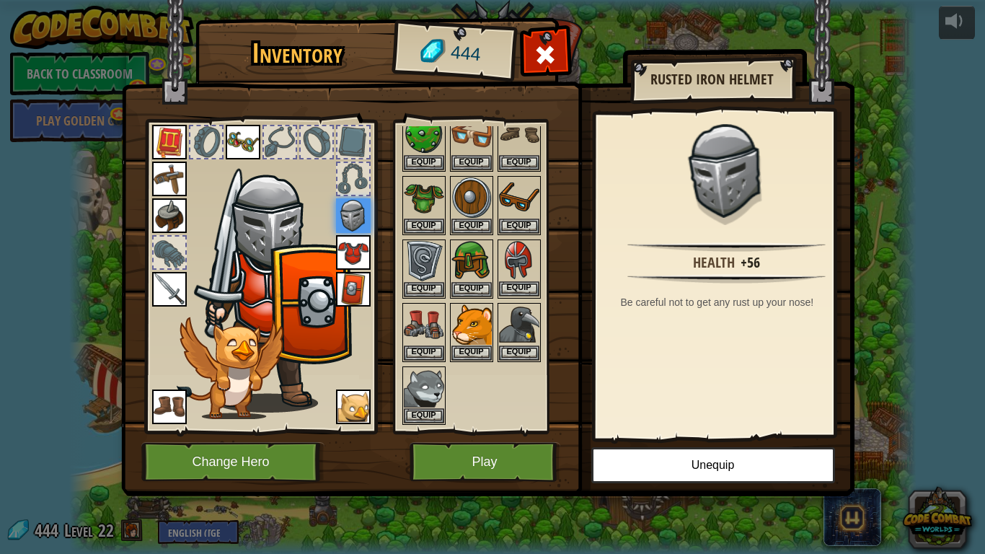
click at [514, 243] on img at bounding box center [519, 261] width 40 height 40
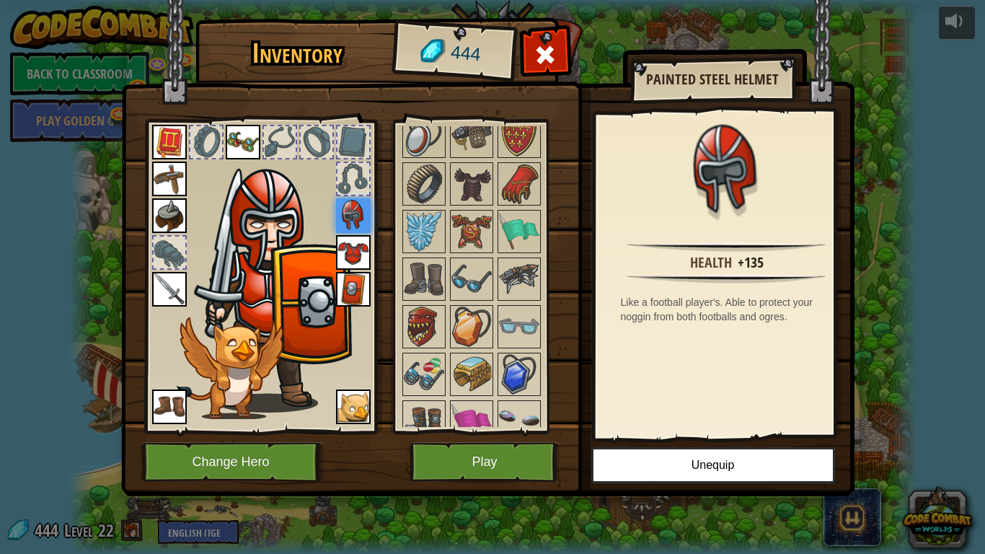
scroll to position [1682, 0]
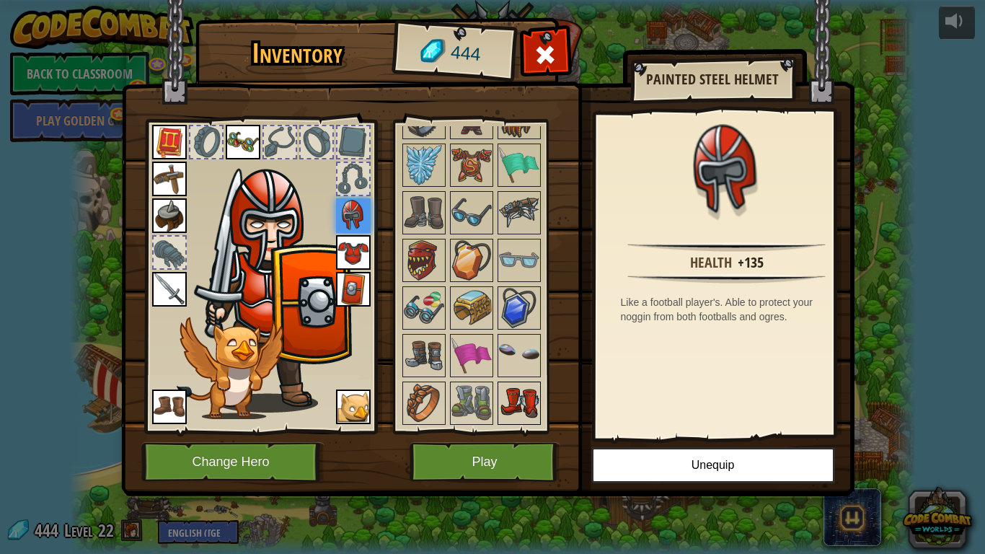
click at [509, 394] on img at bounding box center [519, 403] width 40 height 40
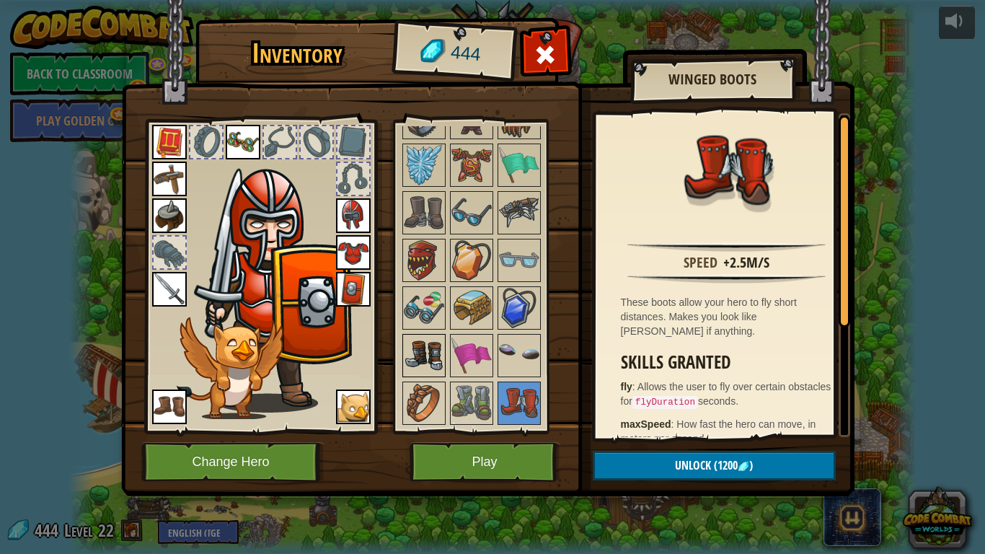
click at [439, 357] on img at bounding box center [424, 355] width 40 height 40
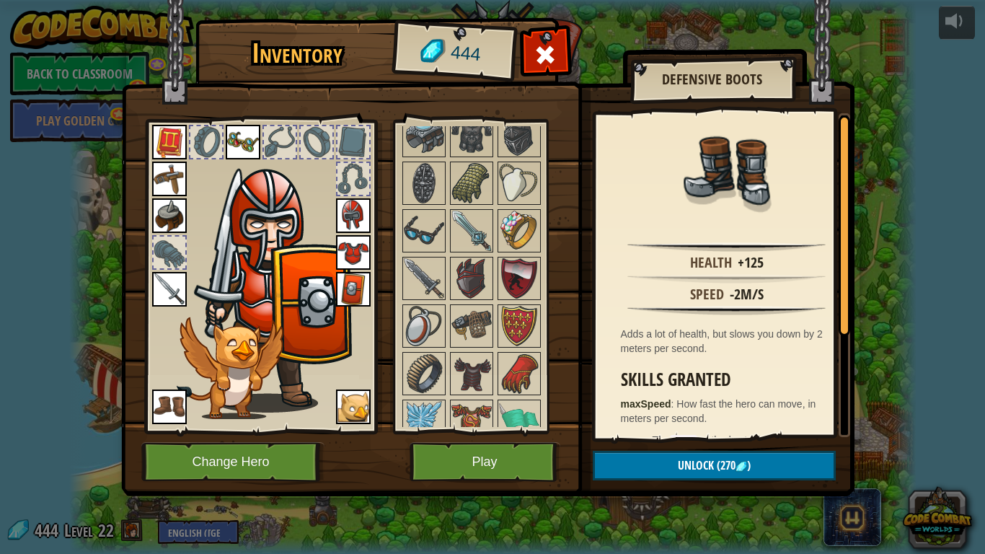
scroll to position [1417, 0]
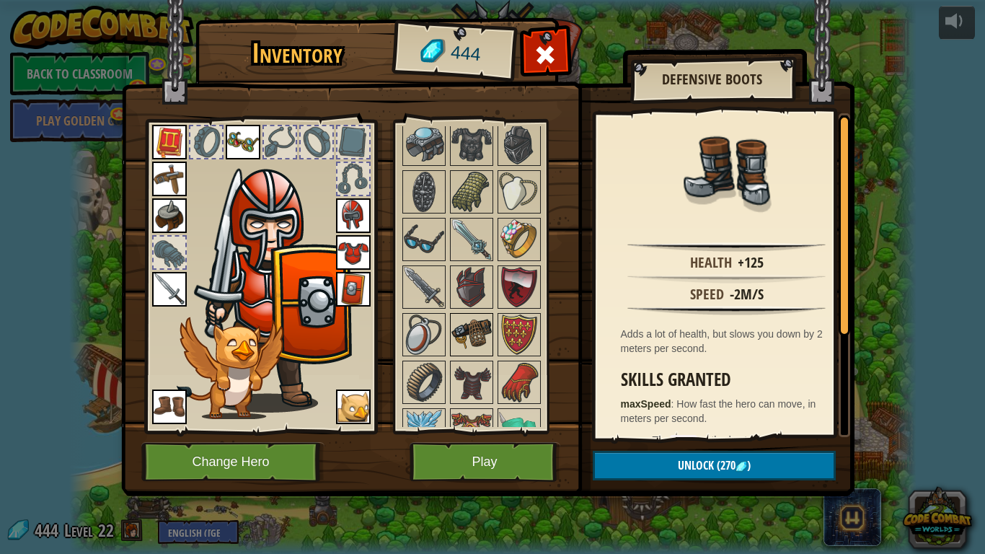
click at [469, 327] on img at bounding box center [471, 334] width 40 height 40
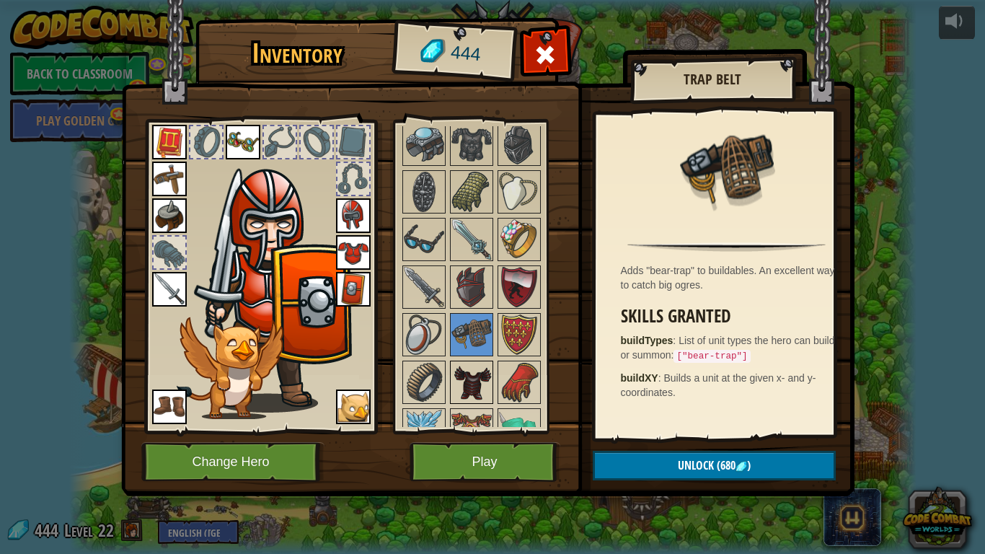
click at [471, 370] on img at bounding box center [471, 382] width 40 height 40
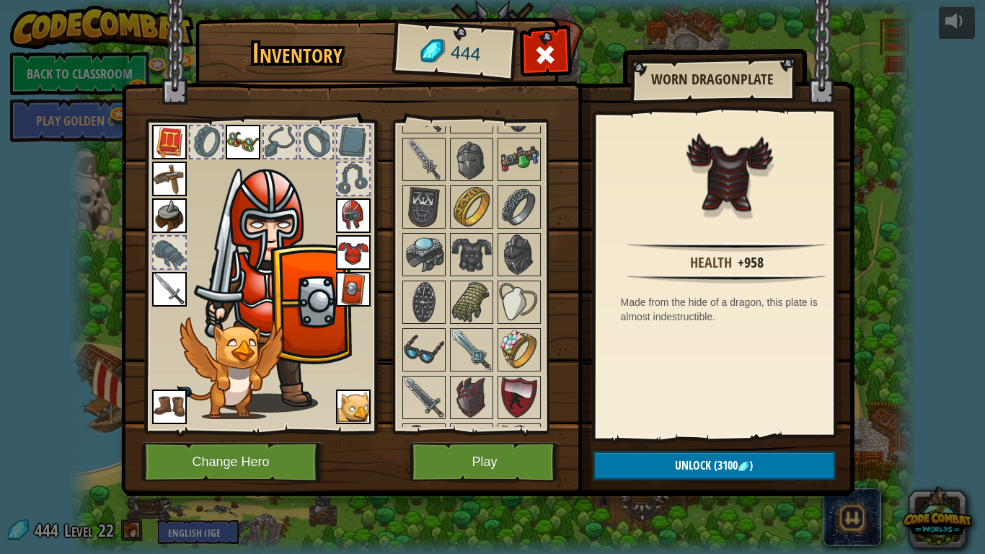
scroll to position [1280, 0]
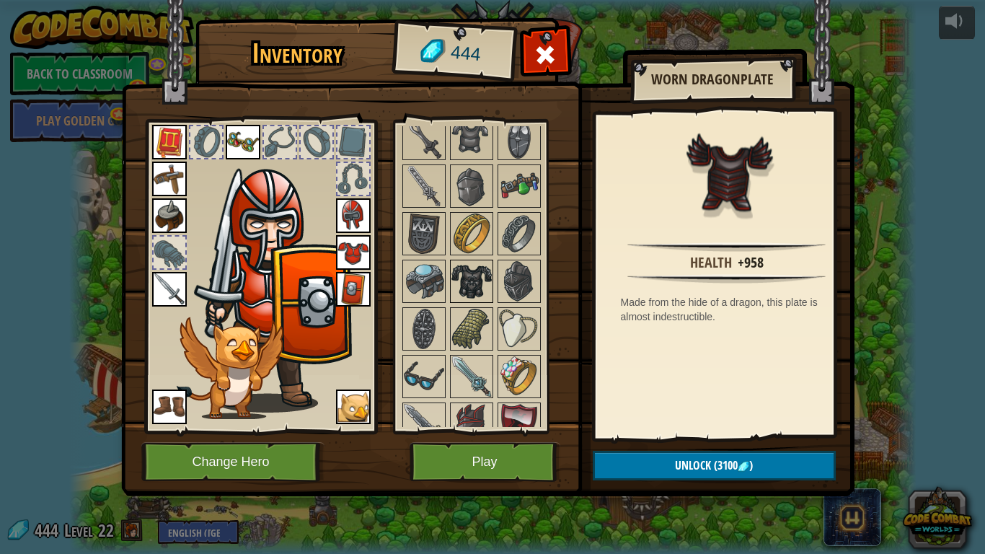
click at [465, 289] on img at bounding box center [471, 281] width 40 height 40
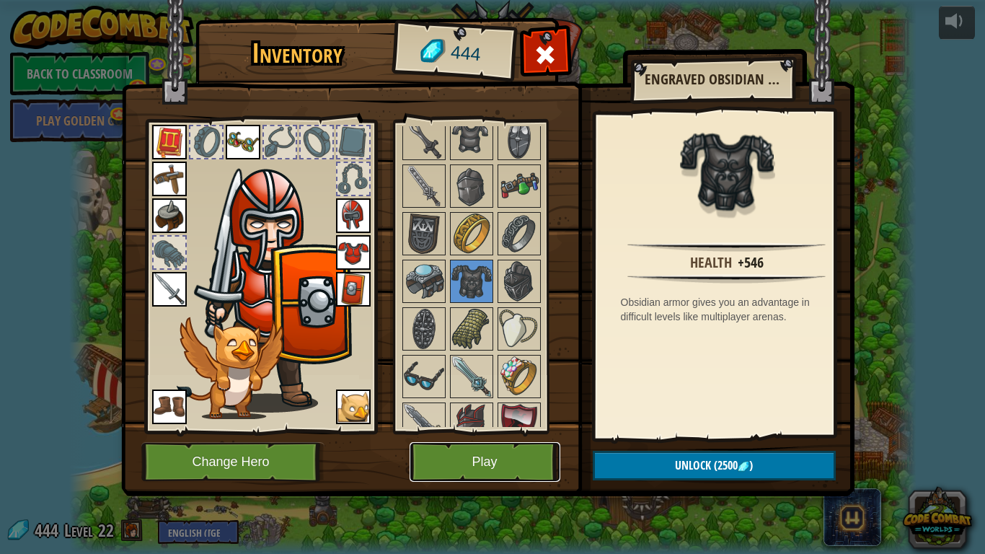
click at [474, 456] on button "Play" at bounding box center [484, 462] width 151 height 40
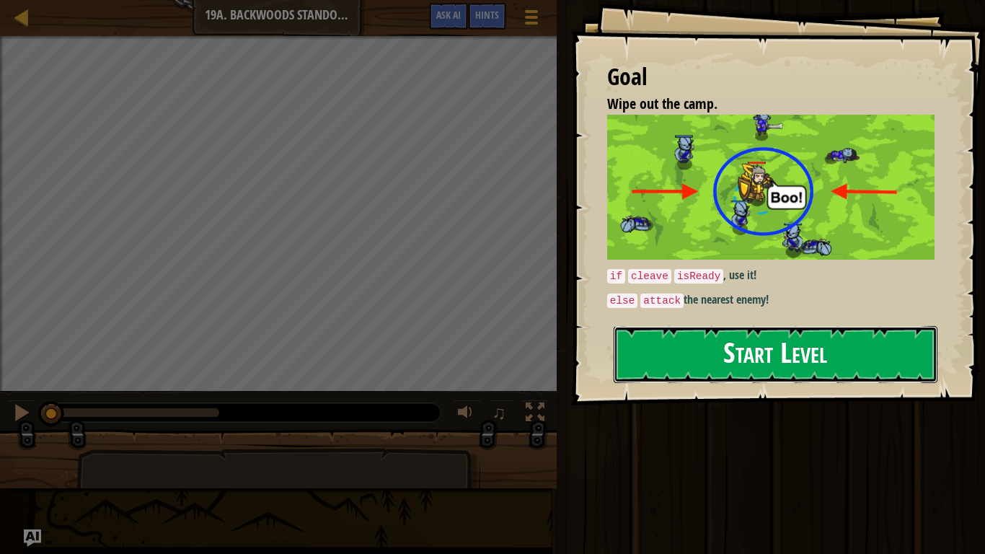
click at [670, 363] on button "Start Level" at bounding box center [775, 354] width 324 height 57
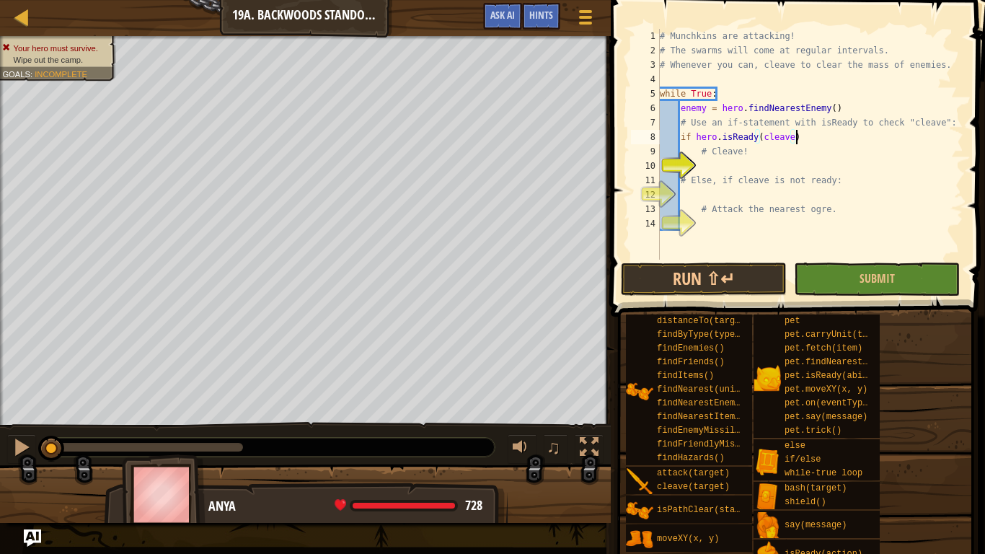
scroll to position [6, 19]
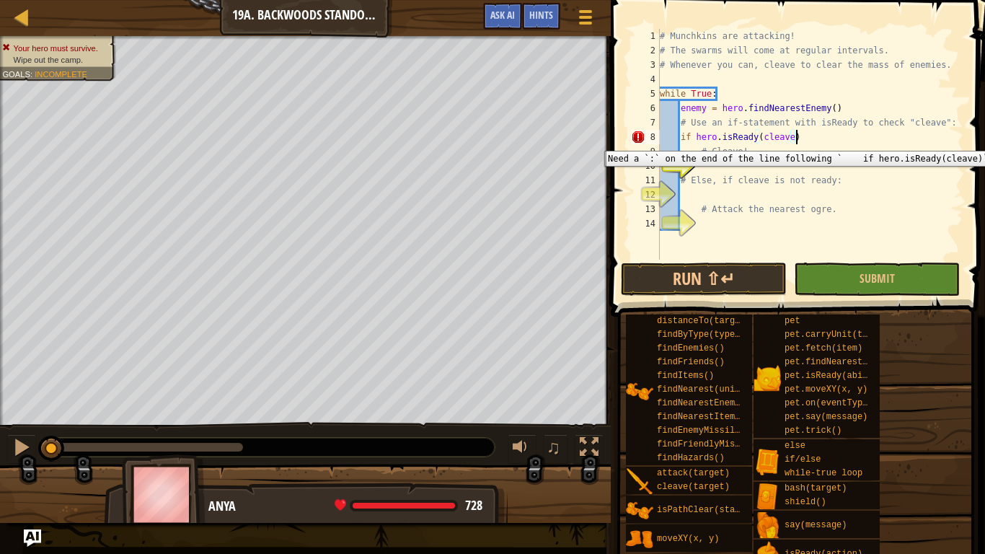
type textarea "if hero.isReady(cleave):"
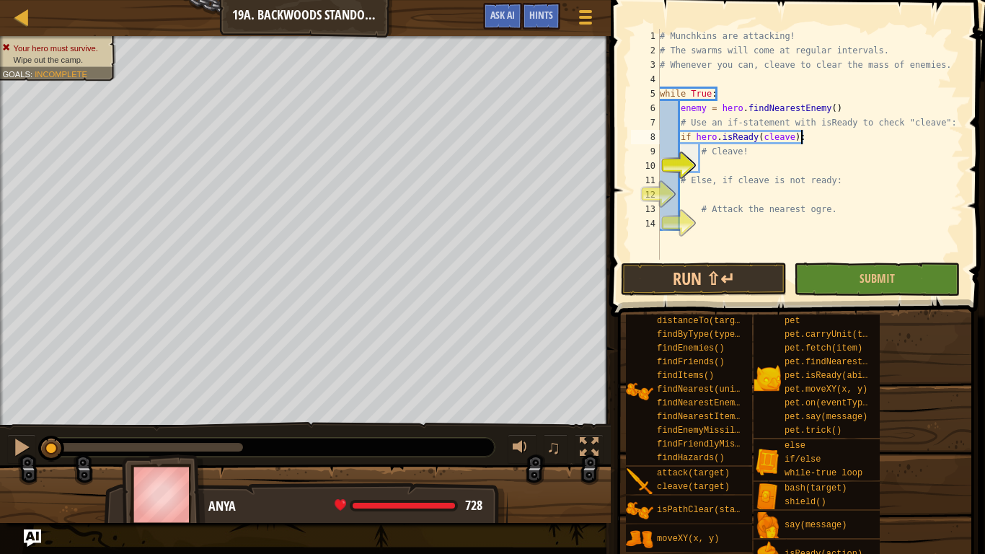
click at [754, 168] on div "# Munchkins are attacking! # The swarms will come at regular intervals. # Whene…" at bounding box center [810, 158] width 306 height 259
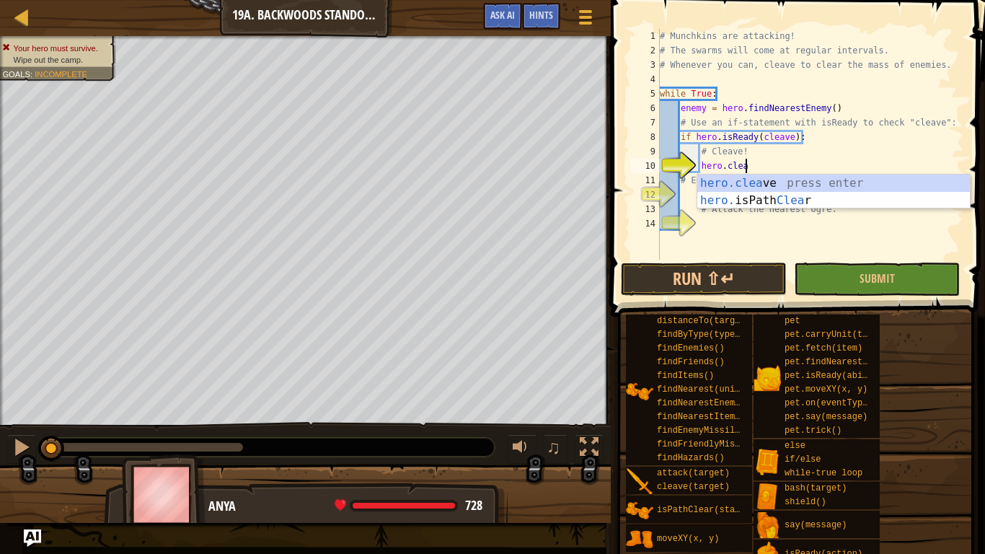
type textarea "hero.cleave"
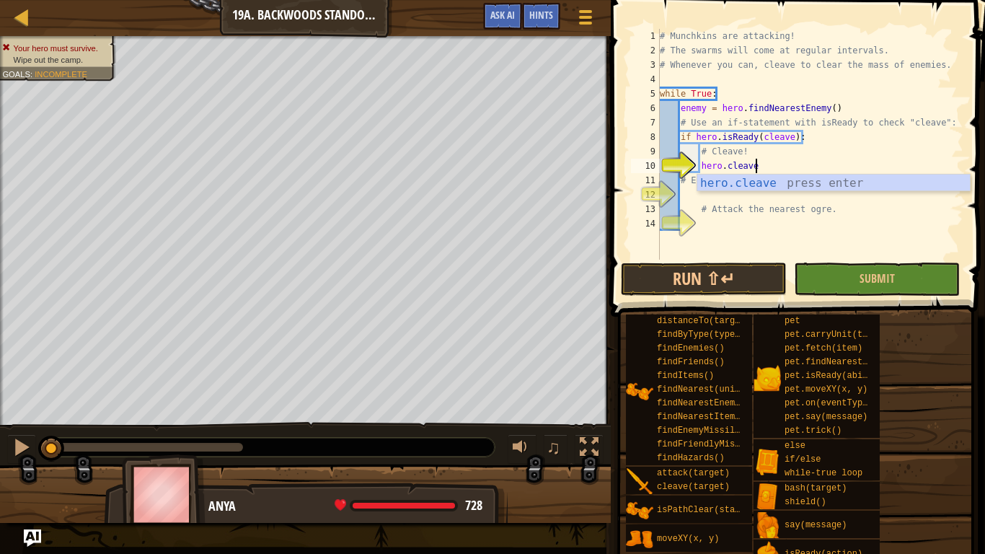
scroll to position [6, 13]
click at [729, 200] on div "# Munchkins are attacking! # The swarms will come at regular intervals. # Whene…" at bounding box center [810, 158] width 306 height 259
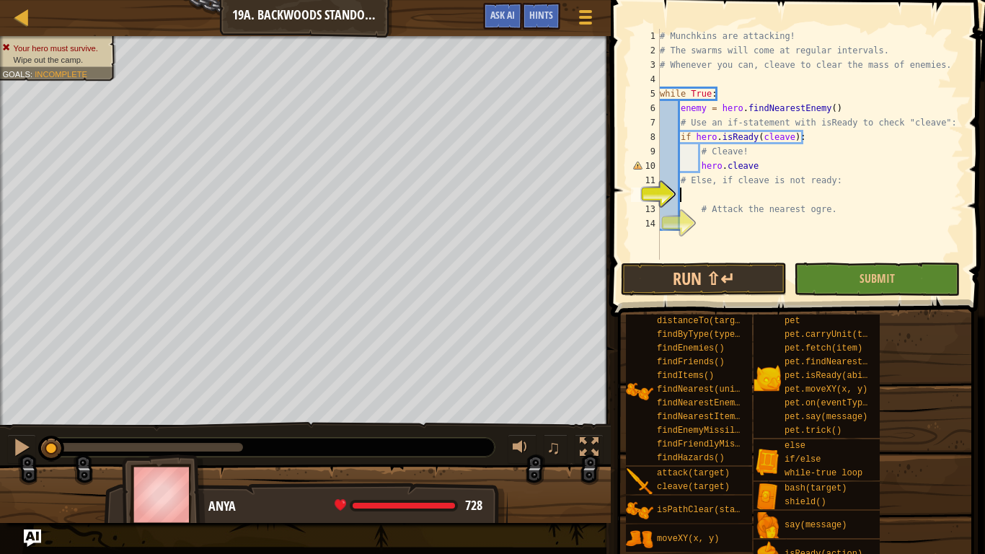
scroll to position [6, 2]
click at [766, 170] on div "# Munchkins are attacking! # The swarms will come at regular intervals. # Whene…" at bounding box center [810, 158] width 306 height 259
type textarea "hero.cleave()"
click at [779, 195] on div "# Munchkins are attacking! # The swarms will come at regular intervals. # Whene…" at bounding box center [810, 158] width 306 height 259
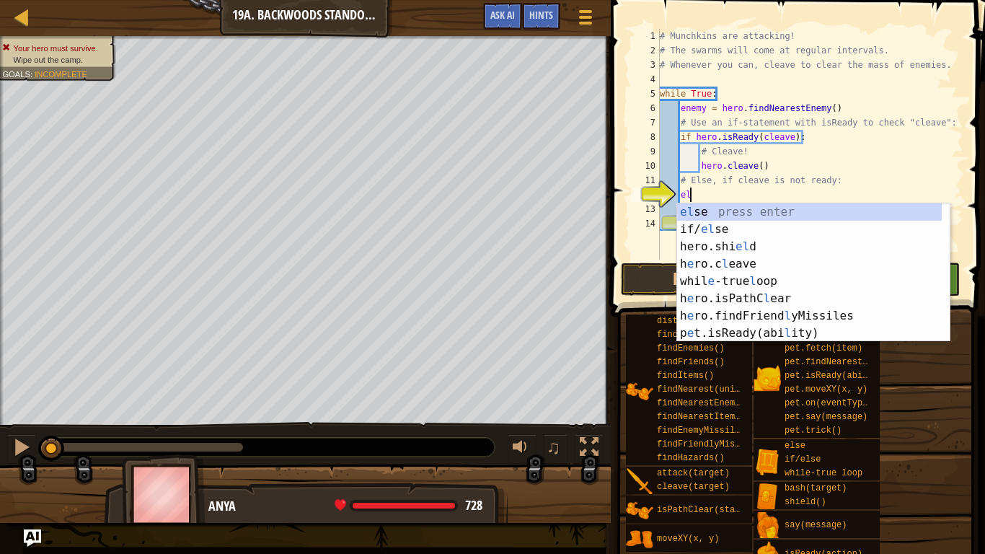
type textarea "else"
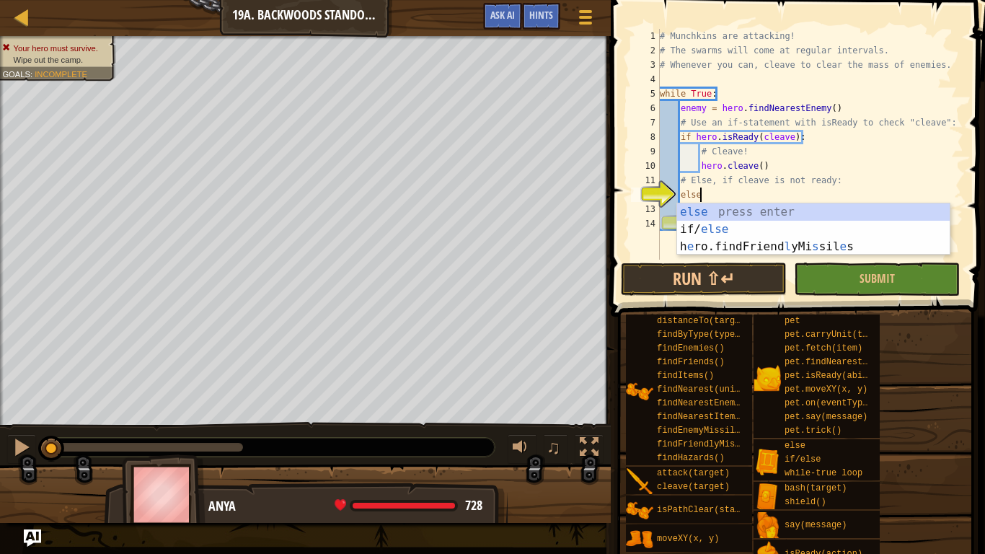
scroll to position [6, 5]
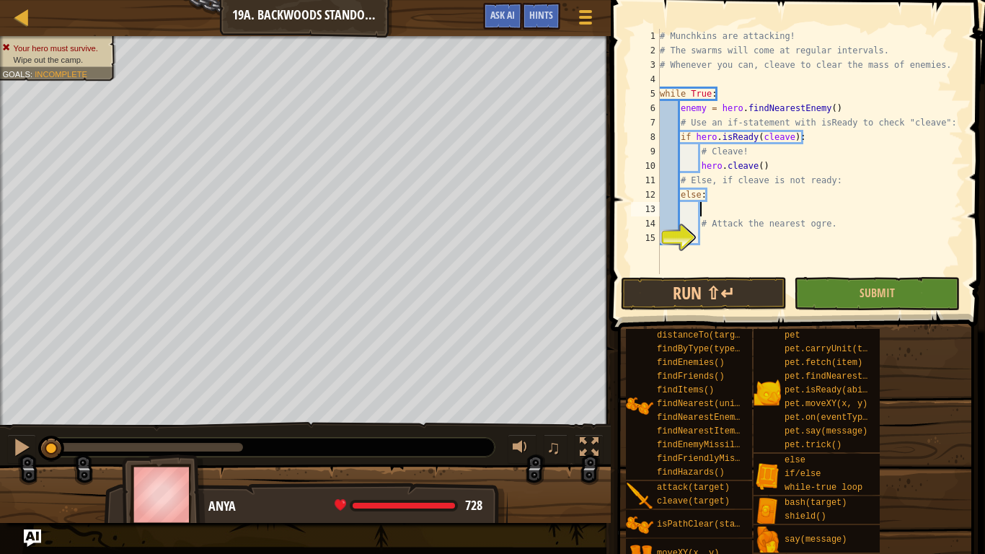
click at [742, 240] on div "# Munchkins are attacking! # The swarms will come at regular intervals. # Whene…" at bounding box center [810, 166] width 306 height 274
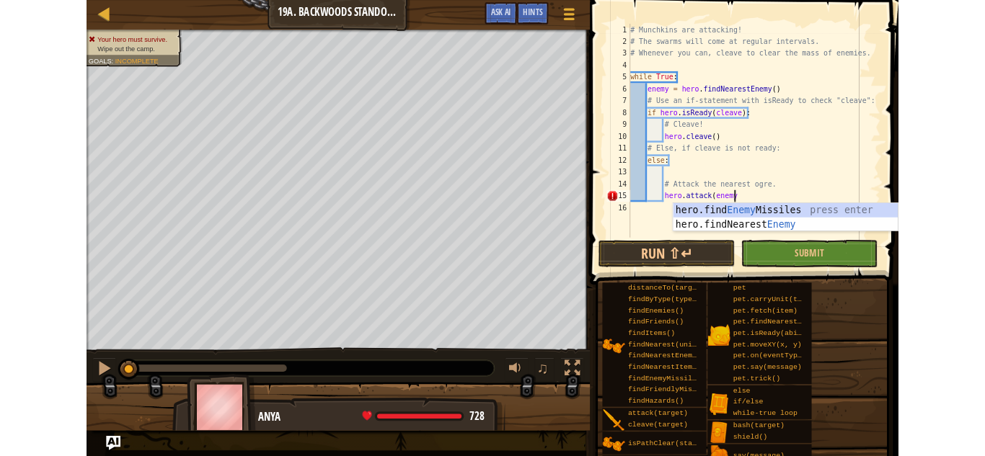
scroll to position [6, 18]
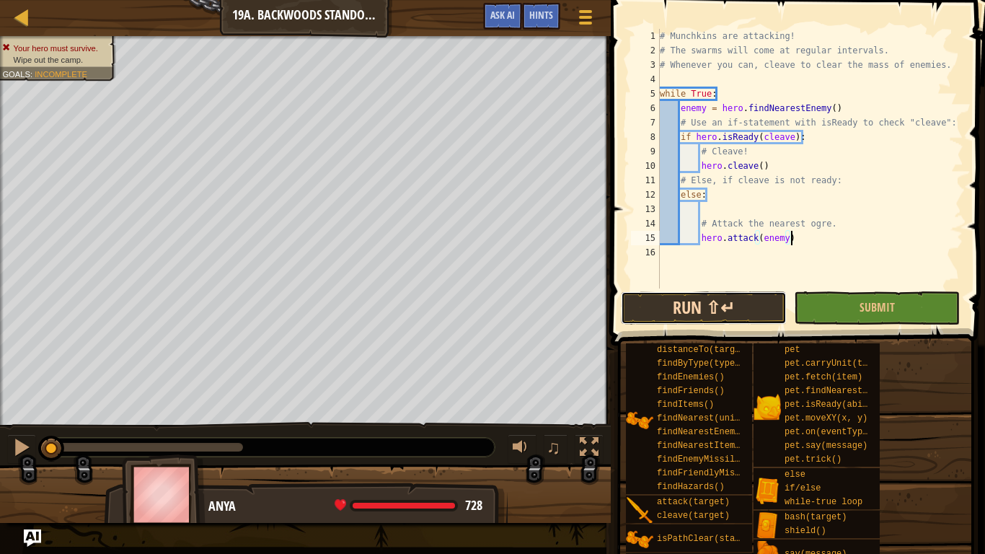
click at [759, 308] on button "Run ⇧↵" at bounding box center [704, 307] width 166 height 33
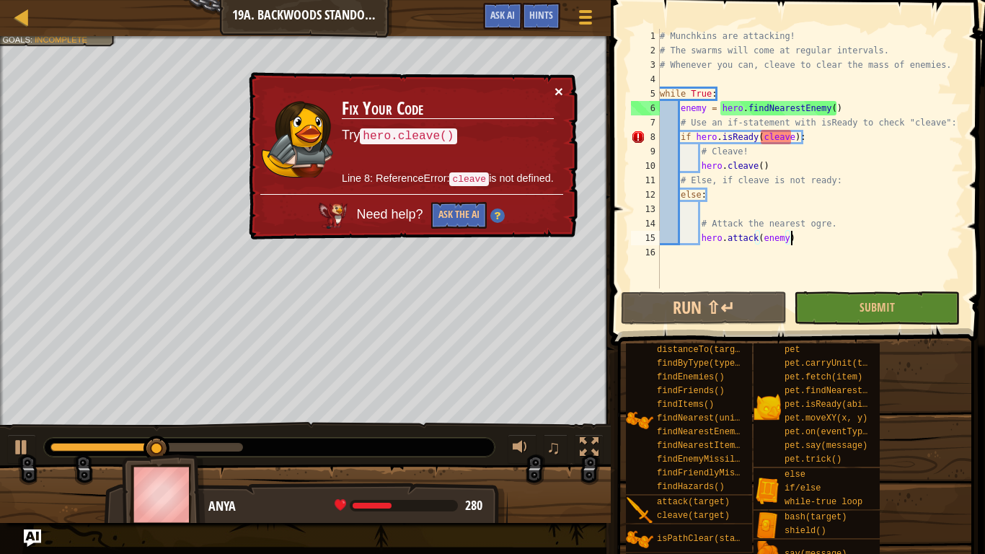
click at [561, 93] on button "×" at bounding box center [558, 91] width 9 height 15
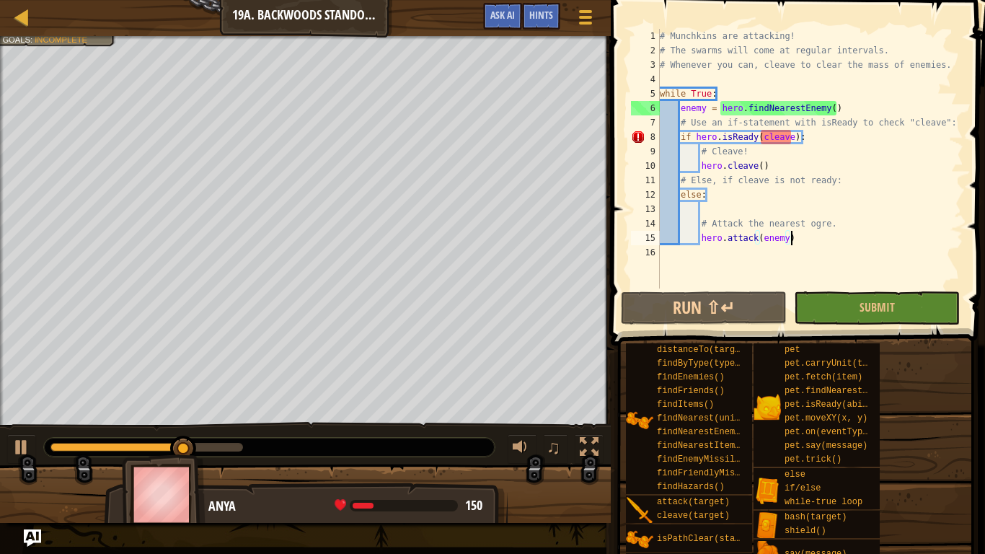
click at [767, 137] on div "# Munchkins are attacking! # The swarms will come at regular intervals. # Whene…" at bounding box center [810, 173] width 306 height 288
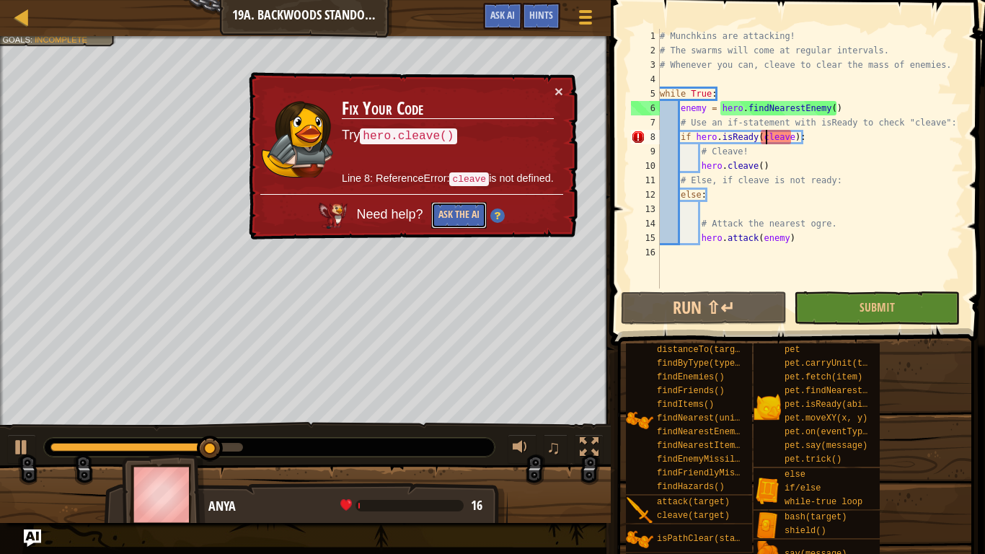
click at [449, 205] on button "Ask the AI" at bounding box center [459, 215] width 56 height 27
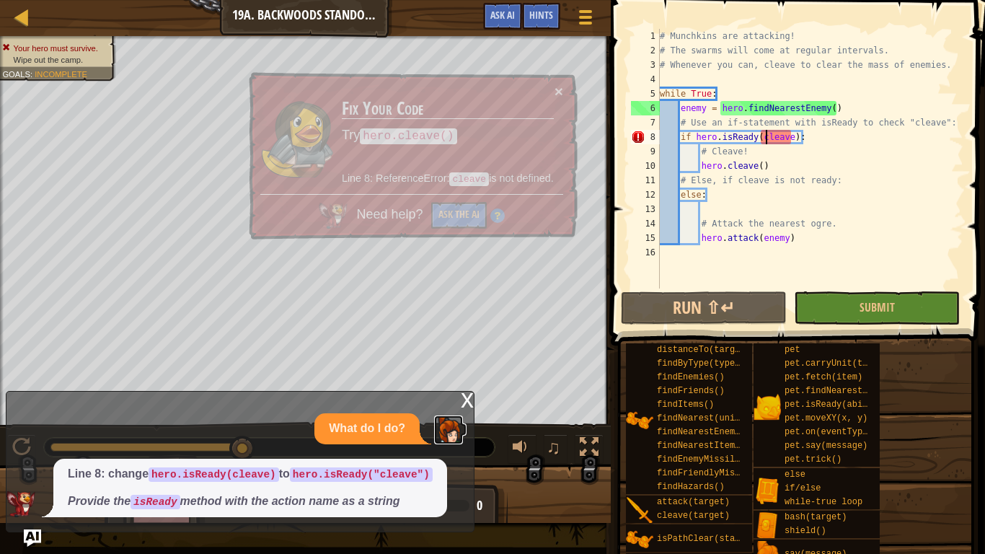
click at [461, 415] on img at bounding box center [448, 429] width 29 height 29
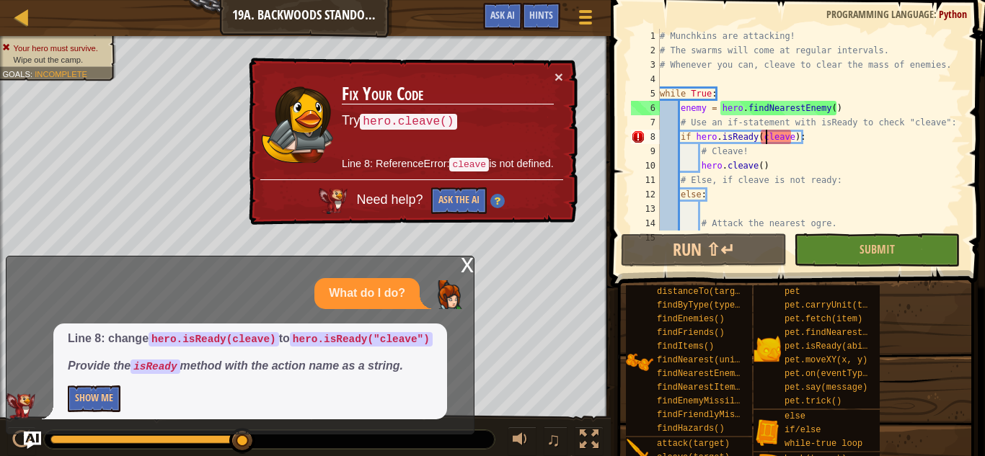
click at [765, 135] on div "# Munchkins are attacking! # The swarms will come at regular intervals. # Whene…" at bounding box center [806, 144] width 298 height 231
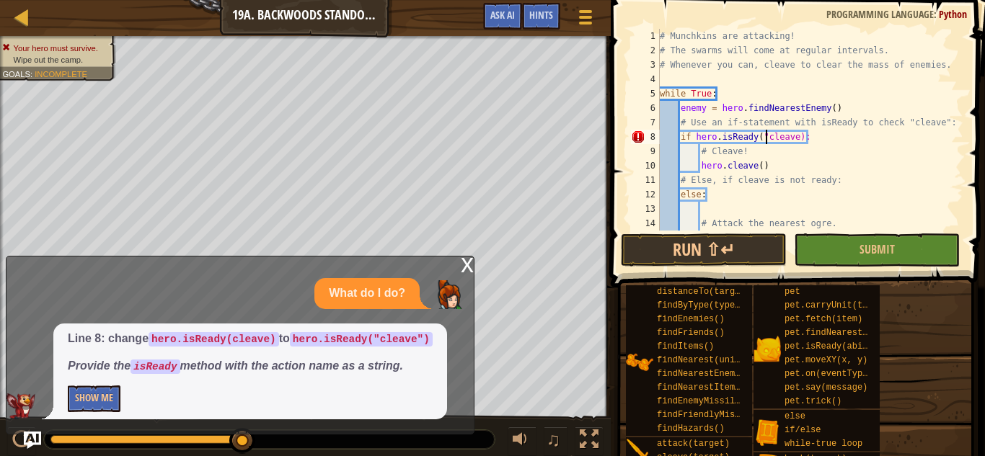
click at [794, 136] on div "# Munchkins are attacking! # The swarms will come at regular intervals. # Whene…" at bounding box center [806, 144] width 298 height 231
type textarea "if hero.isReady("cleave"):"
click at [747, 236] on button "Run ⇧↵" at bounding box center [704, 250] width 166 height 33
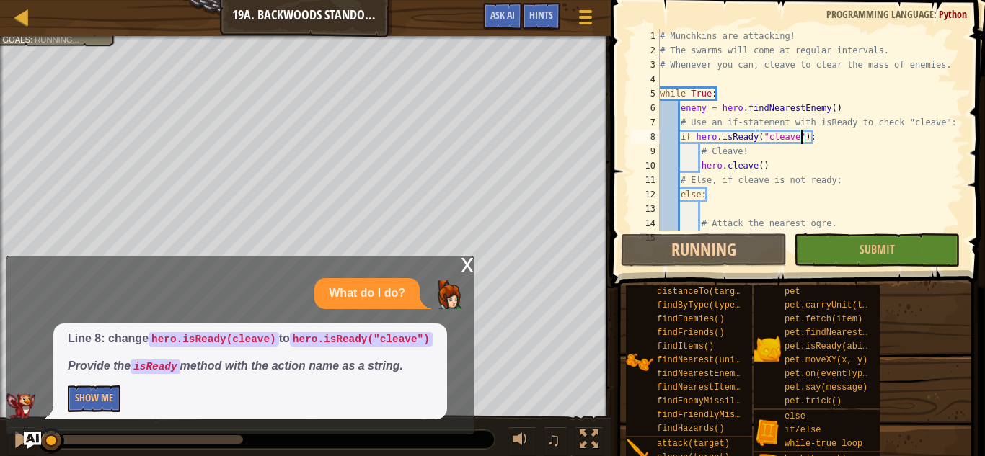
click at [469, 265] on div "x" at bounding box center [467, 264] width 13 height 14
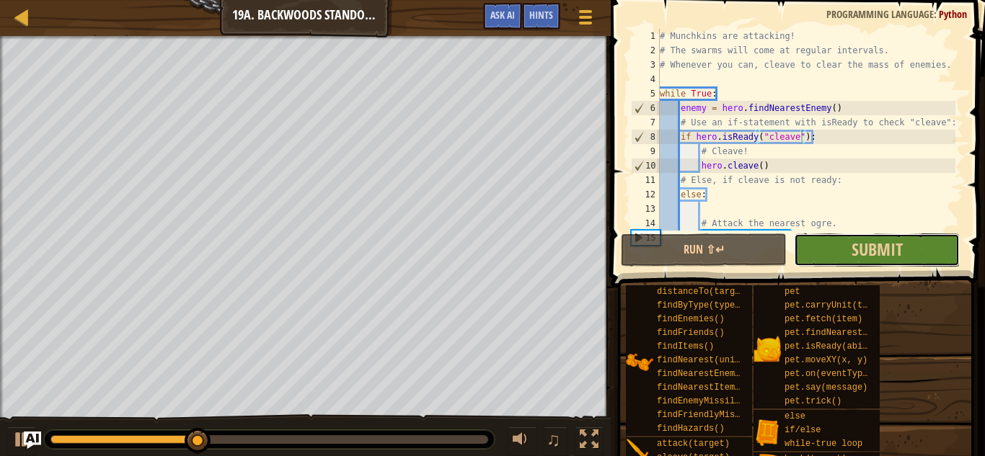
click at [936, 255] on button "Submit" at bounding box center [877, 250] width 166 height 33
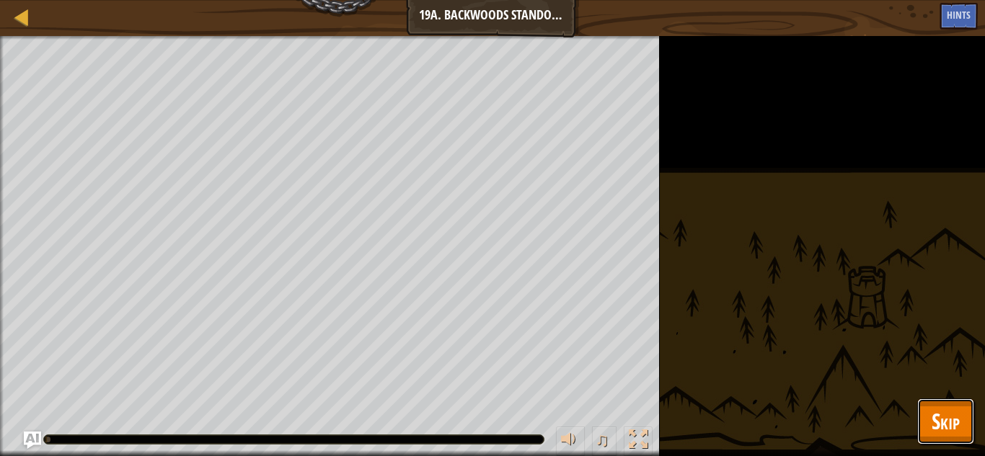
click at [959, 428] on span "Skip" at bounding box center [945, 422] width 28 height 30
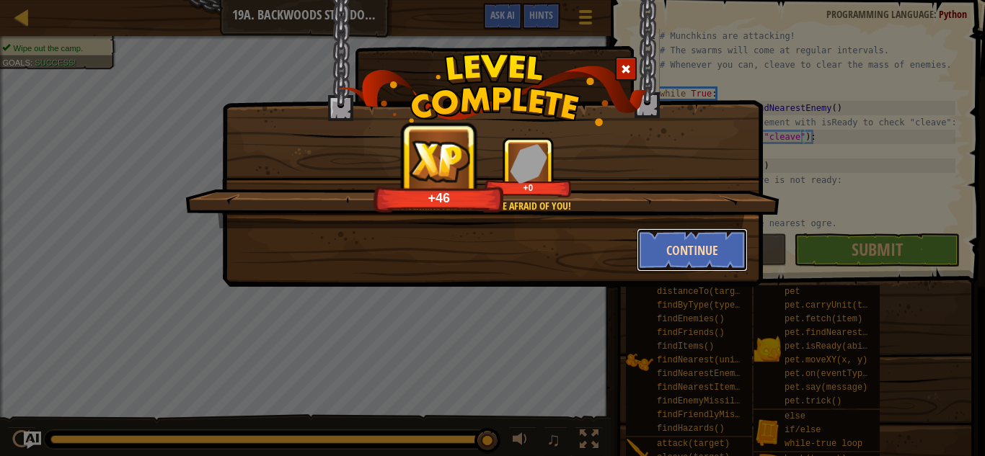
click at [730, 268] on button "Continue" at bounding box center [692, 249] width 112 height 43
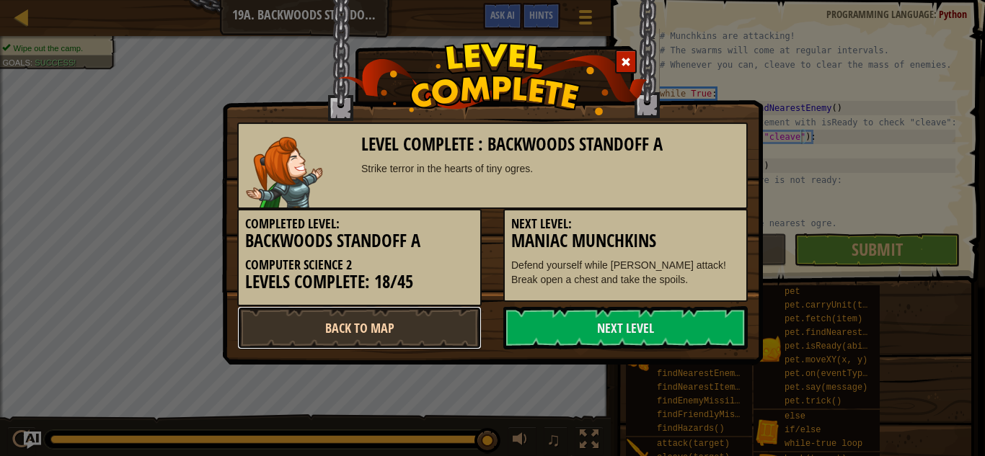
click at [451, 330] on link "Back to Map" at bounding box center [359, 327] width 244 height 43
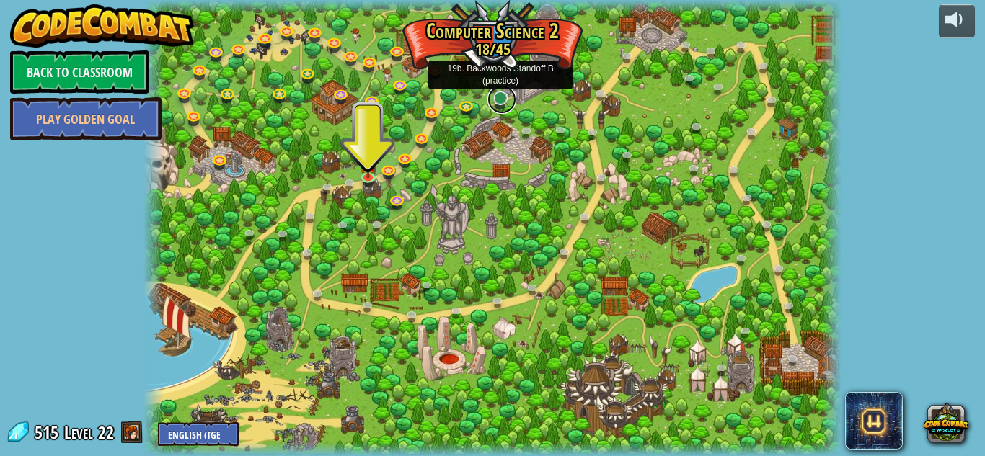
click at [502, 97] on link at bounding box center [501, 99] width 29 height 29
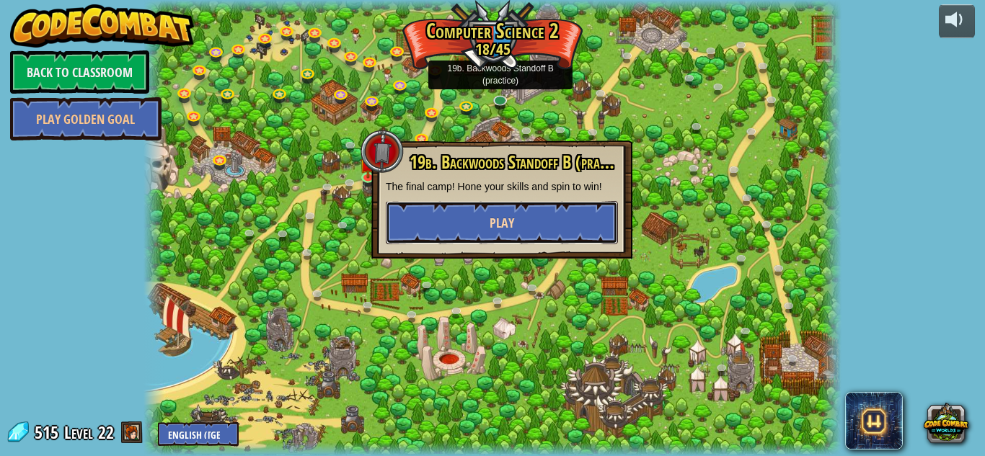
click at [533, 229] on button "Play" at bounding box center [502, 222] width 232 height 43
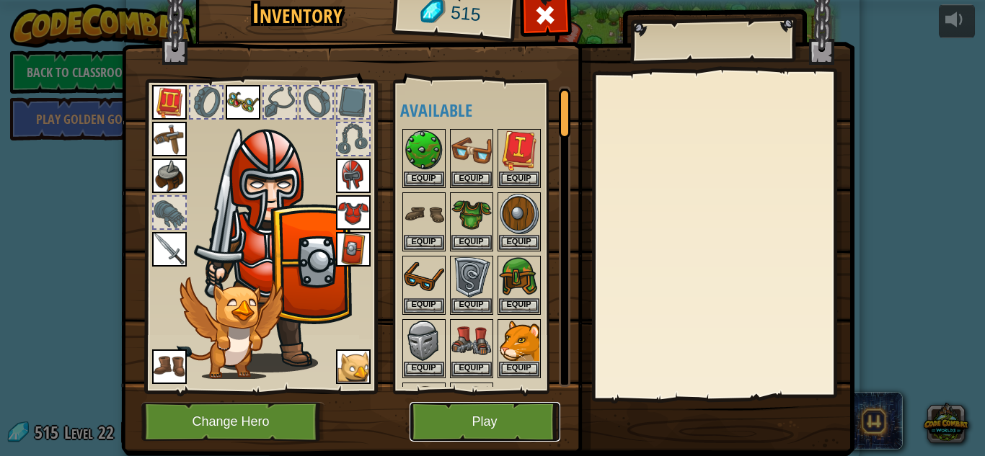
click at [504, 425] on button "Play" at bounding box center [484, 422] width 151 height 40
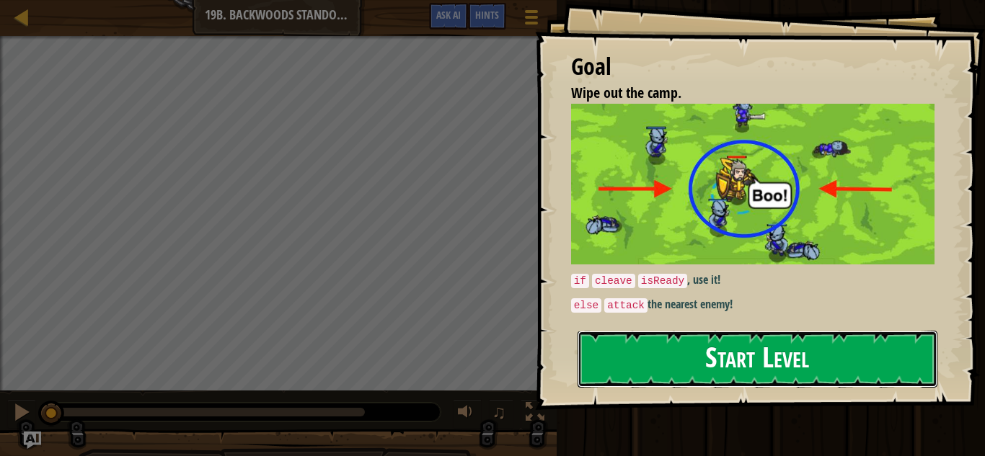
click at [772, 370] on button "Start Level" at bounding box center [757, 359] width 360 height 57
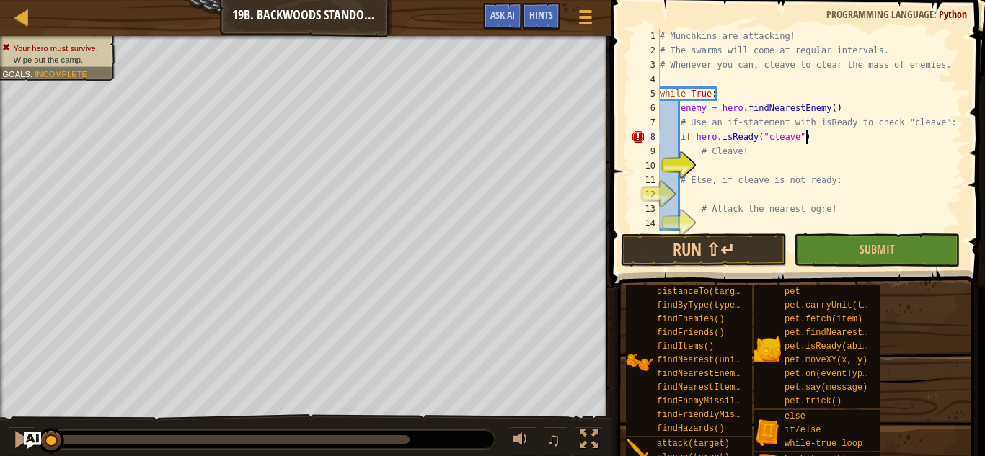
scroll to position [6, 20]
type textarea "if hero.isReady("cleave"):"
click at [744, 167] on div "# Munchkins are attacking! # The swarms will come at regular intervals. # Whene…" at bounding box center [810, 144] width 306 height 231
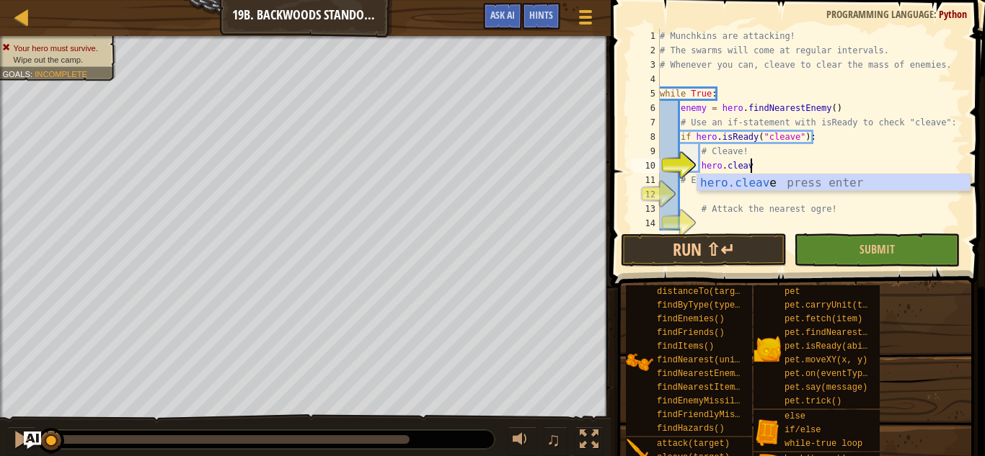
scroll to position [6, 13]
type textarea "hero.cleave(enemy)"
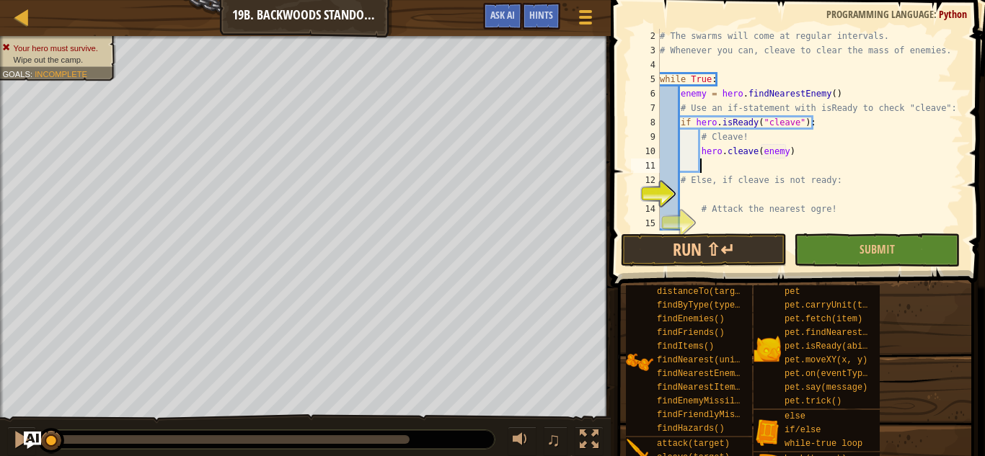
scroll to position [14, 0]
click at [768, 190] on div "# The swarms will come at regular intervals. # Whenever you can, cleave to clea…" at bounding box center [806, 144] width 298 height 231
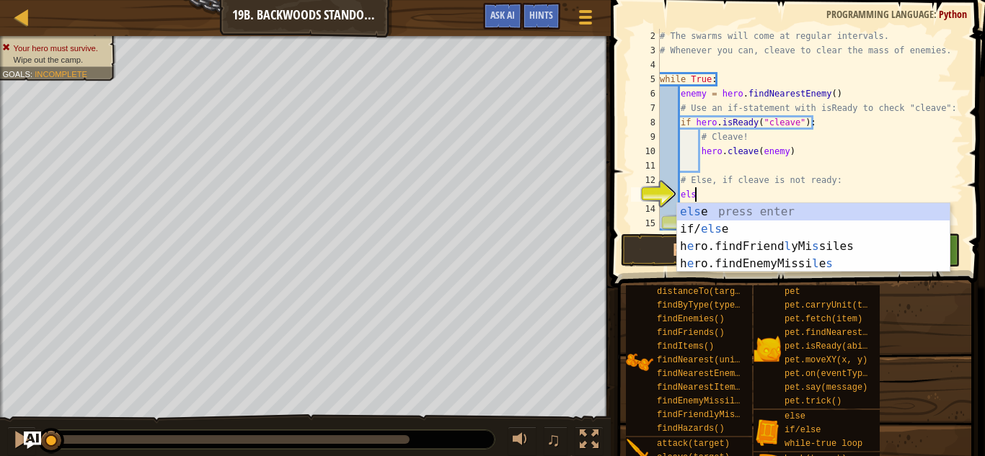
type textarea "else"
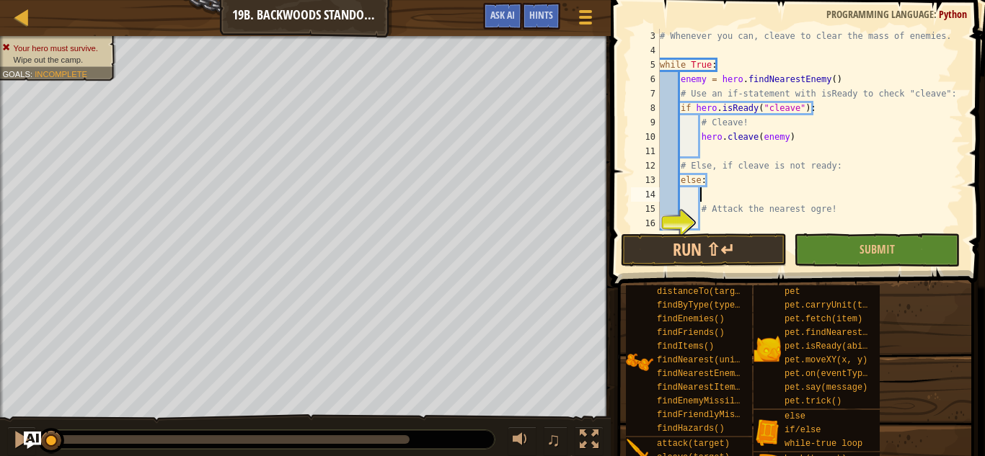
scroll to position [29, 0]
click at [755, 222] on div "# Whenever you can, cleave to clear the mass of enemies. while True : enemy = h…" at bounding box center [806, 144] width 298 height 231
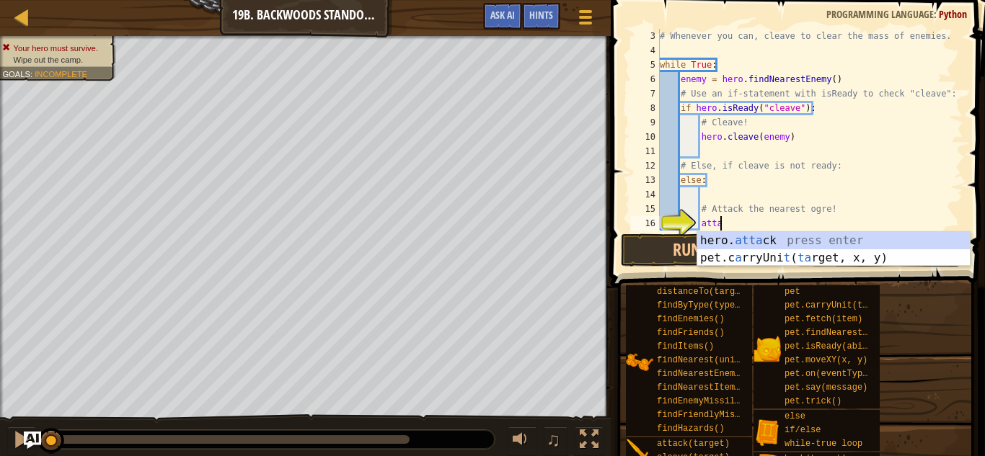
type textarea "a"
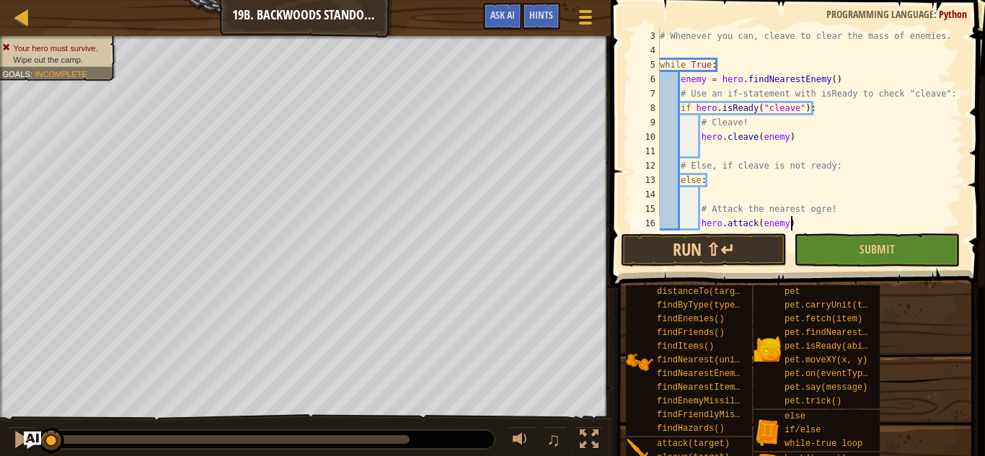
scroll to position [6, 18]
type textarea "hero.attack(enemy)"
click at [716, 254] on button "Run ⇧↵" at bounding box center [704, 250] width 166 height 33
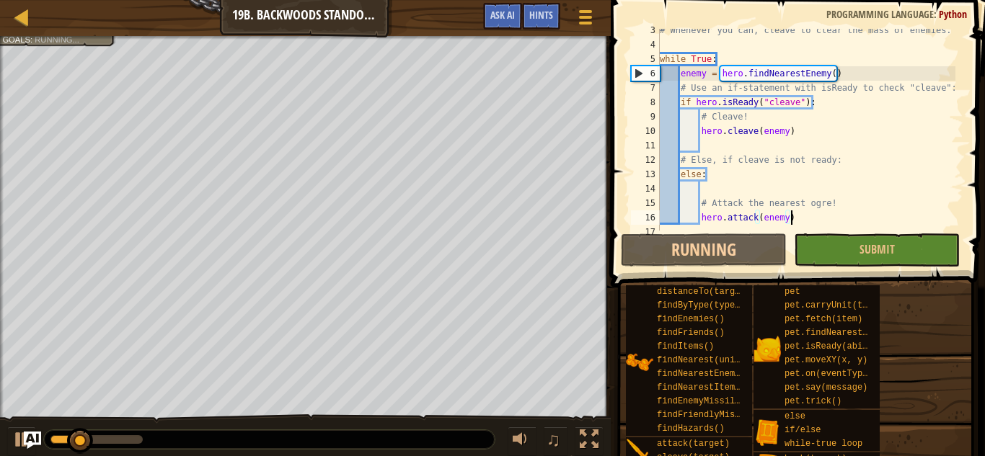
scroll to position [43, 0]
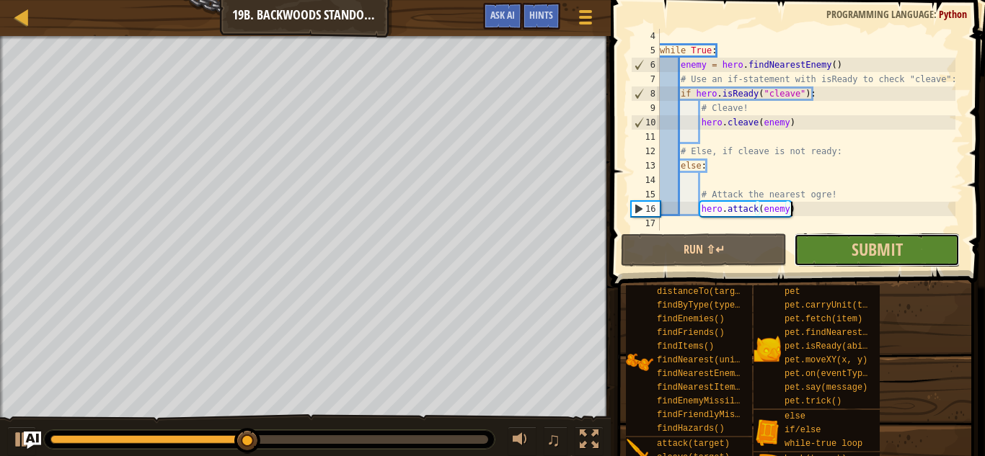
click at [828, 250] on button "Submit" at bounding box center [877, 250] width 166 height 33
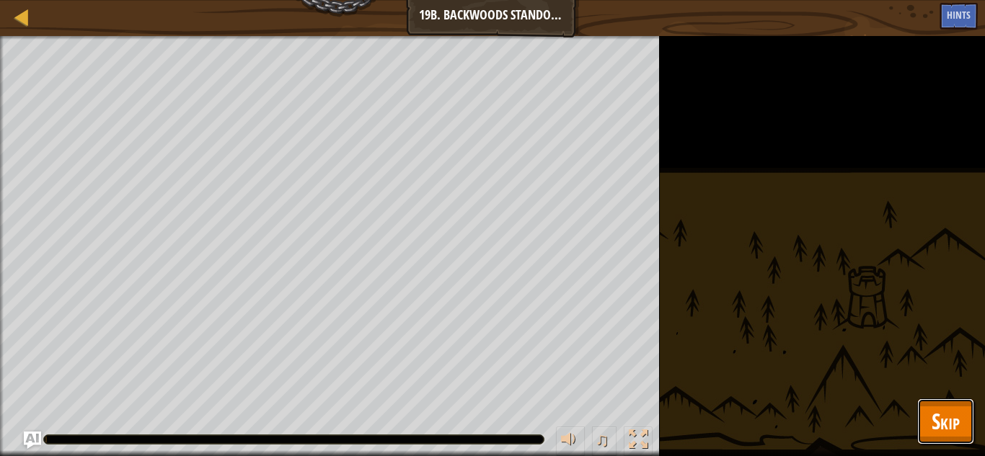
click at [961, 416] on button "Skip" at bounding box center [945, 422] width 57 height 46
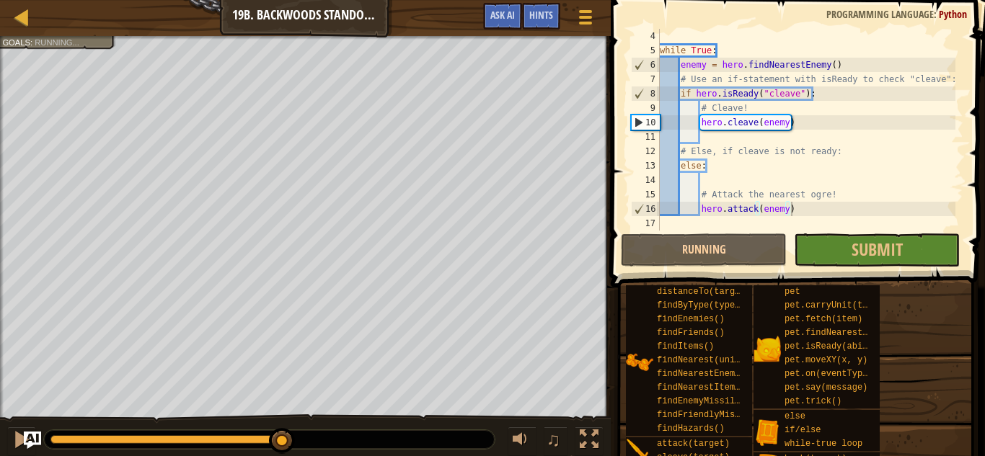
click at [423, 385] on div "Wipe out the camp. Goals : Running... ♫ Anya 726 x: 30 y: 26 Brack" at bounding box center [492, 247] width 985 height 422
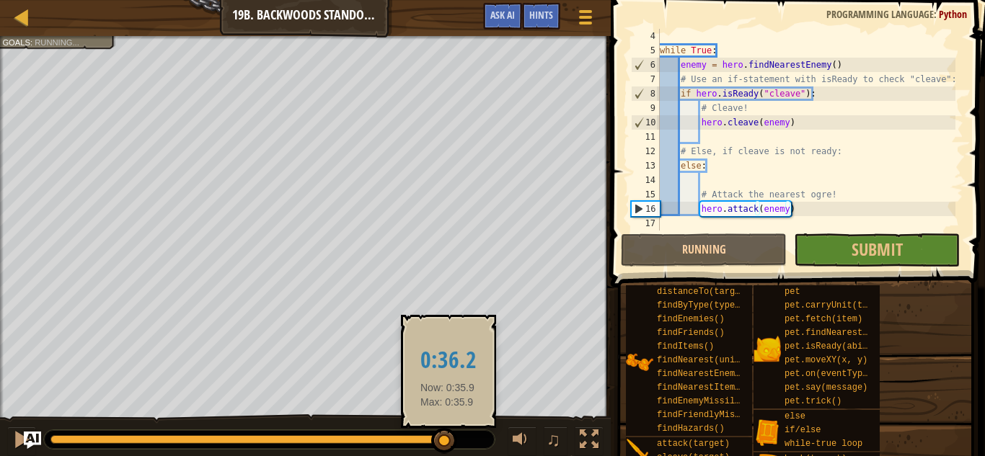
drag, startPoint x: 290, startPoint y: 438, endPoint x: 448, endPoint y: 447, distance: 157.4
click at [448, 447] on div at bounding box center [444, 441] width 26 height 26
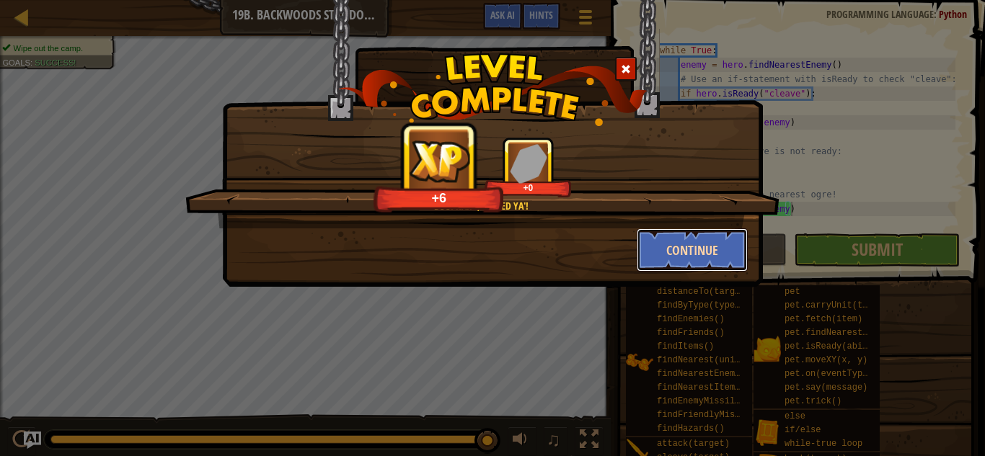
click at [675, 259] on button "Continue" at bounding box center [692, 249] width 112 height 43
